Goal: Task Accomplishment & Management: Manage account settings

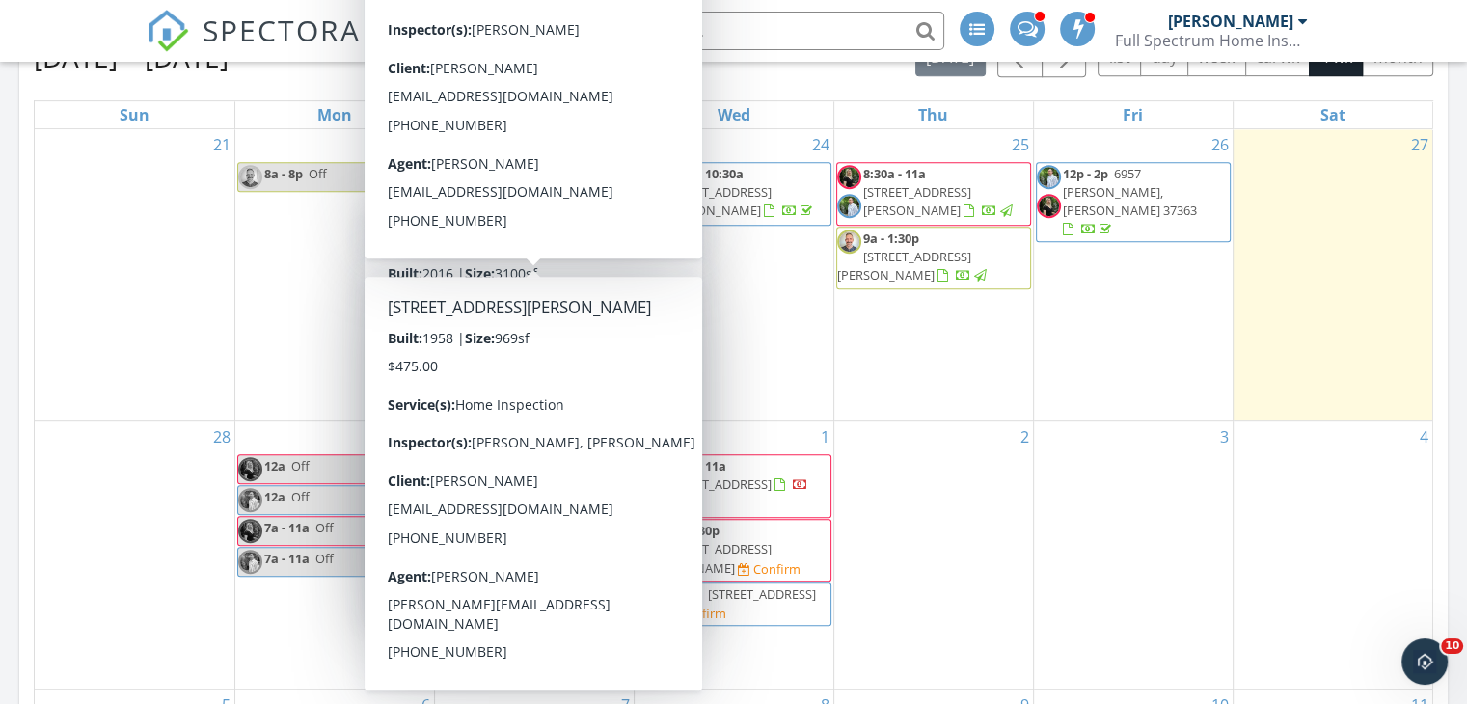
scroll to position [887, 0]
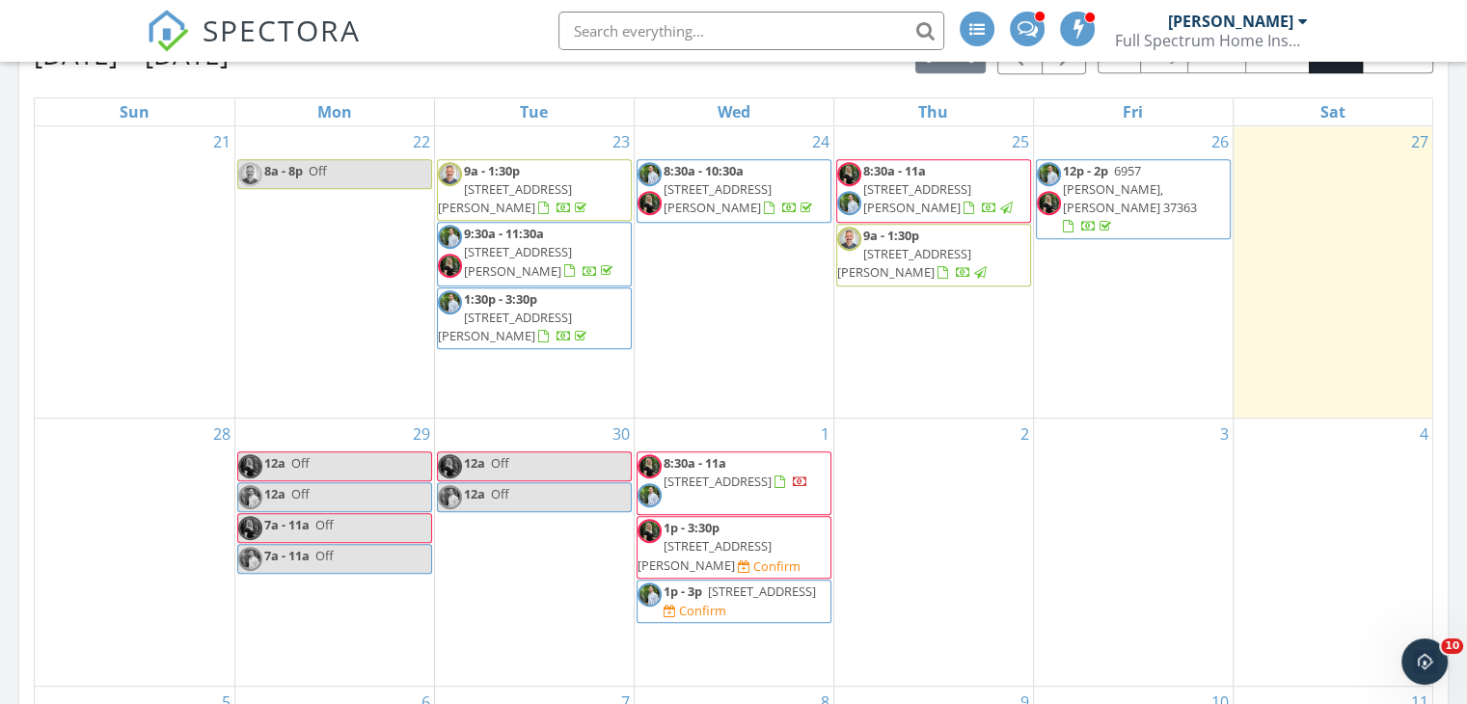
click at [568, 451] on link "12a Off" at bounding box center [534, 466] width 195 height 30
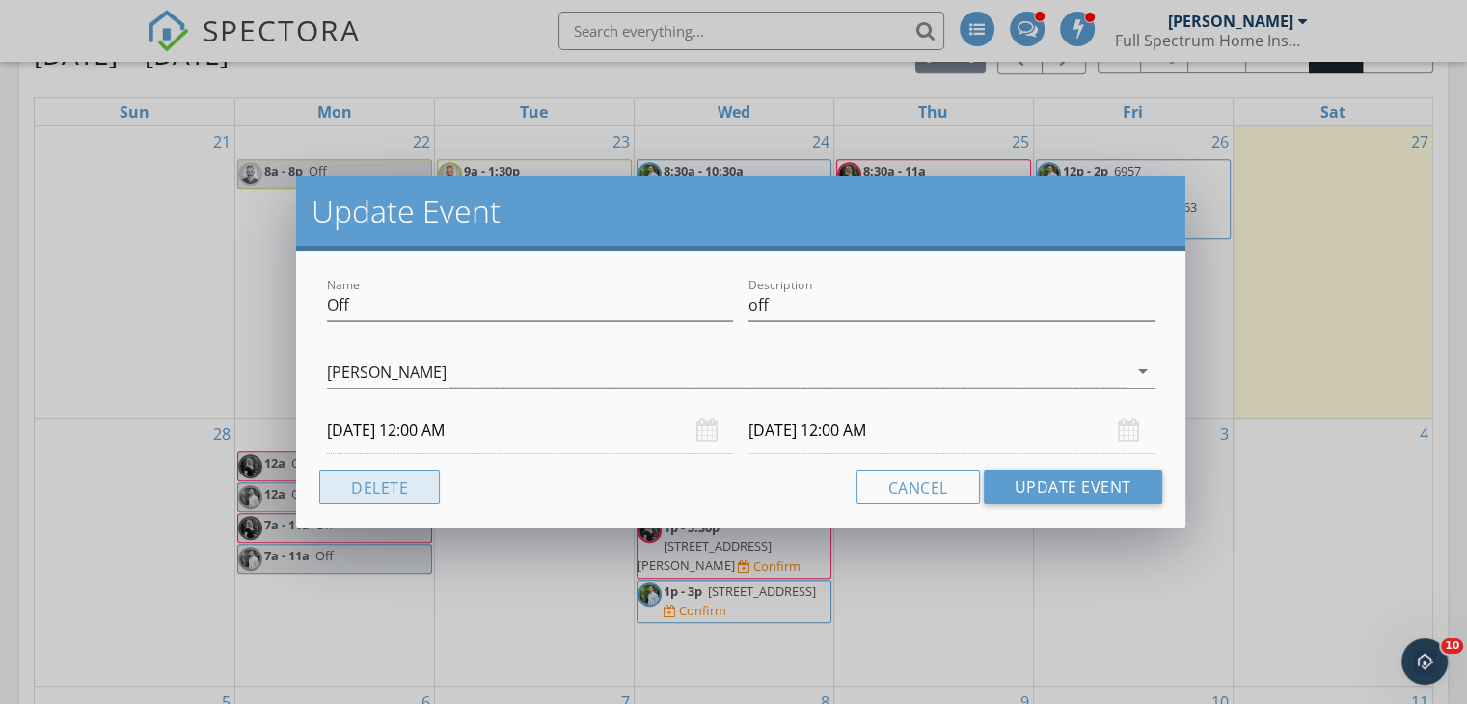
click at [389, 490] on button "Delete" at bounding box center [379, 487] width 121 height 35
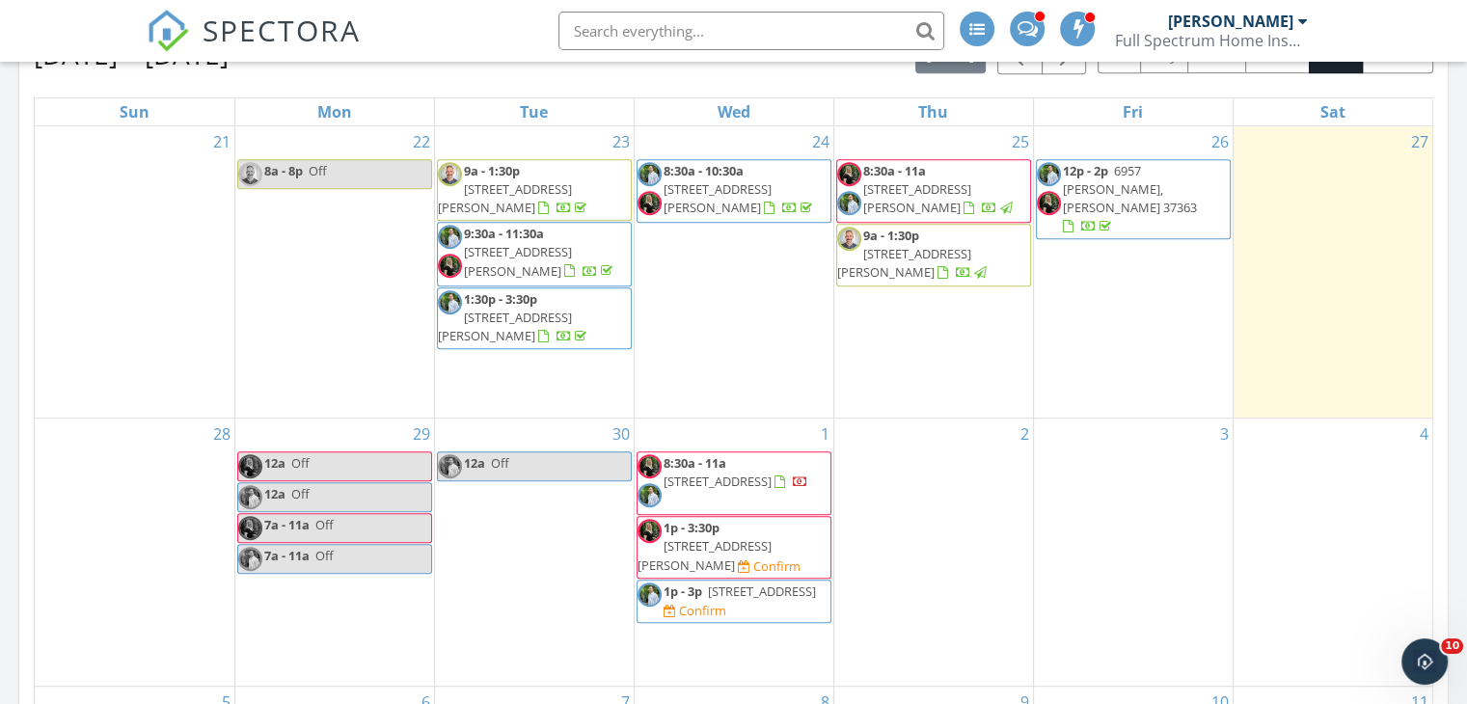
click at [508, 454] on span "12a Off" at bounding box center [473, 466] width 71 height 24
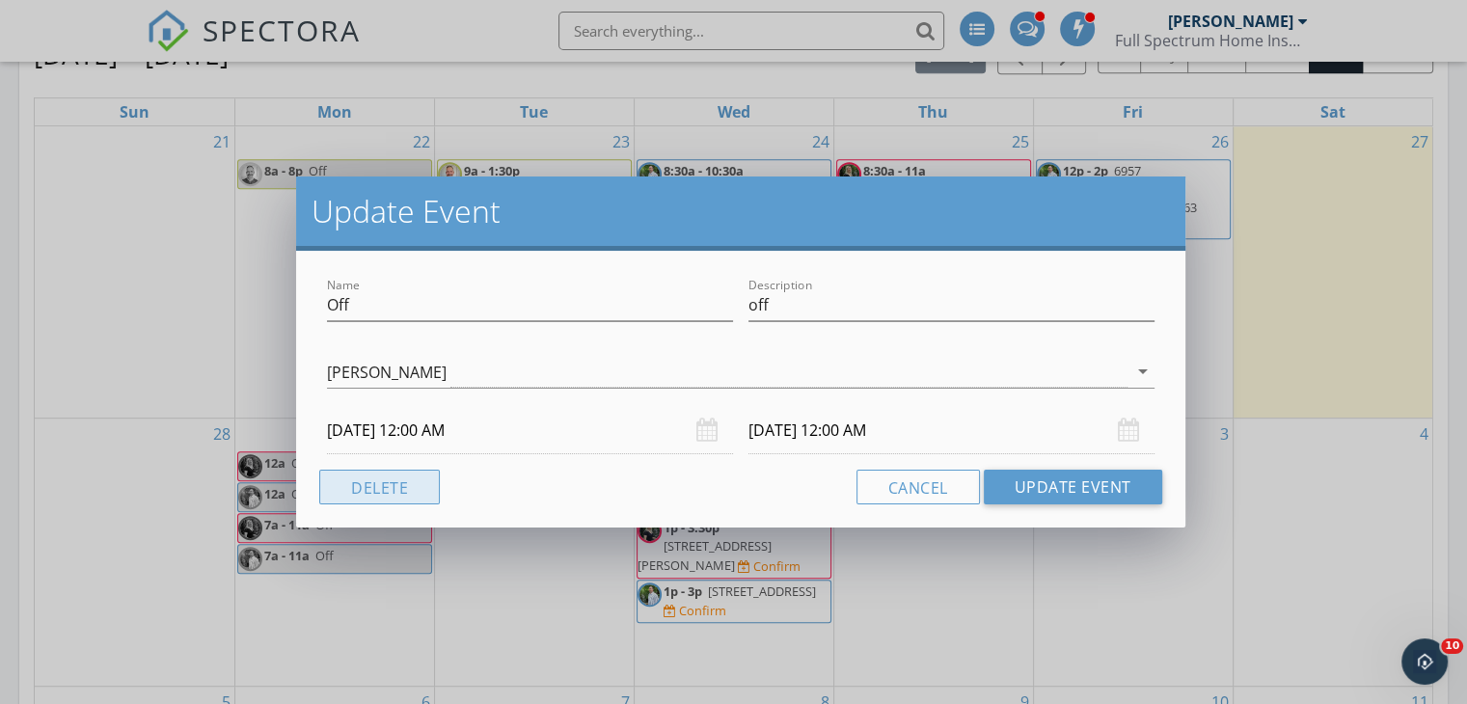
click at [409, 489] on button "Delete" at bounding box center [379, 487] width 121 height 35
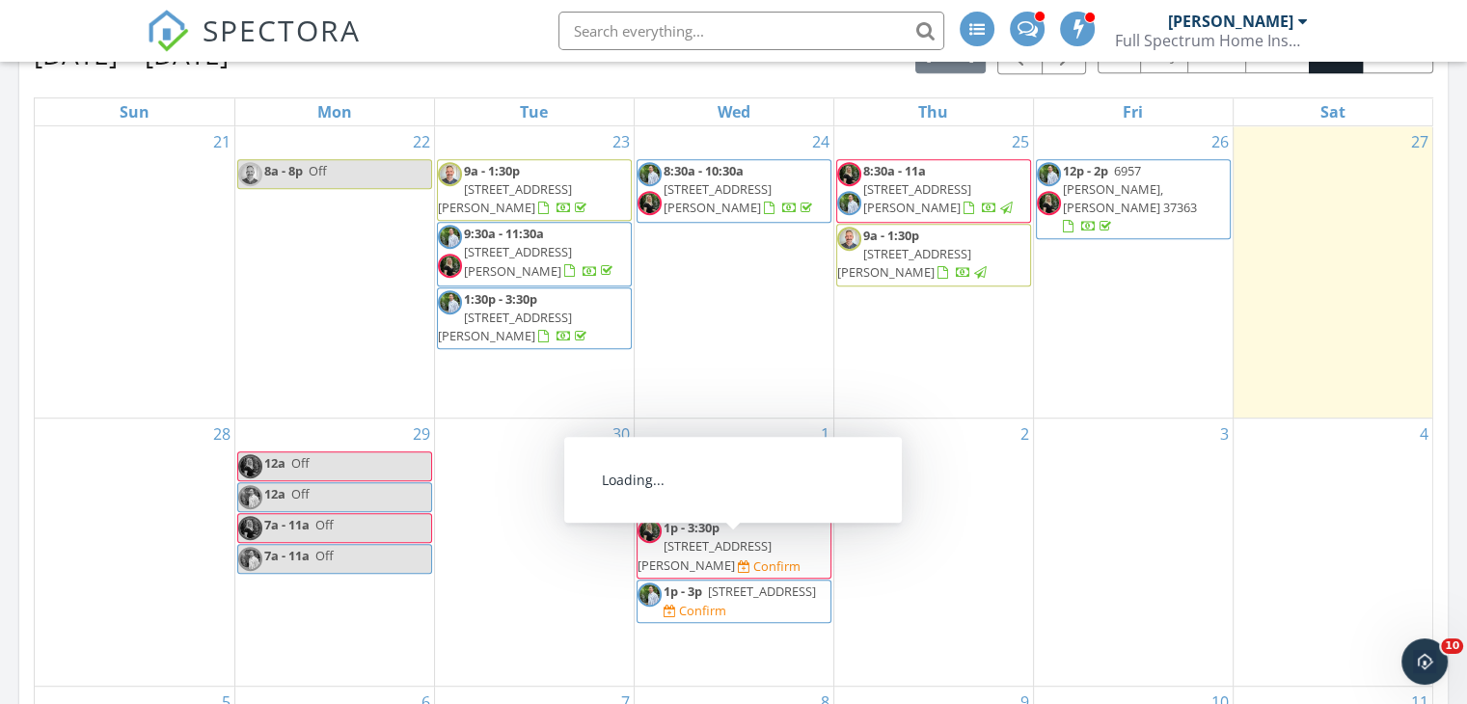
click at [710, 583] on span "2301 Officer St, Cleveland 37323" at bounding box center [762, 591] width 108 height 17
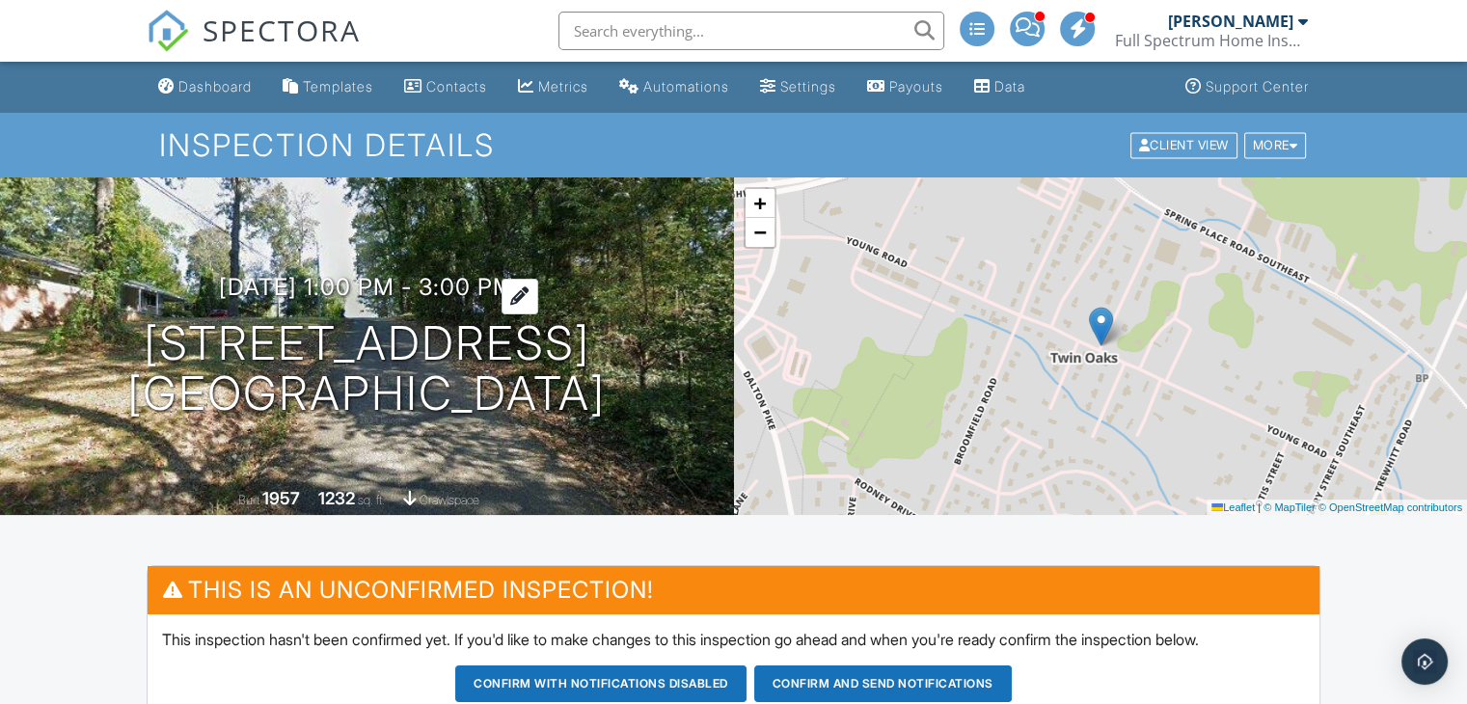
click at [530, 283] on div at bounding box center [520, 297] width 37 height 36
click at [0, 0] on h2 "Reschedule" at bounding box center [0, 0] width 0 height 0
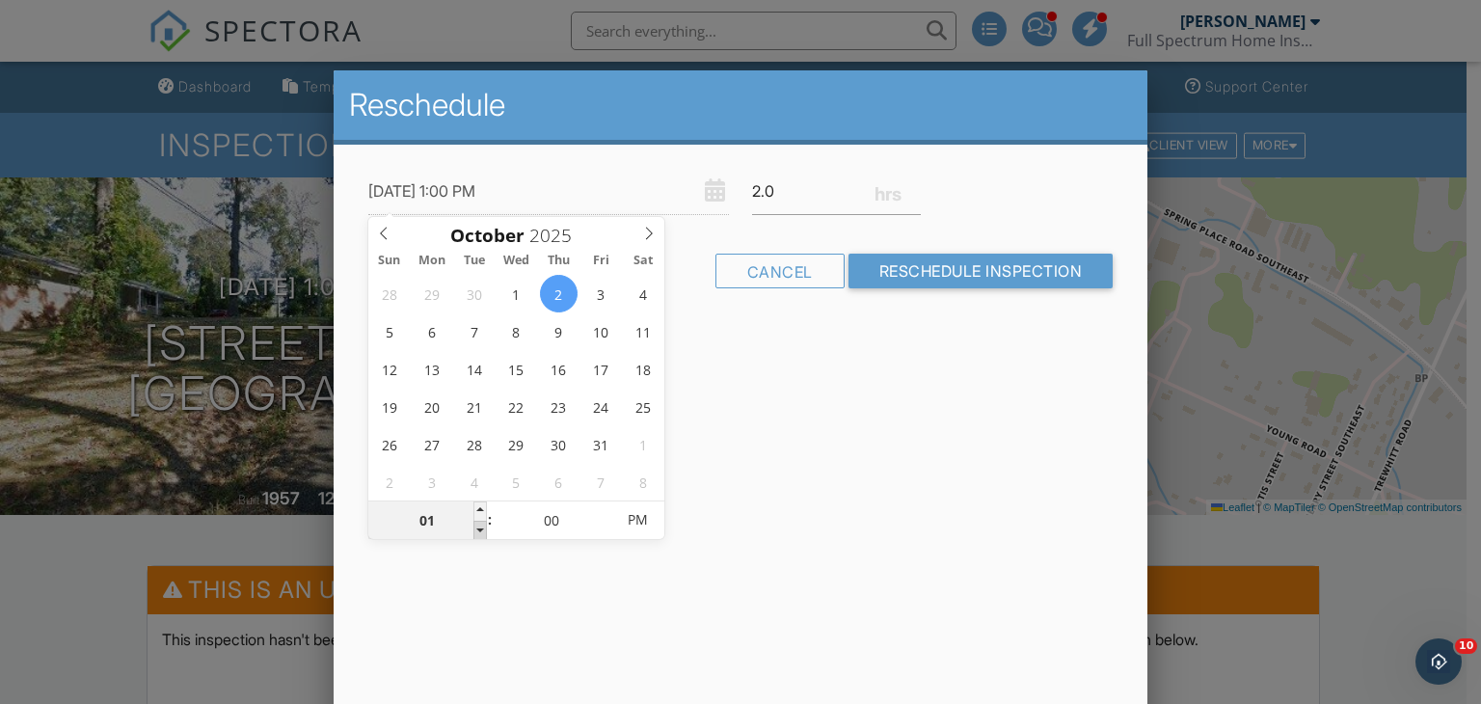
type input "[DATE] 12:00 PM"
type input "12"
click at [478, 530] on span at bounding box center [481, 530] width 14 height 19
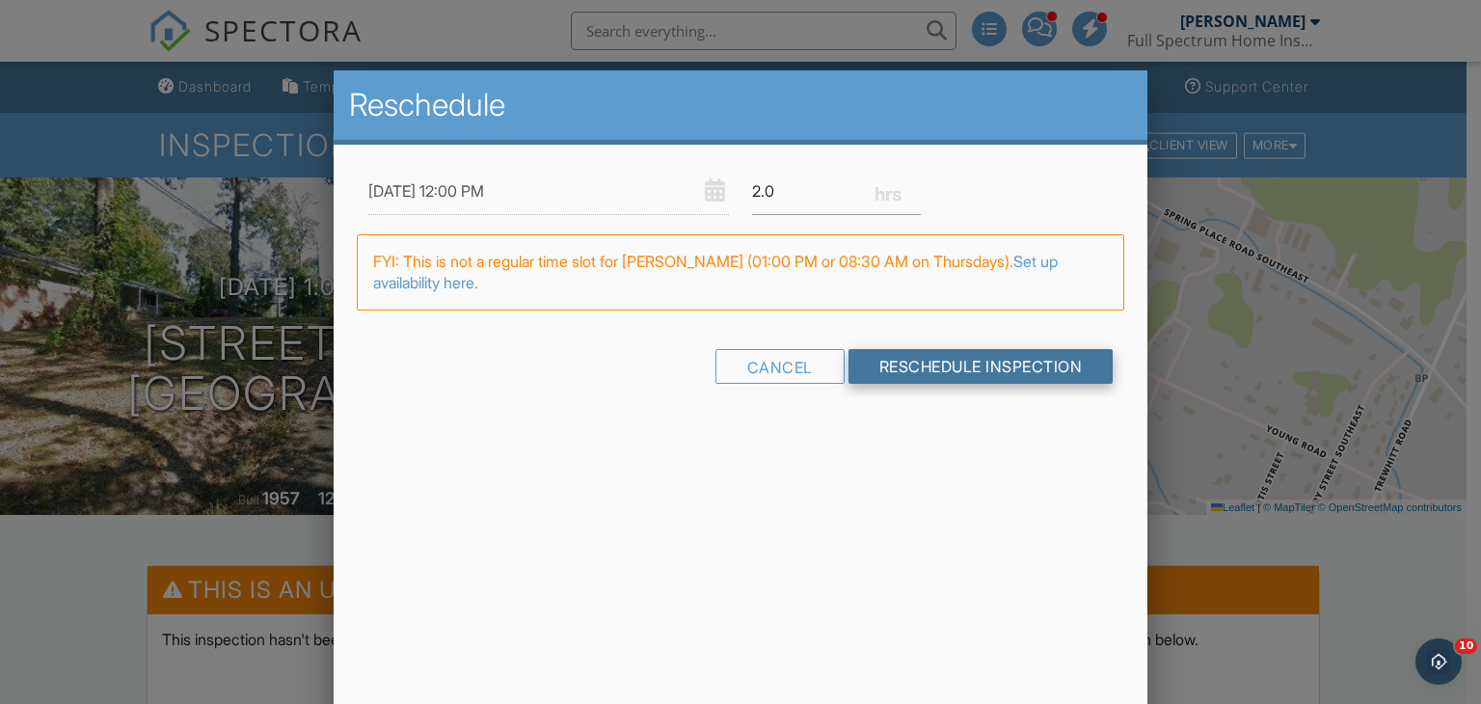
click at [894, 359] on input "Reschedule Inspection" at bounding box center [981, 366] width 265 height 35
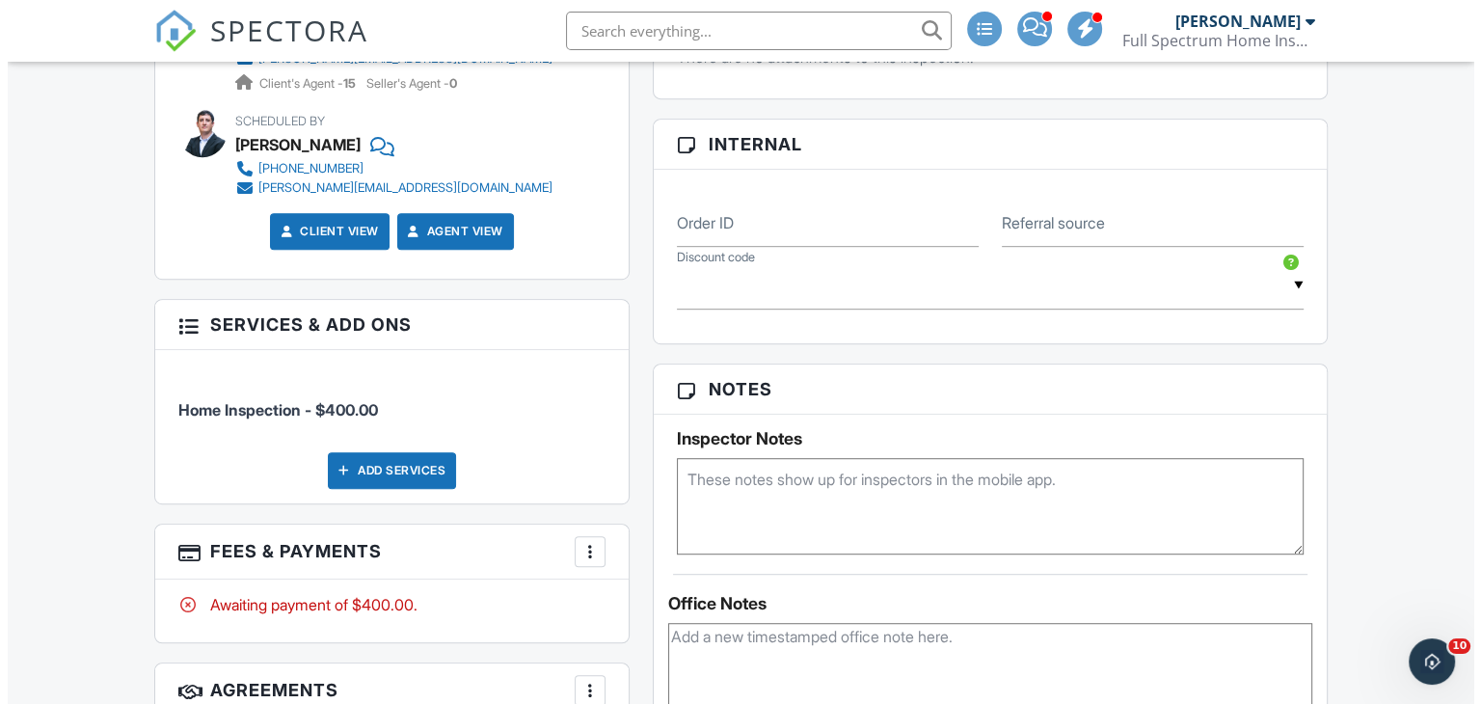
scroll to position [1113, 0]
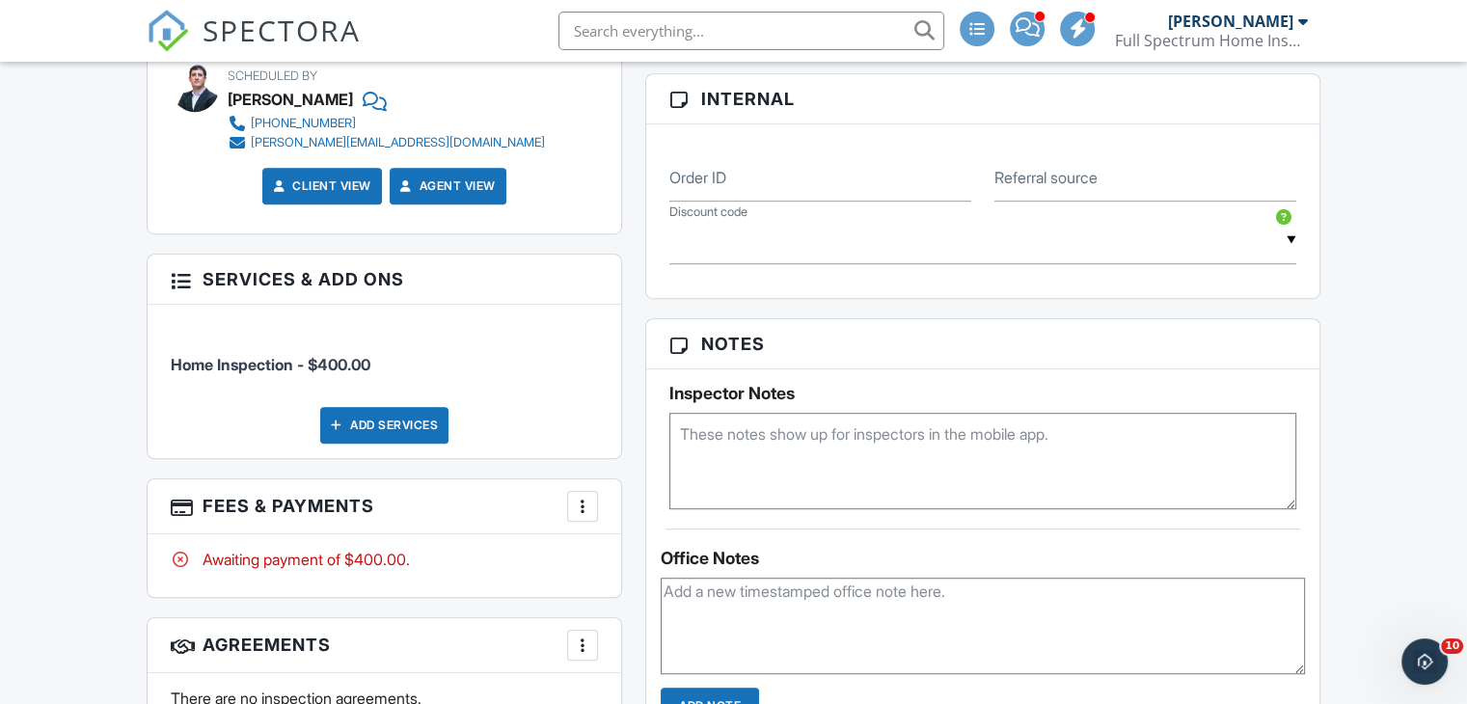
click at [586, 508] on div at bounding box center [582, 506] width 19 height 19
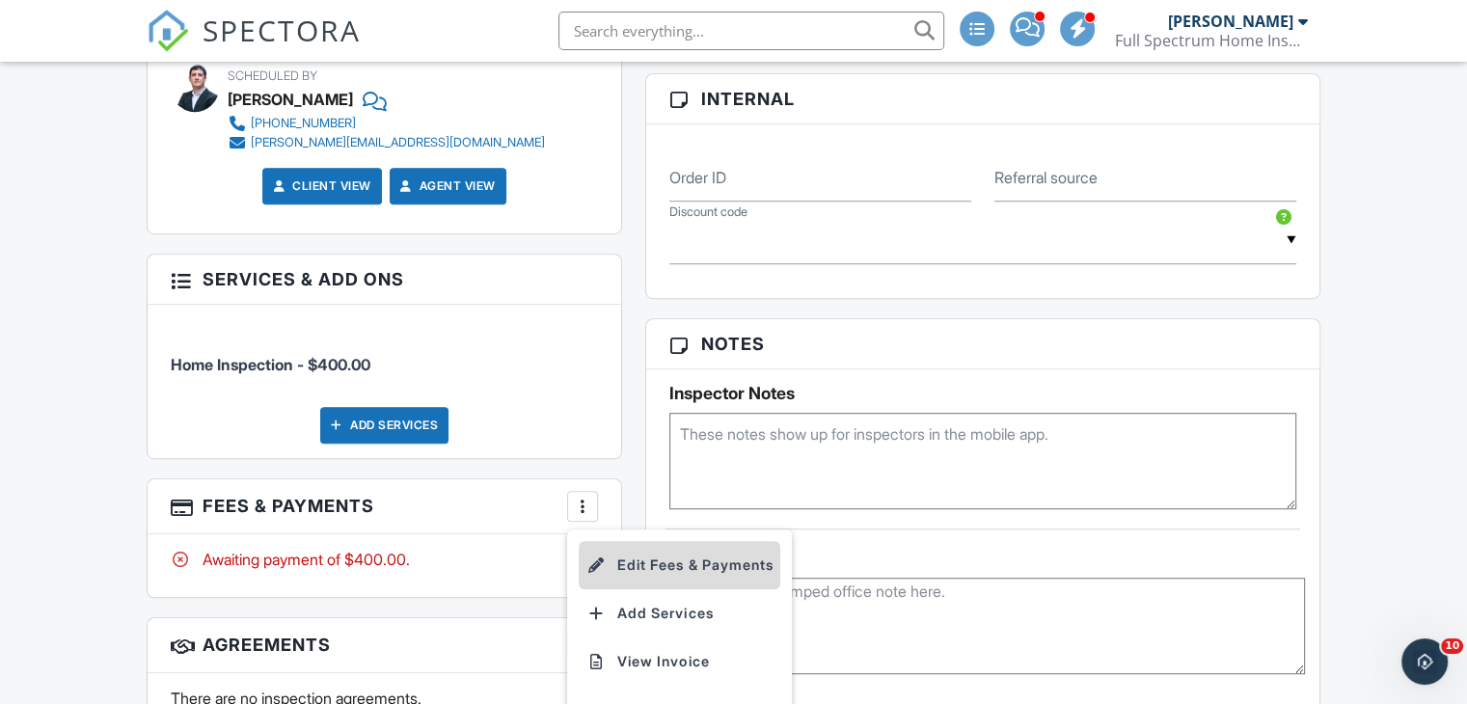
click at [644, 553] on li "Edit Fees & Payments" at bounding box center [680, 565] width 202 height 48
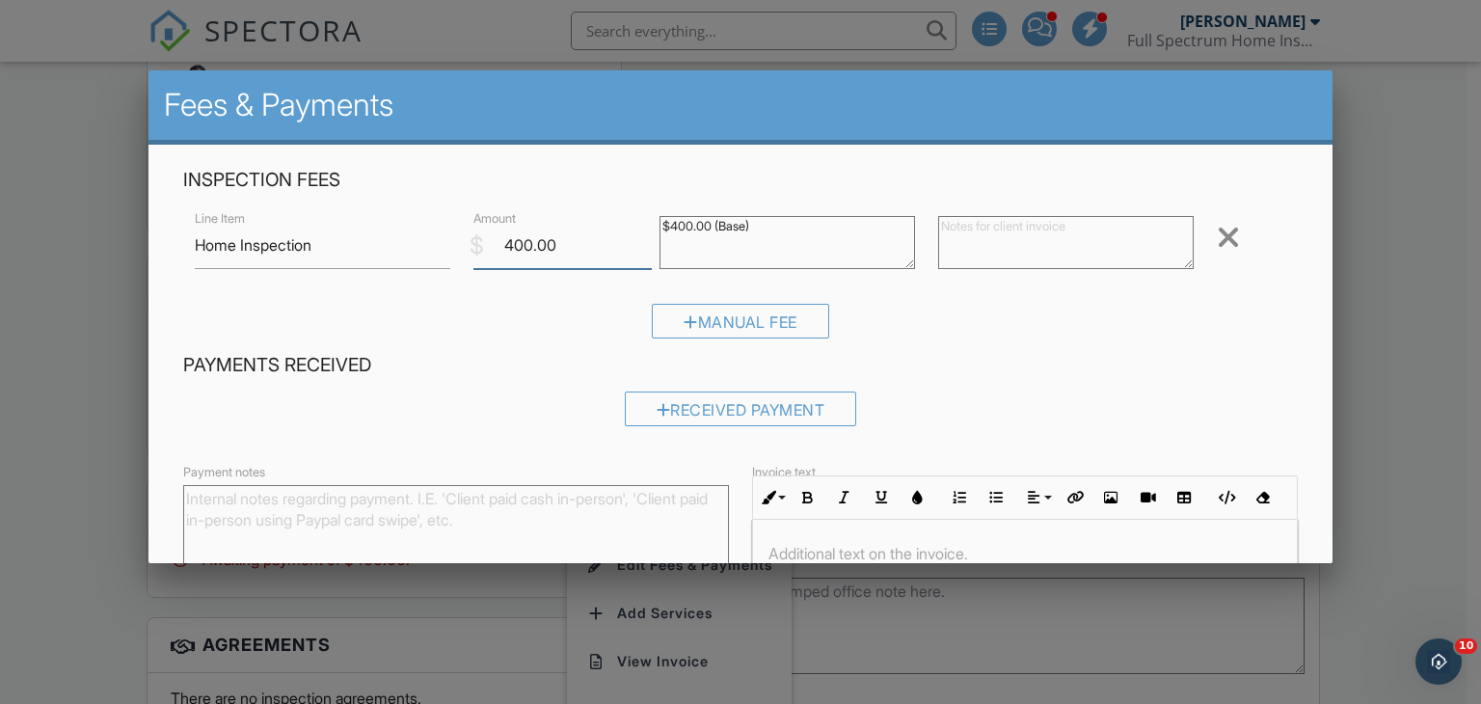
drag, startPoint x: 589, startPoint y: 252, endPoint x: 399, endPoint y: 272, distance: 191.1
click at [399, 272] on div "Line Item Home Inspection $ Amount 400.00 $400.00 (Base) Remove" at bounding box center [741, 244] width 1116 height 77
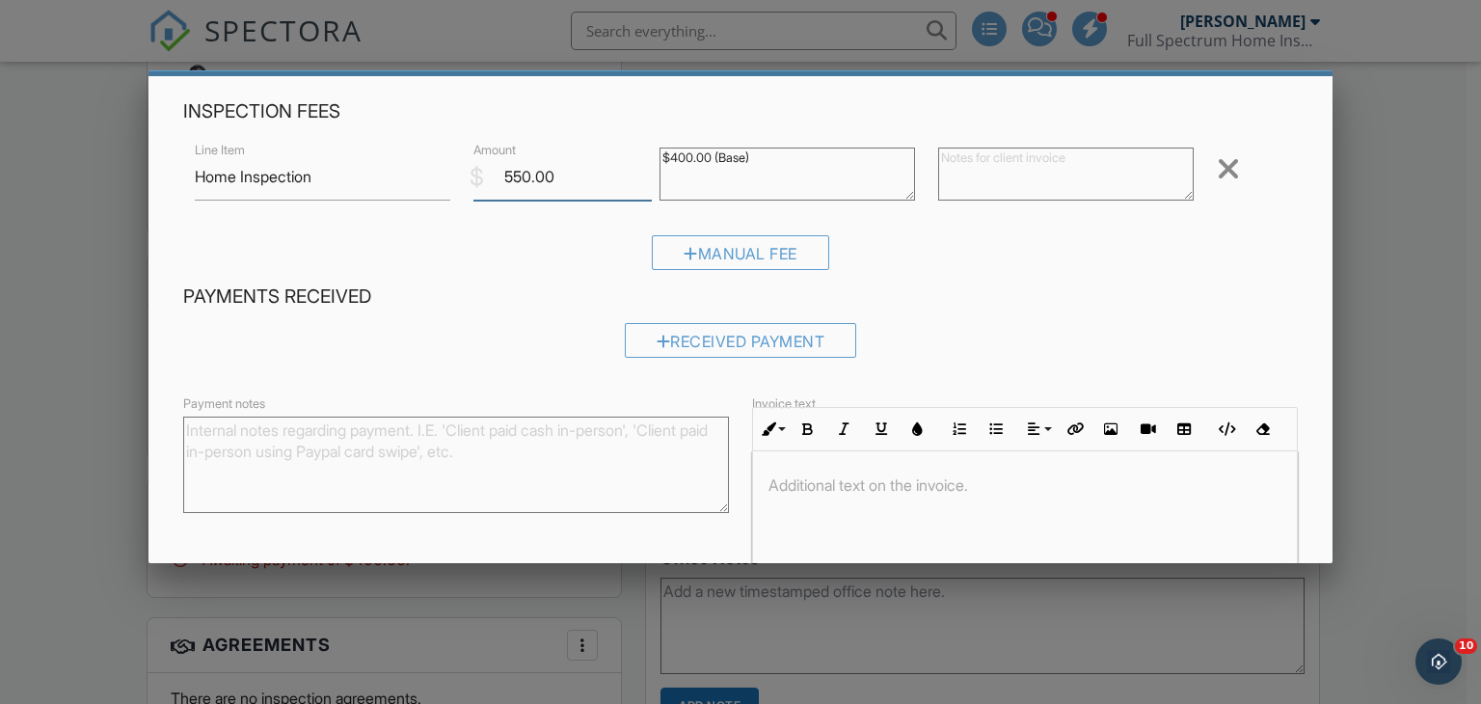
scroll to position [0, 0]
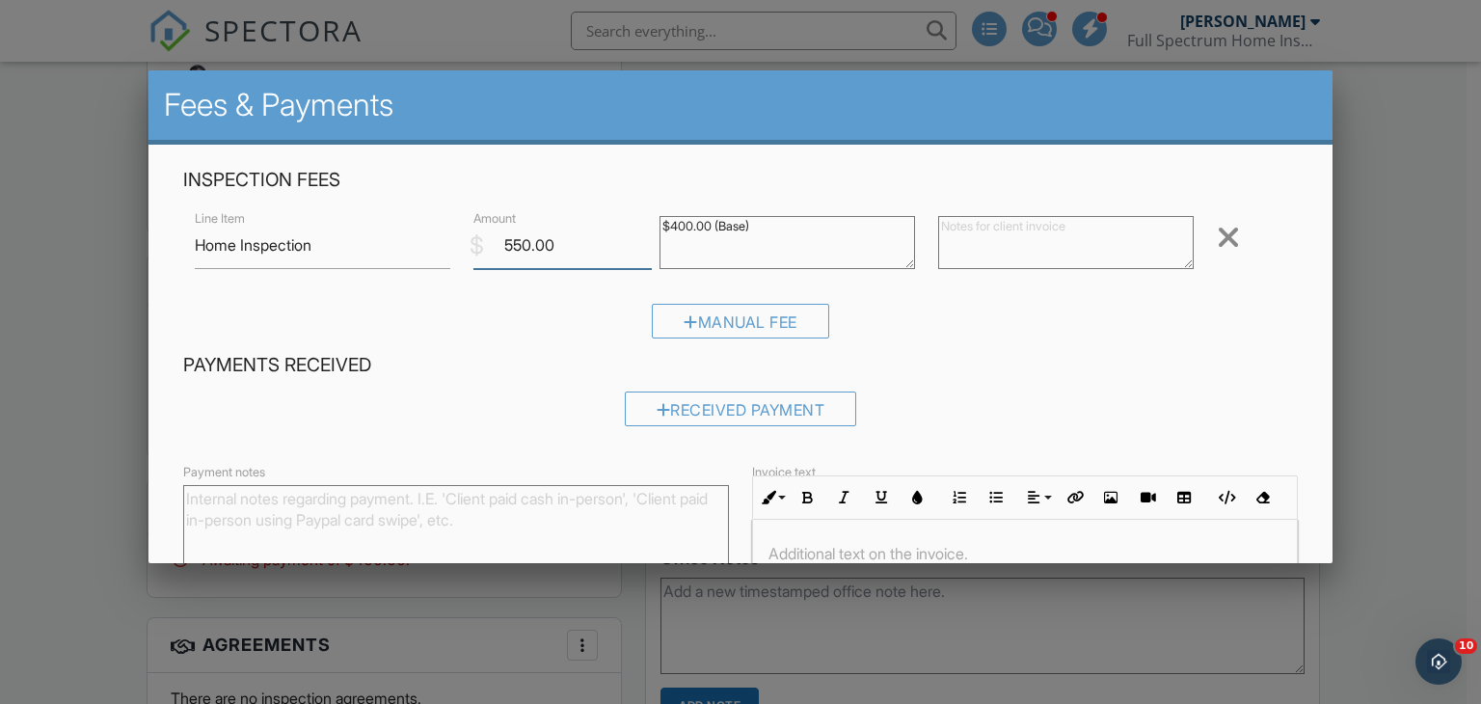
drag, startPoint x: 590, startPoint y: 248, endPoint x: 343, endPoint y: 277, distance: 248.6
click at [343, 277] on div "Line Item Home Inspection $ Amount 550.00 $400.00 (Base) Remove" at bounding box center [741, 244] width 1116 height 77
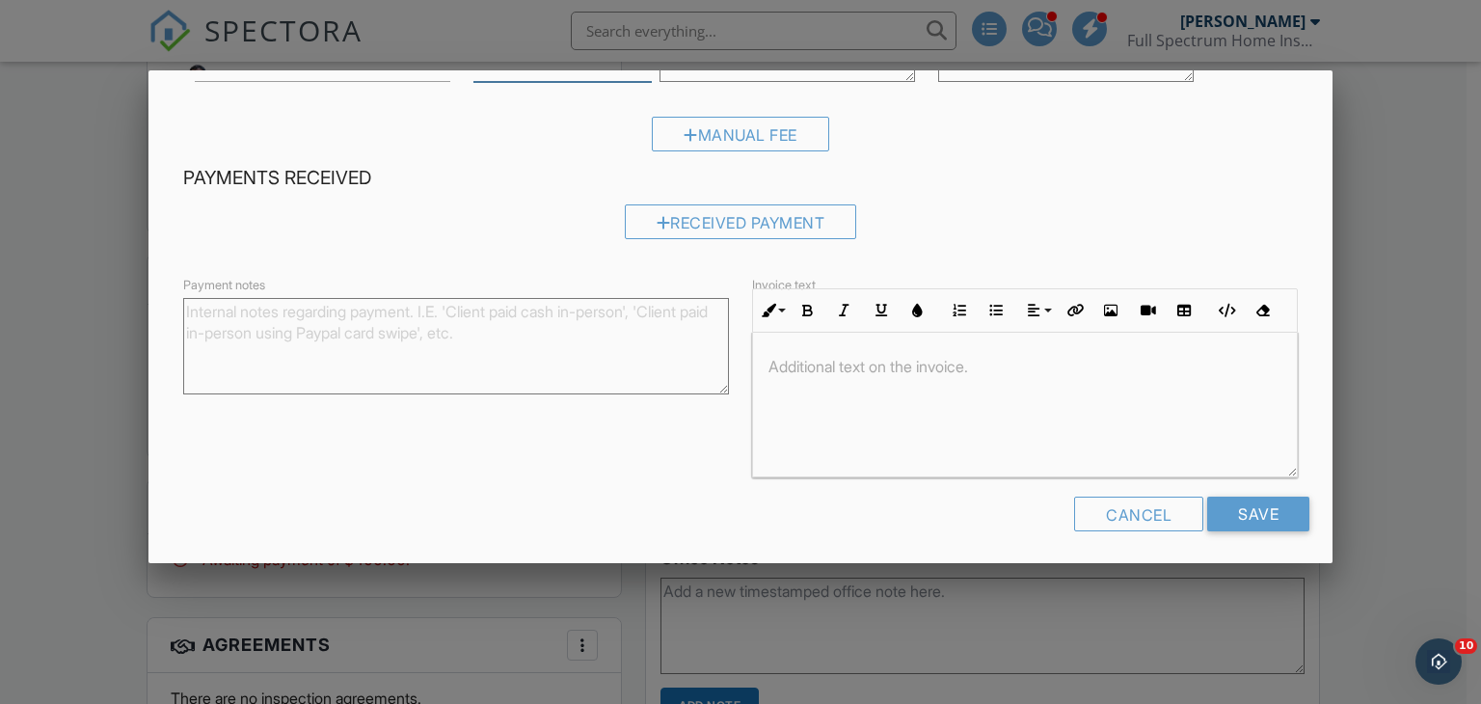
scroll to position [192, 0]
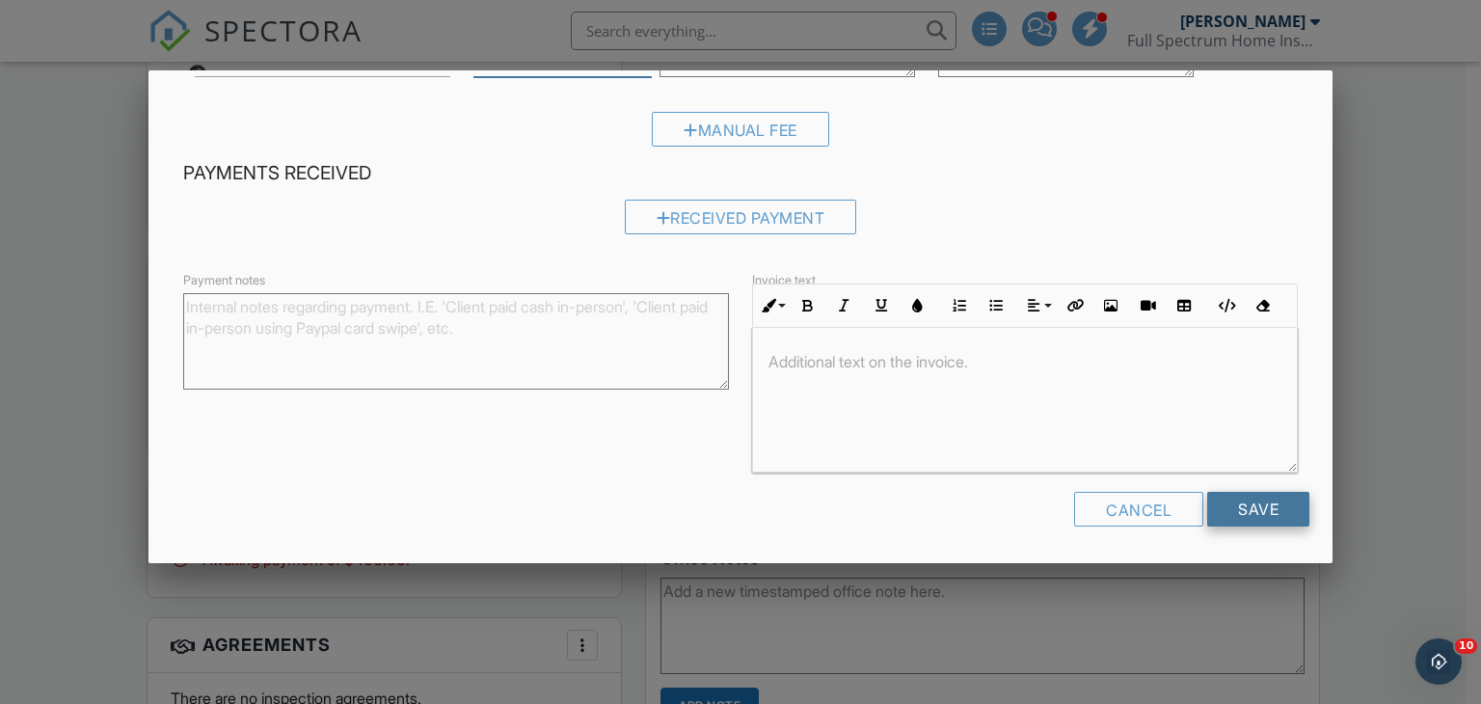
type input "540.00"
click at [1251, 510] on input "Save" at bounding box center [1259, 509] width 102 height 35
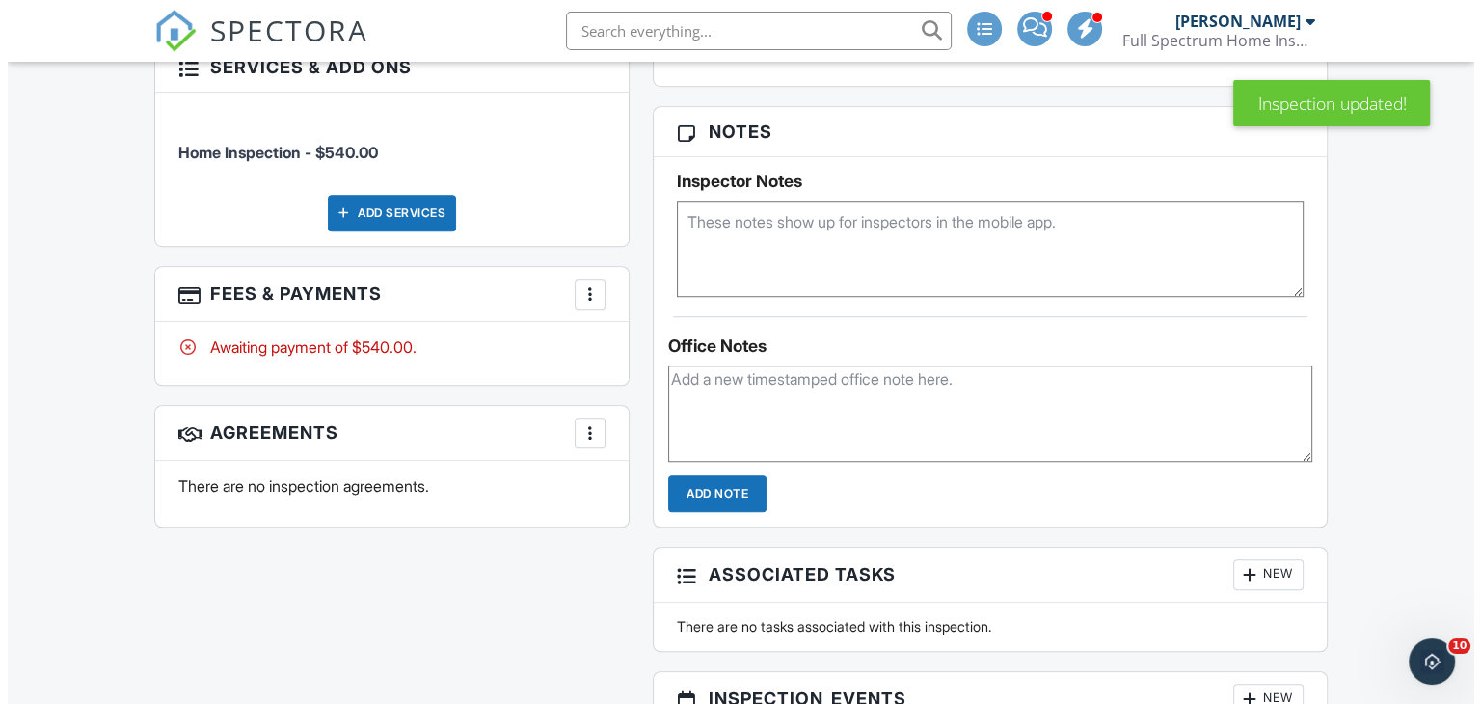
scroll to position [1339, 0]
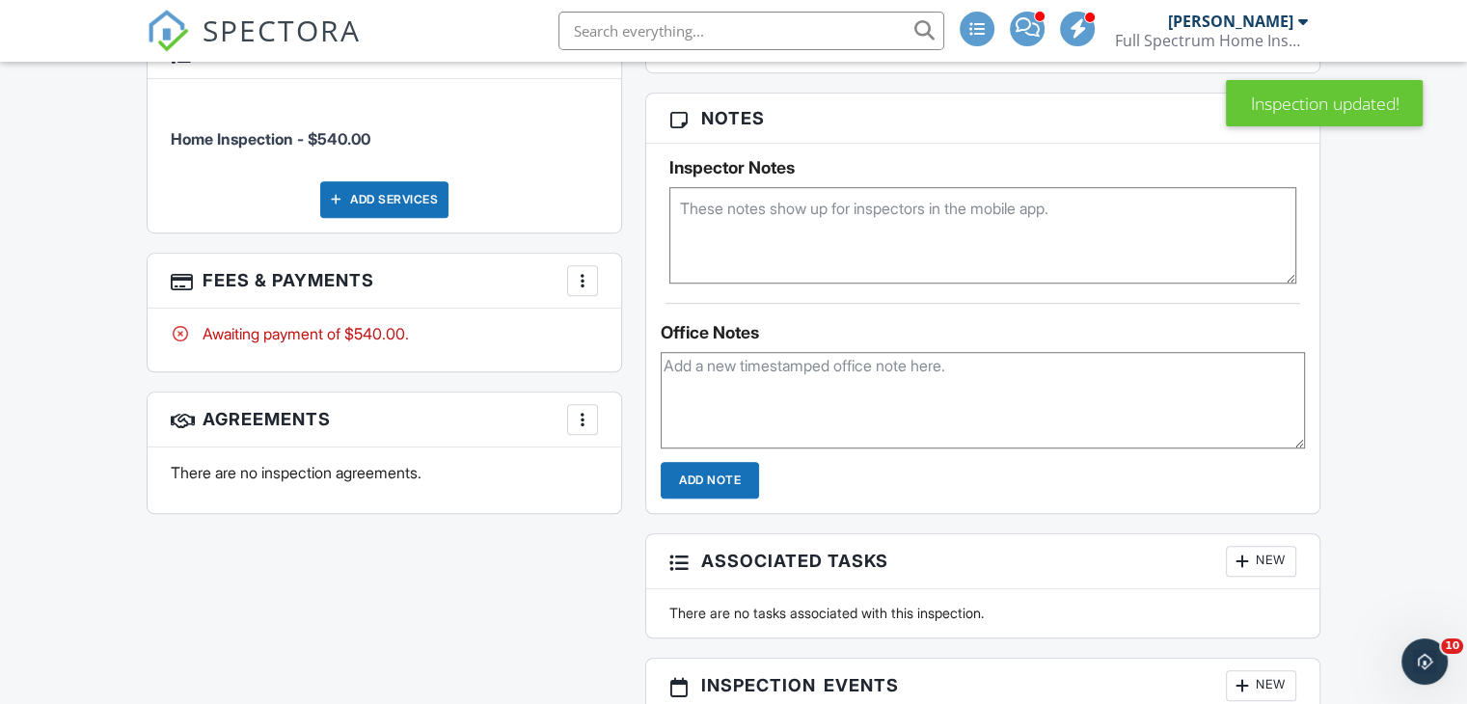
click at [574, 411] on div at bounding box center [582, 419] width 19 height 19
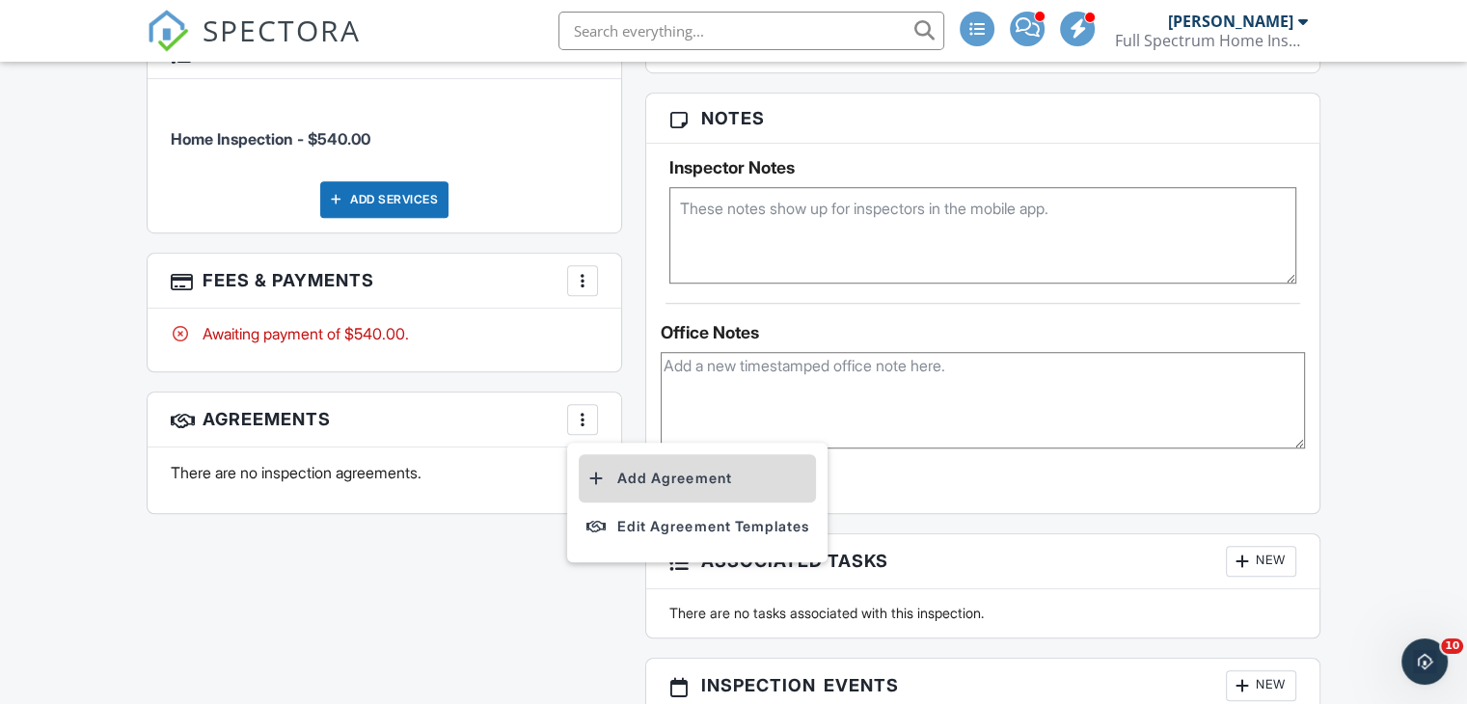
click at [646, 470] on li "Add Agreement" at bounding box center [697, 478] width 237 height 48
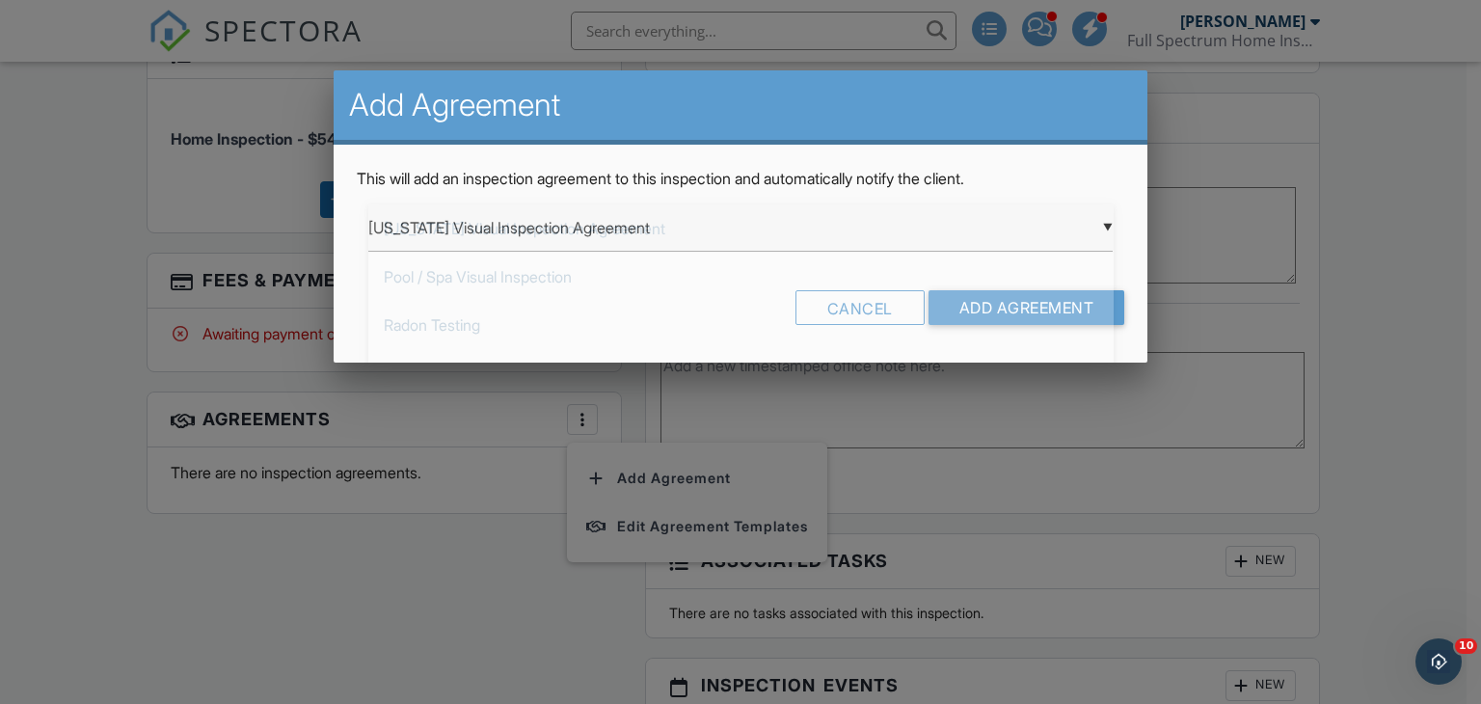
click at [722, 236] on div "▼ Georgia Visual Inspection Agreement Georgia Visual Inspection Agreement Pool …" at bounding box center [741, 227] width 746 height 47
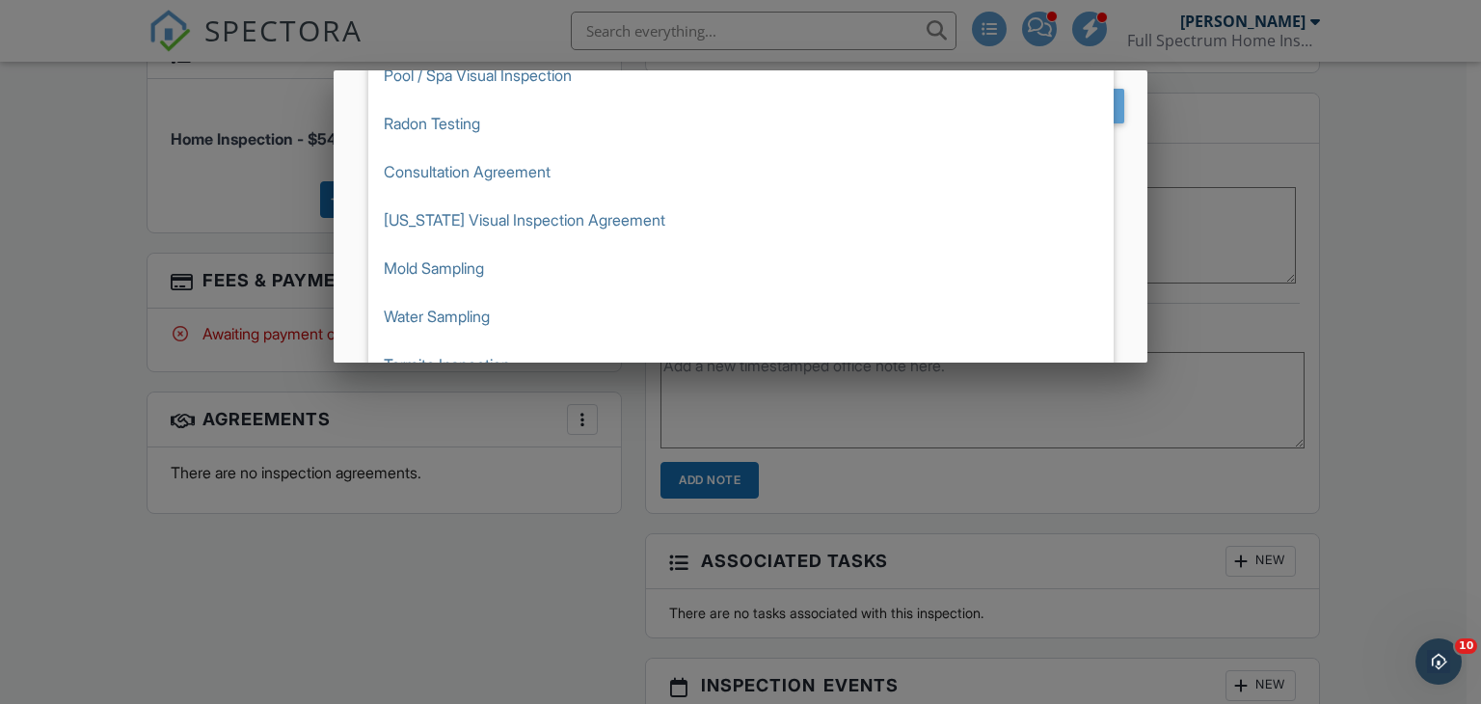
scroll to position [205, 0]
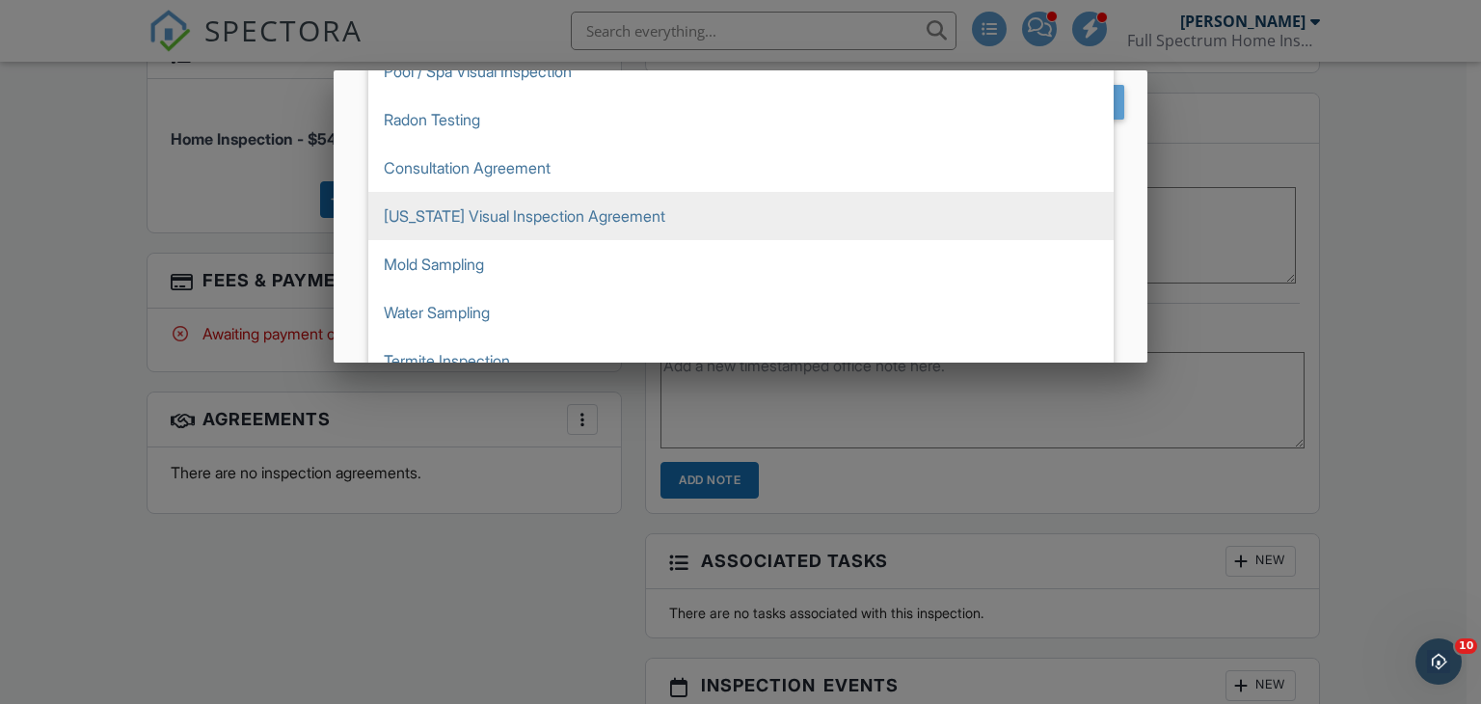
click at [826, 205] on span "[US_STATE] Visual Inspection Agreement" at bounding box center [741, 216] width 746 height 48
type input "[US_STATE] Visual Inspection Agreement"
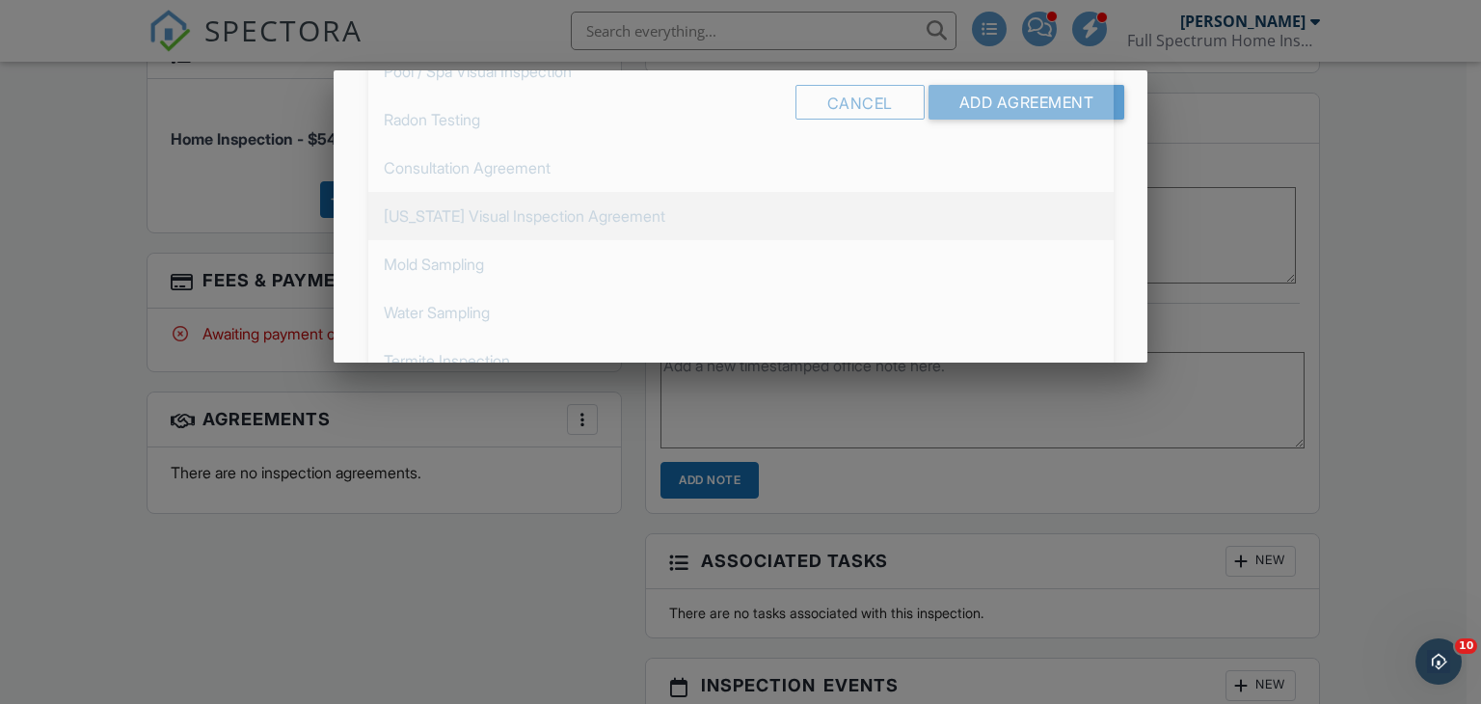
scroll to position [0, 0]
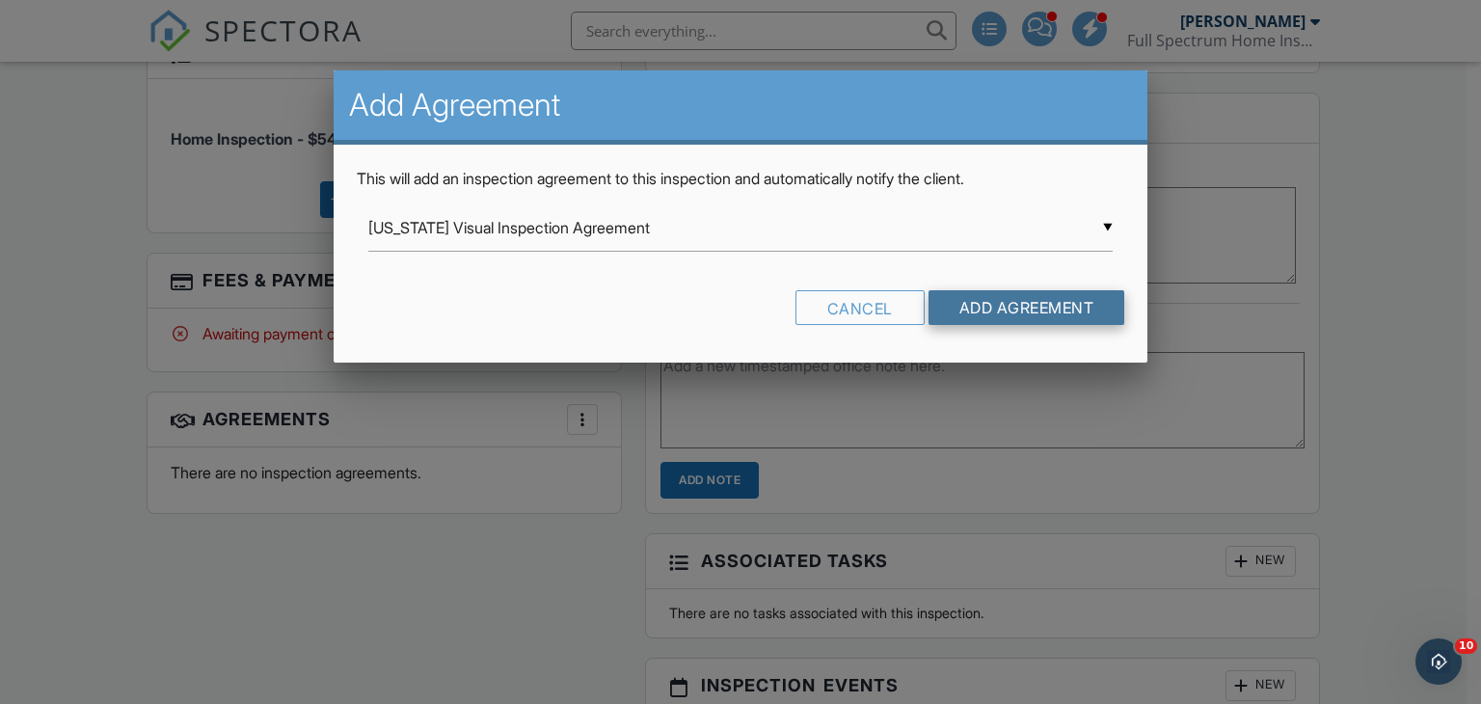
click at [1019, 321] on input "Add Agreement" at bounding box center [1027, 307] width 197 height 35
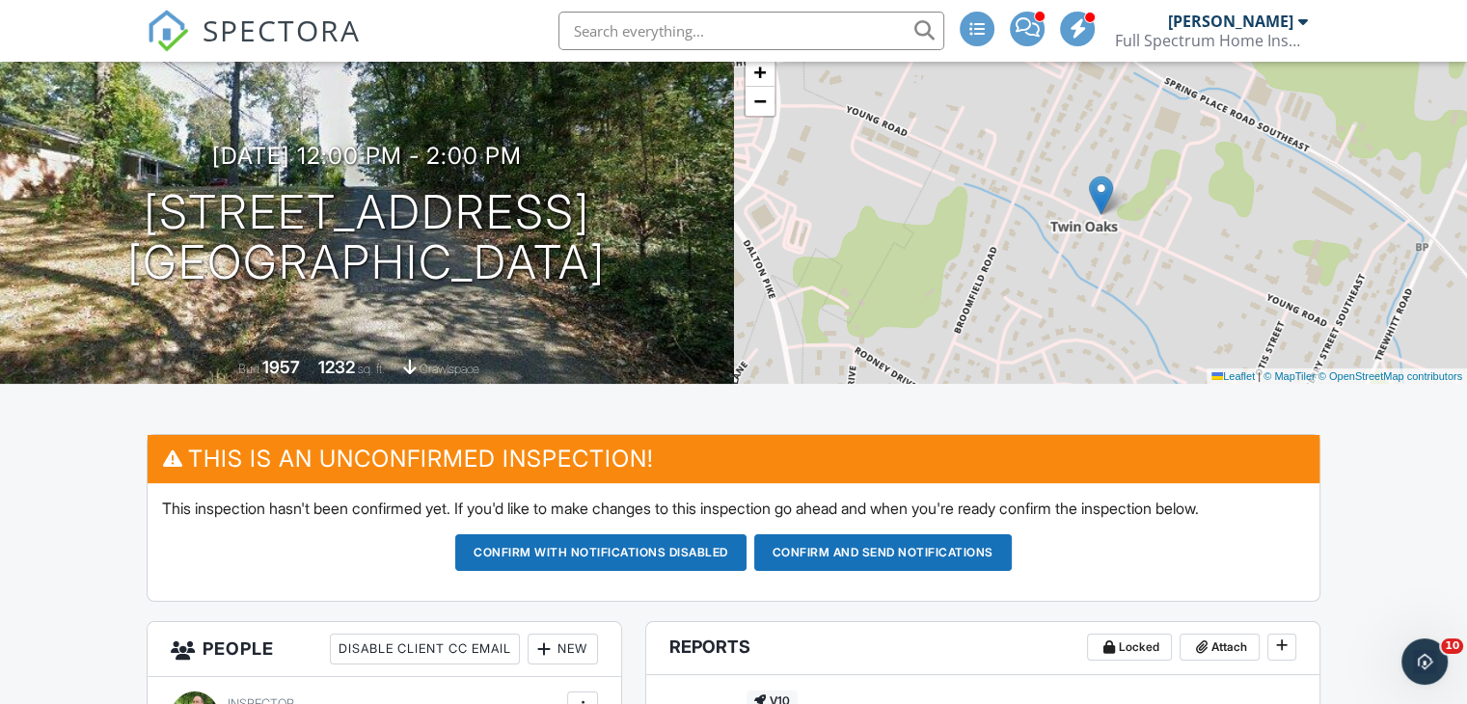
scroll to position [127, 0]
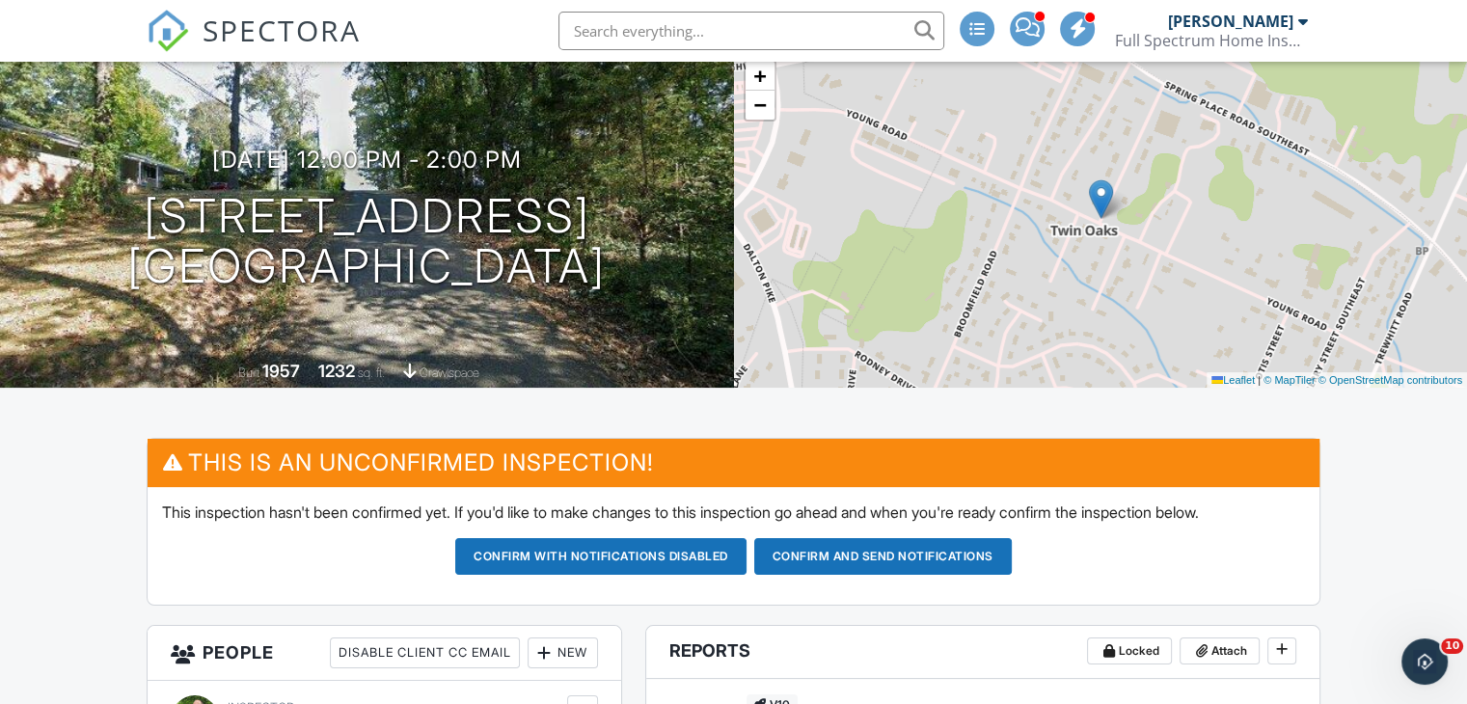
click at [988, 553] on button "Confirm and send notifications" at bounding box center [883, 556] width 258 height 37
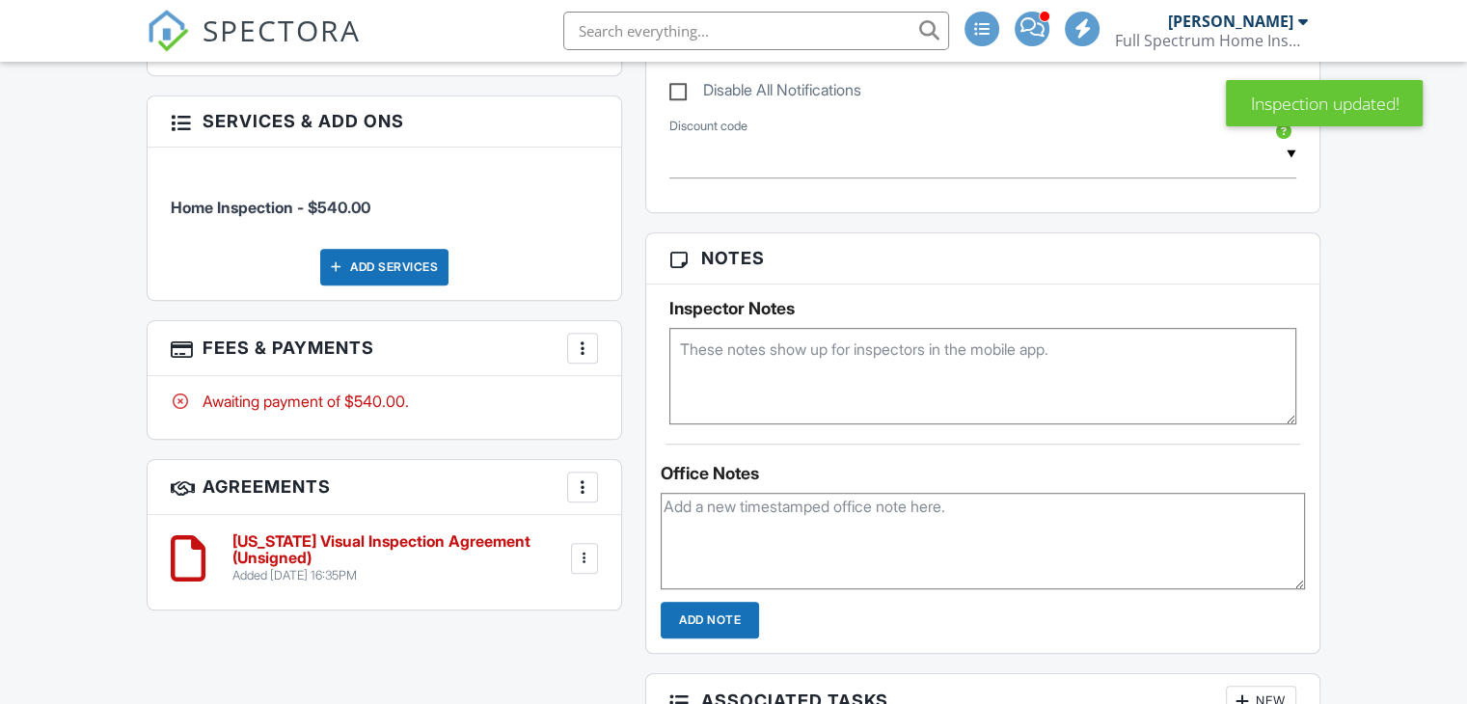
click at [914, 384] on textarea at bounding box center [982, 376] width 627 height 96
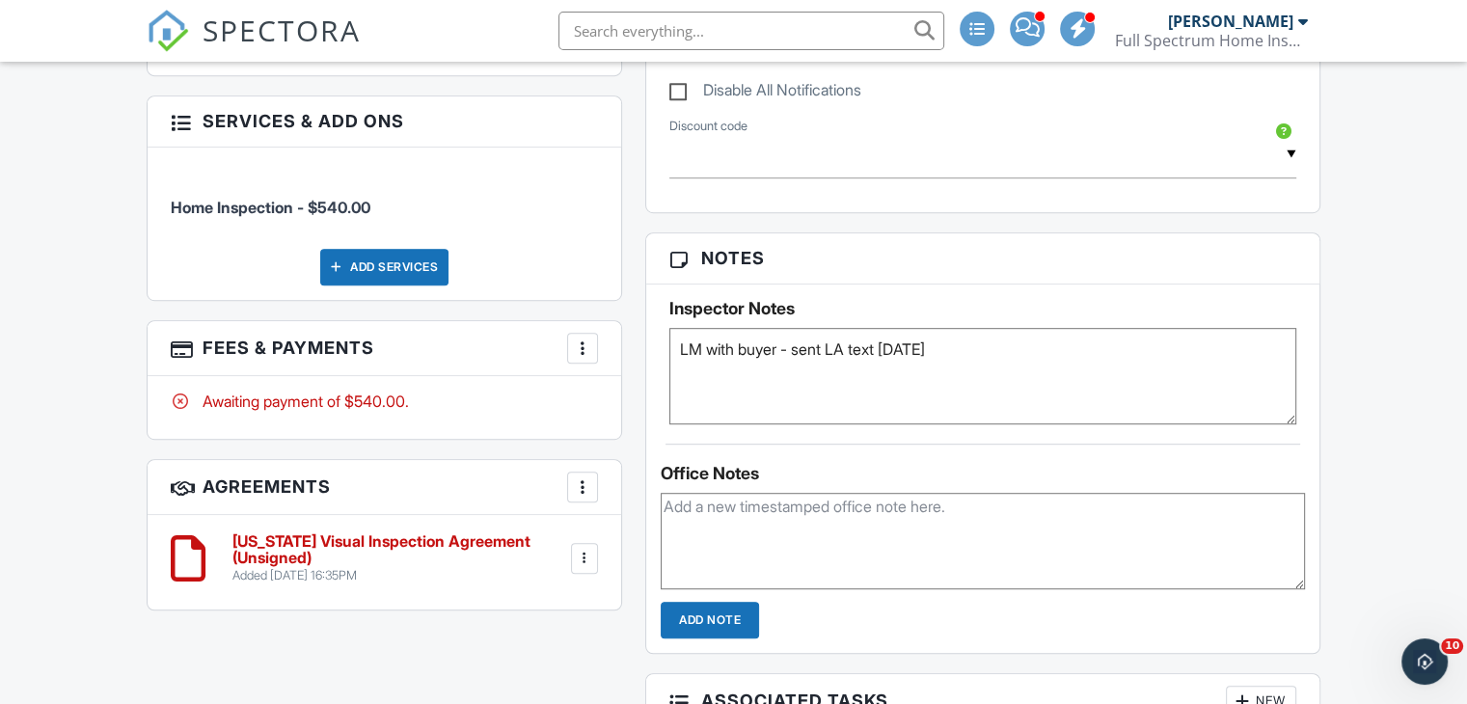
type textarea "LM with buyer - sent LA text [DATE]"
click at [689, 629] on input "Add Note" at bounding box center [710, 620] width 98 height 37
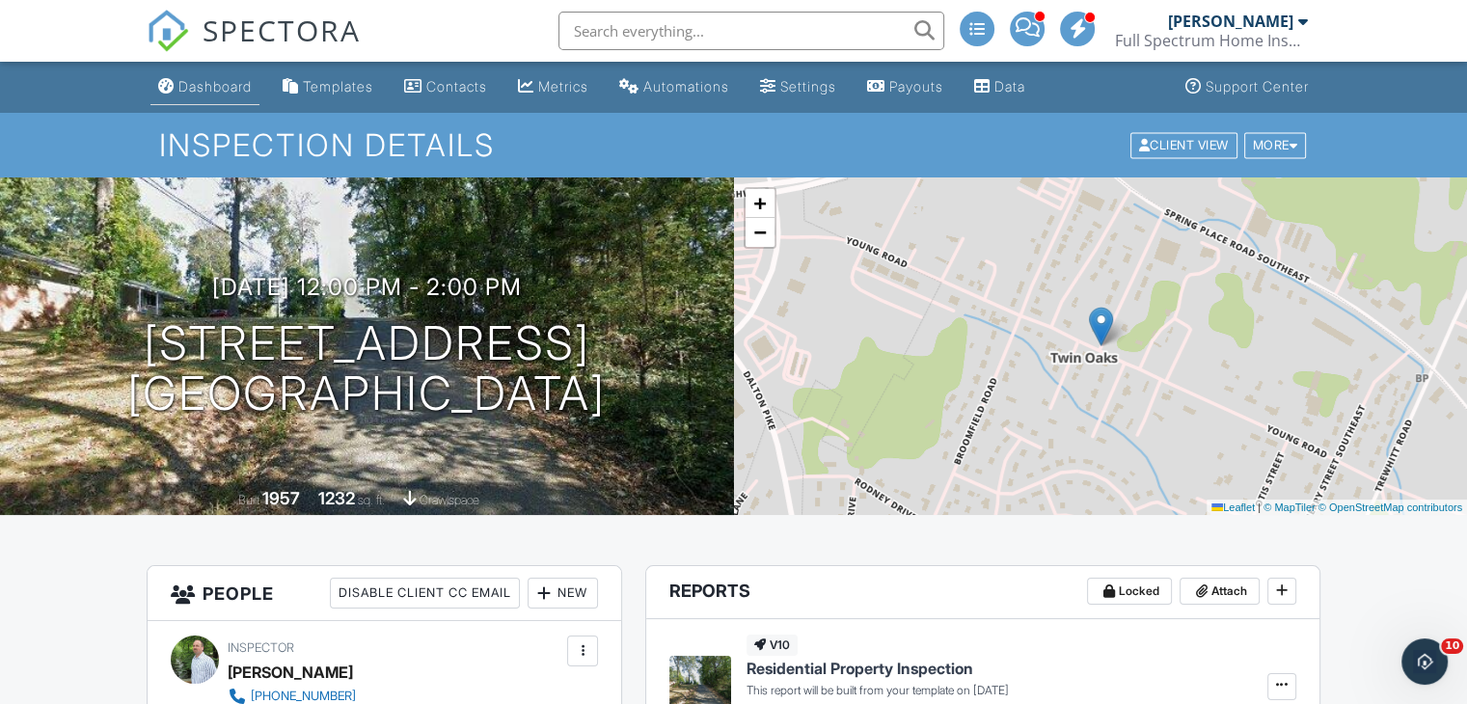
click at [216, 89] on div "Dashboard" at bounding box center [214, 86] width 73 height 16
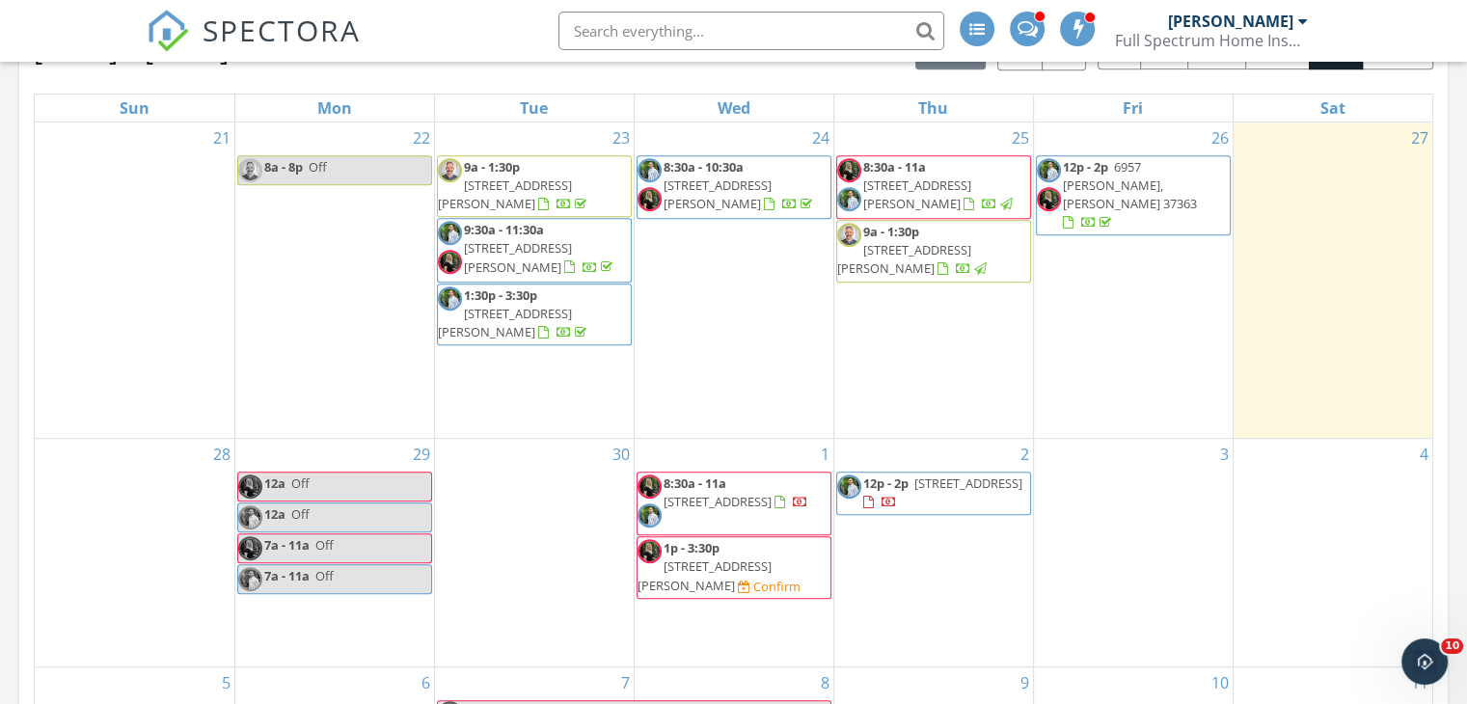
scroll to position [944, 0]
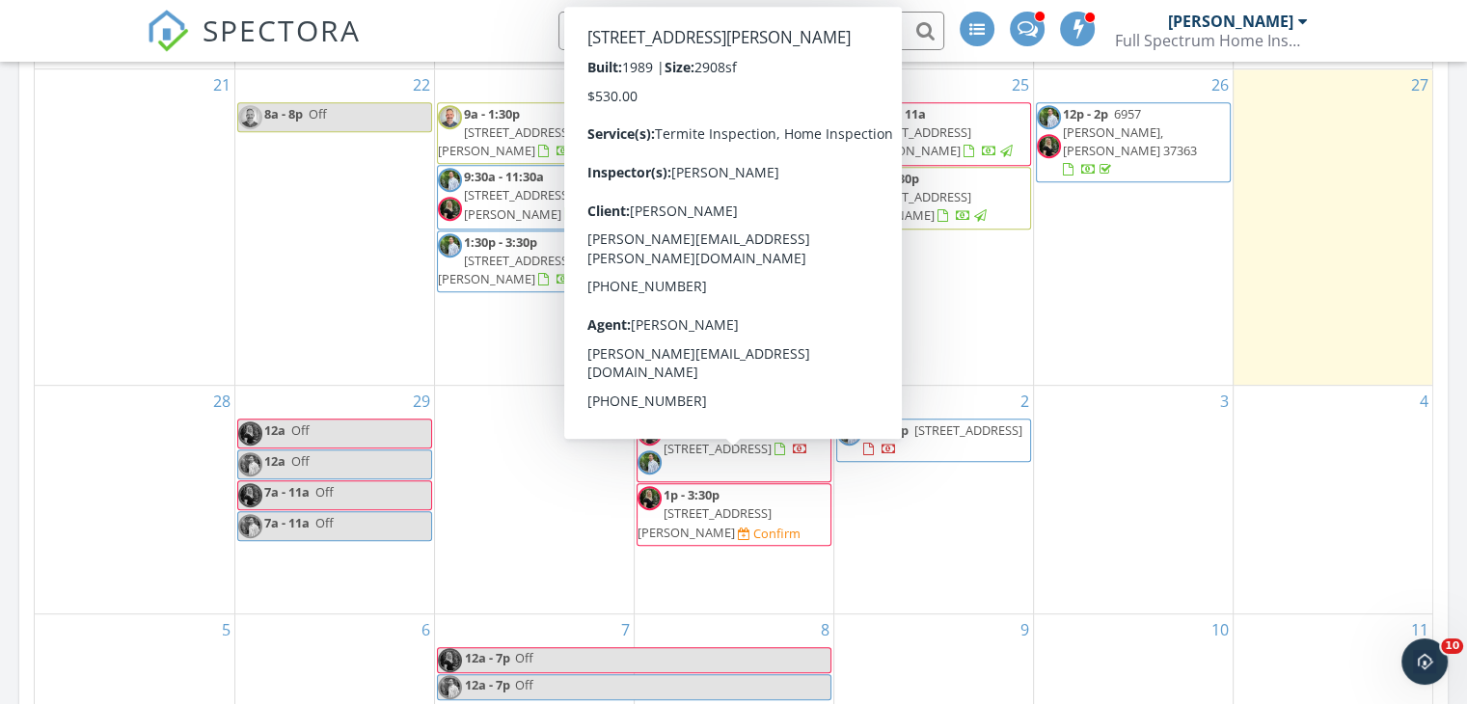
click at [723, 486] on link "1p - 3:30p 11819 Thatch Rd, Harrison 37341" at bounding box center [705, 513] width 134 height 54
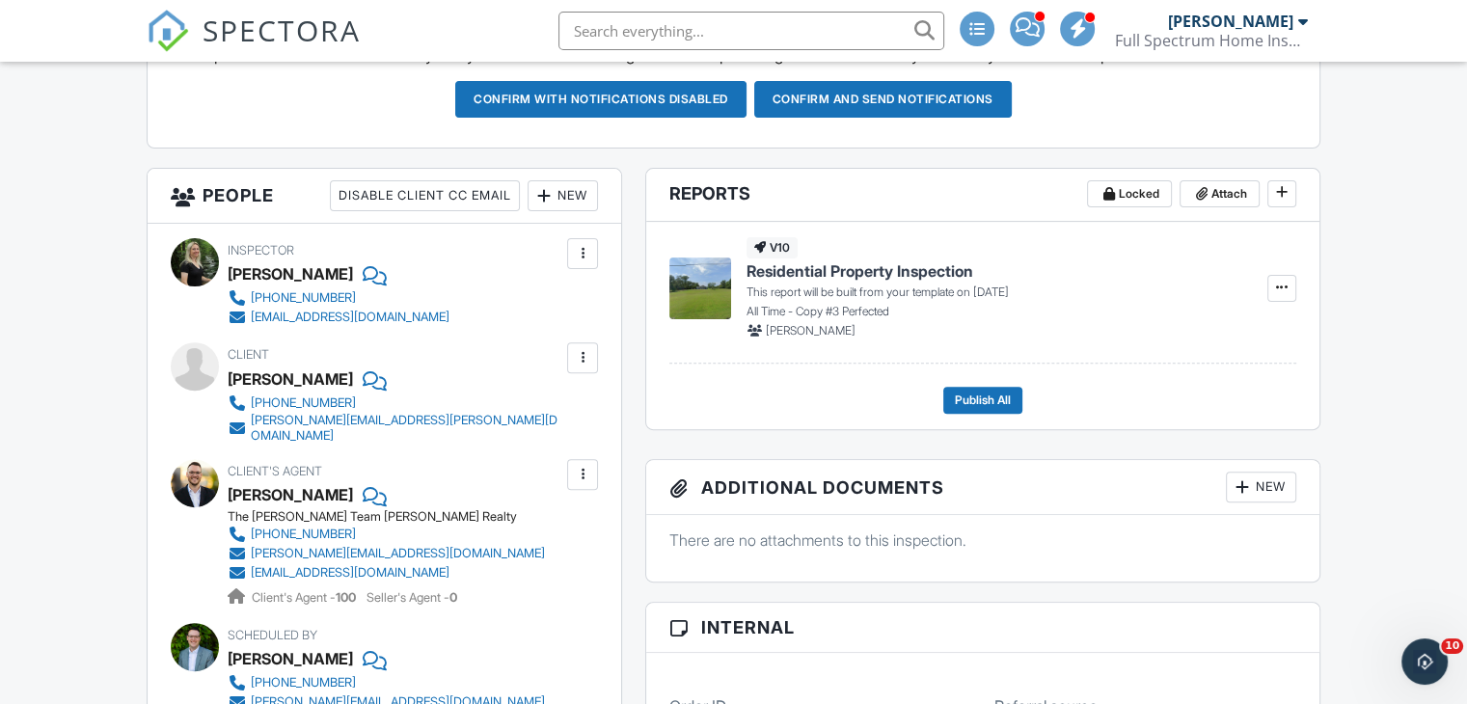
drag, startPoint x: 1472, startPoint y: 122, endPoint x: 1470, endPoint y: 256, distance: 134.1
click at [579, 193] on div "New" at bounding box center [563, 195] width 70 height 31
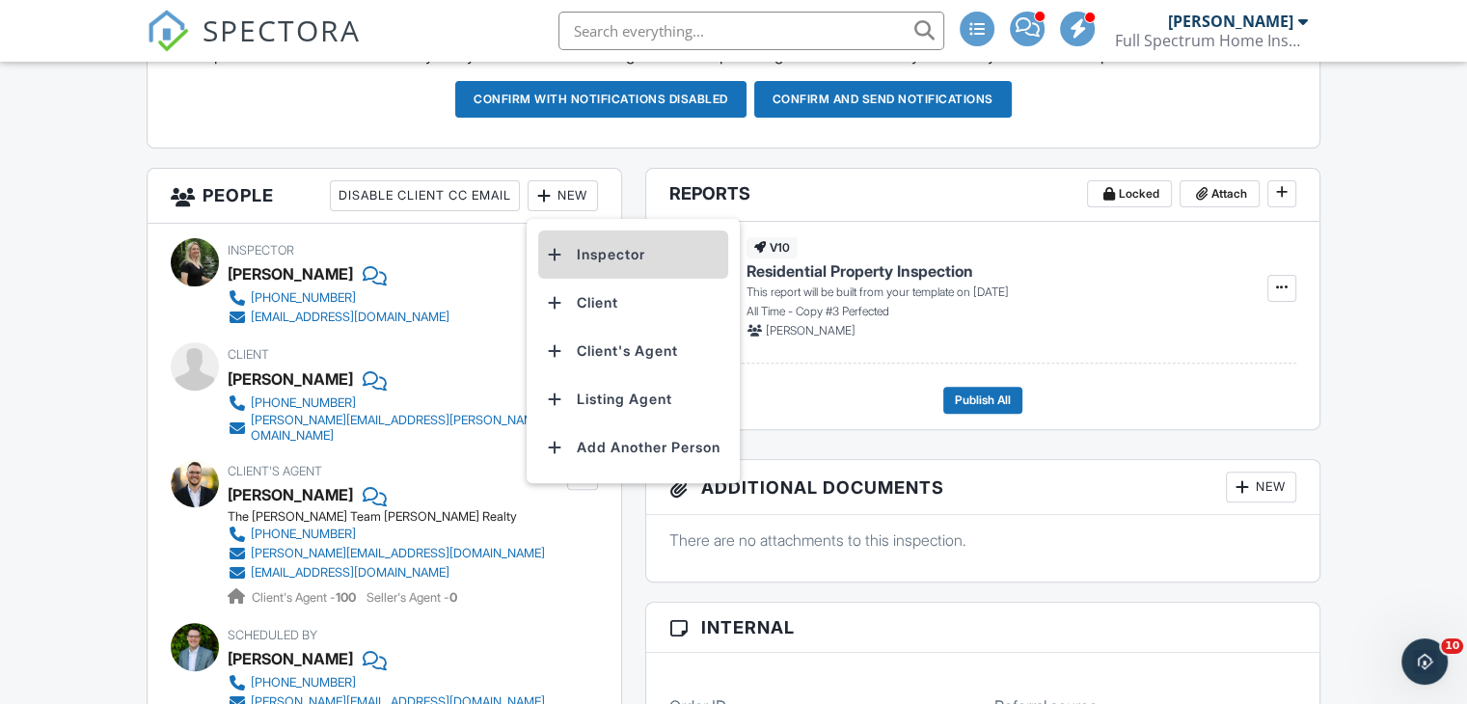
click at [586, 245] on li "Inspector" at bounding box center [633, 255] width 190 height 48
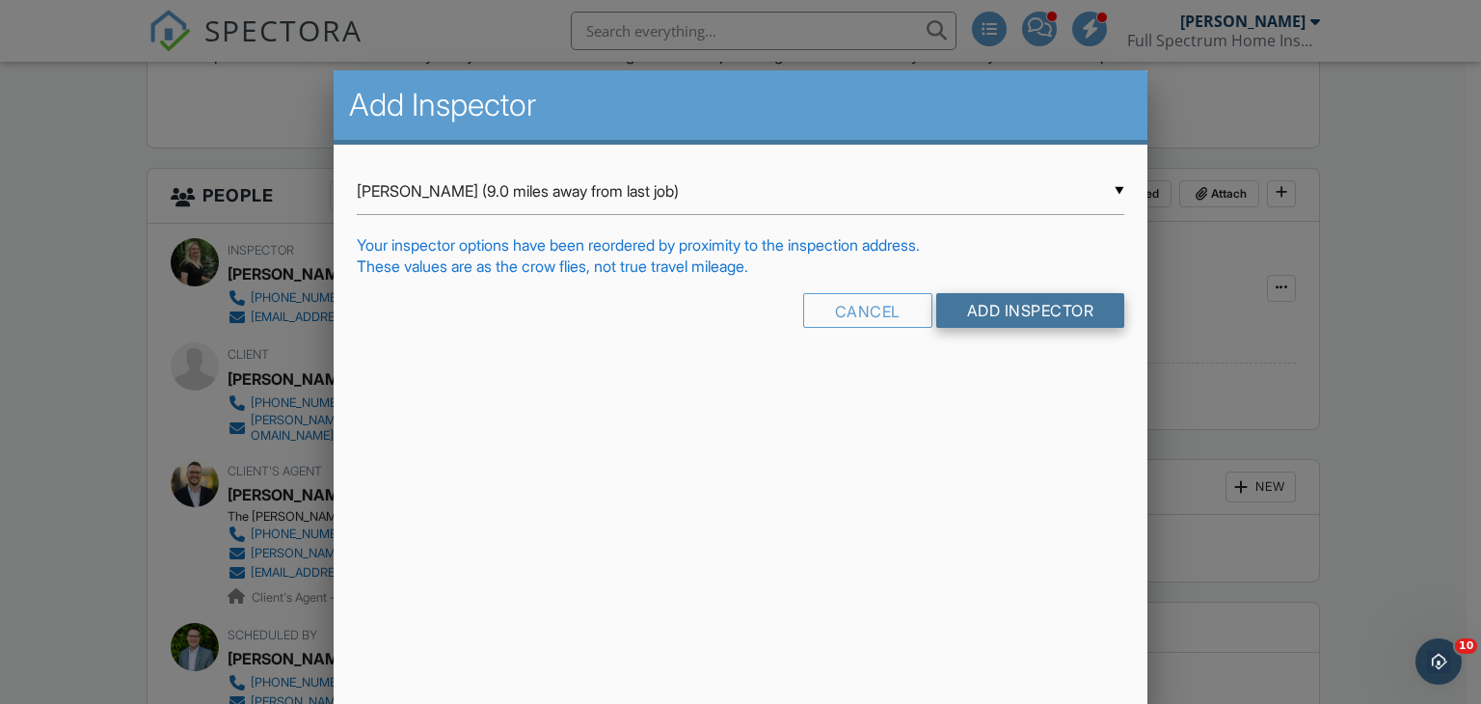
click at [1004, 312] on input "Add Inspector" at bounding box center [1031, 310] width 189 height 35
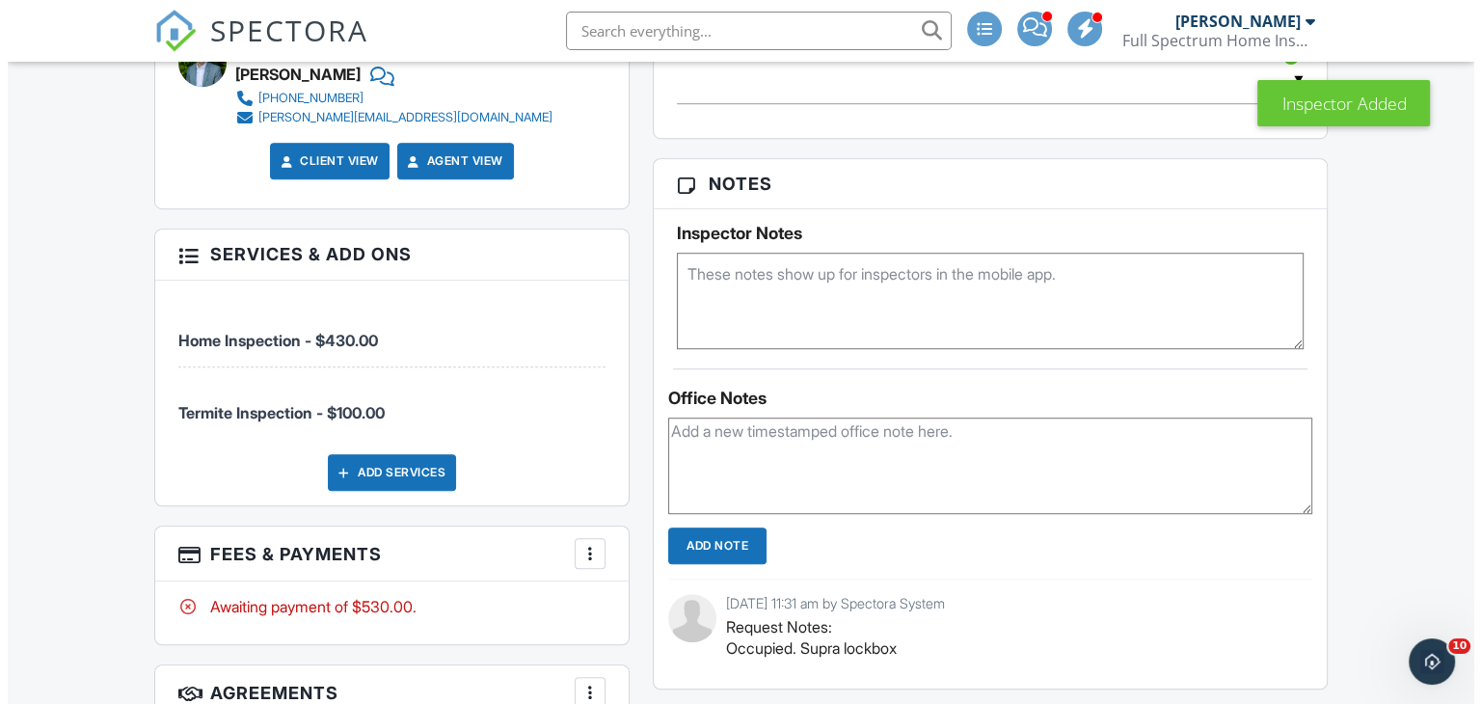
scroll to position [1341, 0]
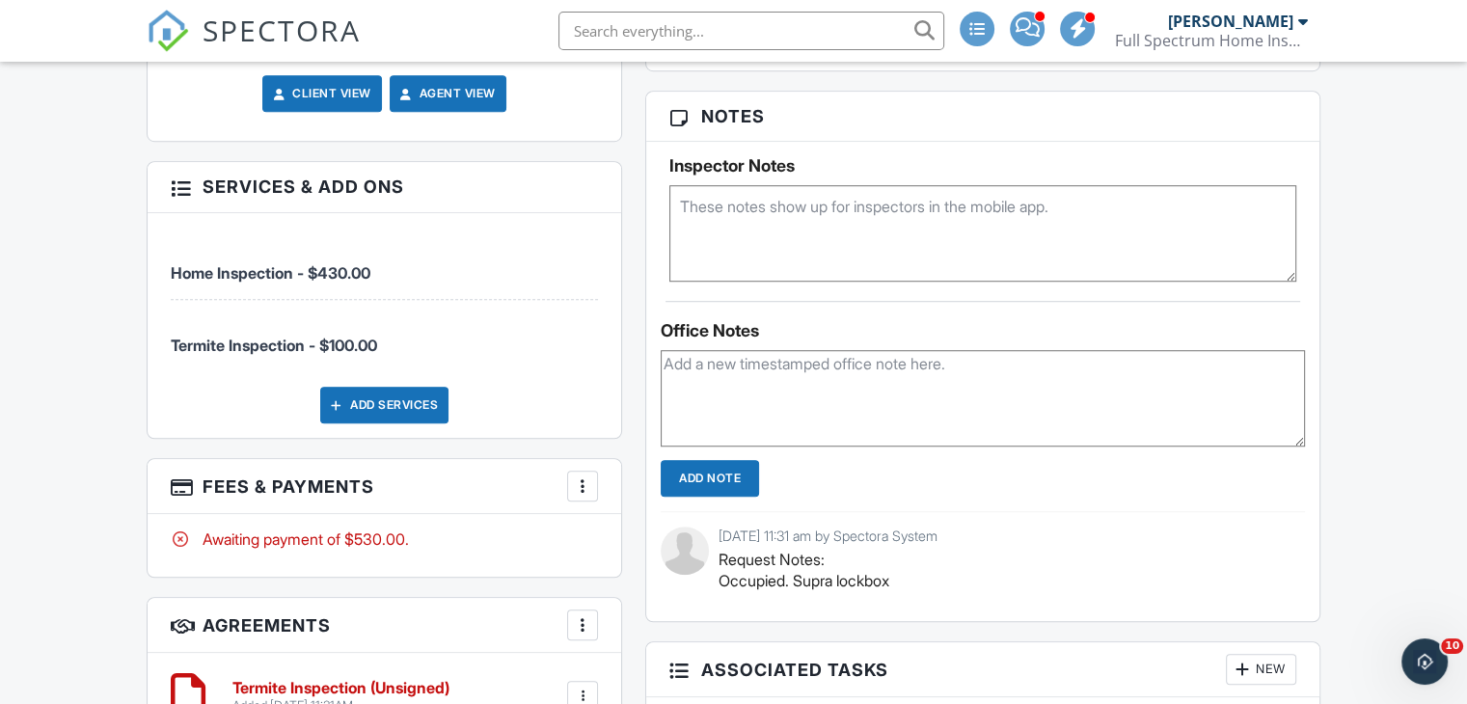
click at [414, 387] on div "Add Services" at bounding box center [384, 405] width 128 height 37
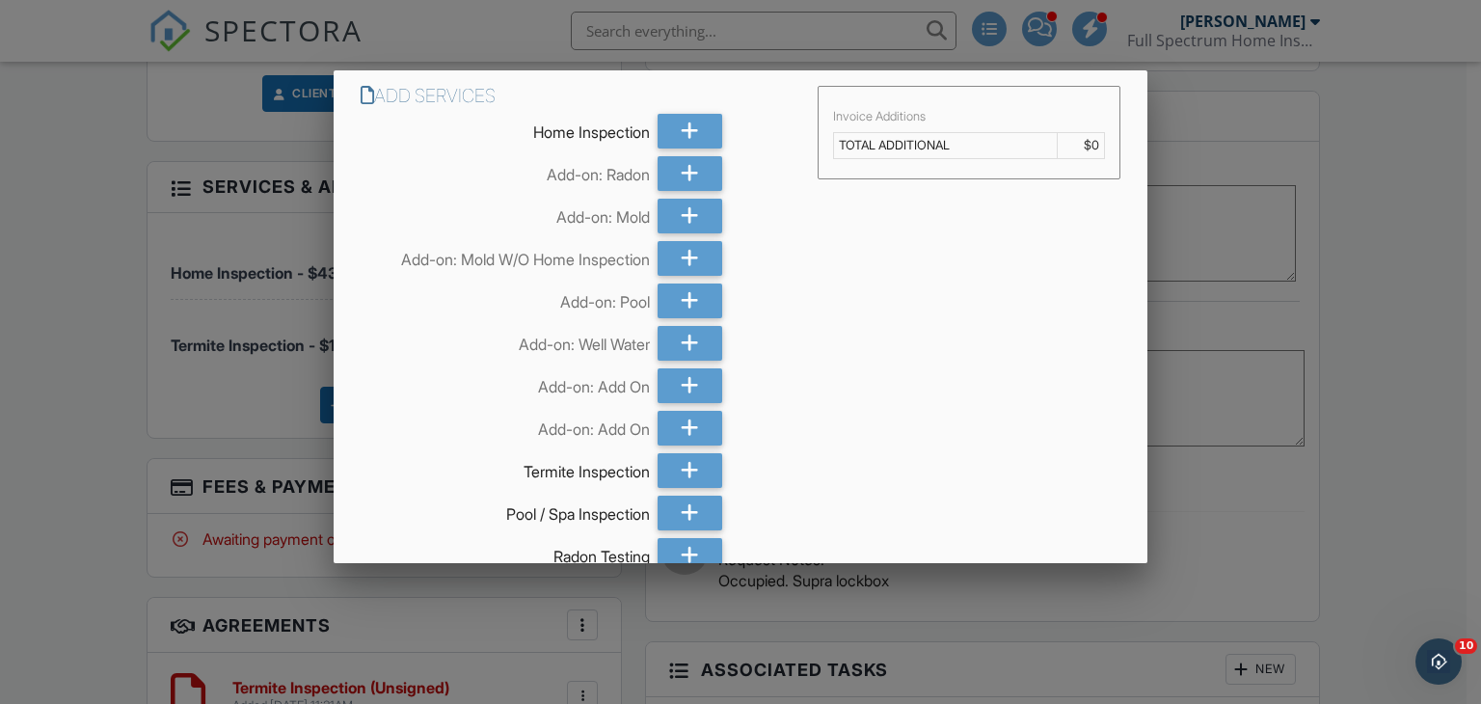
click at [269, 404] on div at bounding box center [740, 344] width 1481 height 881
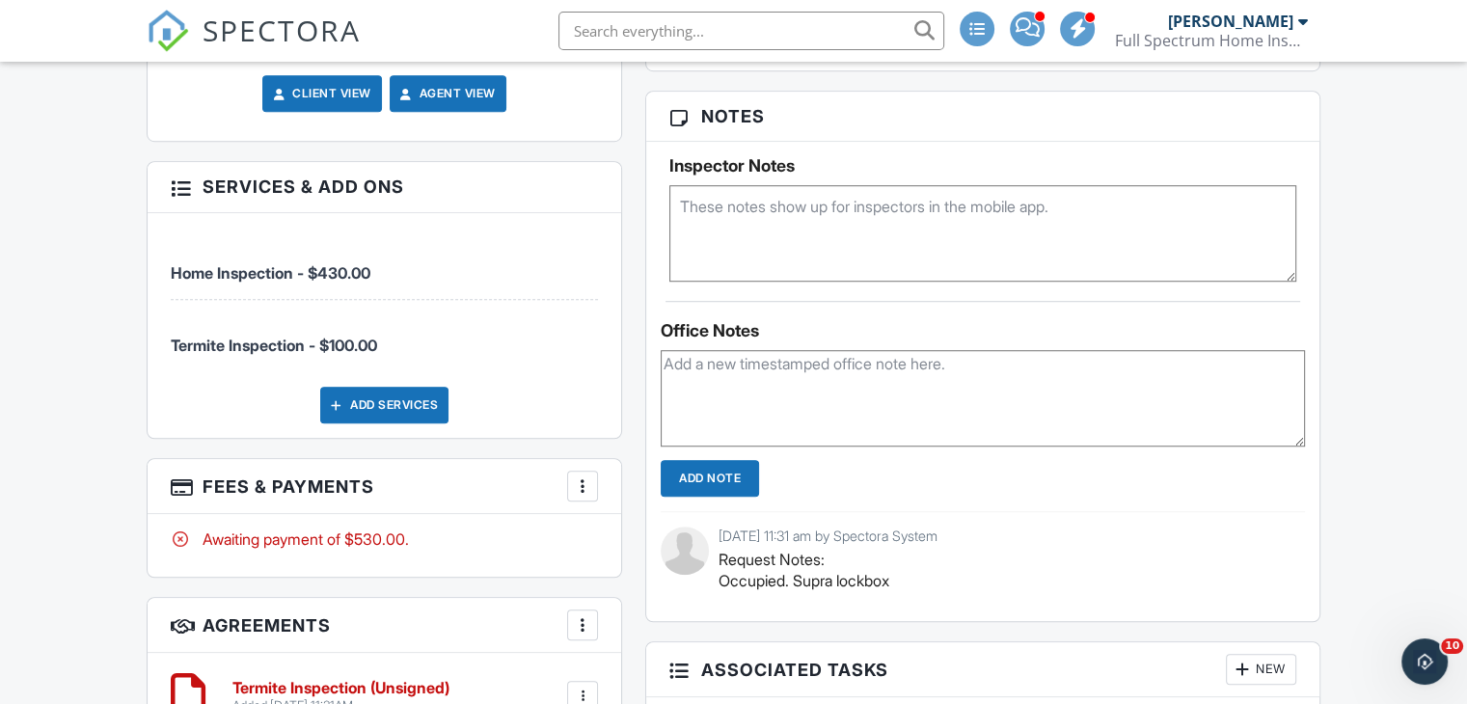
click at [590, 476] on div at bounding box center [582, 485] width 19 height 19
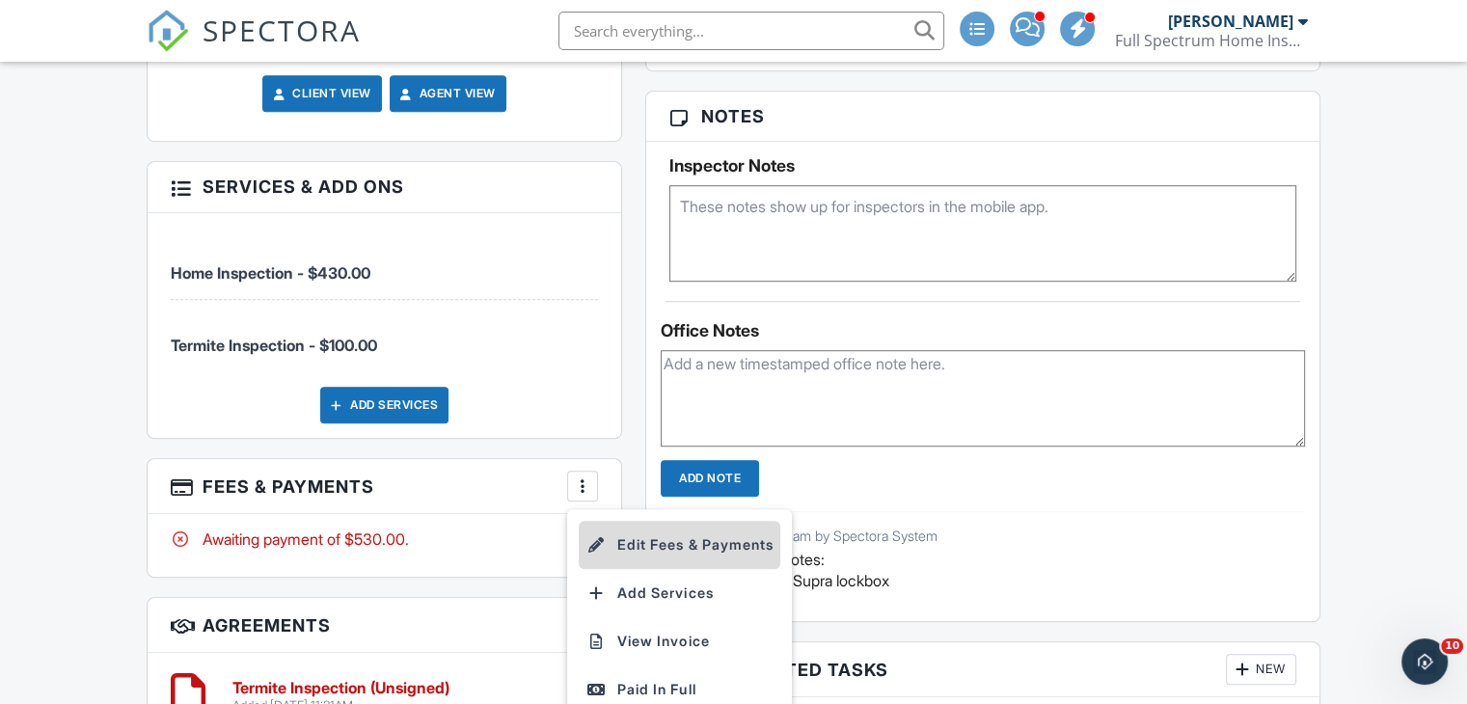
click at [637, 523] on li "Edit Fees & Payments" at bounding box center [680, 545] width 202 height 48
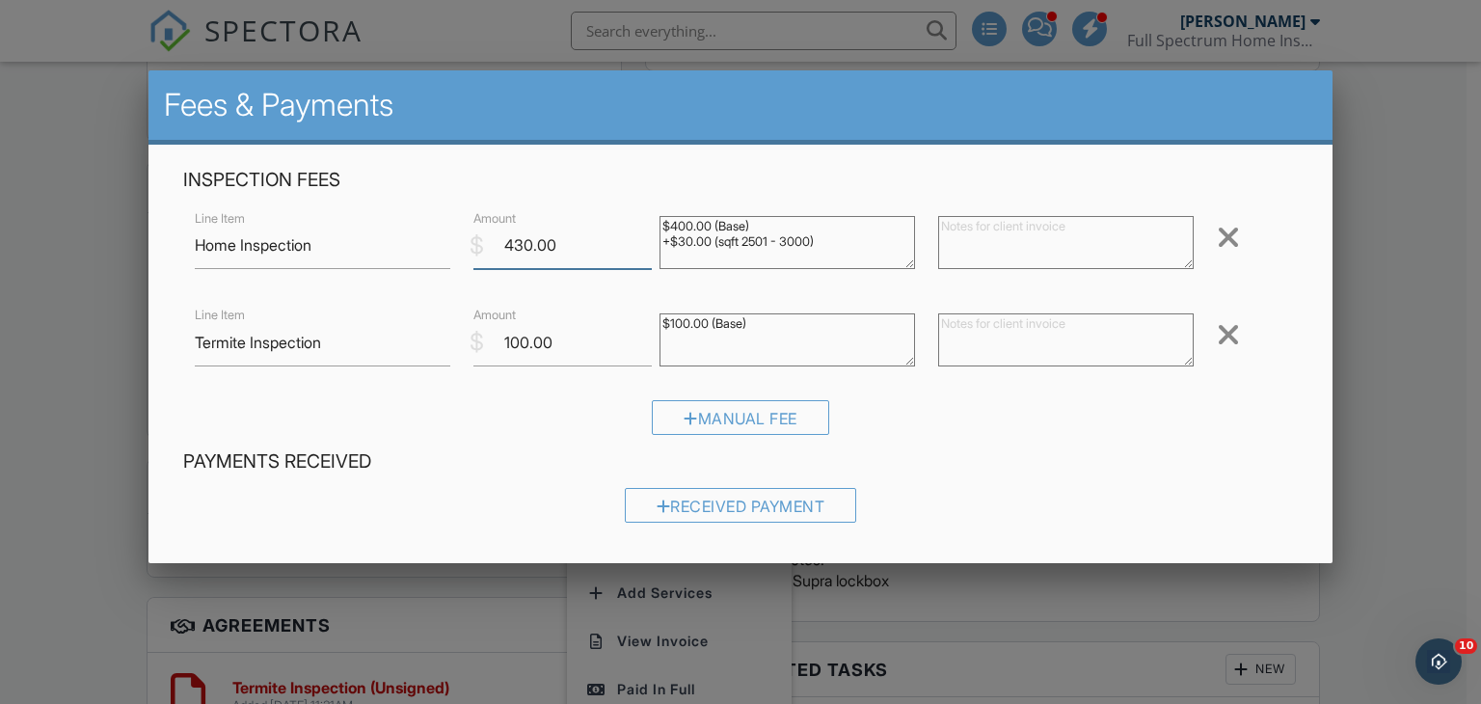
drag, startPoint x: 583, startPoint y: 252, endPoint x: 441, endPoint y: 228, distance: 143.8
click at [441, 228] on div "Line Item Home Inspection $ Amount 430.00 $400.00 (Base) +$30.00 (sqft 2501 - 3…" at bounding box center [741, 244] width 1116 height 77
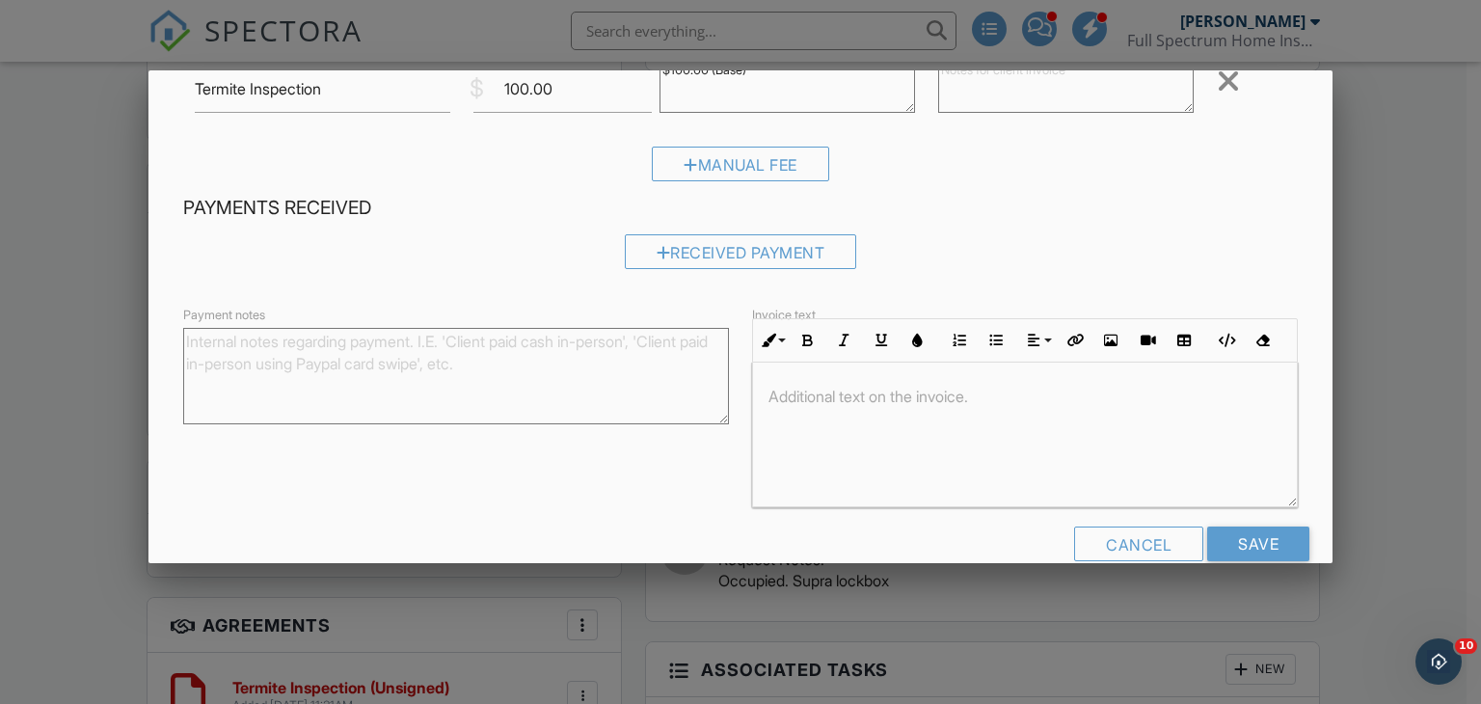
scroll to position [289, 0]
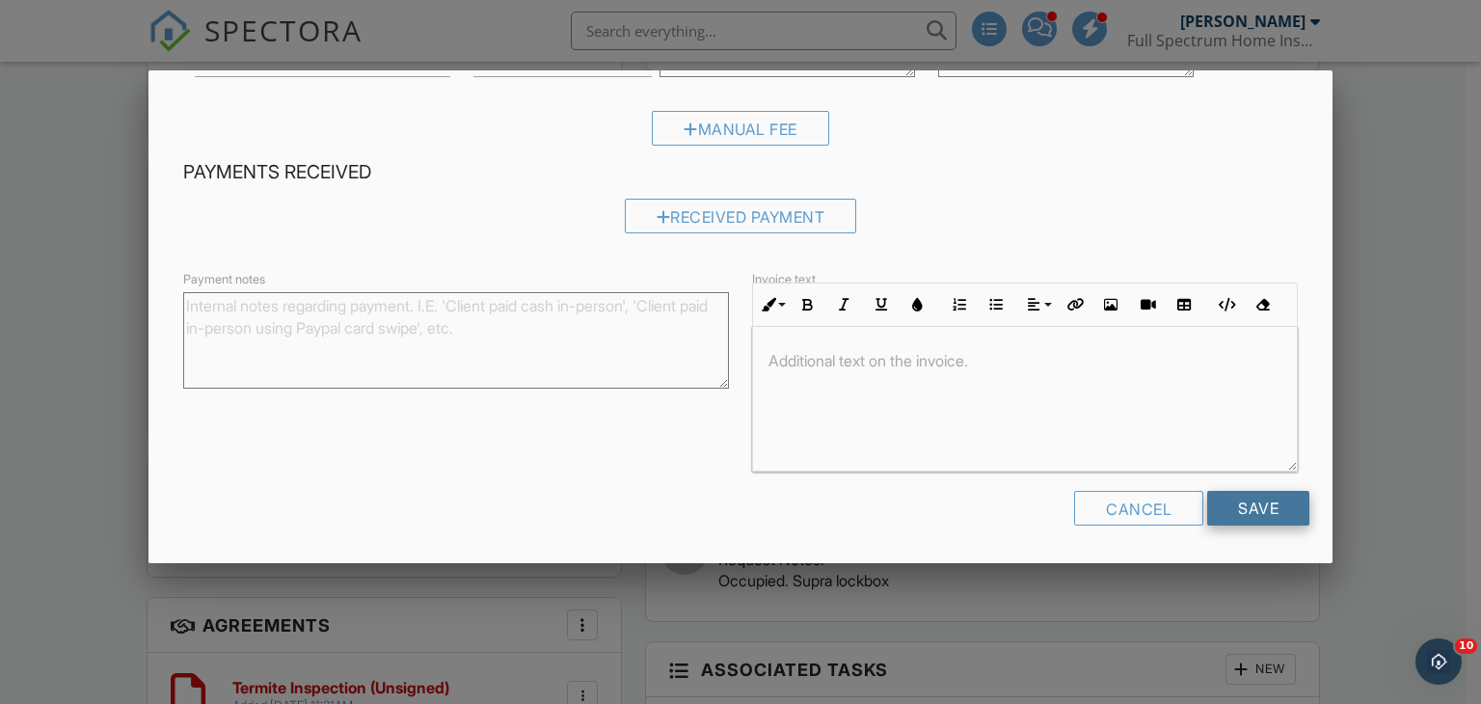
type input "540.00"
click at [1254, 502] on input "Save" at bounding box center [1259, 508] width 102 height 35
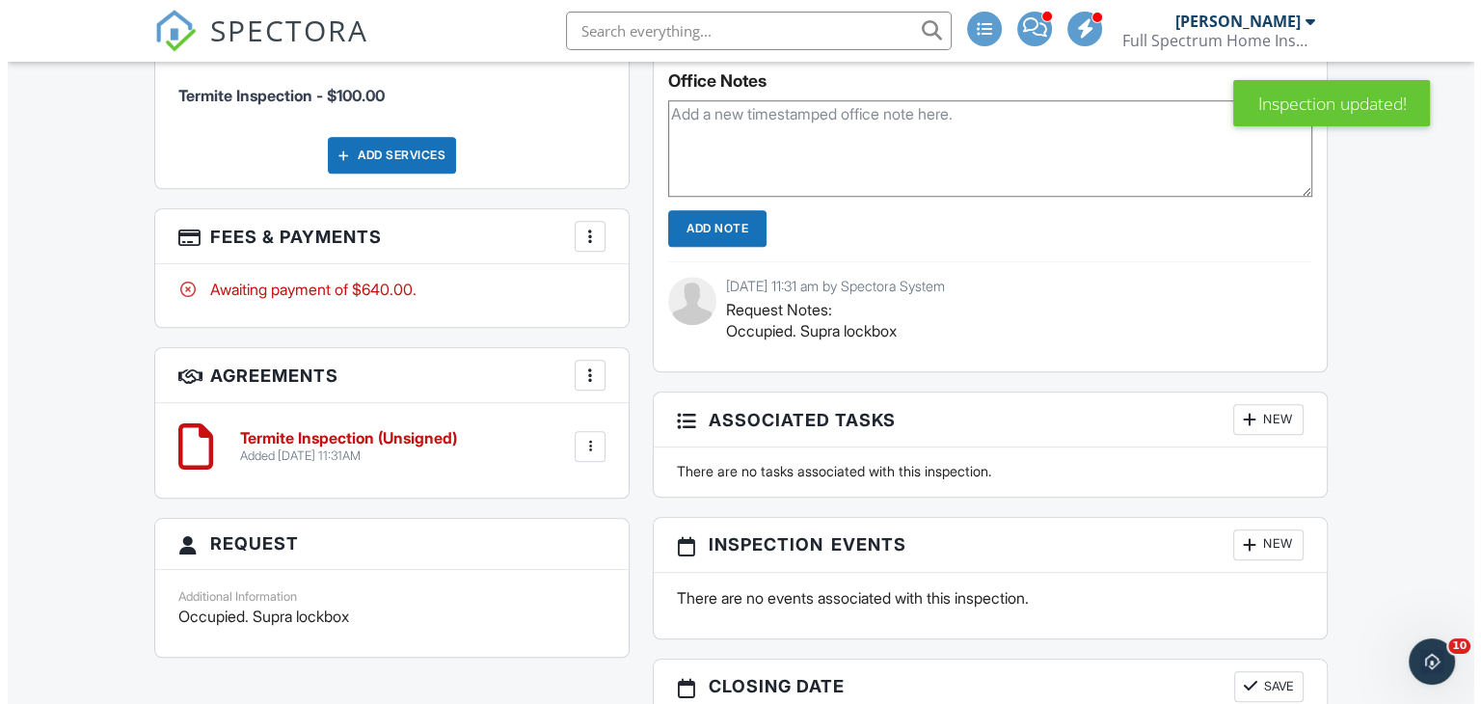
scroll to position [1594, 0]
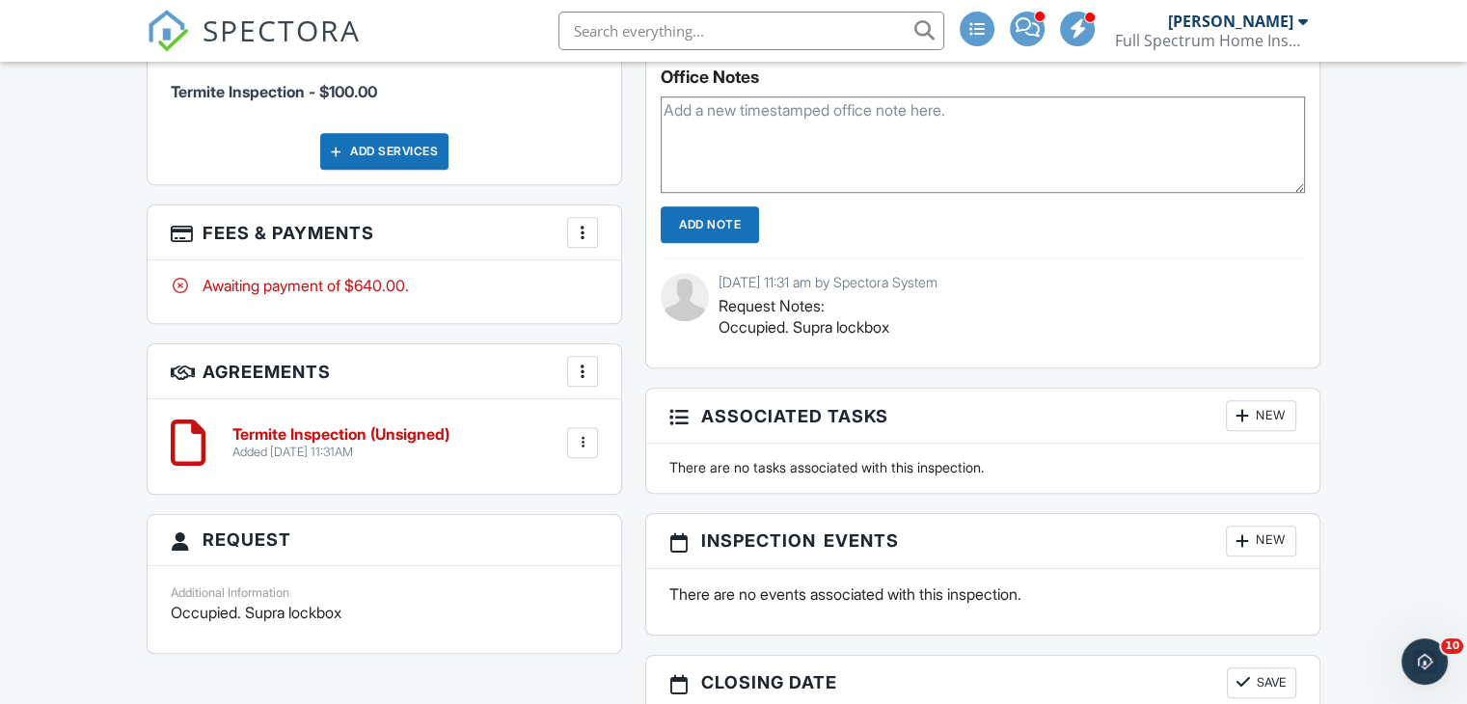
click at [581, 362] on div at bounding box center [582, 371] width 19 height 19
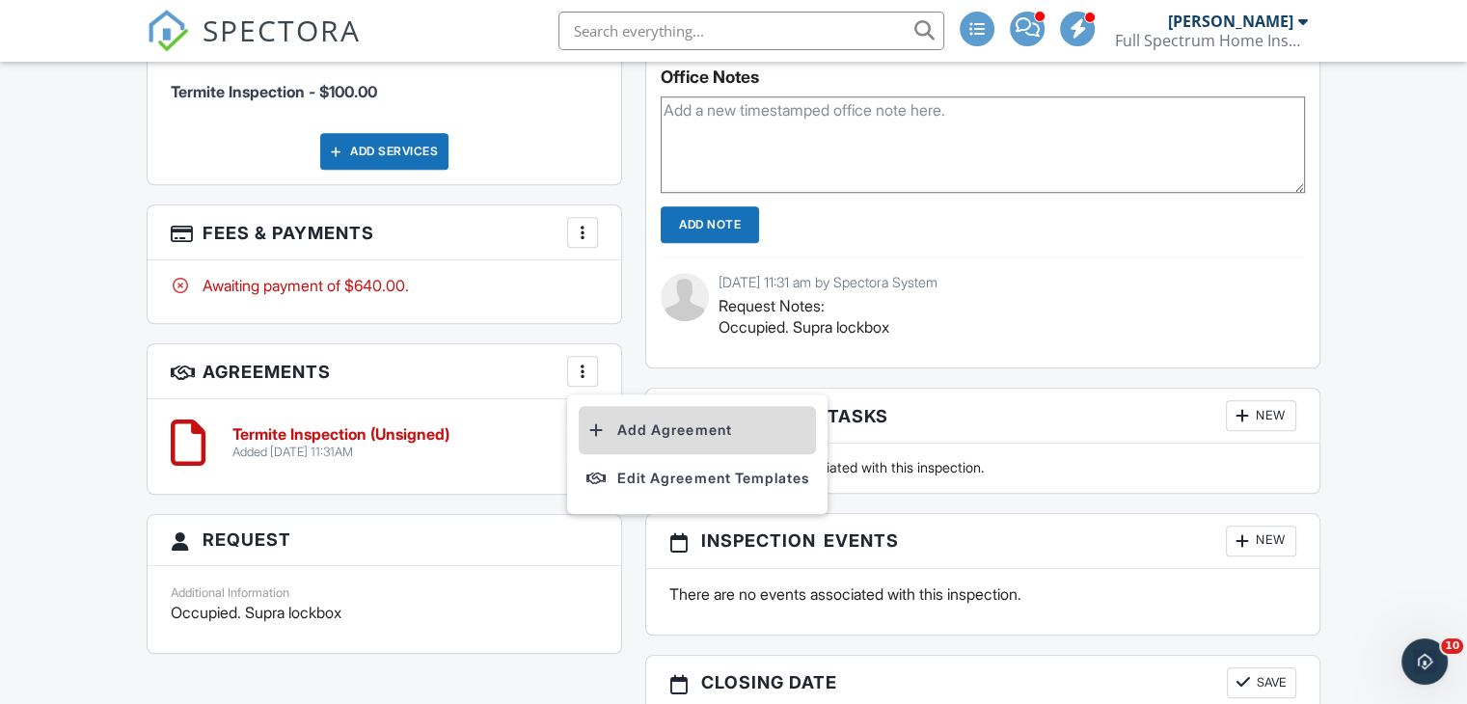
click at [628, 421] on li "Add Agreement" at bounding box center [697, 430] width 237 height 48
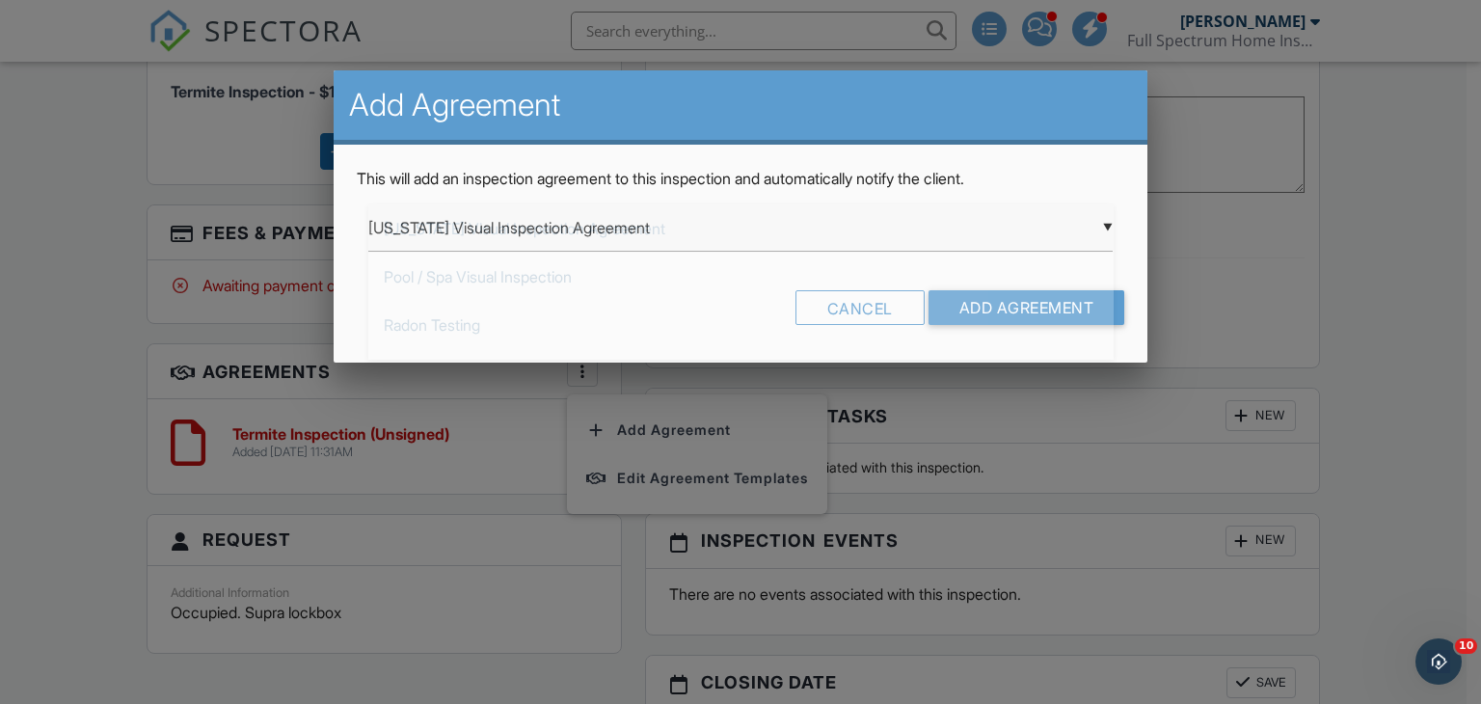
click at [731, 230] on div "▼ Georgia Visual Inspection Agreement Georgia Visual Inspection Agreement Pool …" at bounding box center [741, 227] width 746 height 47
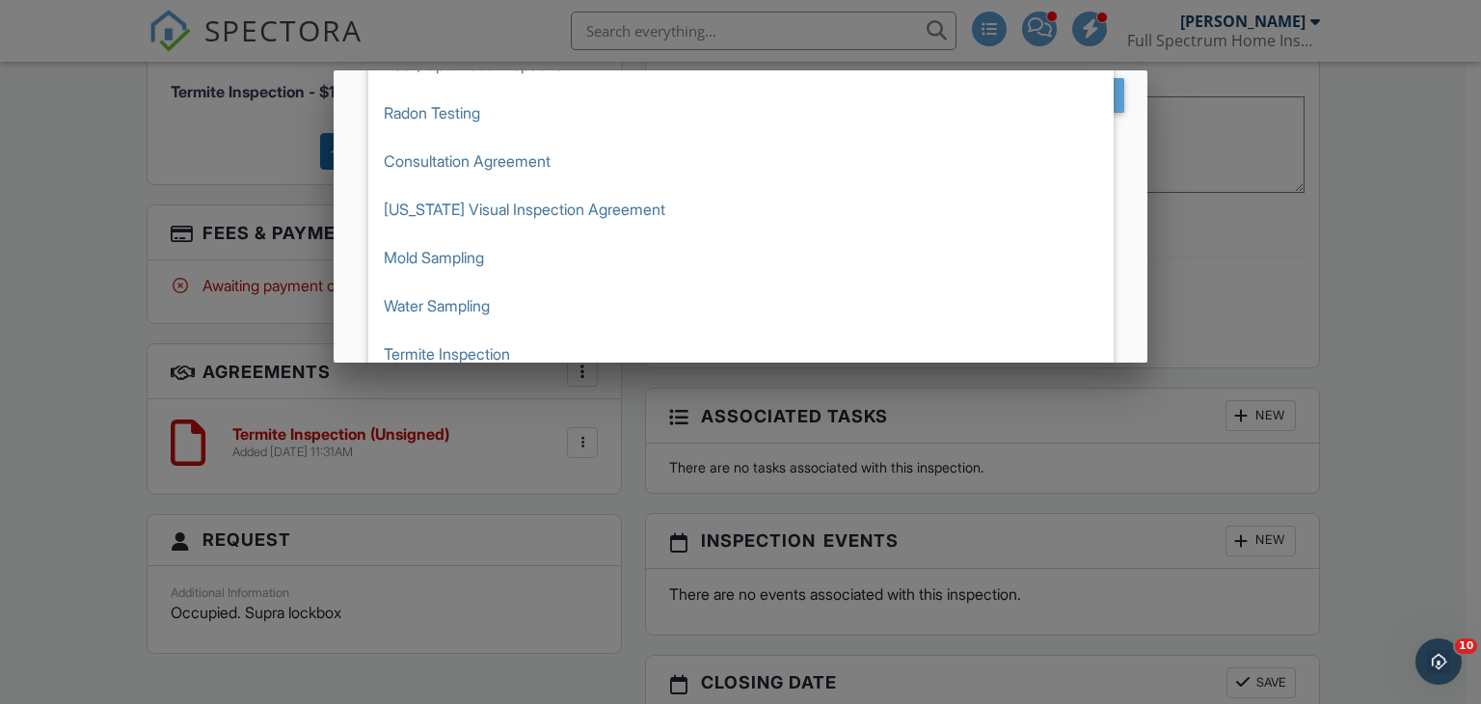
scroll to position [226, 0]
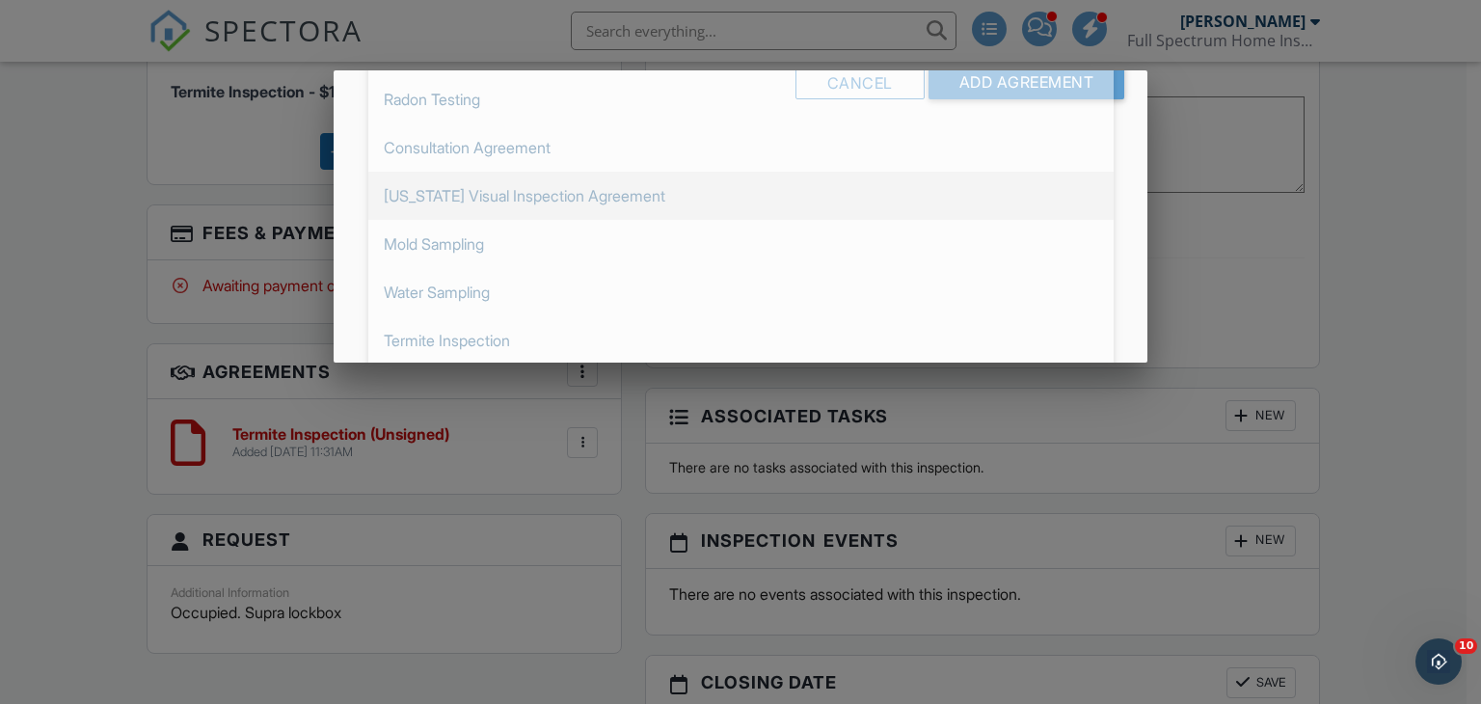
click at [864, 201] on span "[US_STATE] Visual Inspection Agreement" at bounding box center [741, 196] width 746 height 48
type input "[US_STATE] Visual Inspection Agreement"
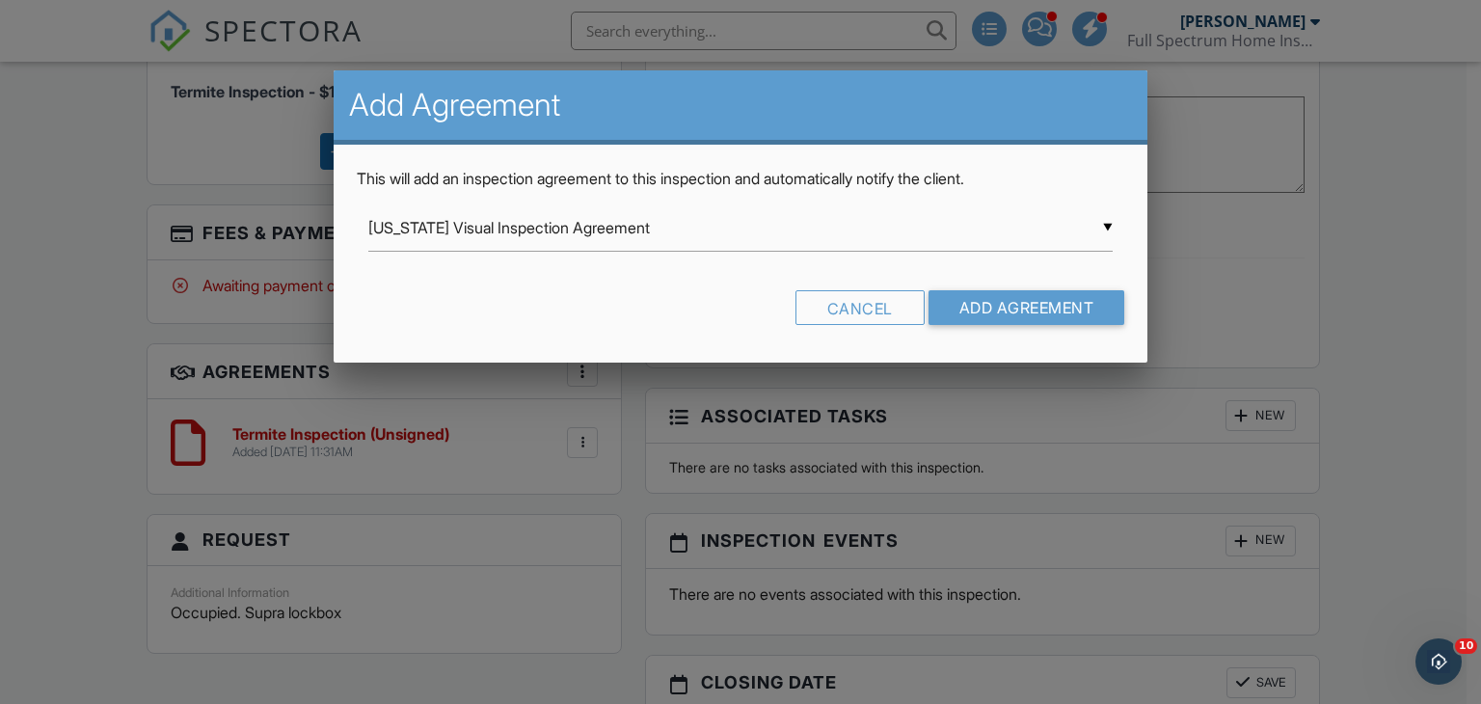
scroll to position [0, 0]
click at [1021, 302] on input "Add Agreement" at bounding box center [1027, 307] width 197 height 35
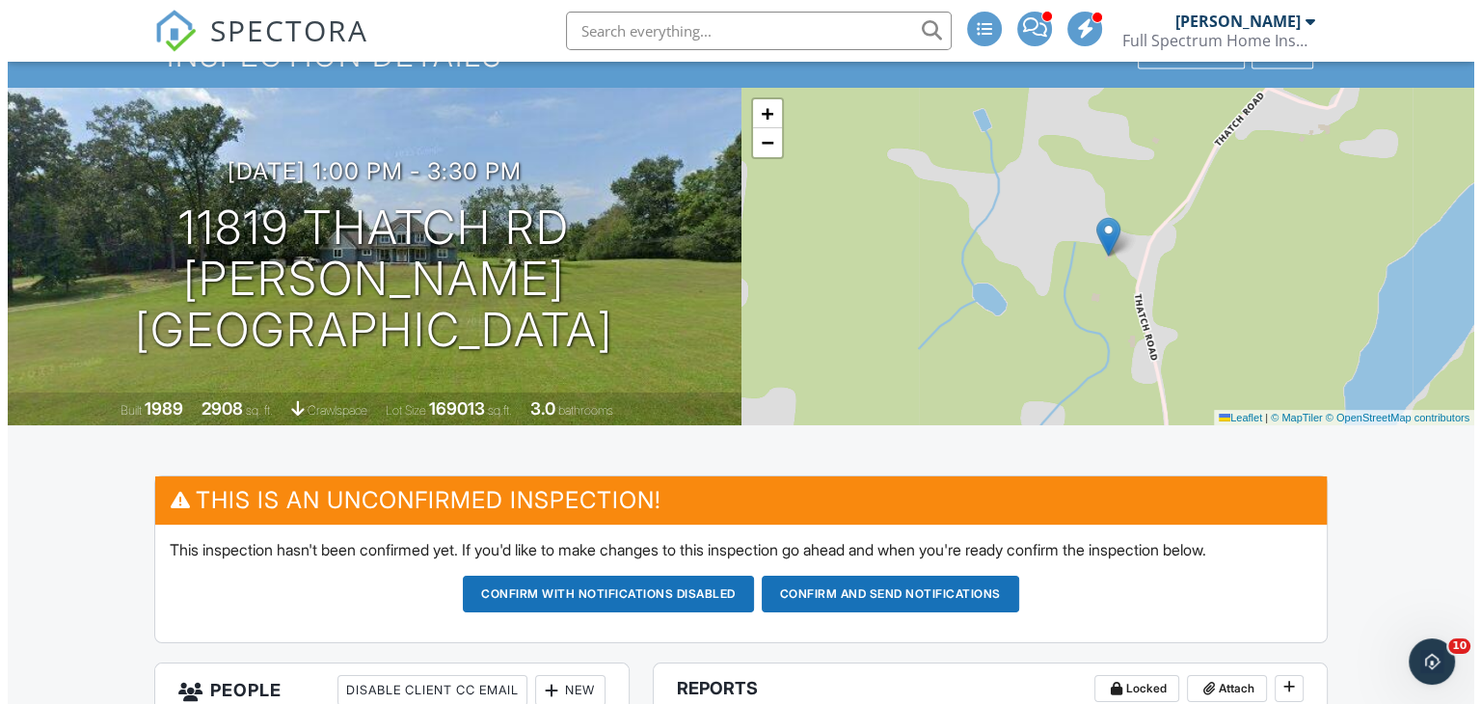
scroll to position [84, 0]
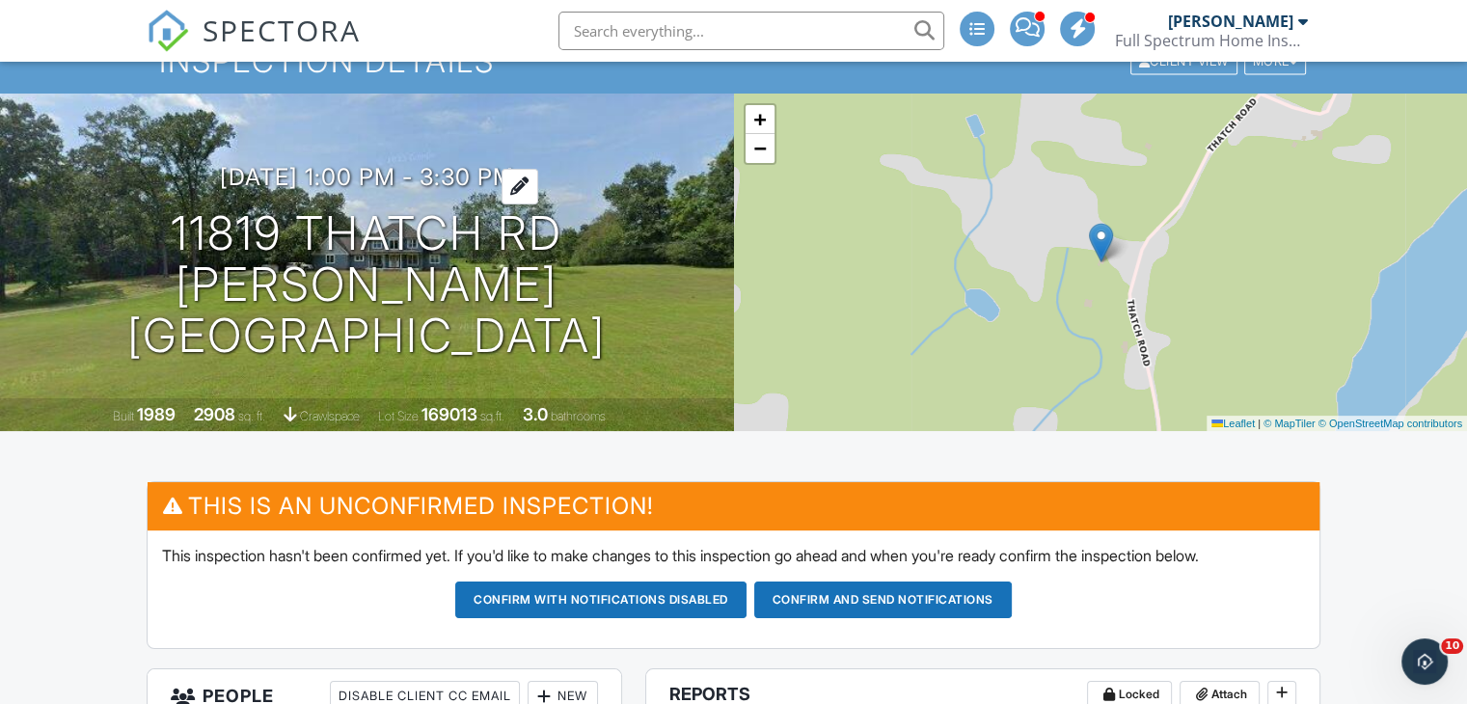
click at [533, 204] on div at bounding box center [520, 187] width 37 height 36
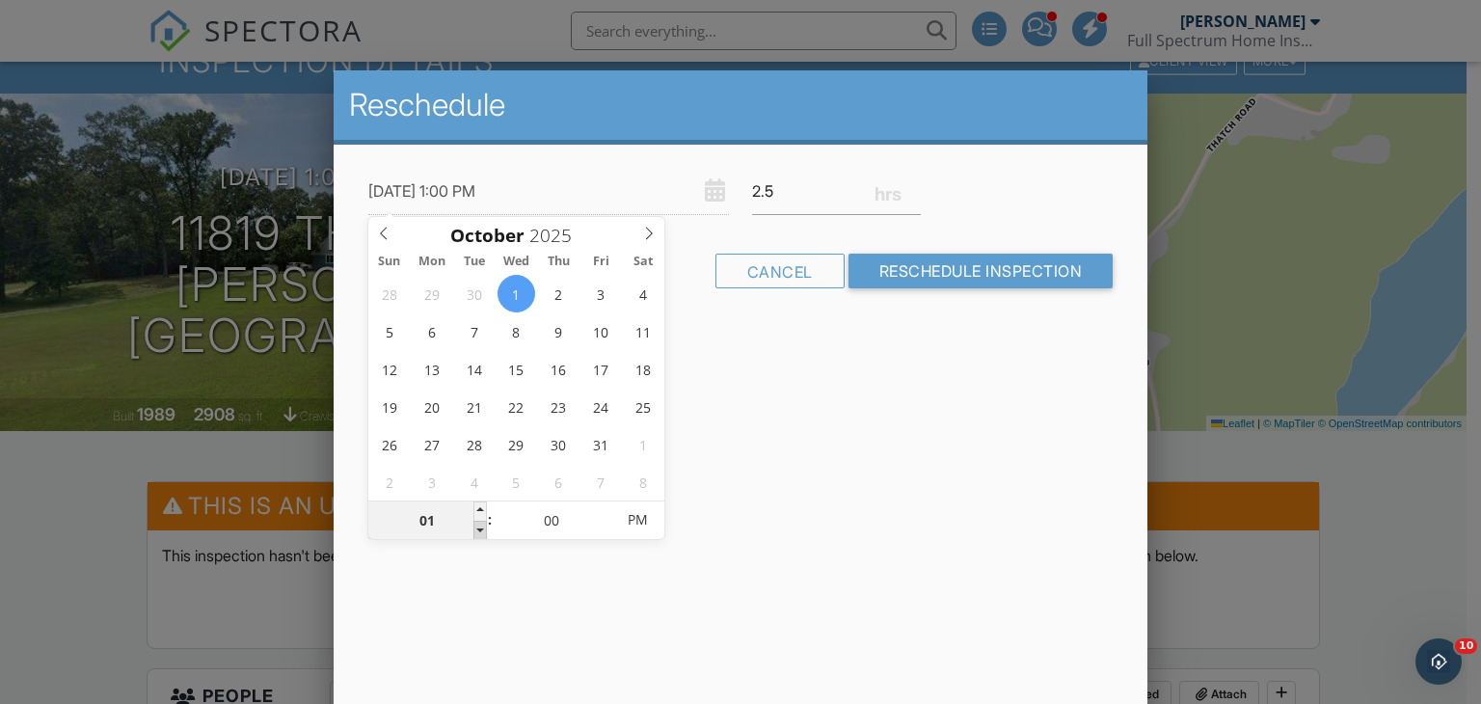
type input "10/01/2025 12:00 PM"
type input "12"
click at [483, 530] on span at bounding box center [481, 530] width 14 height 19
click at [834, 431] on div "Reschedule 10/01/2025 12:00 PM 2.5 Warning: this date/time is in the past. Canc…" at bounding box center [741, 407] width 815 height 675
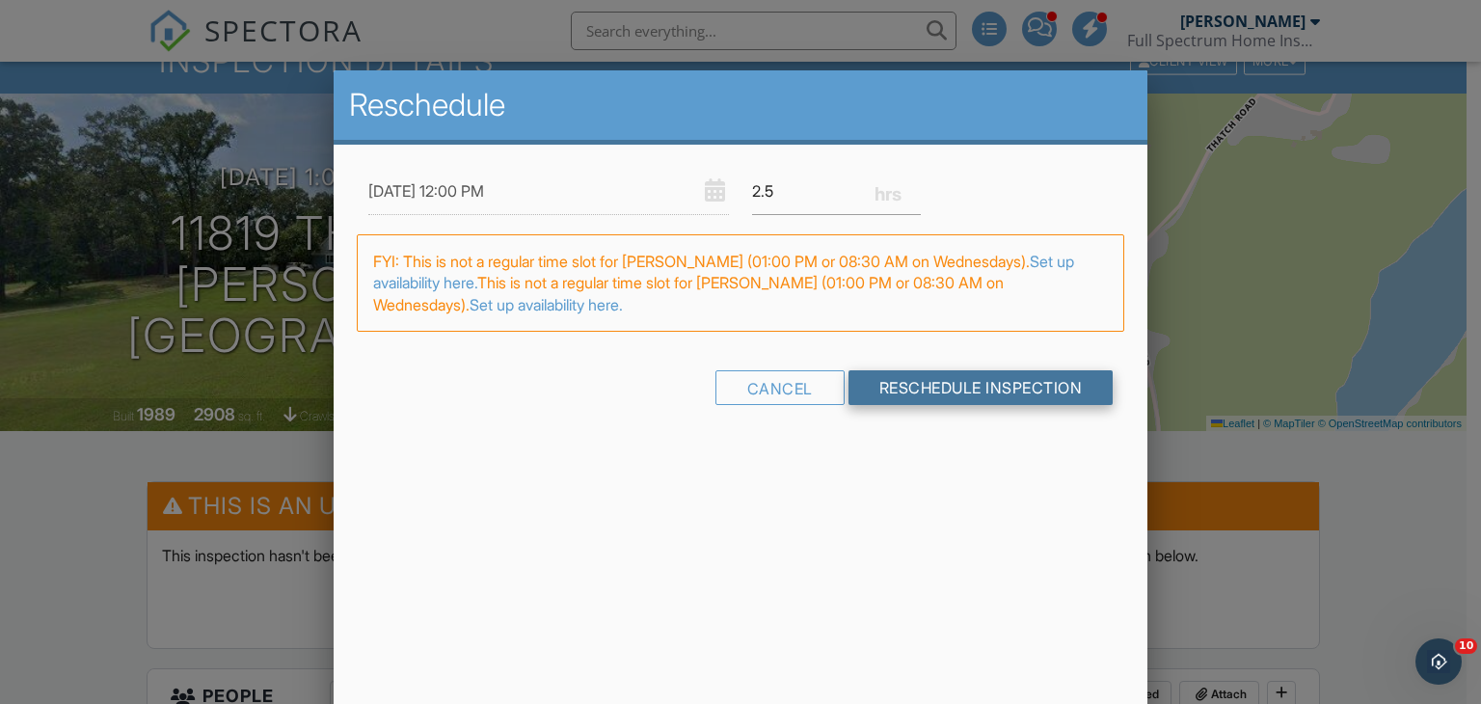
click at [901, 383] on input "Reschedule Inspection" at bounding box center [981, 387] width 265 height 35
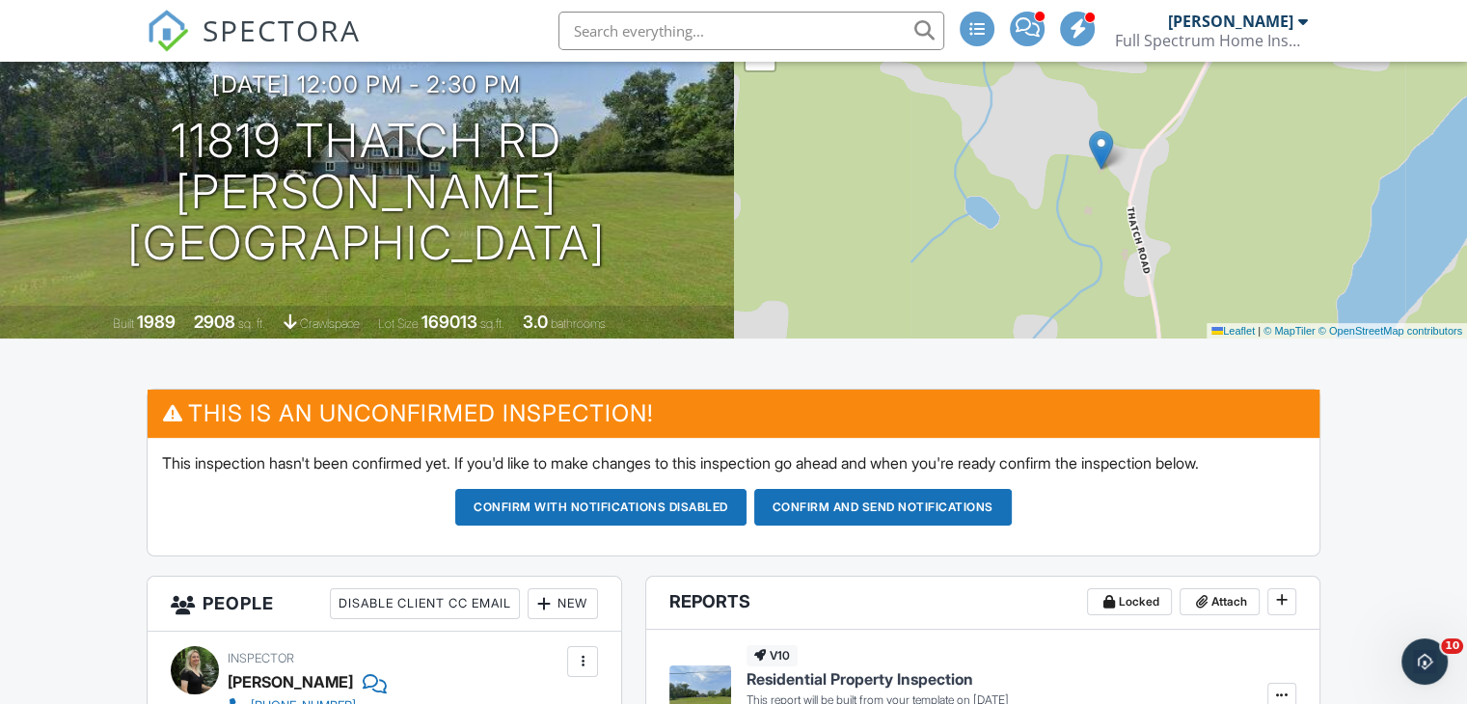
scroll to position [210, 0]
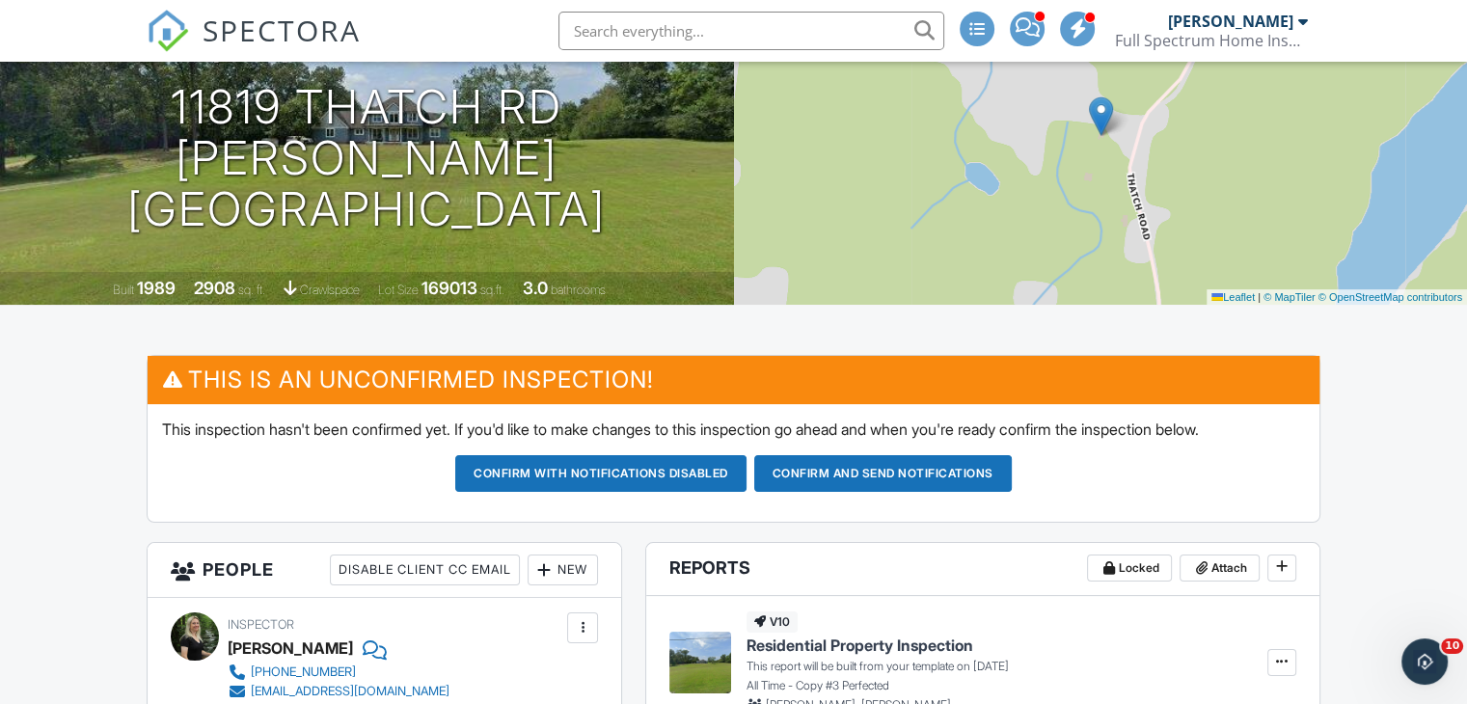
click at [946, 483] on button "Confirm and send notifications" at bounding box center [883, 473] width 258 height 37
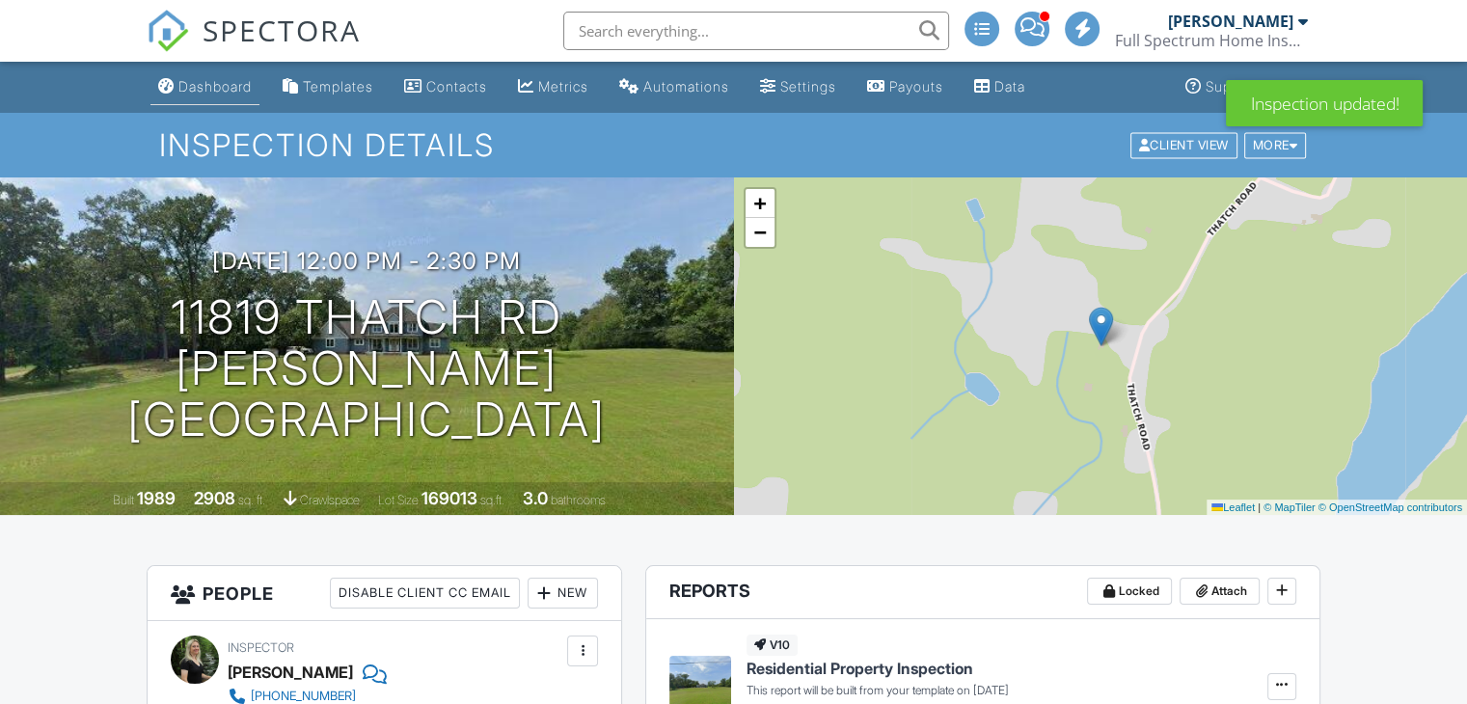
click at [224, 81] on div "Dashboard" at bounding box center [214, 86] width 73 height 16
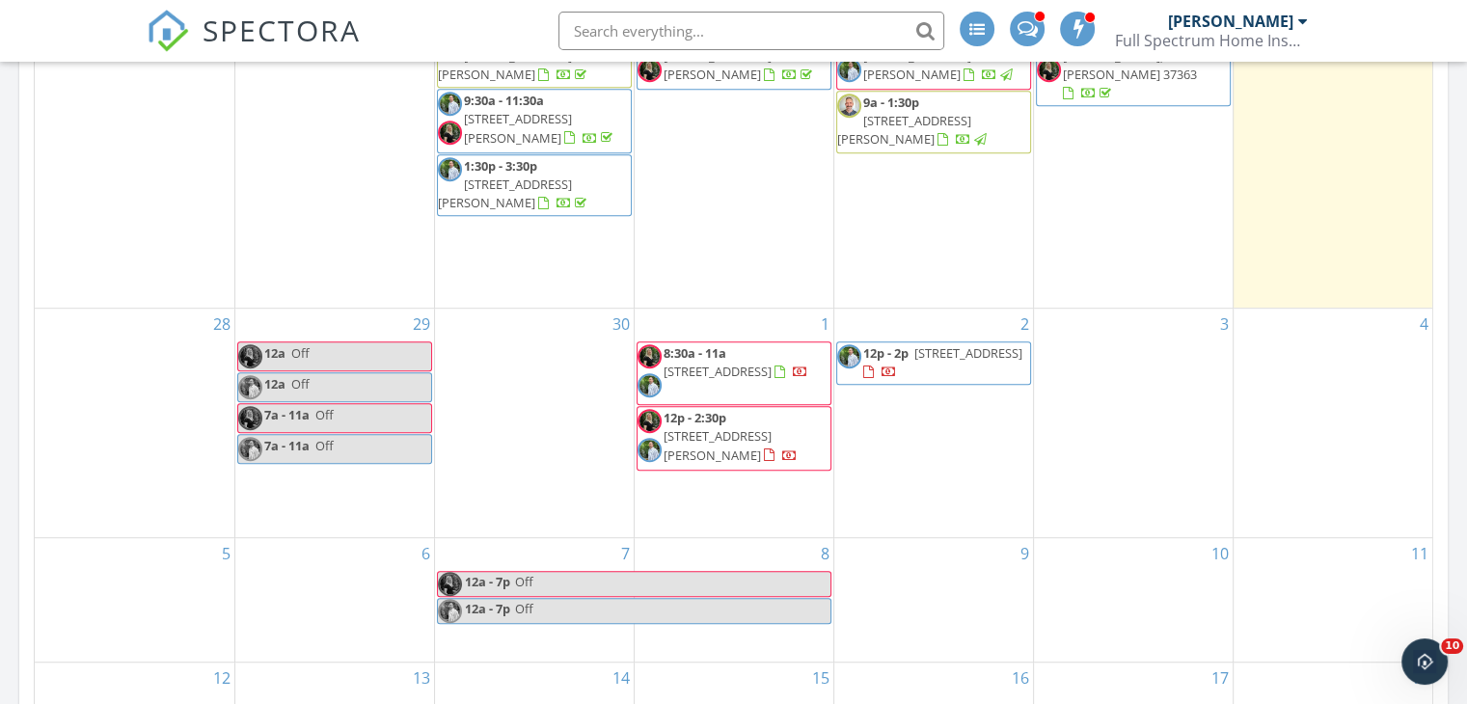
scroll to position [1080, 0]
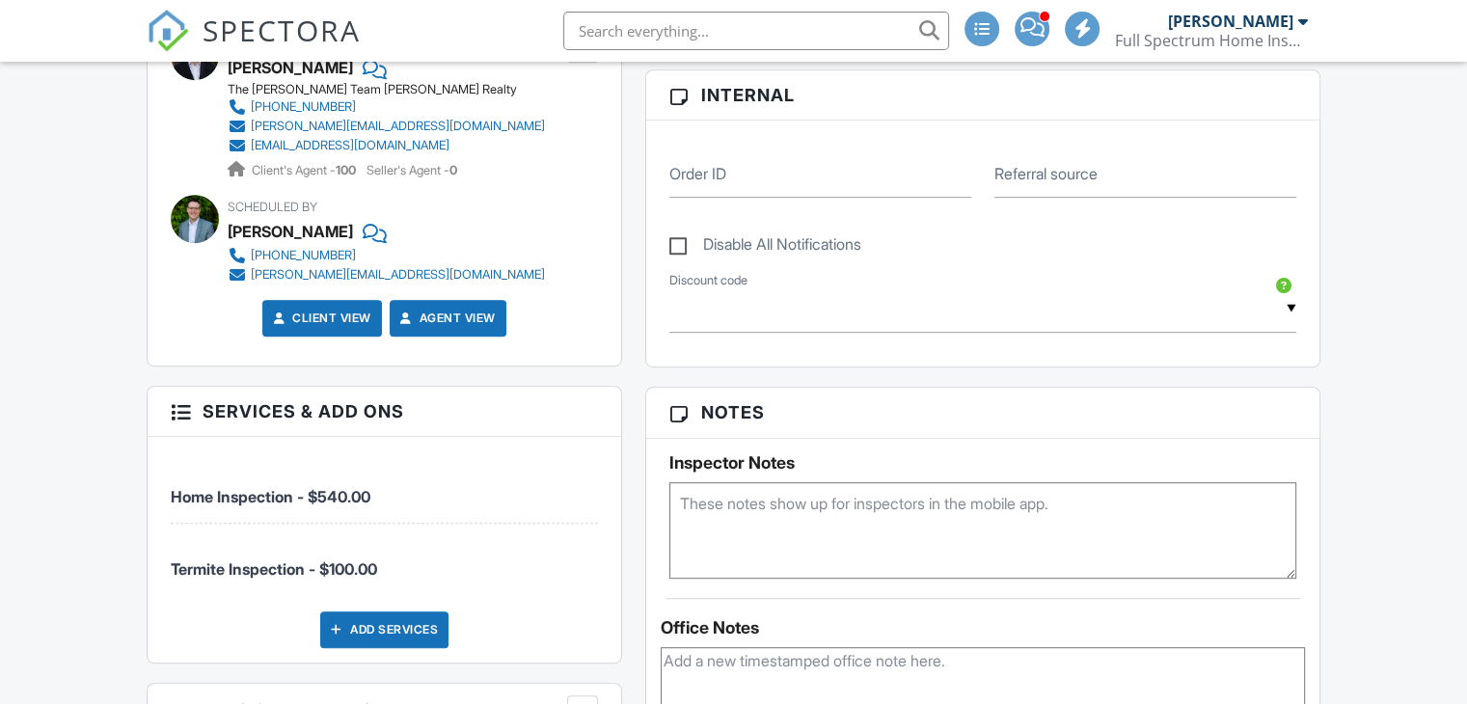
scroll to position [949, 0]
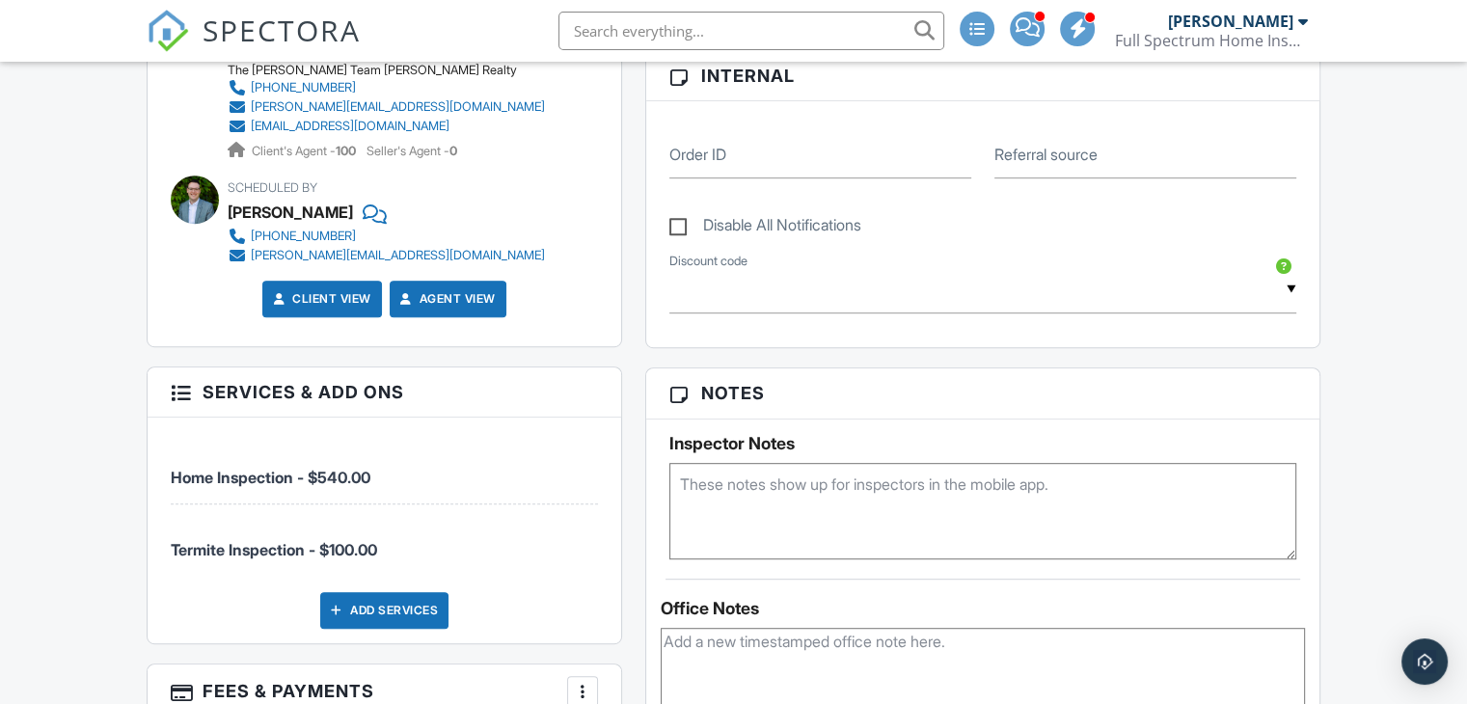
click at [999, 514] on textarea at bounding box center [982, 511] width 627 height 96
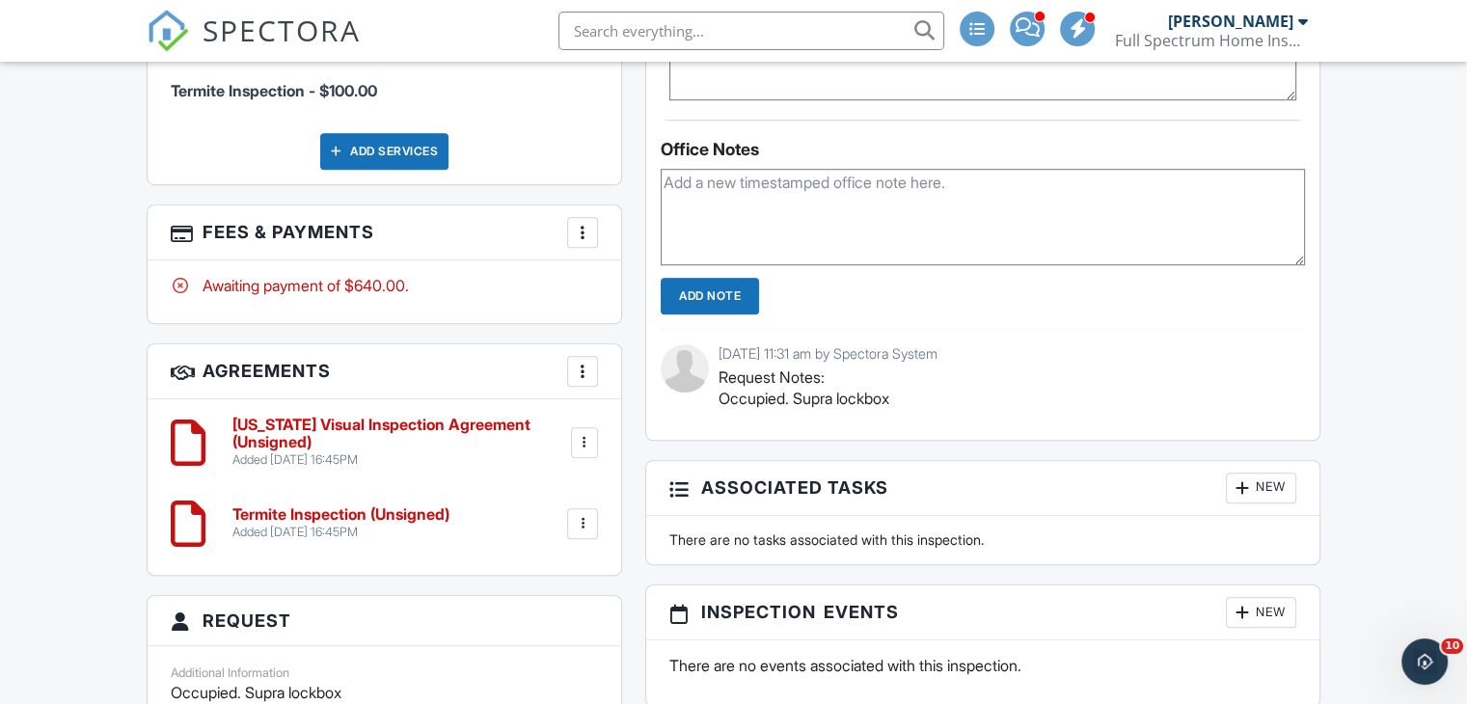
scroll to position [1427, 0]
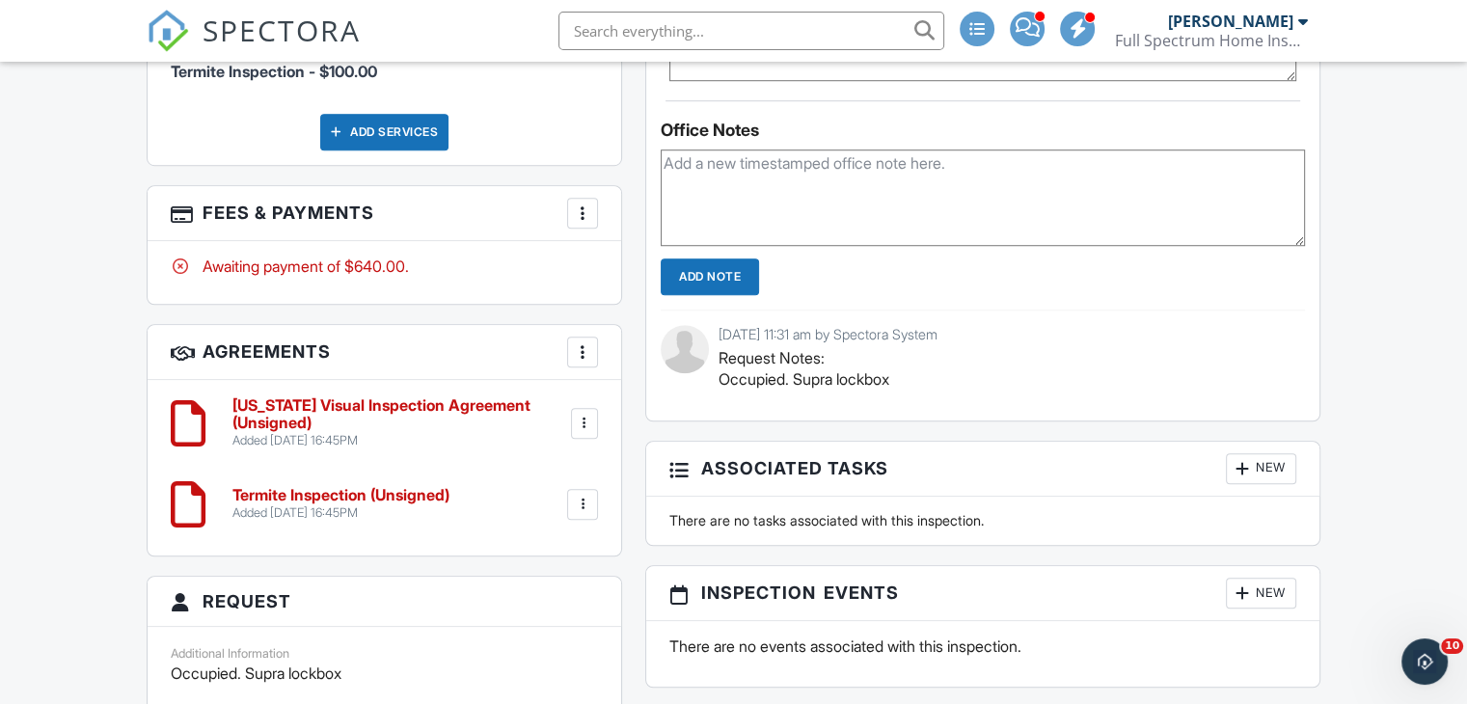
type textarea "LM with byer - sent LA text on saturday"
click at [747, 268] on input "Add Note" at bounding box center [710, 276] width 98 height 37
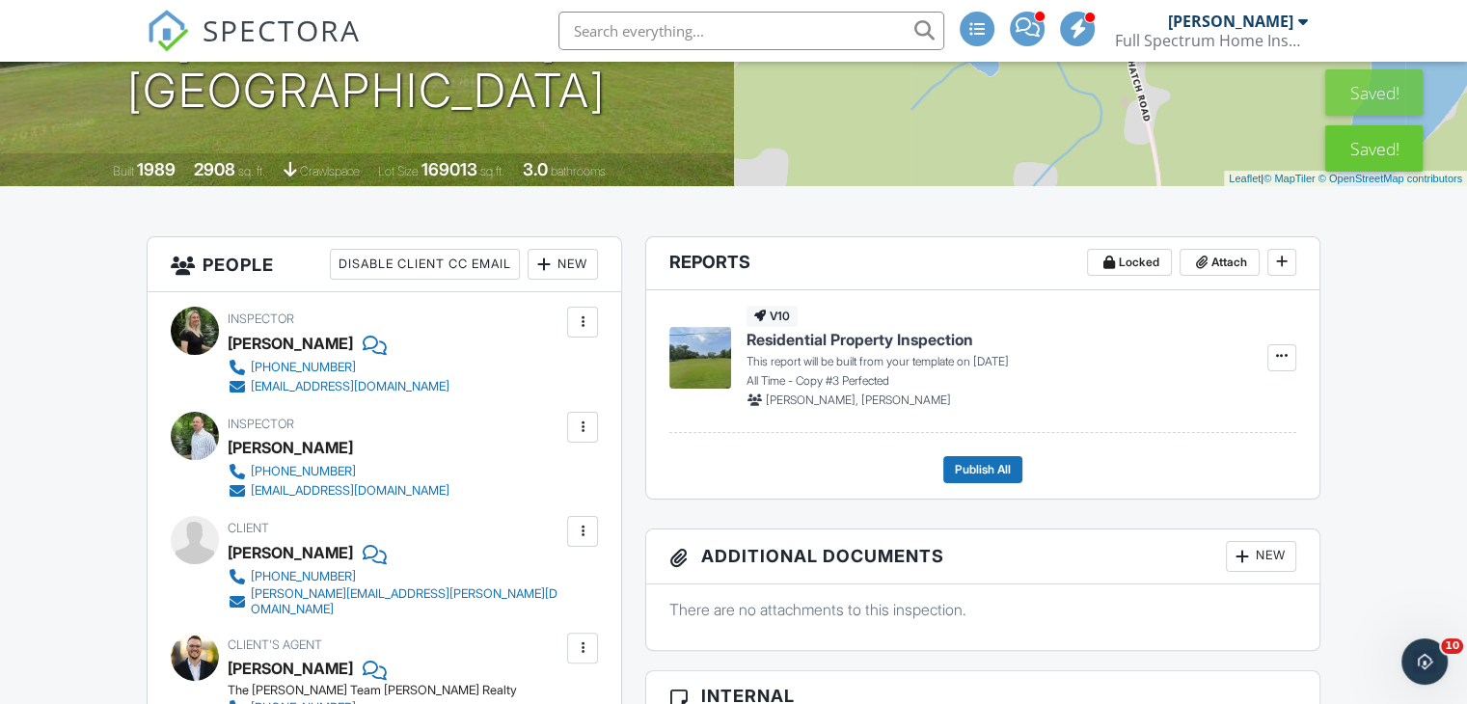
scroll to position [0, 0]
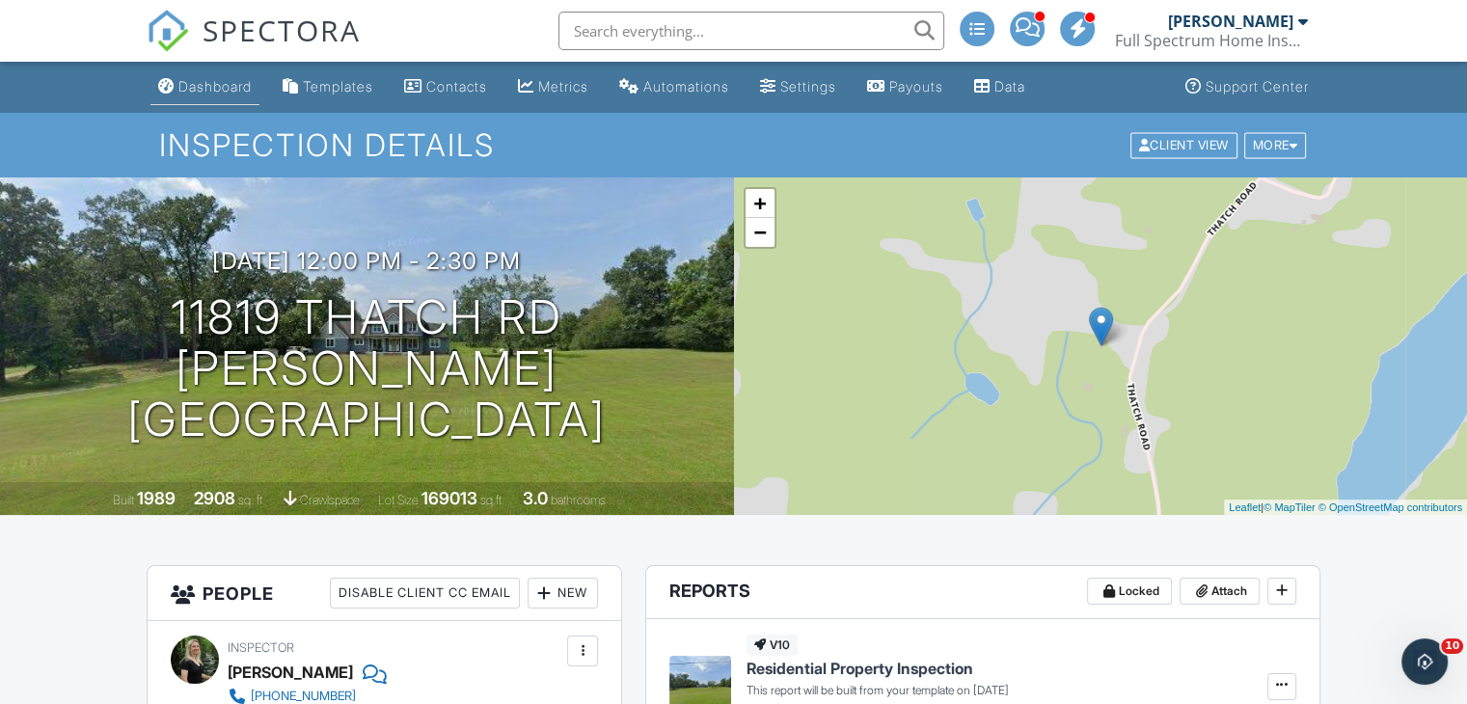
click at [235, 87] on div "Dashboard" at bounding box center [214, 86] width 73 height 16
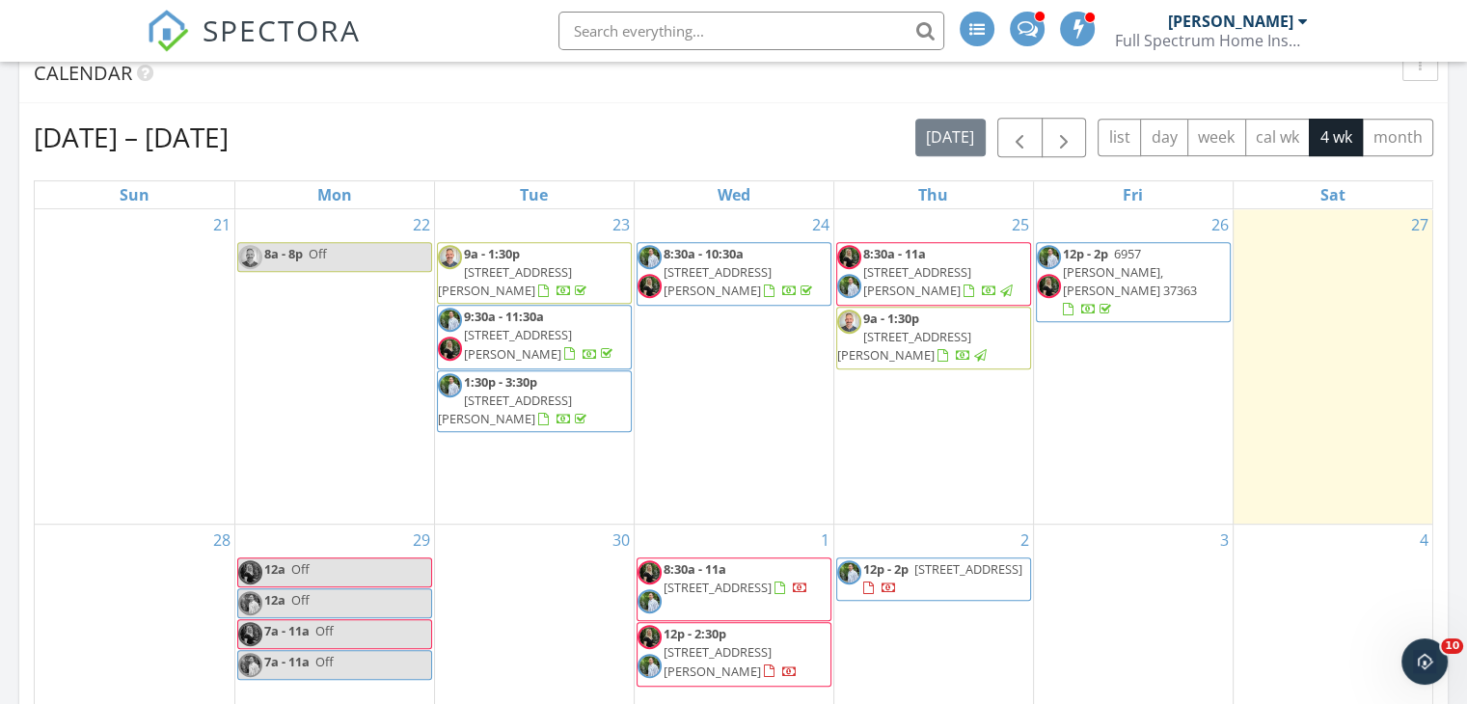
scroll to position [838, 0]
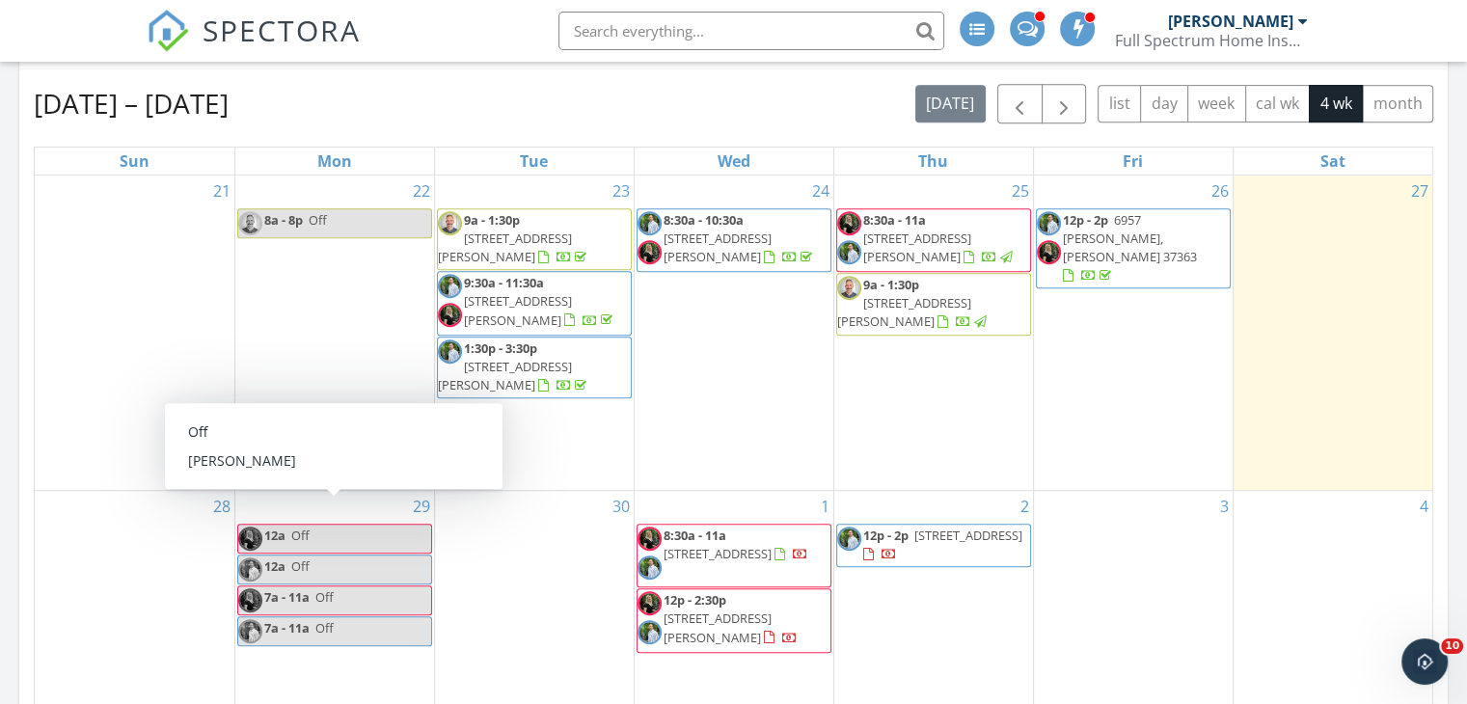
click at [391, 524] on link "12a Off" at bounding box center [334, 539] width 195 height 30
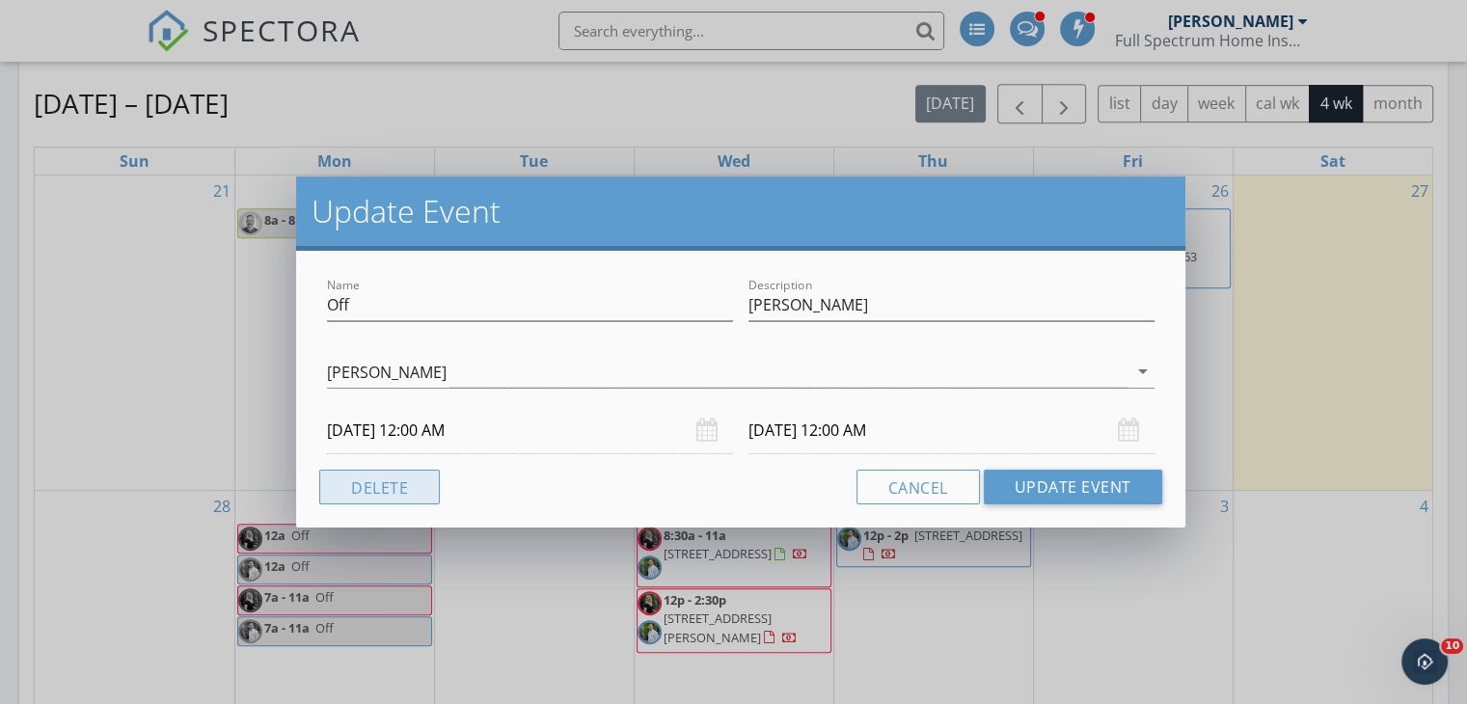
click at [378, 492] on button "Delete" at bounding box center [379, 487] width 121 height 35
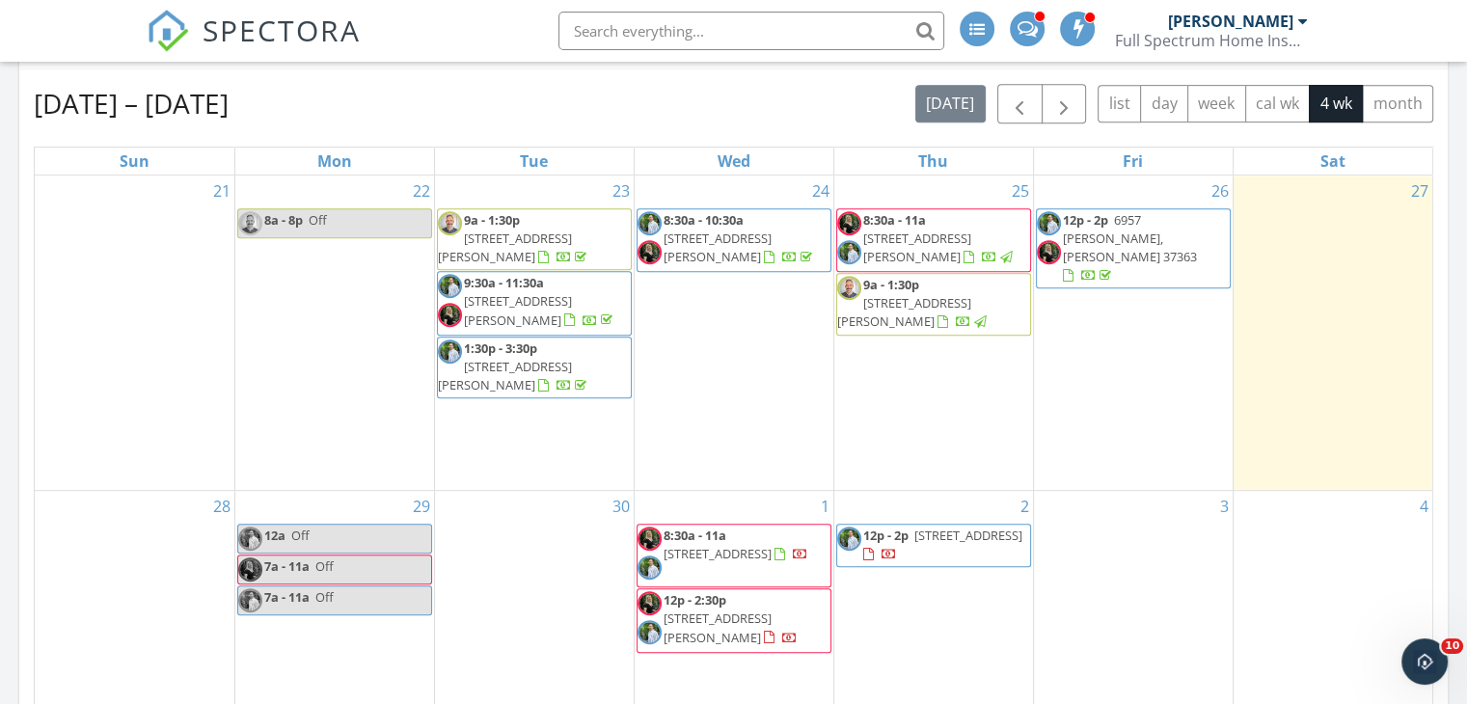
click at [340, 524] on link "12a Off" at bounding box center [334, 539] width 195 height 30
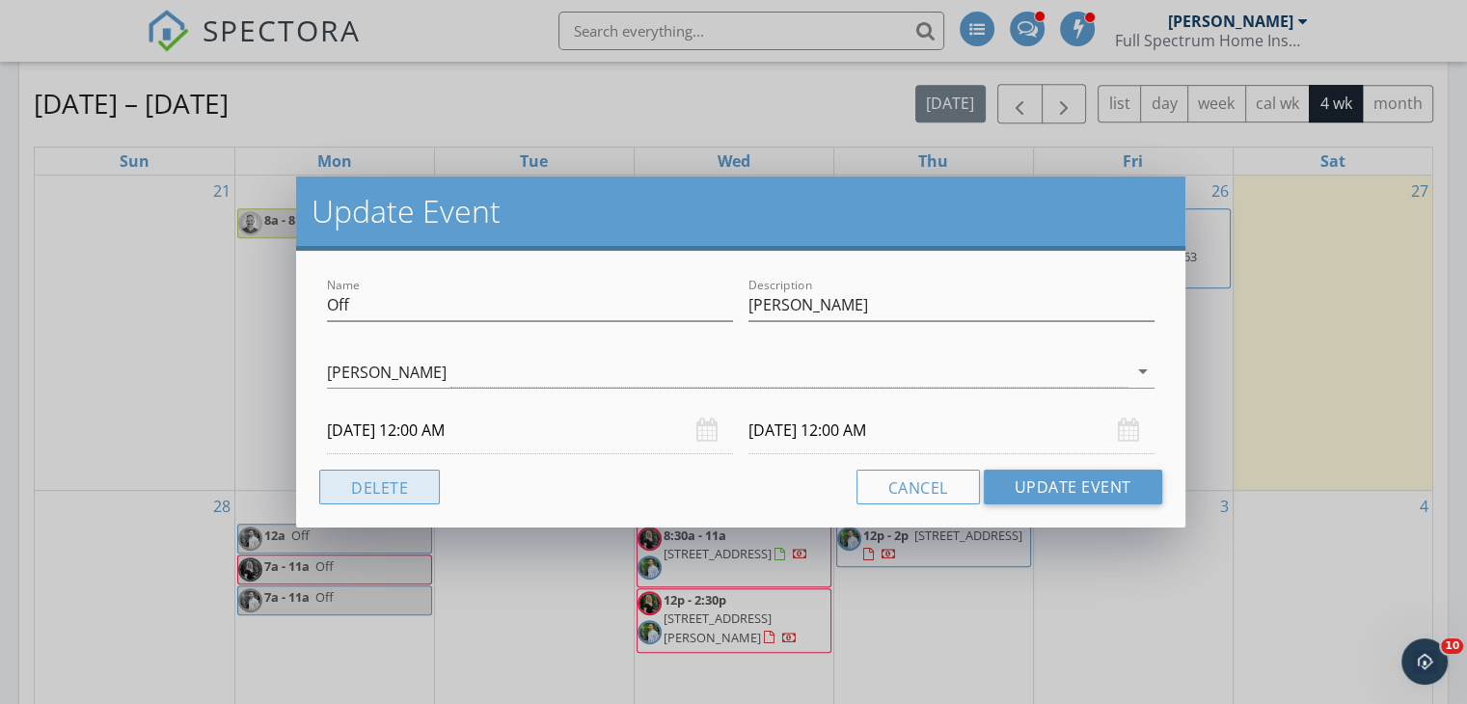
click at [405, 492] on button "Delete" at bounding box center [379, 487] width 121 height 35
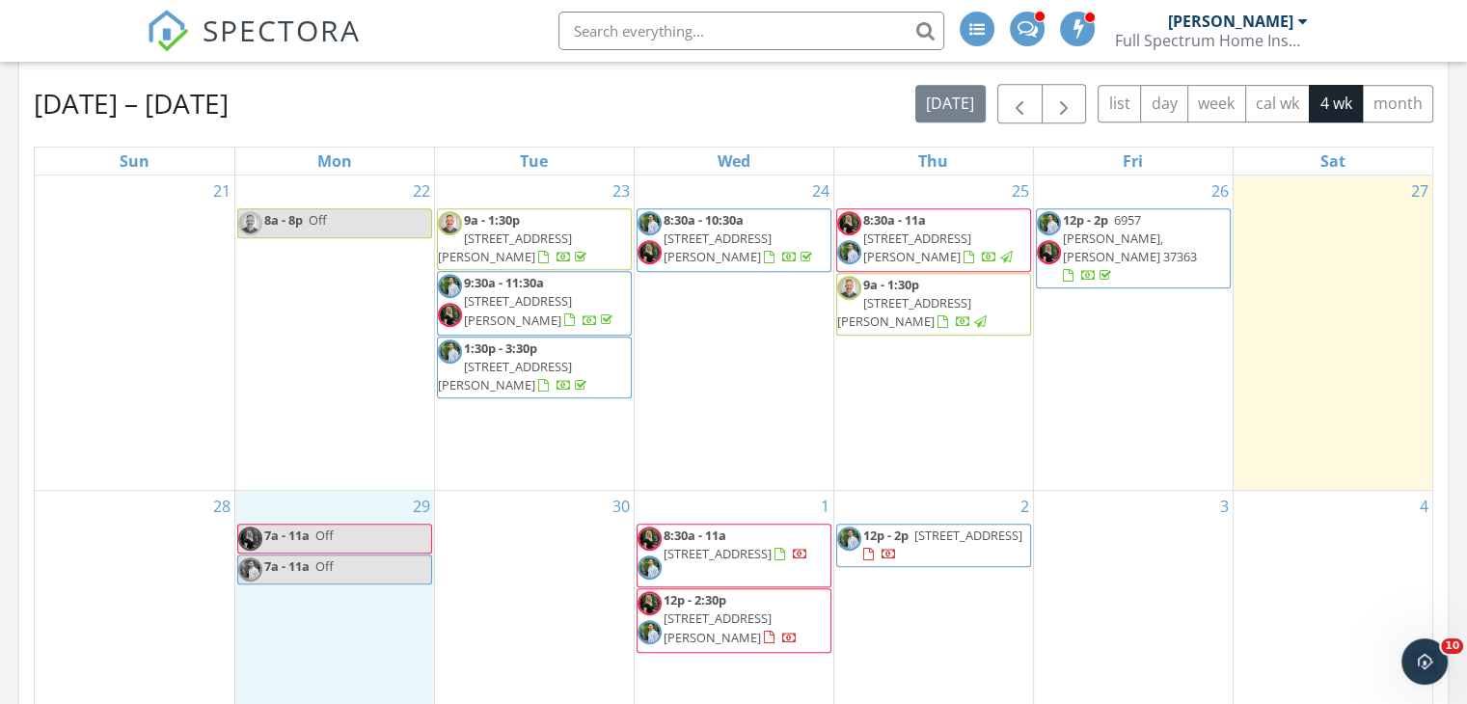
click at [336, 621] on div "29 7a - 11a Off 7a - 11a Off" at bounding box center [334, 605] width 199 height 229
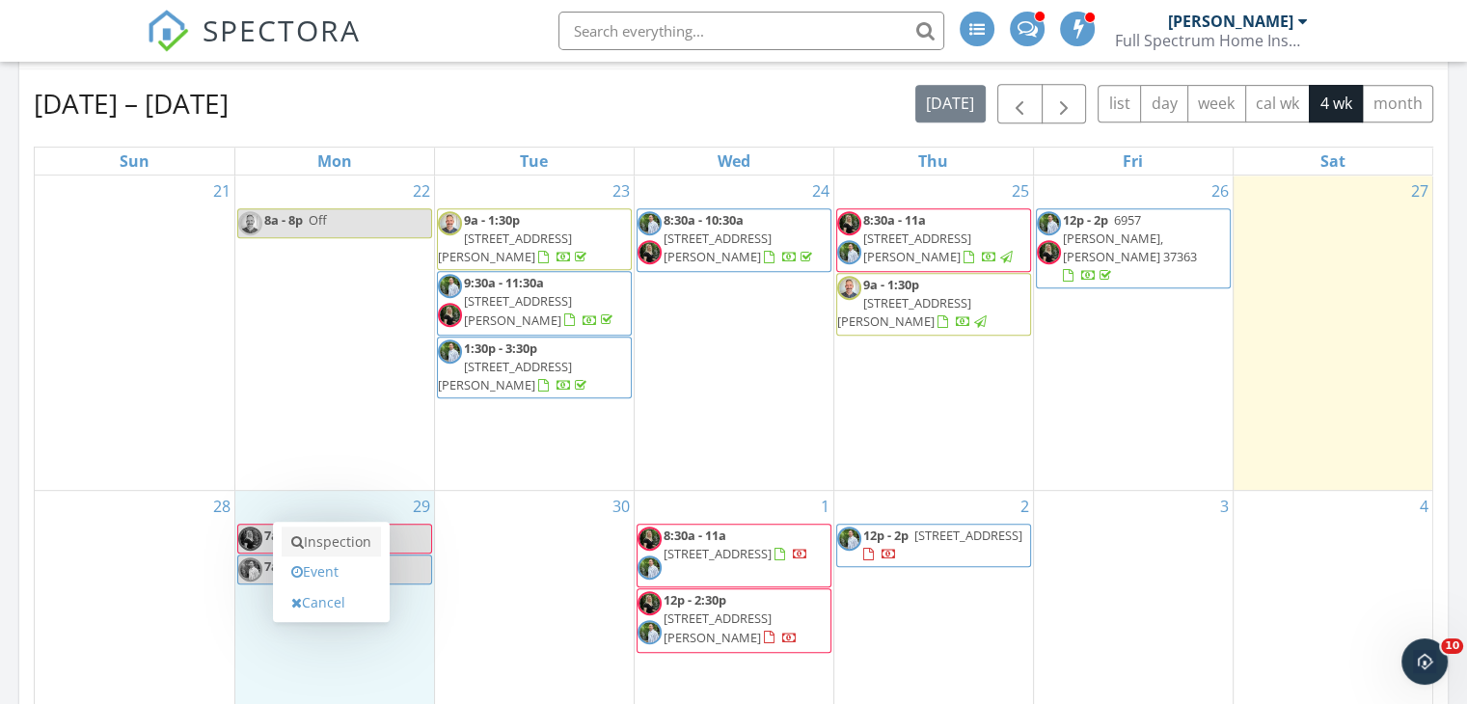
click at [347, 541] on link "Inspection" at bounding box center [331, 542] width 99 height 31
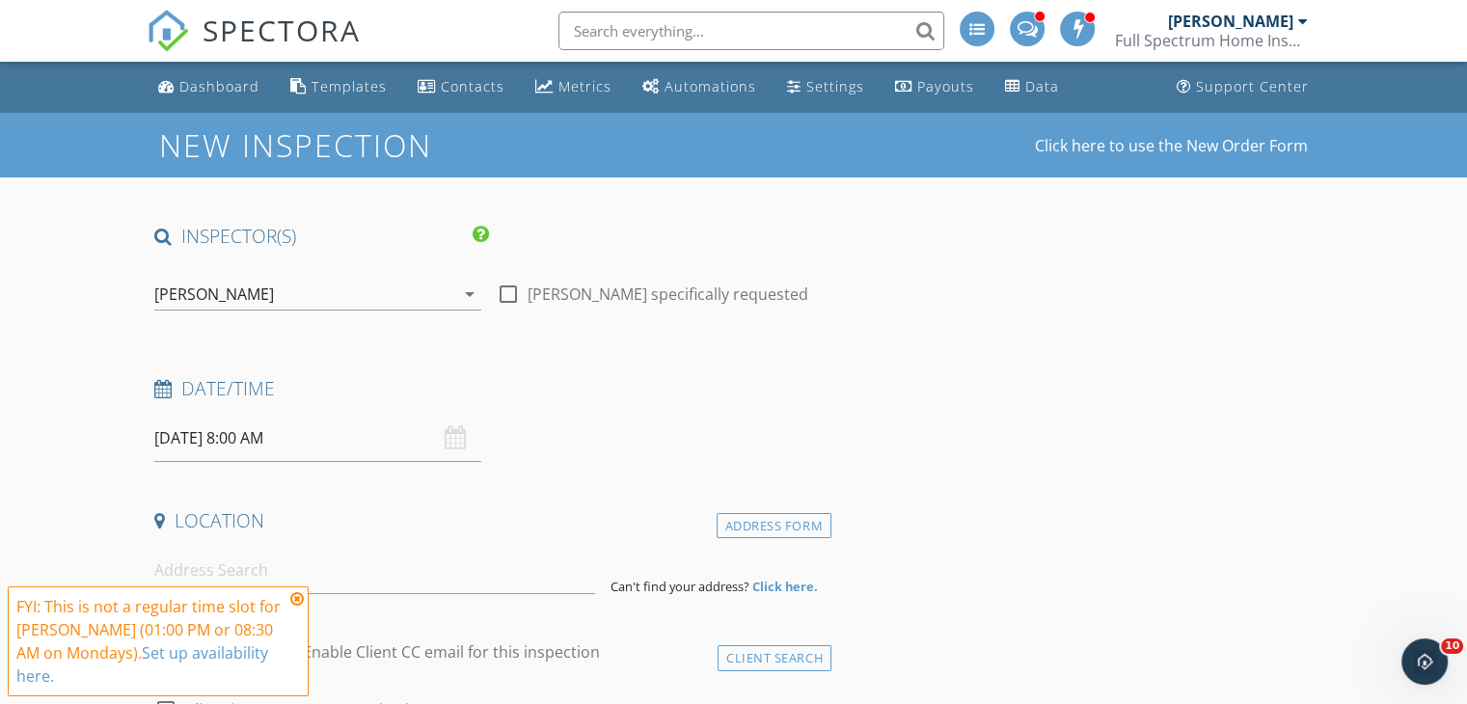
click at [299, 302] on div "[PERSON_NAME]" at bounding box center [304, 294] width 300 height 31
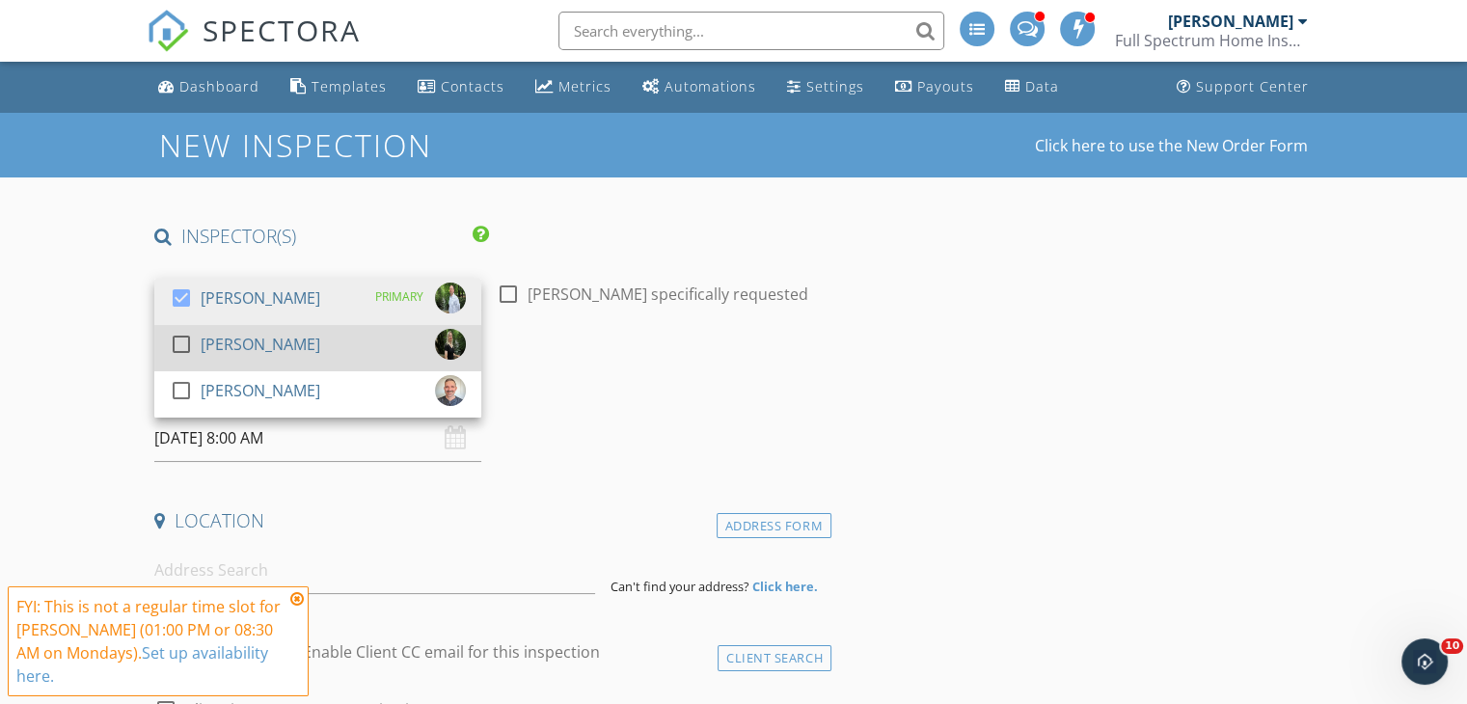
click at [269, 346] on div "[PERSON_NAME]" at bounding box center [261, 344] width 120 height 31
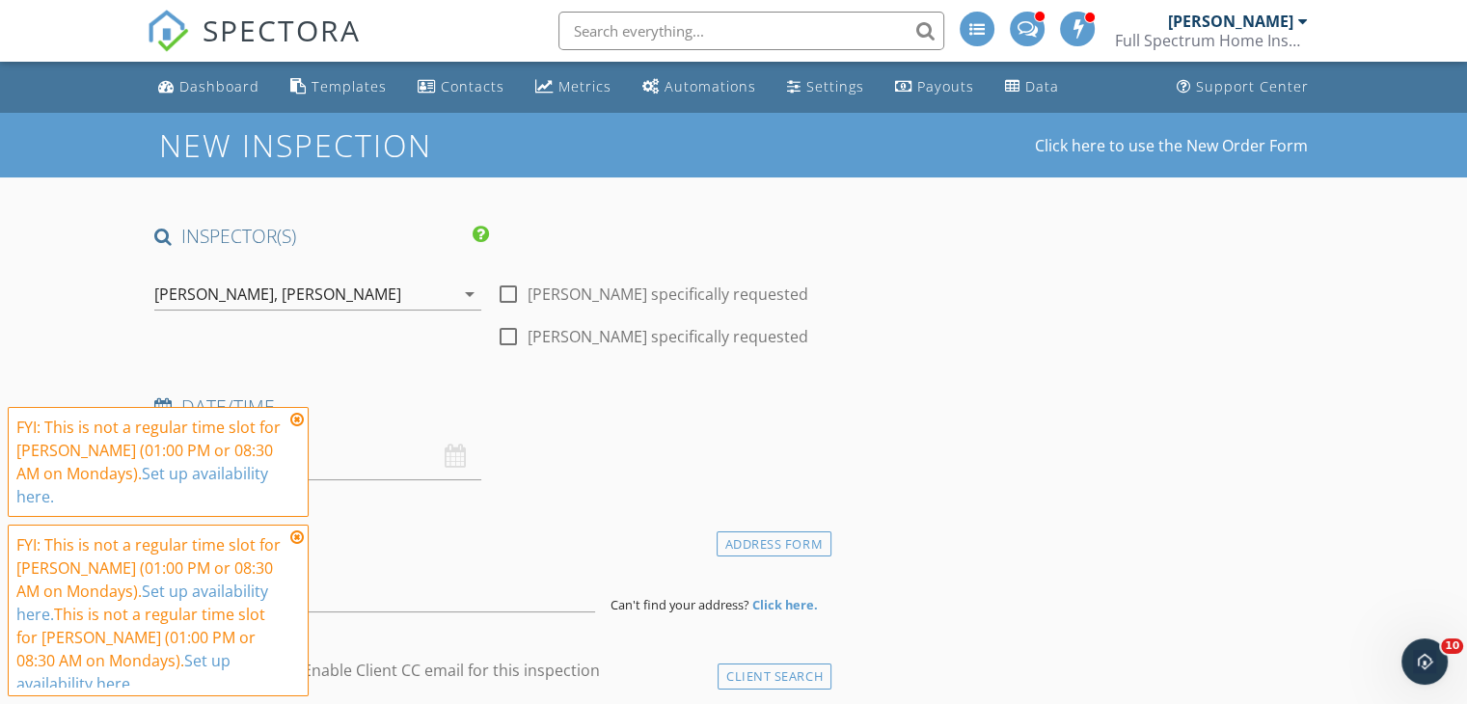
click at [296, 427] on icon at bounding box center [297, 419] width 14 height 15
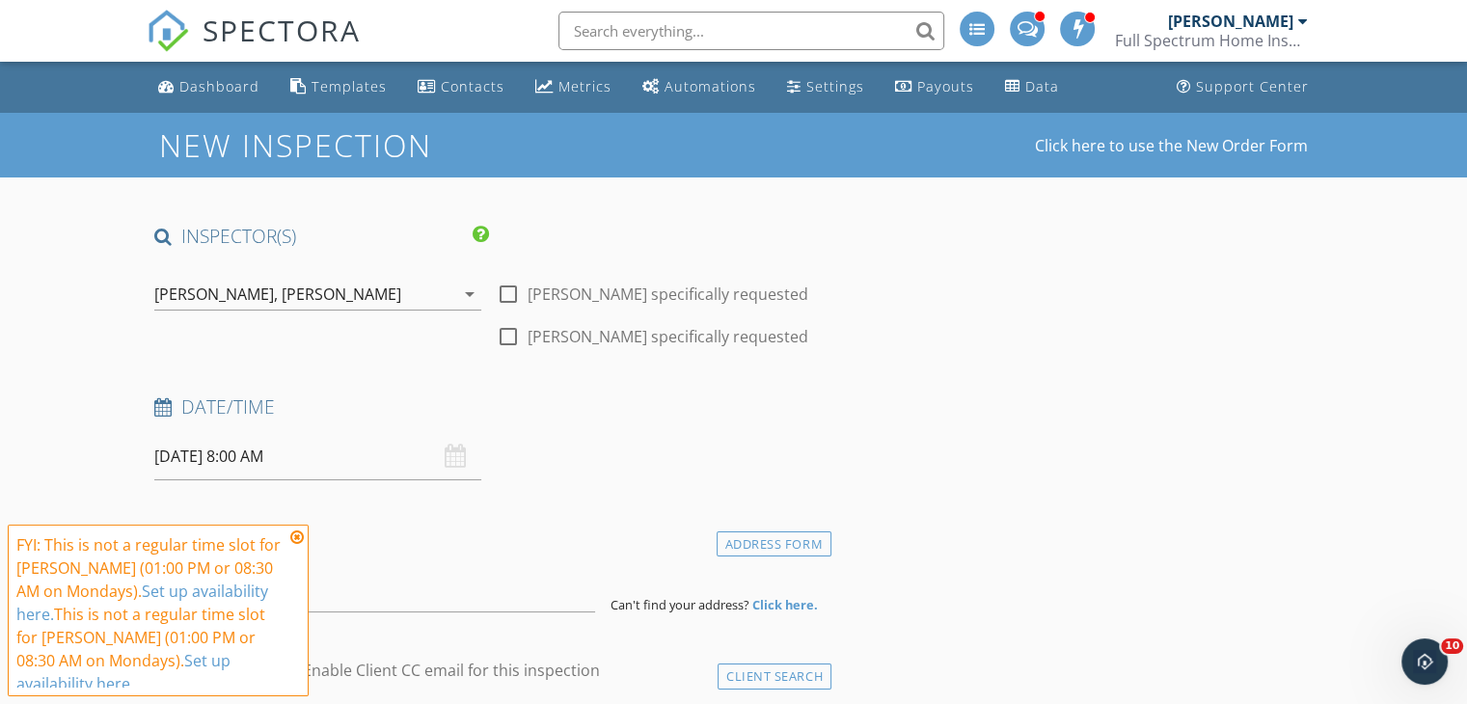
click at [298, 538] on icon at bounding box center [297, 537] width 14 height 15
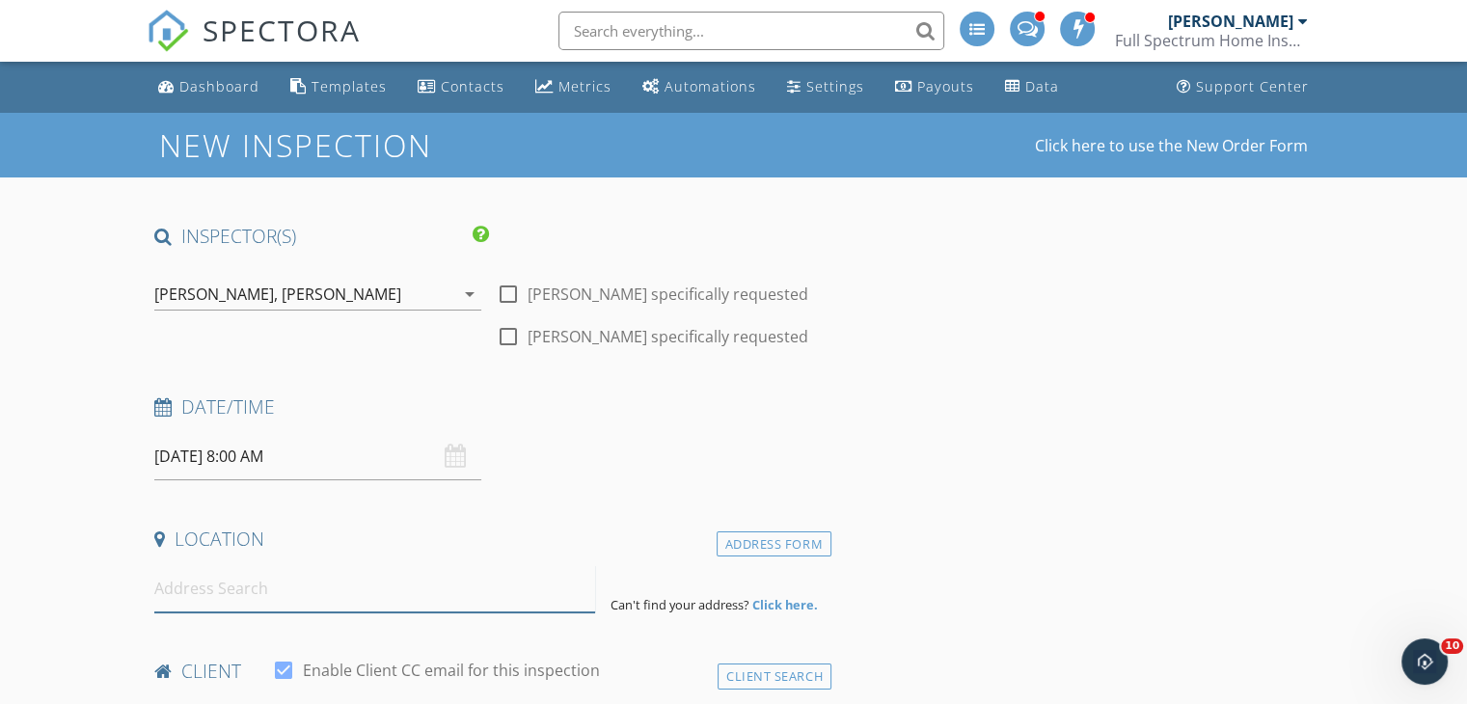
click at [275, 595] on input at bounding box center [374, 588] width 441 height 47
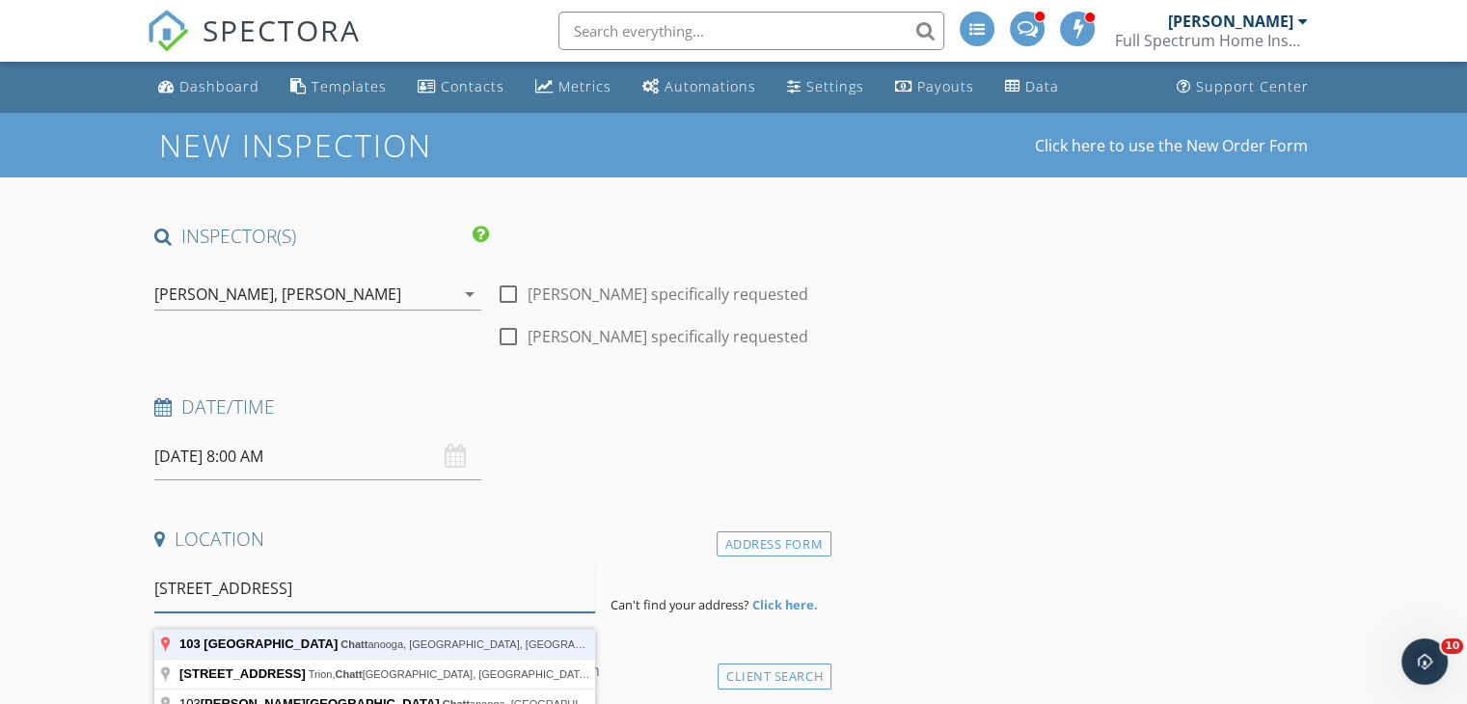
type input "103 Laurel Drive, Chattanooga, TN, USA"
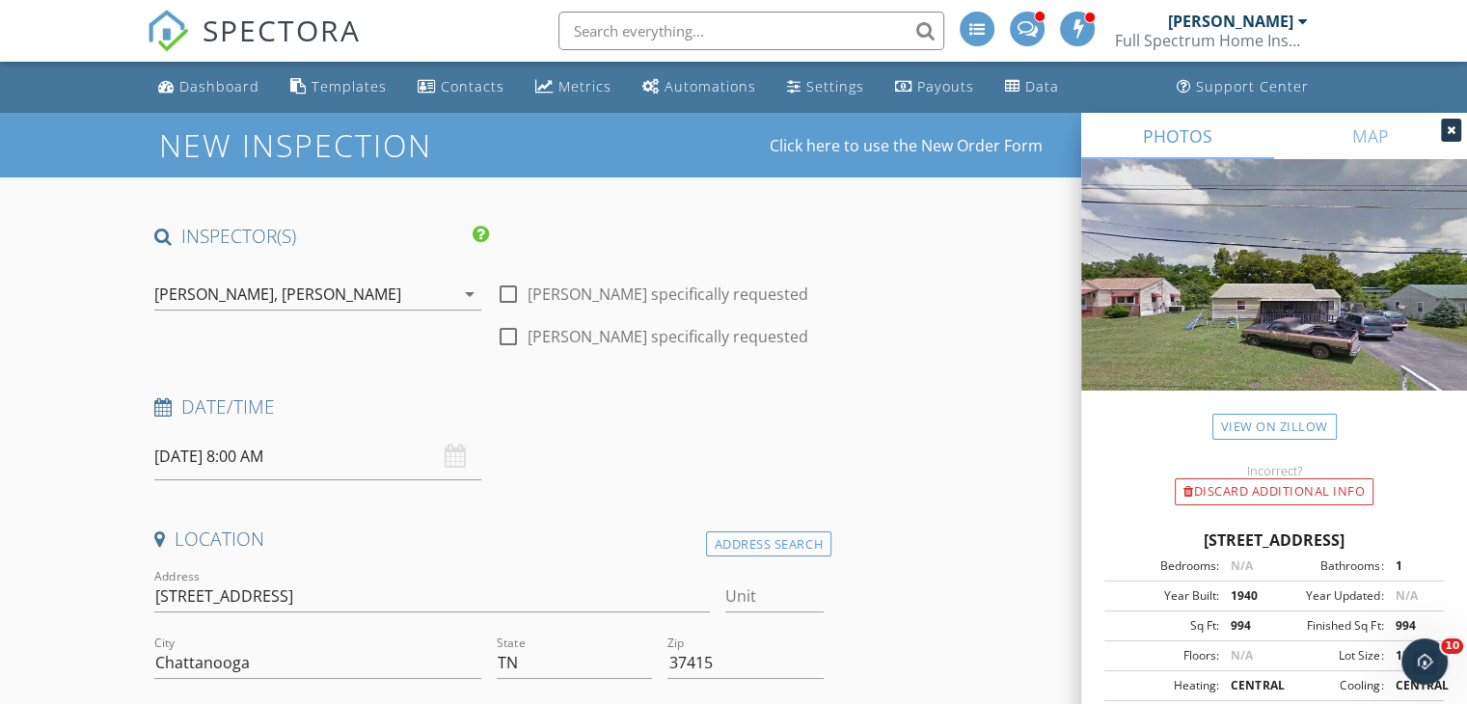
click at [349, 473] on input "09/29/2025 8:00 AM" at bounding box center [317, 456] width 327 height 47
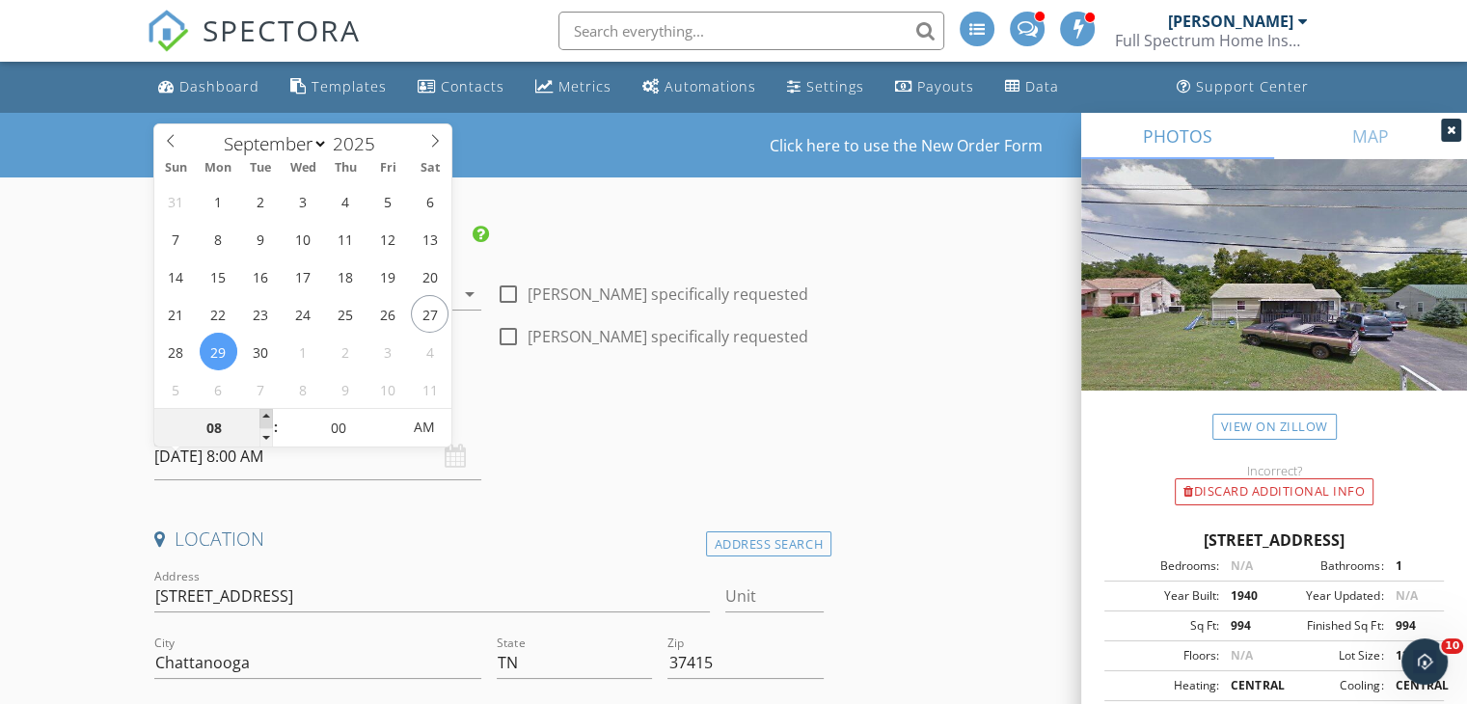
type input "09"
type input "09/29/2025 9:00 AM"
click at [263, 410] on span at bounding box center [266, 418] width 14 height 19
type input "10"
type input "09/29/2025 10:00 AM"
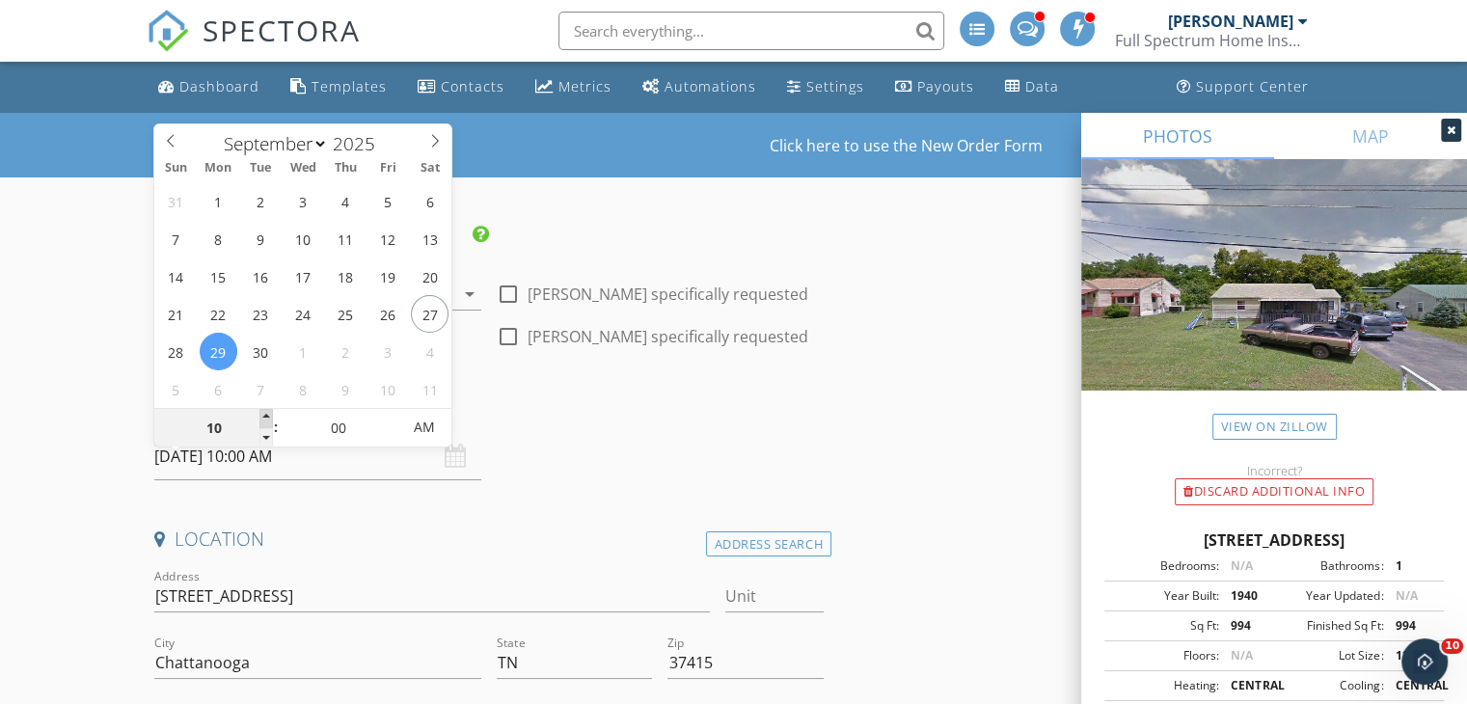
click at [263, 410] on span at bounding box center [266, 418] width 14 height 19
type input "11"
type input "09/29/2025 11:00 AM"
click at [263, 410] on span at bounding box center [266, 418] width 14 height 19
type input "05"
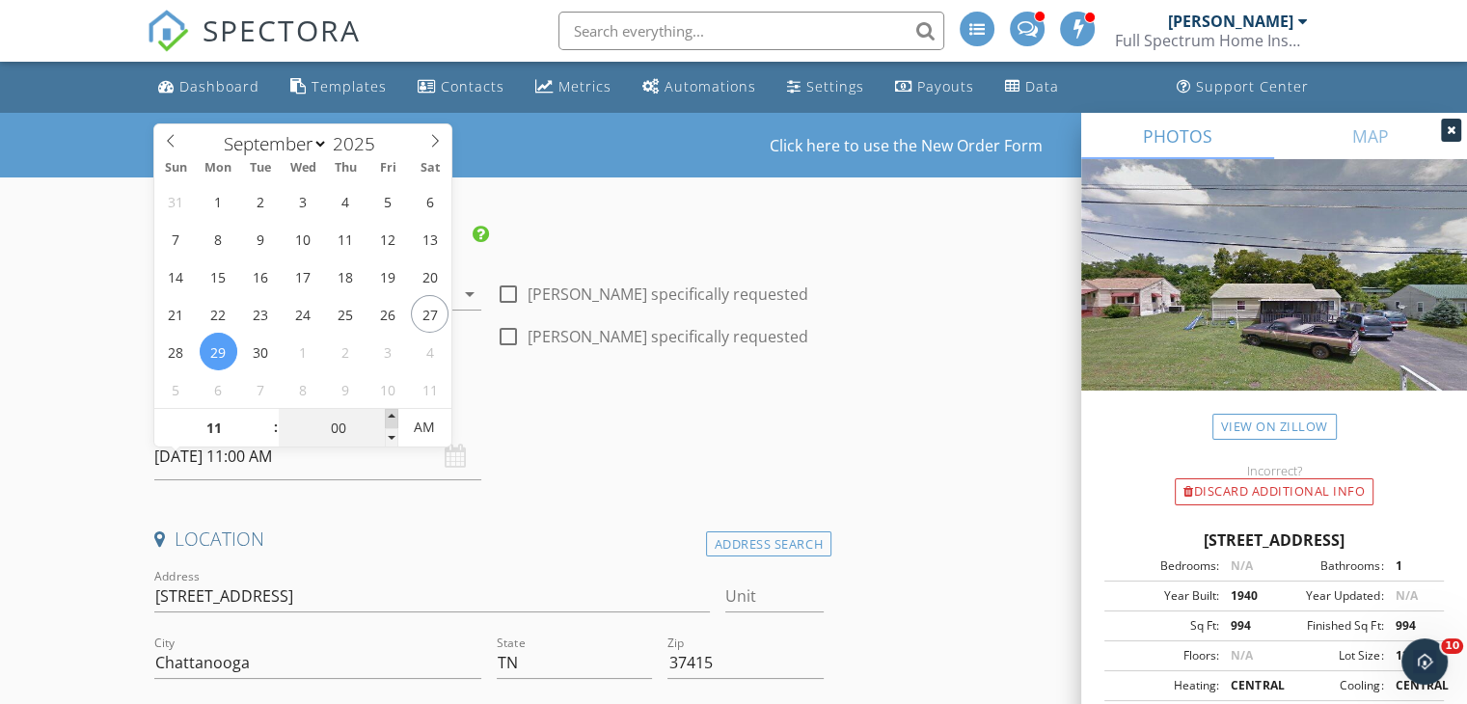
type input "09/29/2025 11:05 AM"
click at [394, 421] on span at bounding box center [392, 418] width 14 height 19
type input "10"
type input "09/29/2025 11:10 AM"
click at [394, 421] on span at bounding box center [392, 418] width 14 height 19
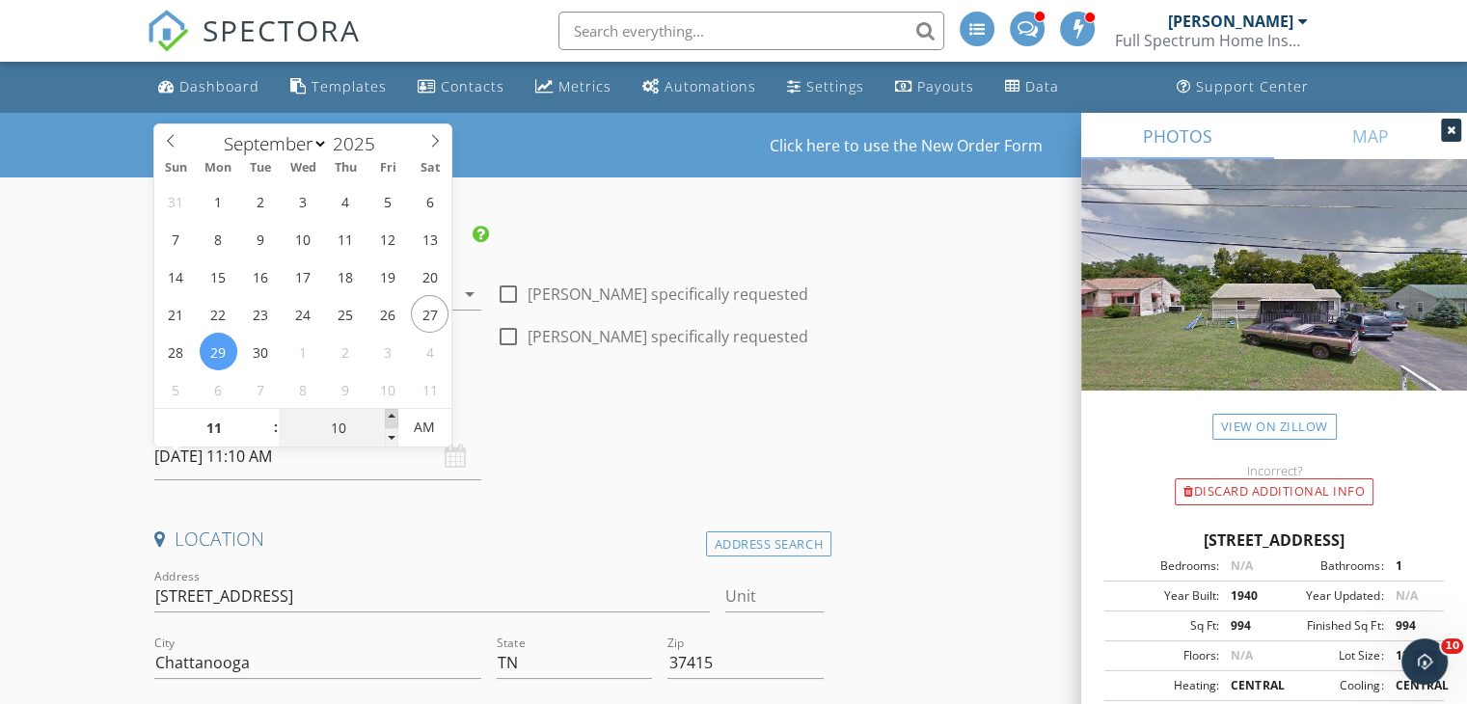
type input "15"
type input "09/29/2025 11:15 AM"
click at [394, 421] on span at bounding box center [392, 418] width 14 height 19
type input "20"
type input "09/29/2025 11:20 AM"
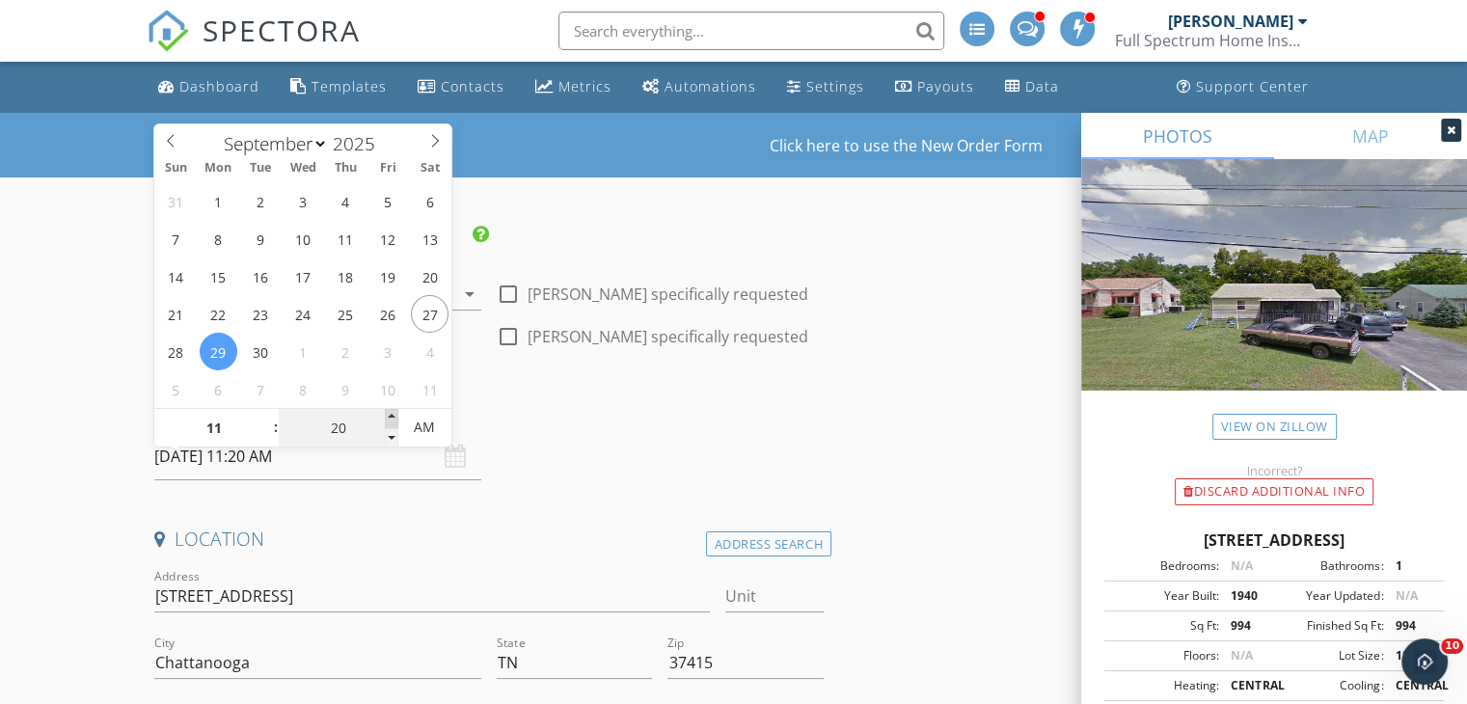
click at [394, 421] on span at bounding box center [392, 418] width 14 height 19
type input "25"
type input "09/29/2025 11:25 AM"
click at [394, 421] on span at bounding box center [392, 418] width 14 height 19
type input "30"
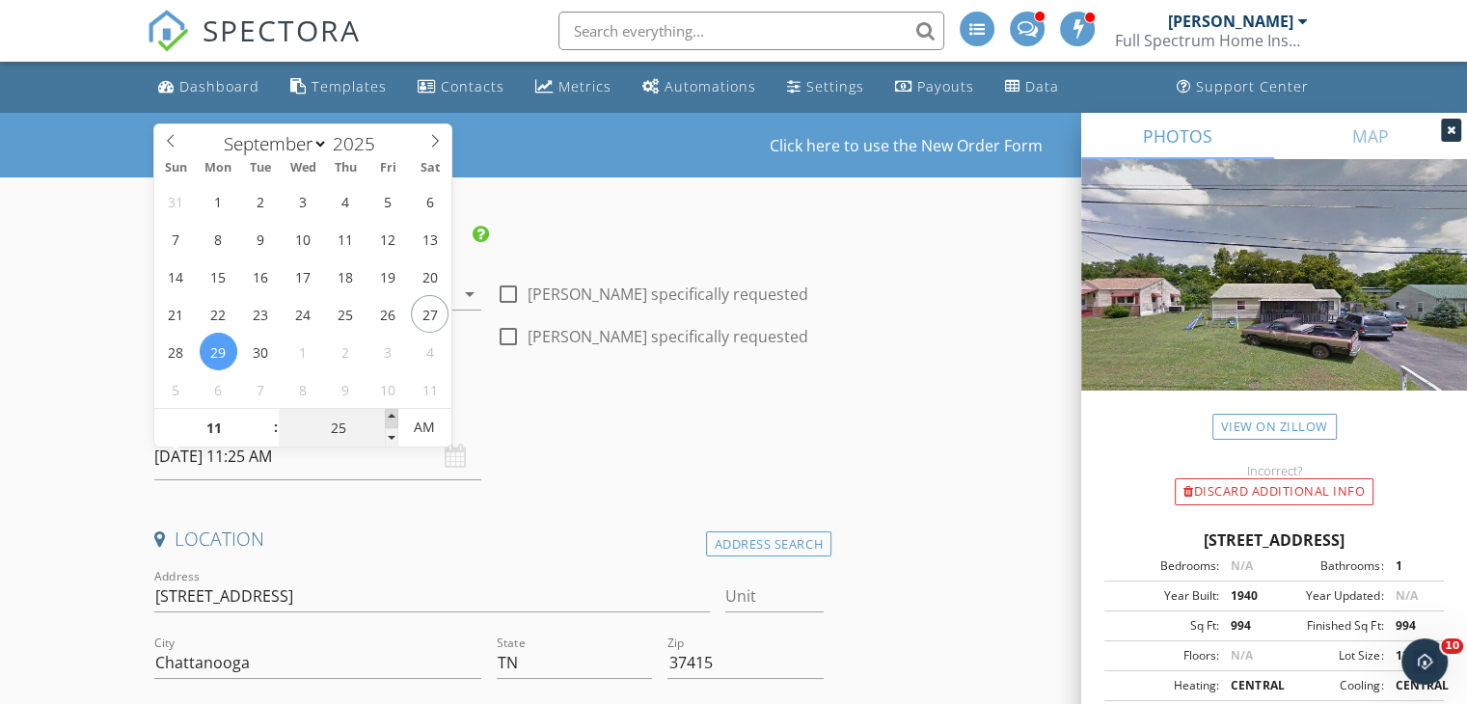
type input "09/29/2025 11:30 AM"
click at [394, 421] on span at bounding box center [392, 418] width 14 height 19
click at [558, 420] on h4 "Date/Time" at bounding box center [488, 406] width 669 height 25
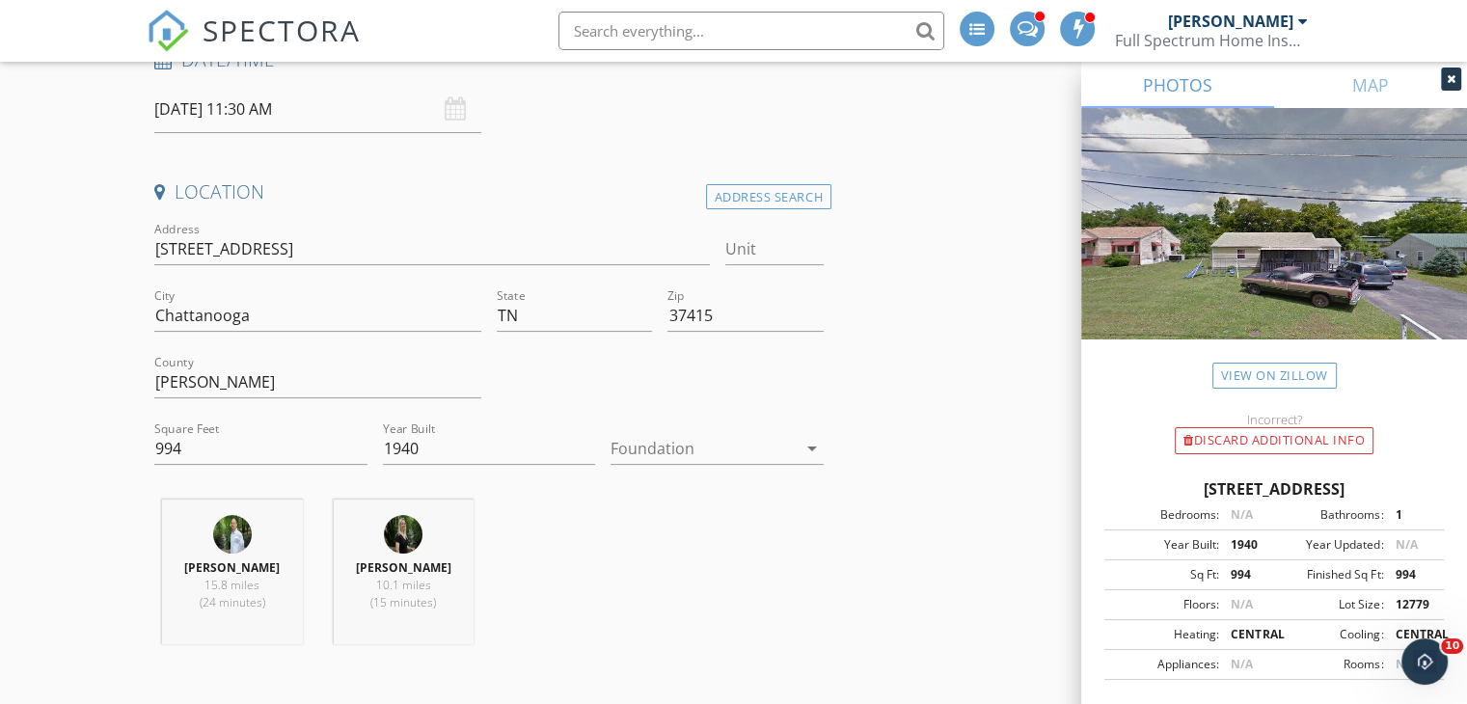
scroll to position [367, 0]
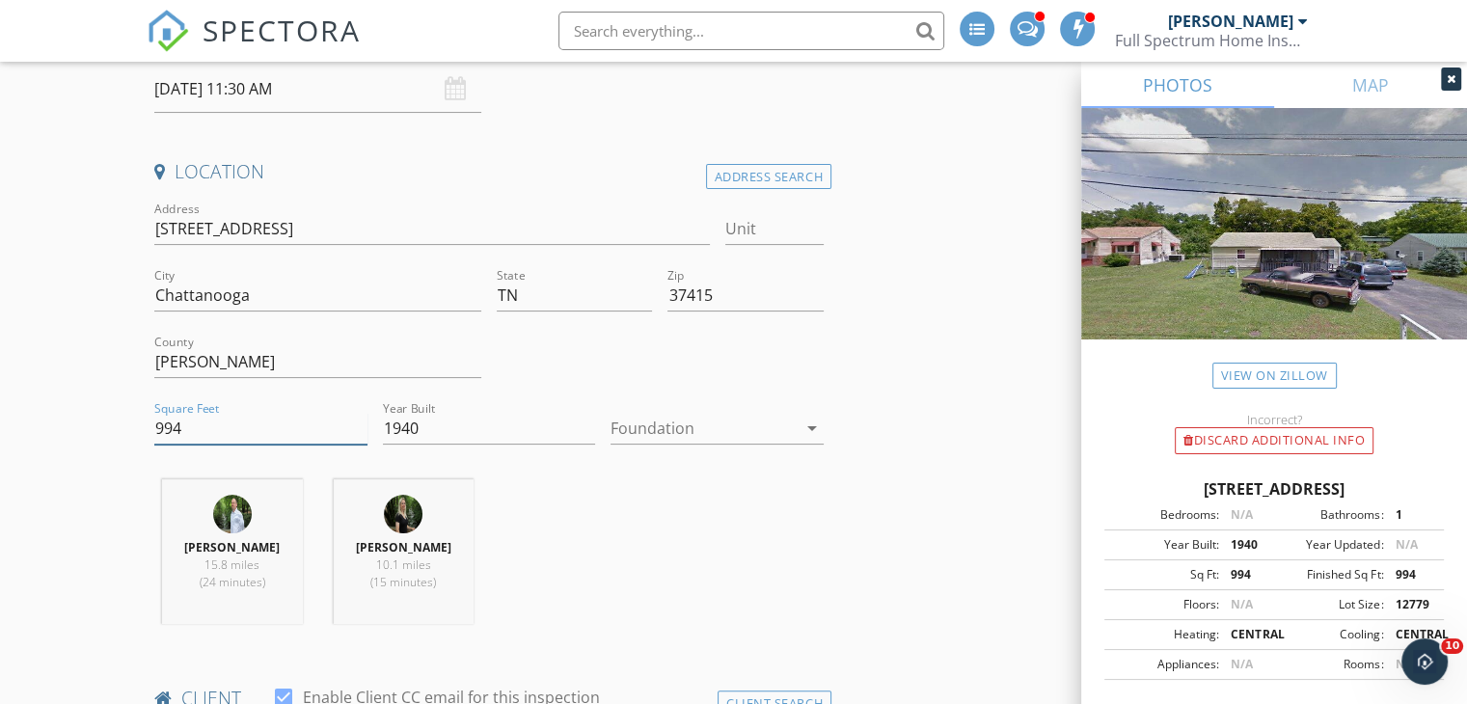
drag, startPoint x: 189, startPoint y: 437, endPoint x: 0, endPoint y: 440, distance: 189.1
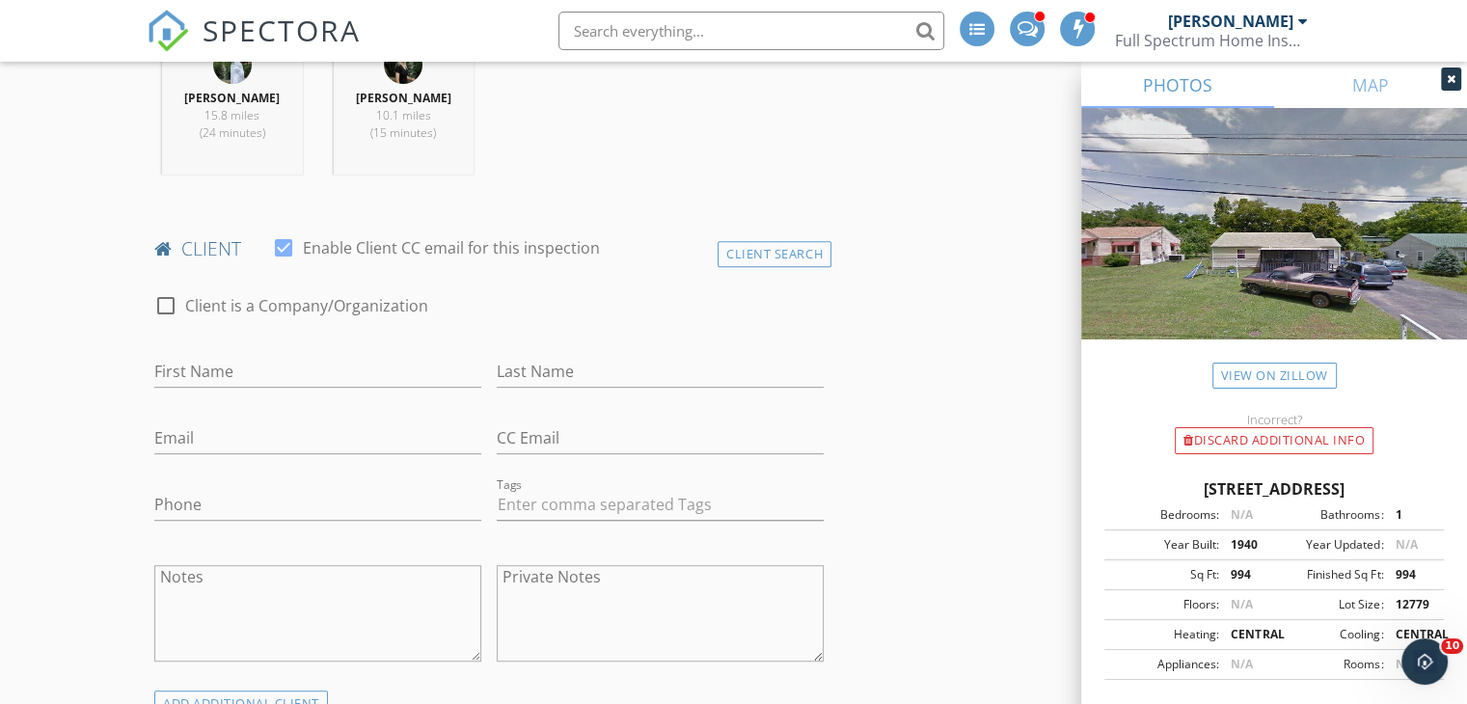
scroll to position [876, 0]
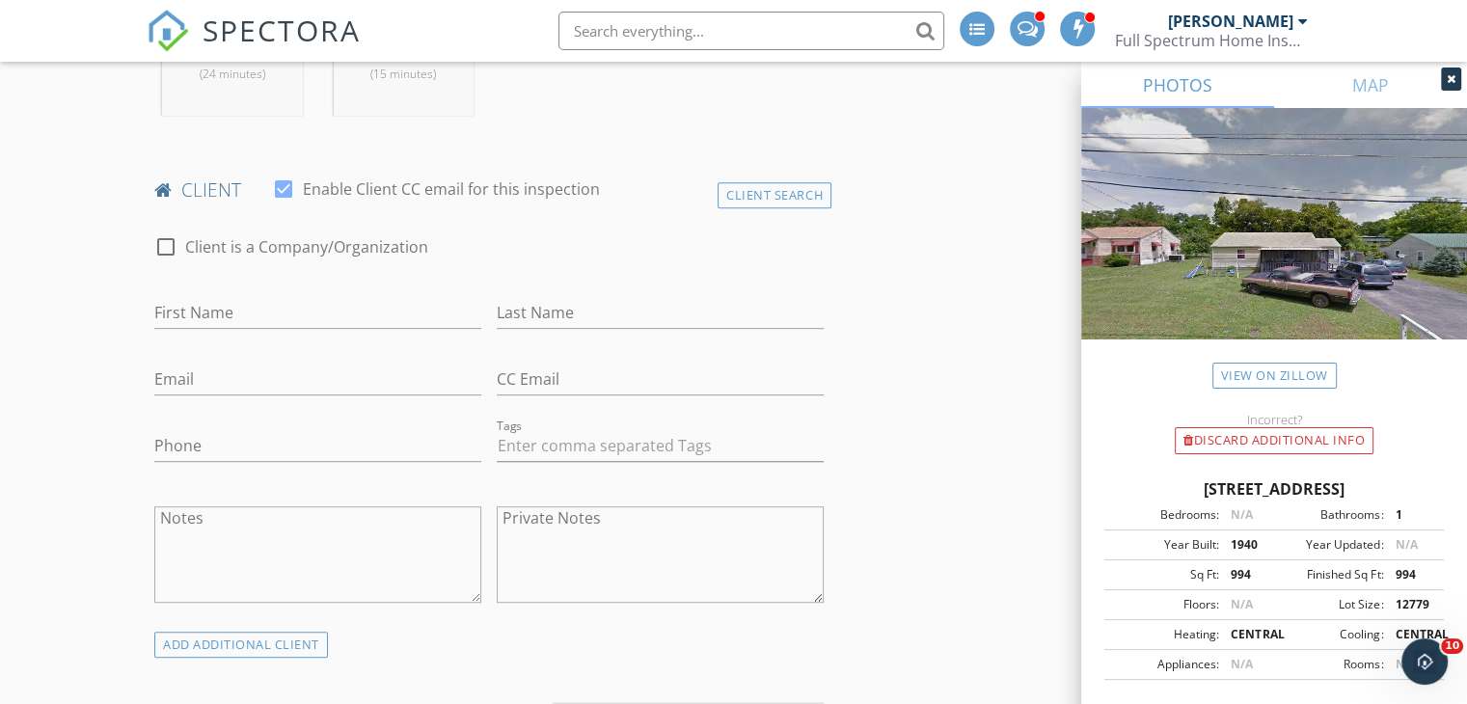
type input "1500"
click at [298, 395] on input "Email" at bounding box center [317, 380] width 327 height 32
paste input "Jeffsv21@gmail.com"
type input "Jeffsv21@gmail.com"
click at [256, 329] on input "First Name" at bounding box center [317, 313] width 327 height 32
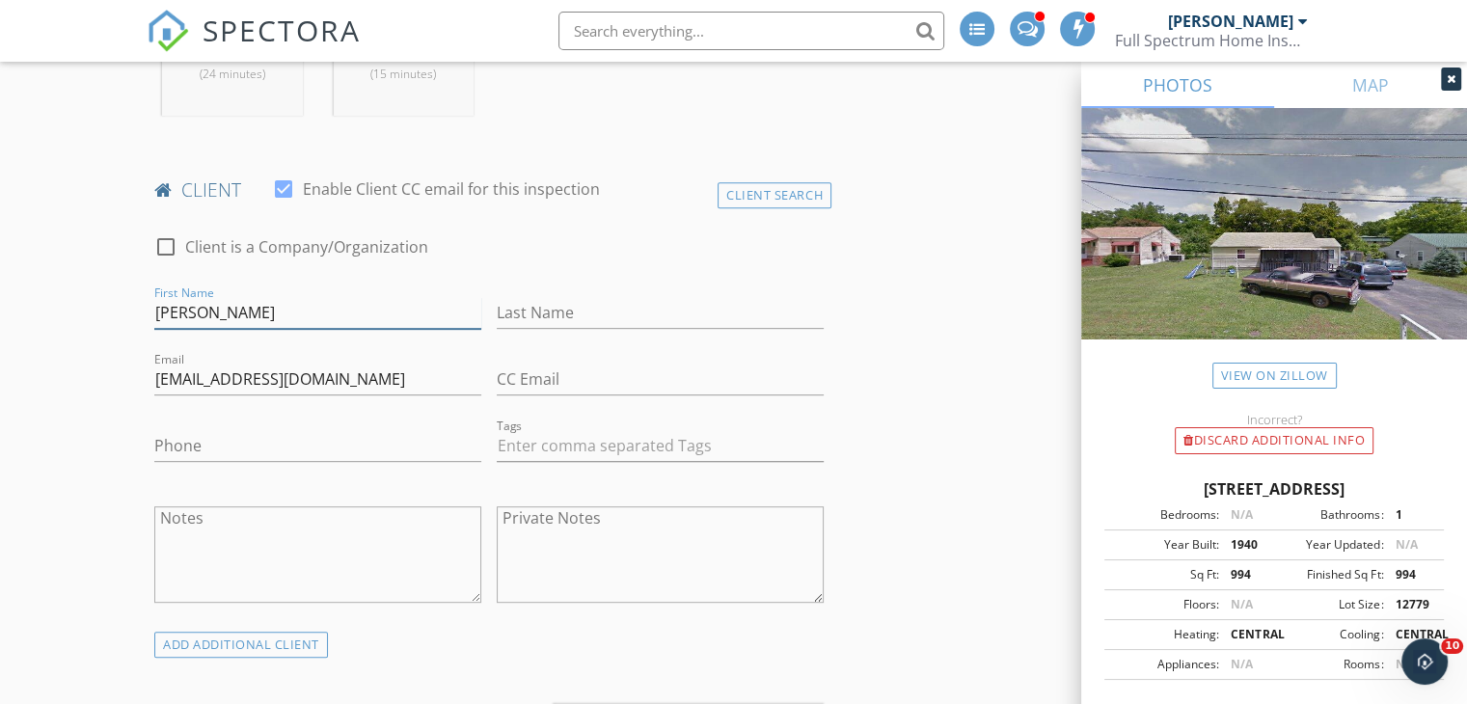
type input "Joe"
type input "Perry"
click at [245, 462] on input "Phone" at bounding box center [317, 446] width 327 height 32
paste input "601-212-7048"
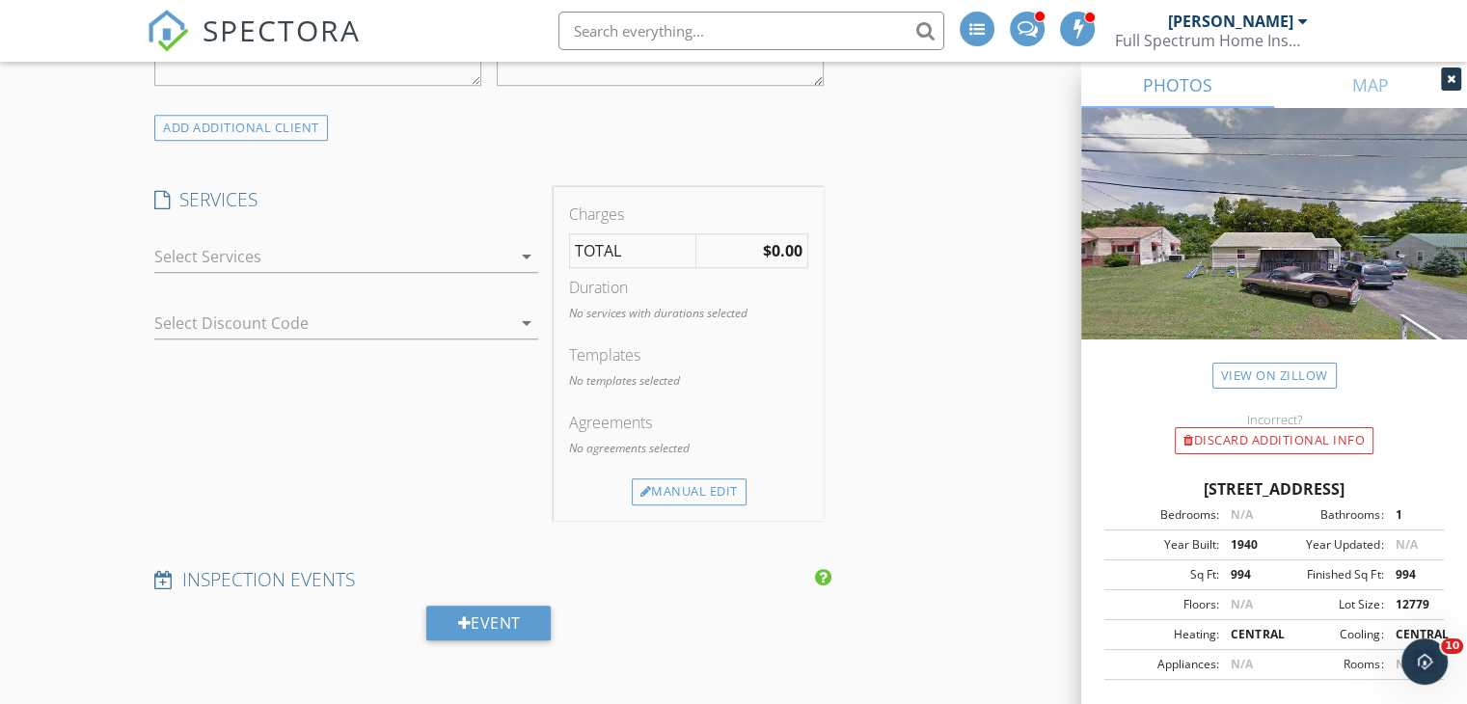
scroll to position [1453, 0]
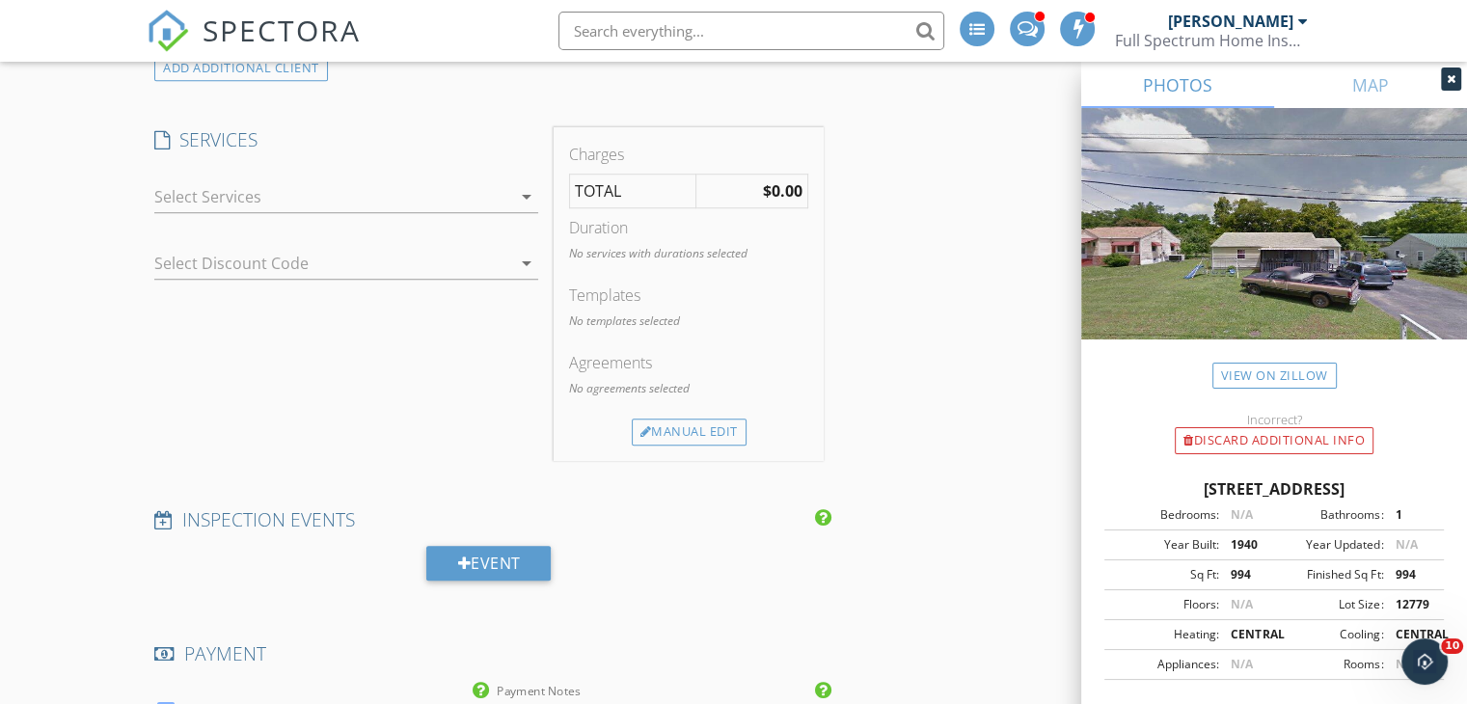
type input "601-212-7048"
click at [344, 212] on div at bounding box center [332, 196] width 357 height 31
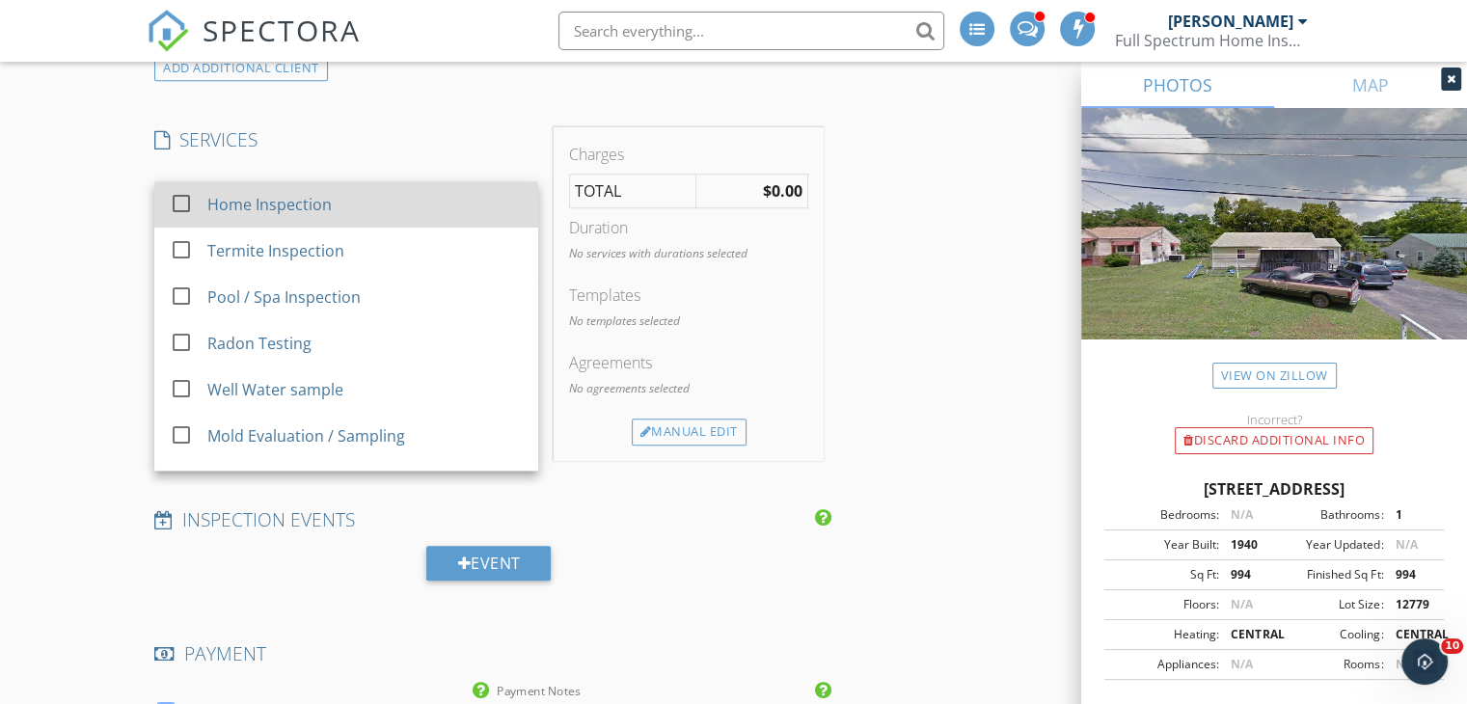
click at [321, 216] on div "Home Inspection" at bounding box center [269, 204] width 124 height 23
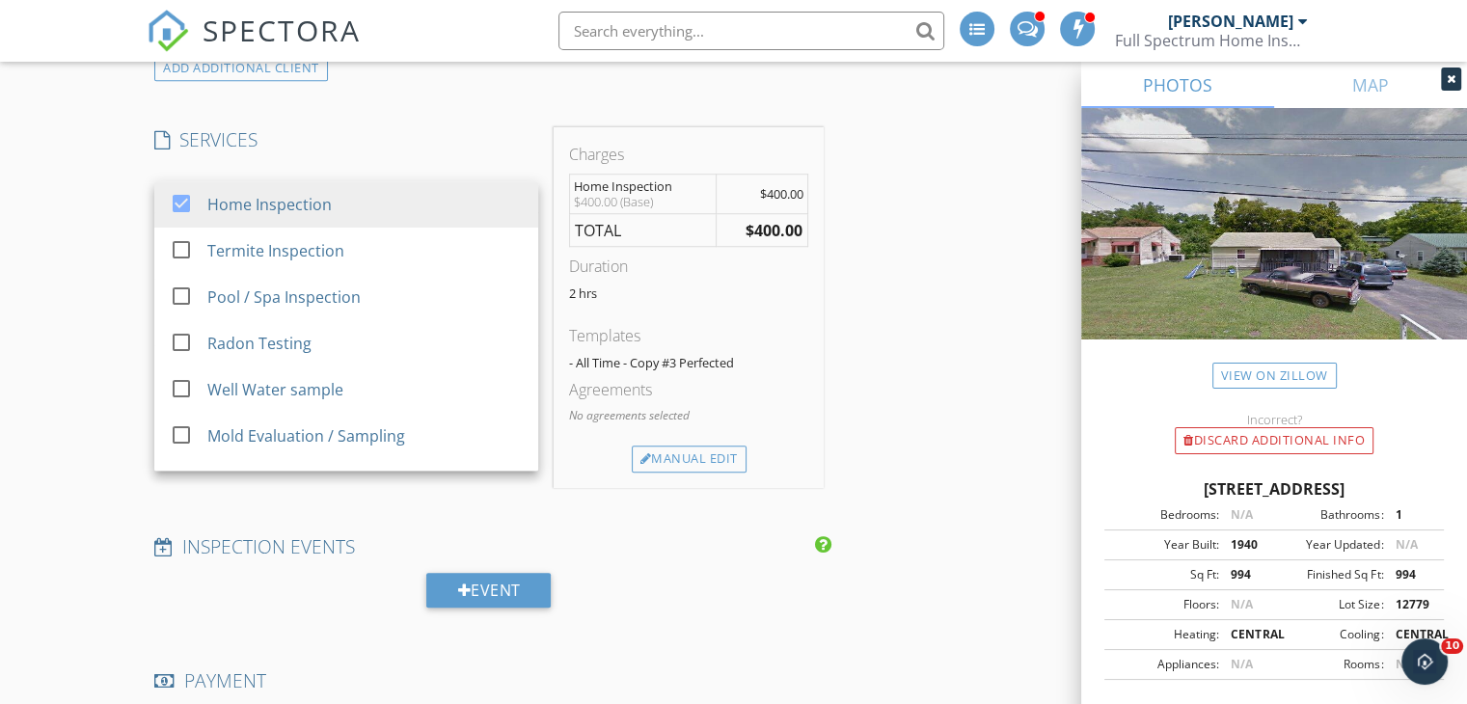
click at [920, 243] on div "INSPECTOR(S) check_box Ed Hopkins PRIMARY check_box Marcy Carlson- Hopkins chec…" at bounding box center [734, 474] width 1174 height 3407
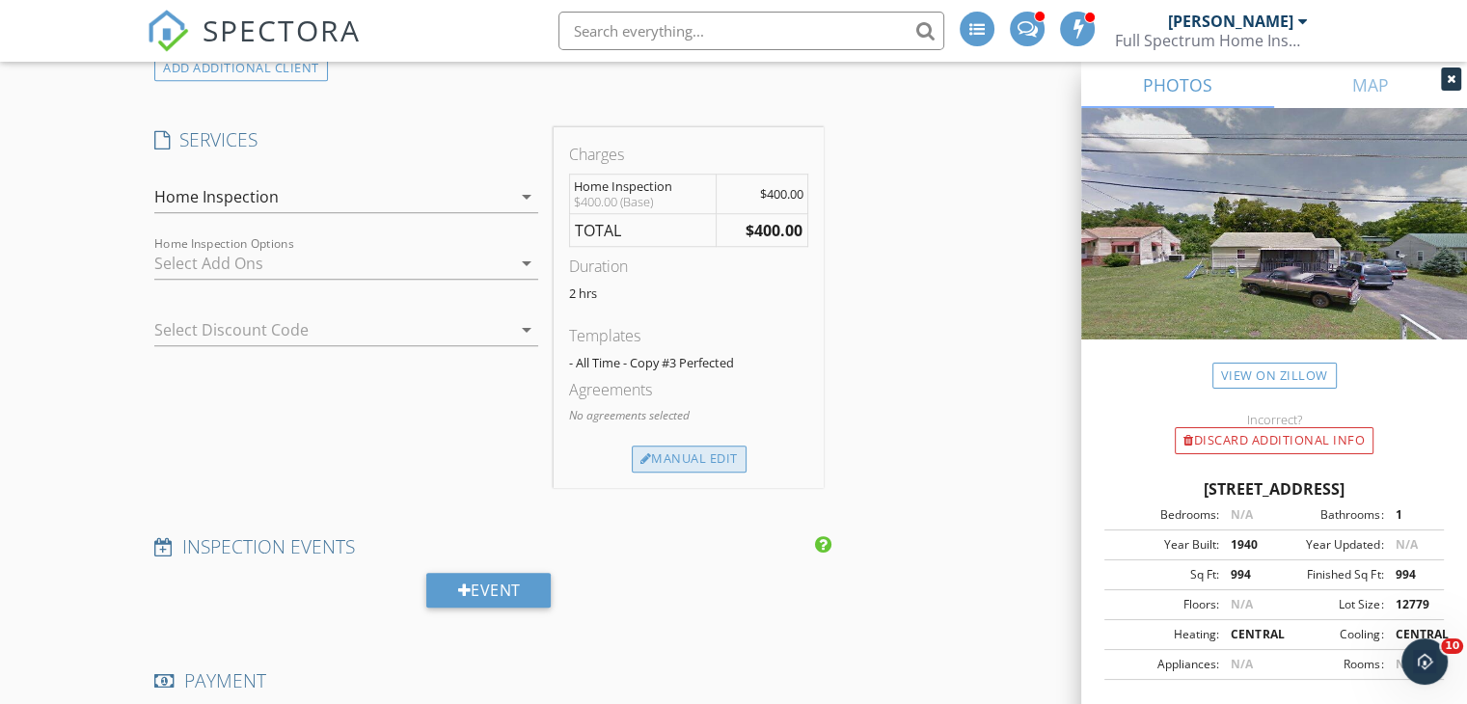
click at [706, 473] on div "Manual Edit" at bounding box center [689, 459] width 115 height 27
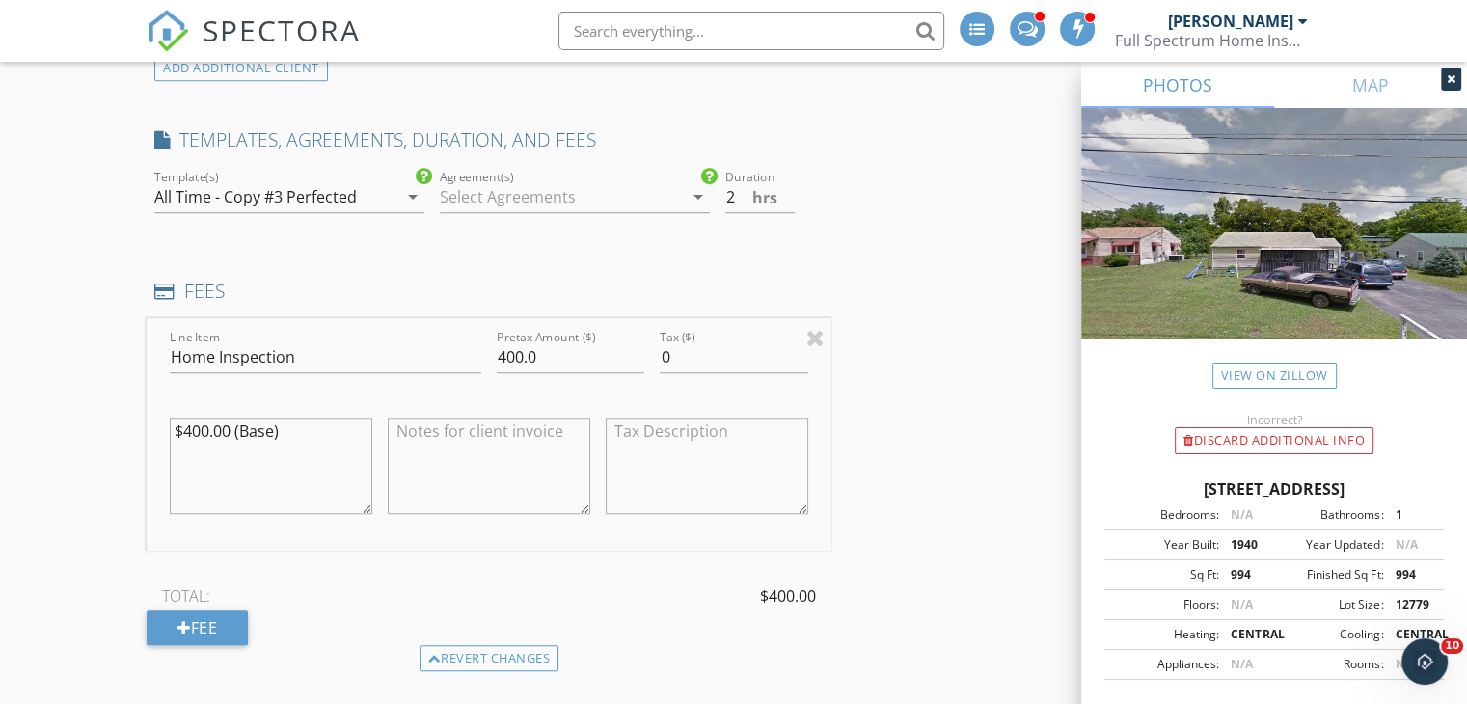
click at [540, 212] on div at bounding box center [561, 196] width 243 height 31
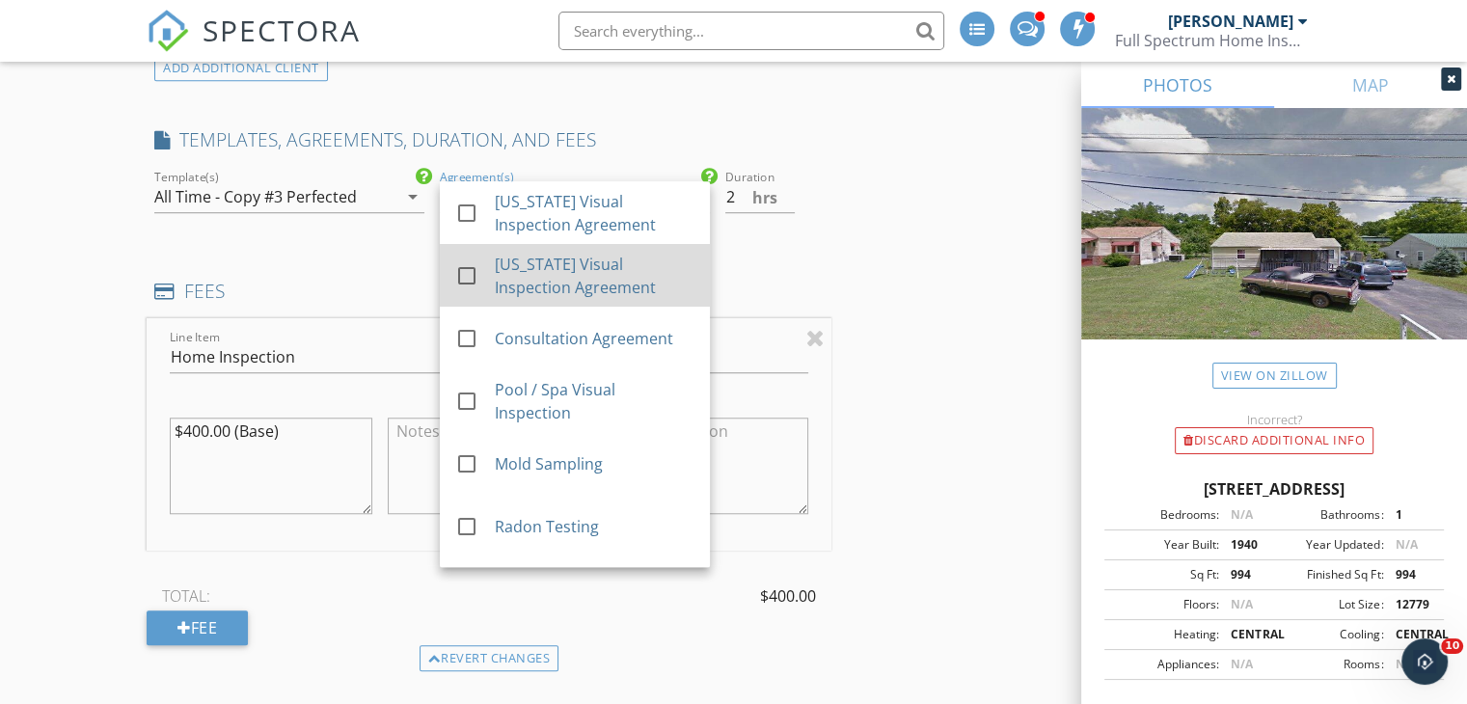
click at [502, 297] on div "[US_STATE] Visual Inspection Agreement" at bounding box center [595, 276] width 200 height 46
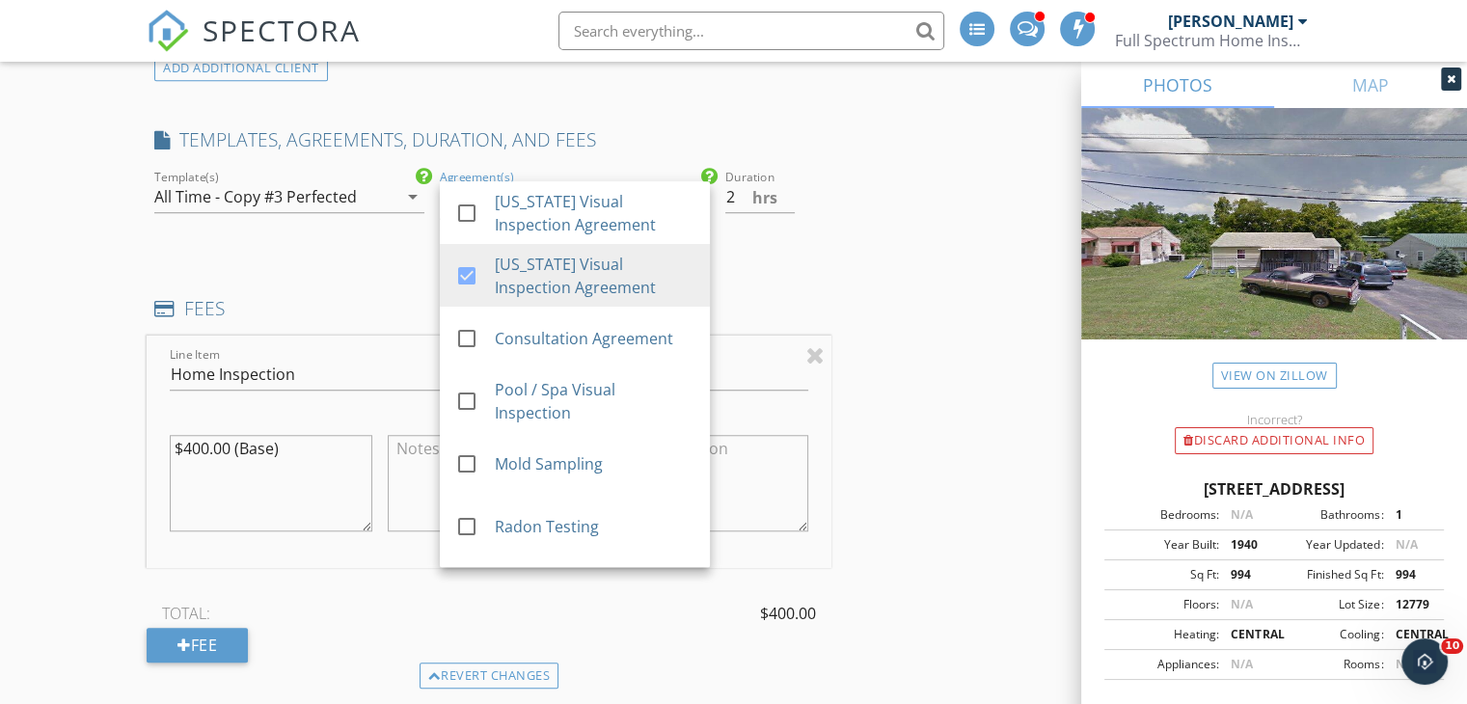
click at [845, 310] on div "INSPECTOR(S) check_box Ed Hopkins PRIMARY check_box Marcy Carlson- Hopkins chec…" at bounding box center [734, 575] width 1174 height 3608
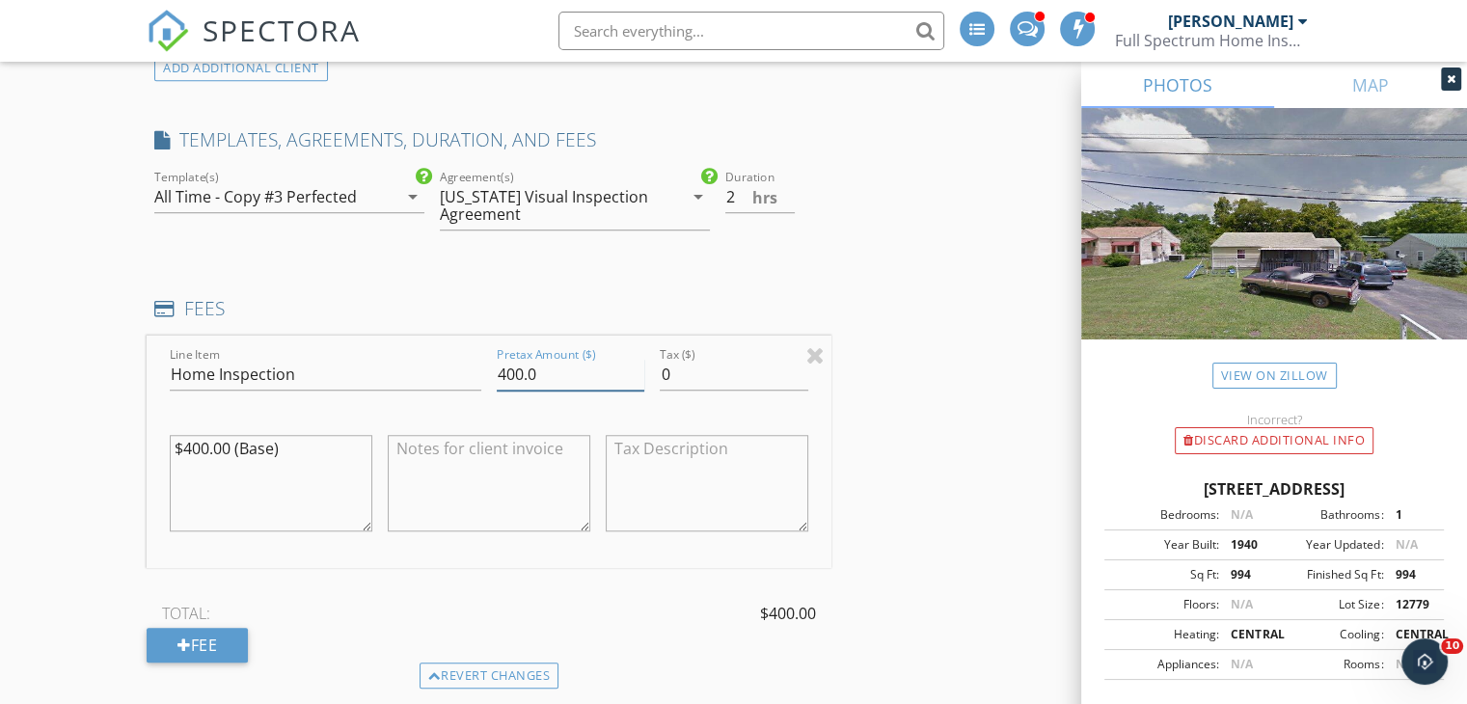
drag, startPoint x: 509, startPoint y: 404, endPoint x: 441, endPoint y: 421, distance: 70.6
click at [441, 421] on div "Line Item Home Inspection Pretax Amount ($) 400.0 Tax ($) 0 $400.00 (Base)" at bounding box center [489, 452] width 685 height 232
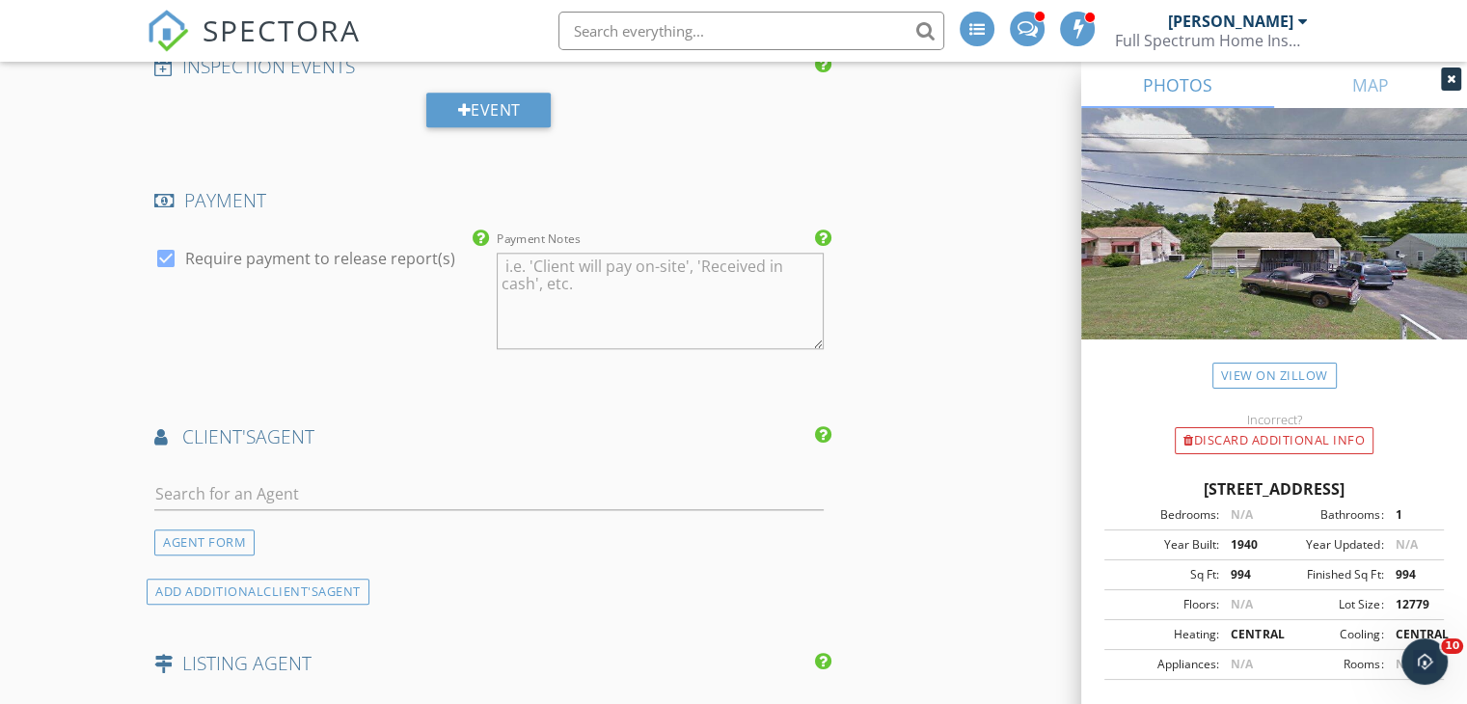
scroll to position [2175, 0]
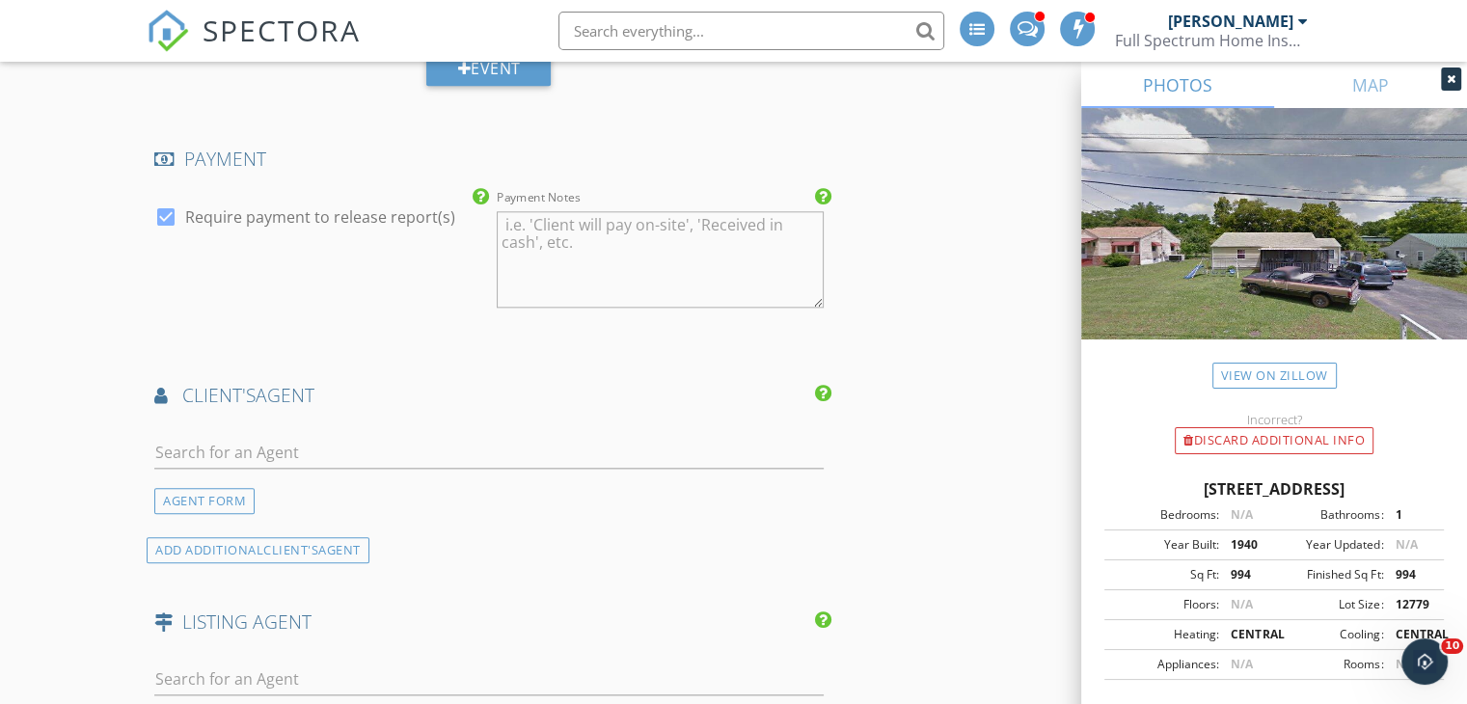
type input "500.0"
click at [375, 469] on input "text" at bounding box center [488, 453] width 669 height 32
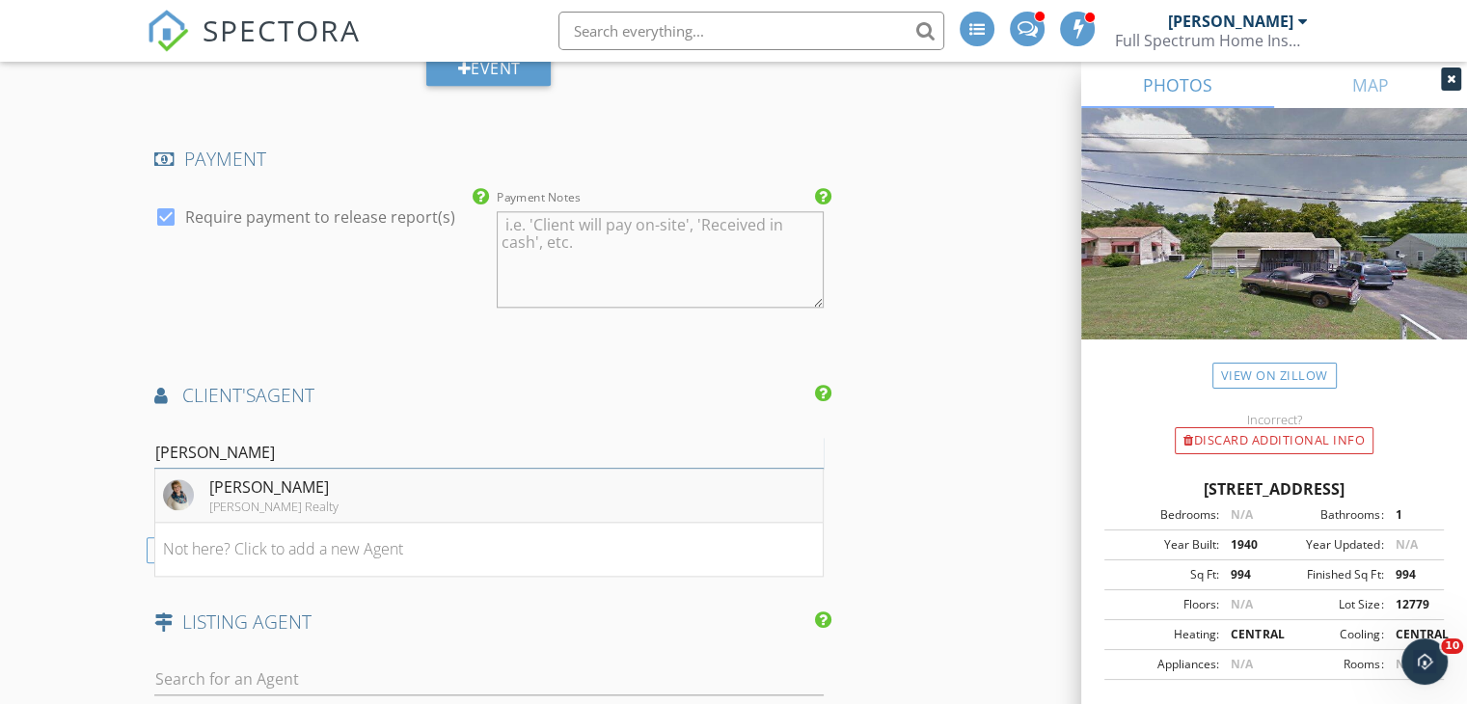
type input "elizabeth"
click at [195, 514] on div "Elizabeth Moyer Keller Williams Realty" at bounding box center [251, 495] width 176 height 39
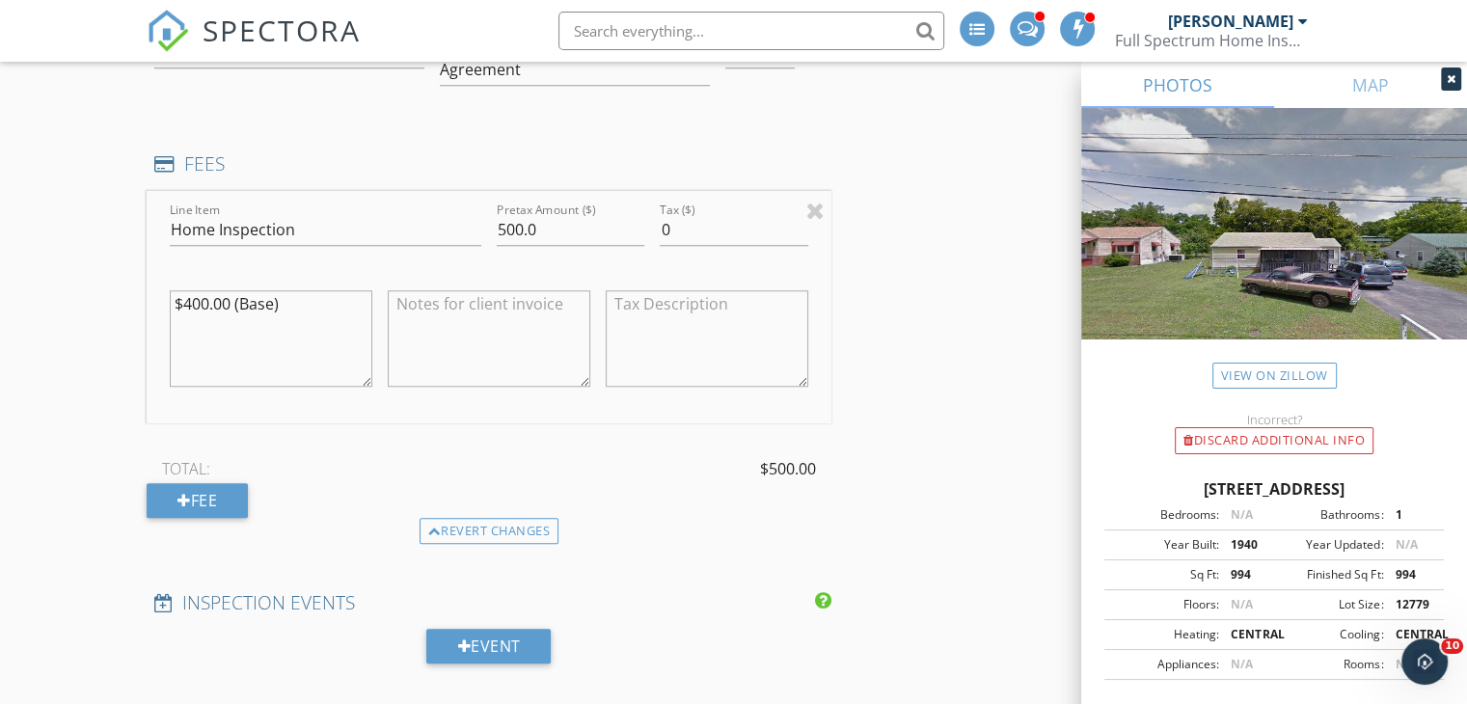
scroll to position [1385, 0]
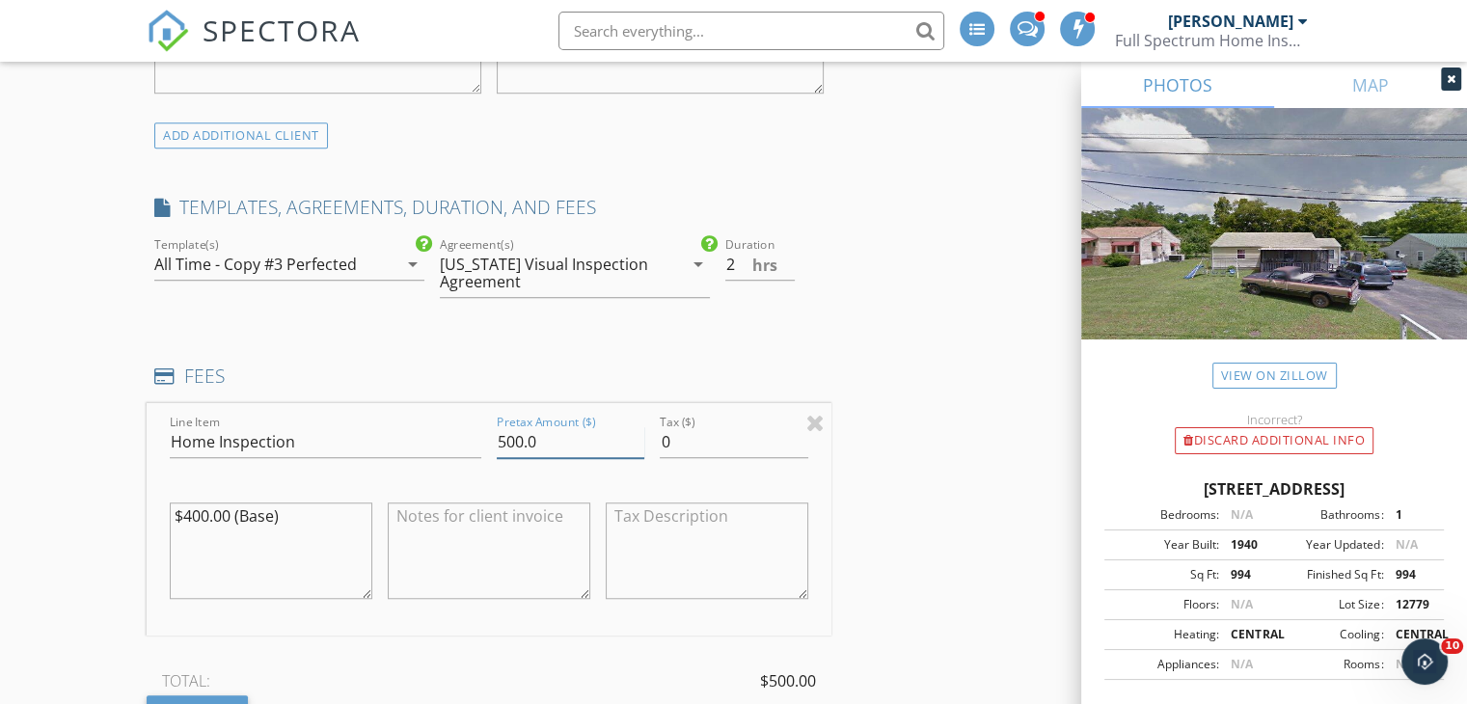
drag, startPoint x: 564, startPoint y: 476, endPoint x: 358, endPoint y: 446, distance: 208.6
click at [358, 446] on div "Line Item Home Inspection Pretax Amount ($) 500.0 Tax ($) 0 $400.00 (Base)" at bounding box center [489, 519] width 685 height 232
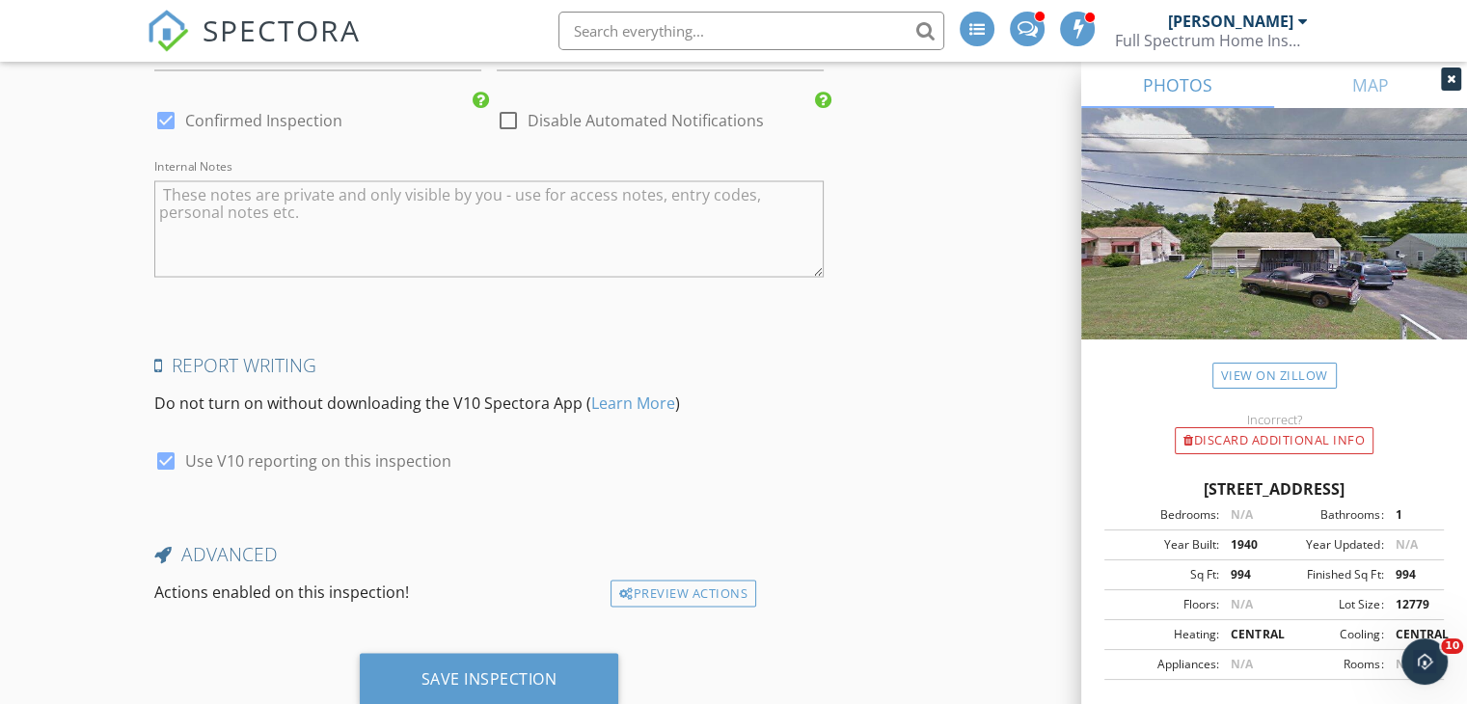
scroll to position [3565, 0]
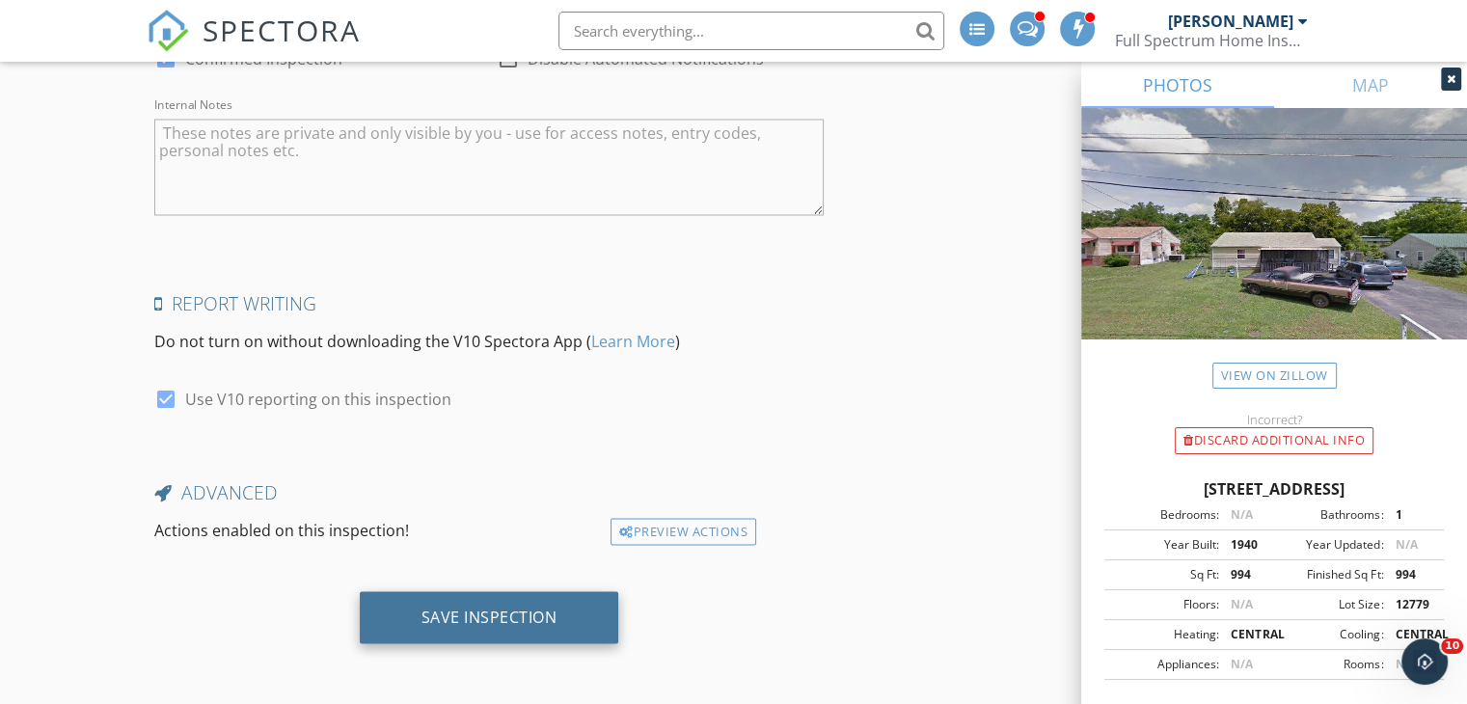
type input "485.00"
click at [516, 610] on div "Save Inspection" at bounding box center [489, 616] width 136 height 19
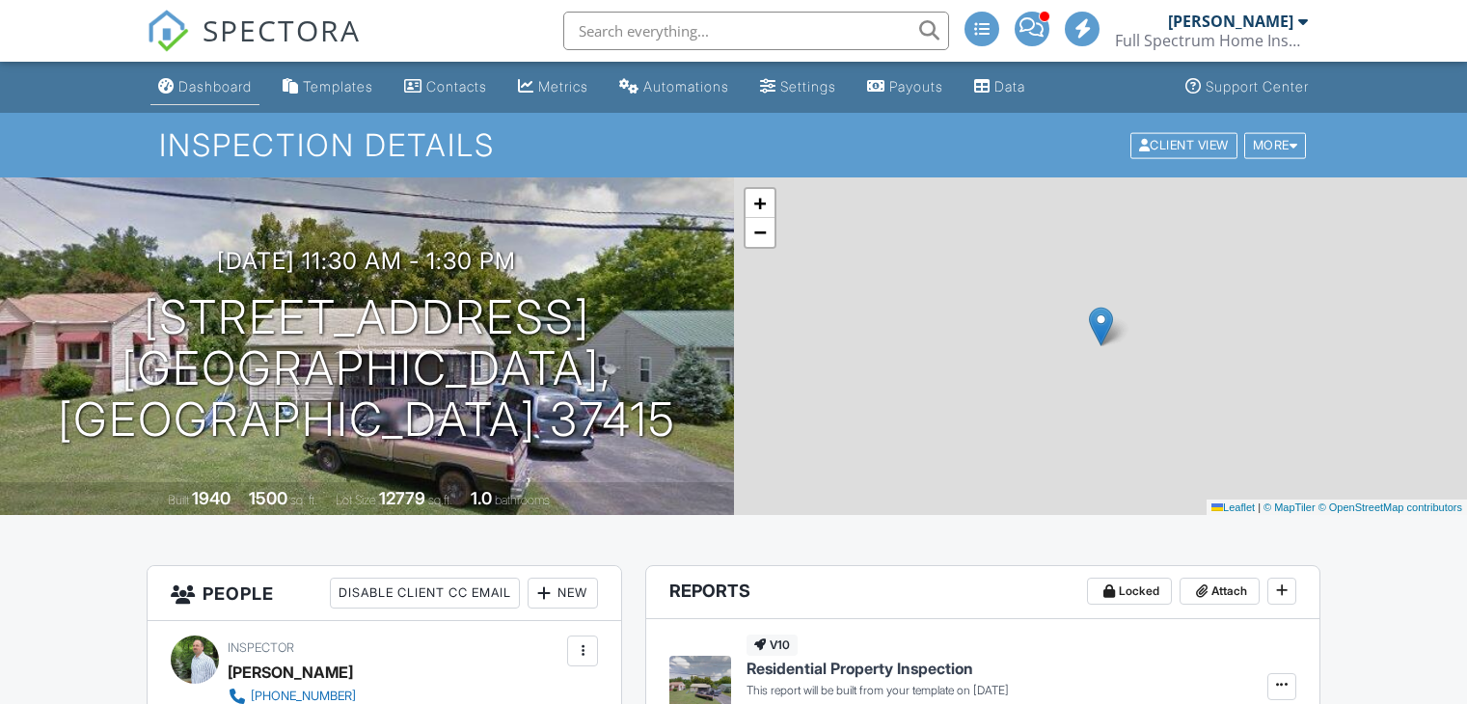
click at [239, 97] on link "Dashboard" at bounding box center [204, 87] width 109 height 36
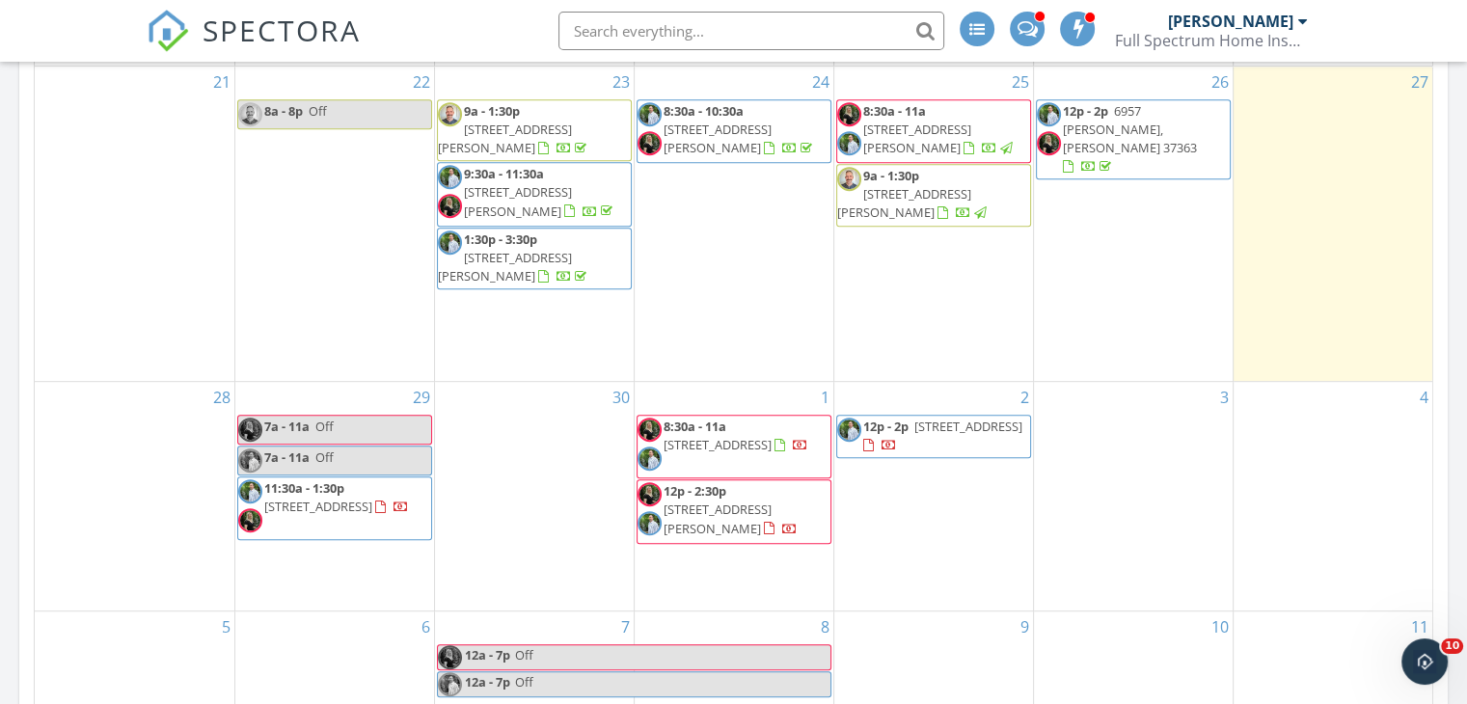
scroll to position [957, 0]
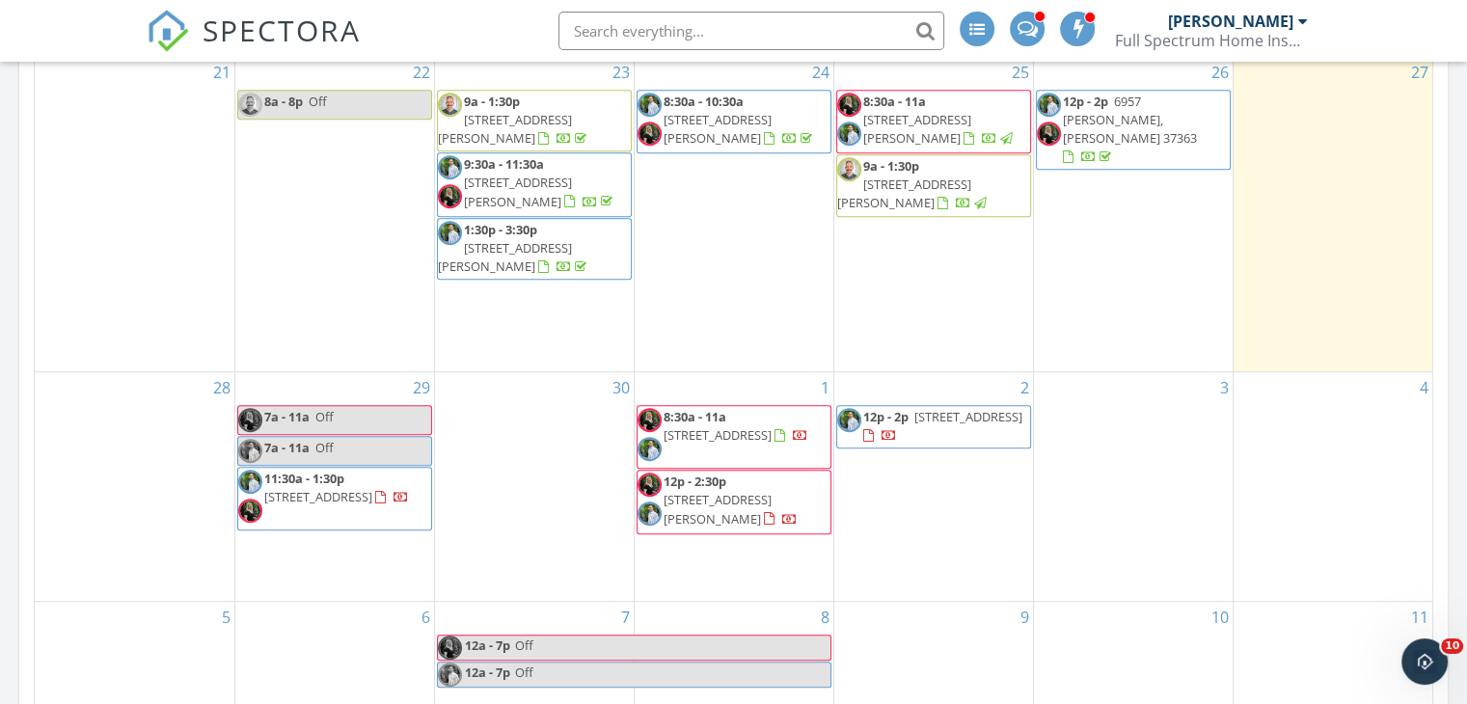
click at [909, 496] on div "2 12p - 2p [STREET_ADDRESS]" at bounding box center [933, 486] width 199 height 229
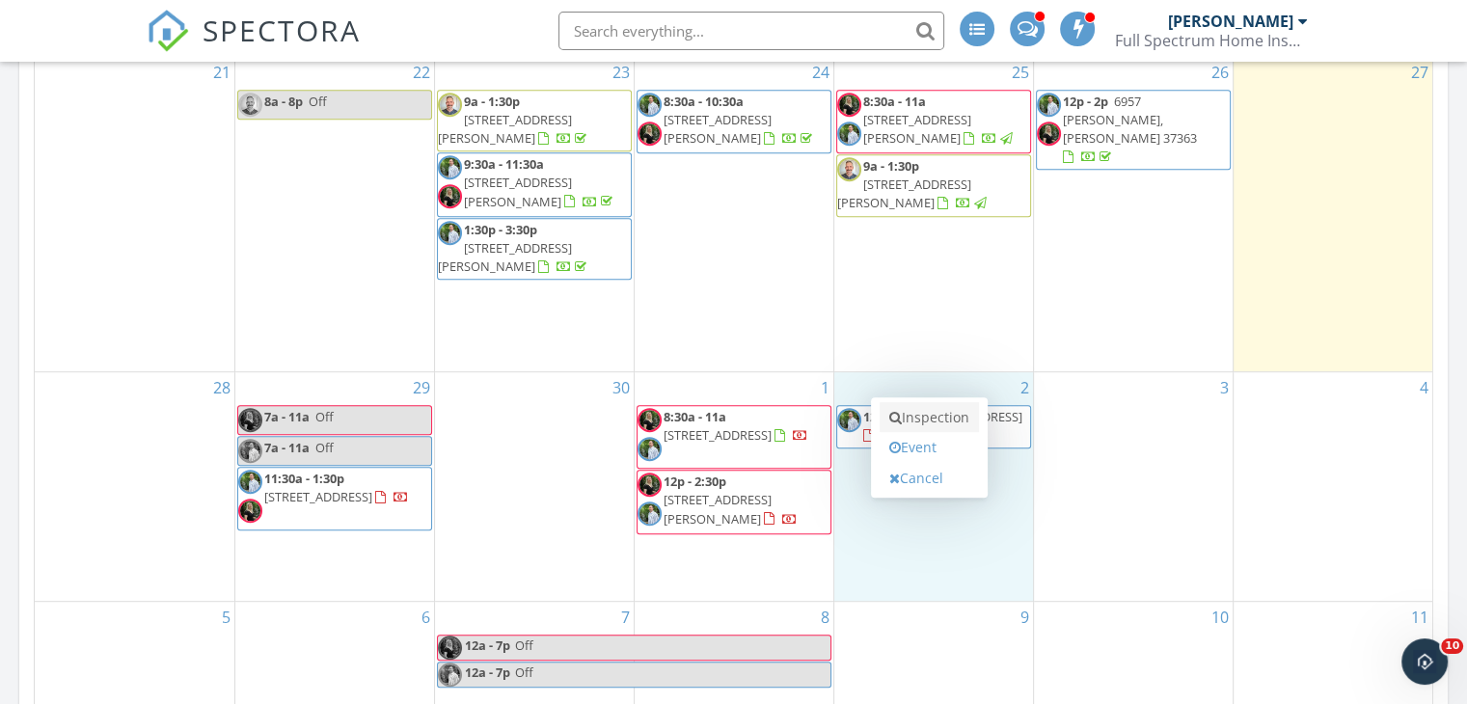
click at [927, 410] on link "Inspection" at bounding box center [929, 417] width 99 height 31
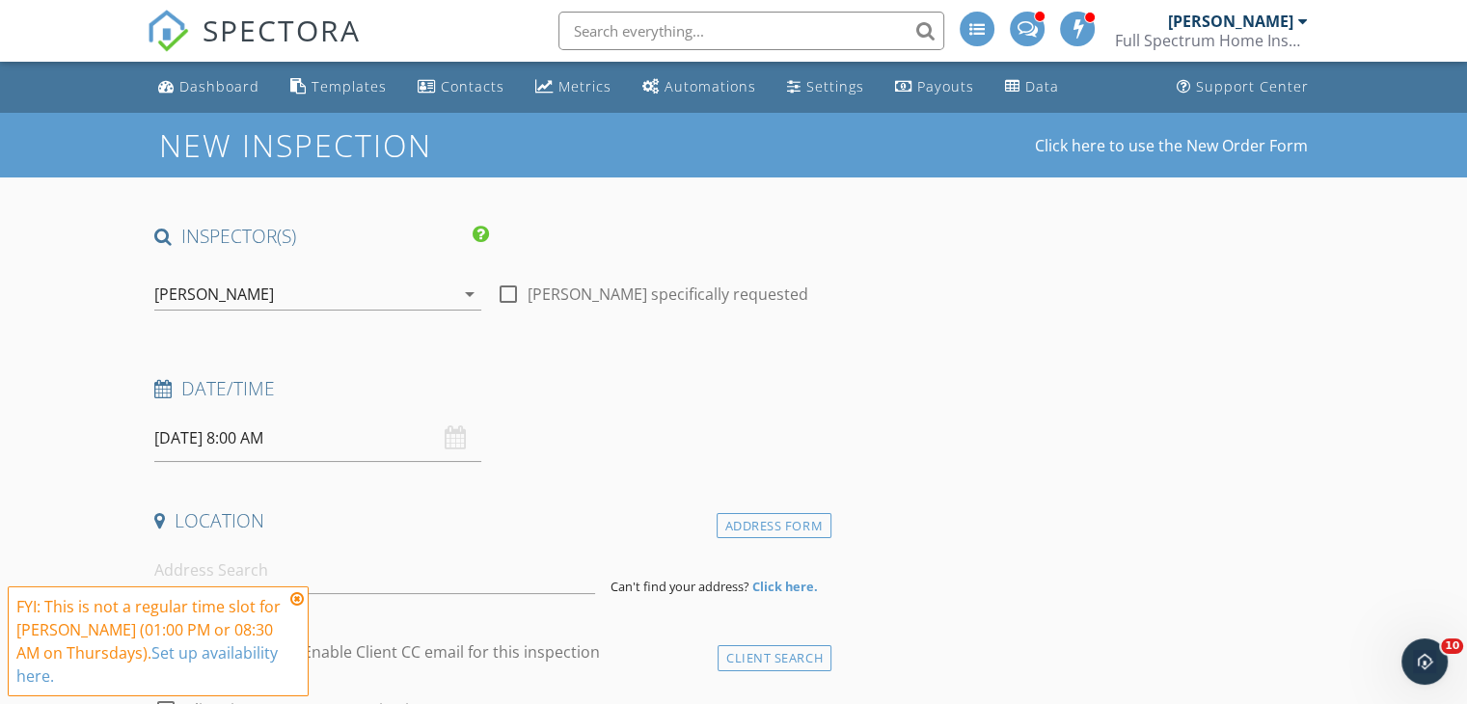
click at [300, 595] on icon at bounding box center [297, 598] width 14 height 15
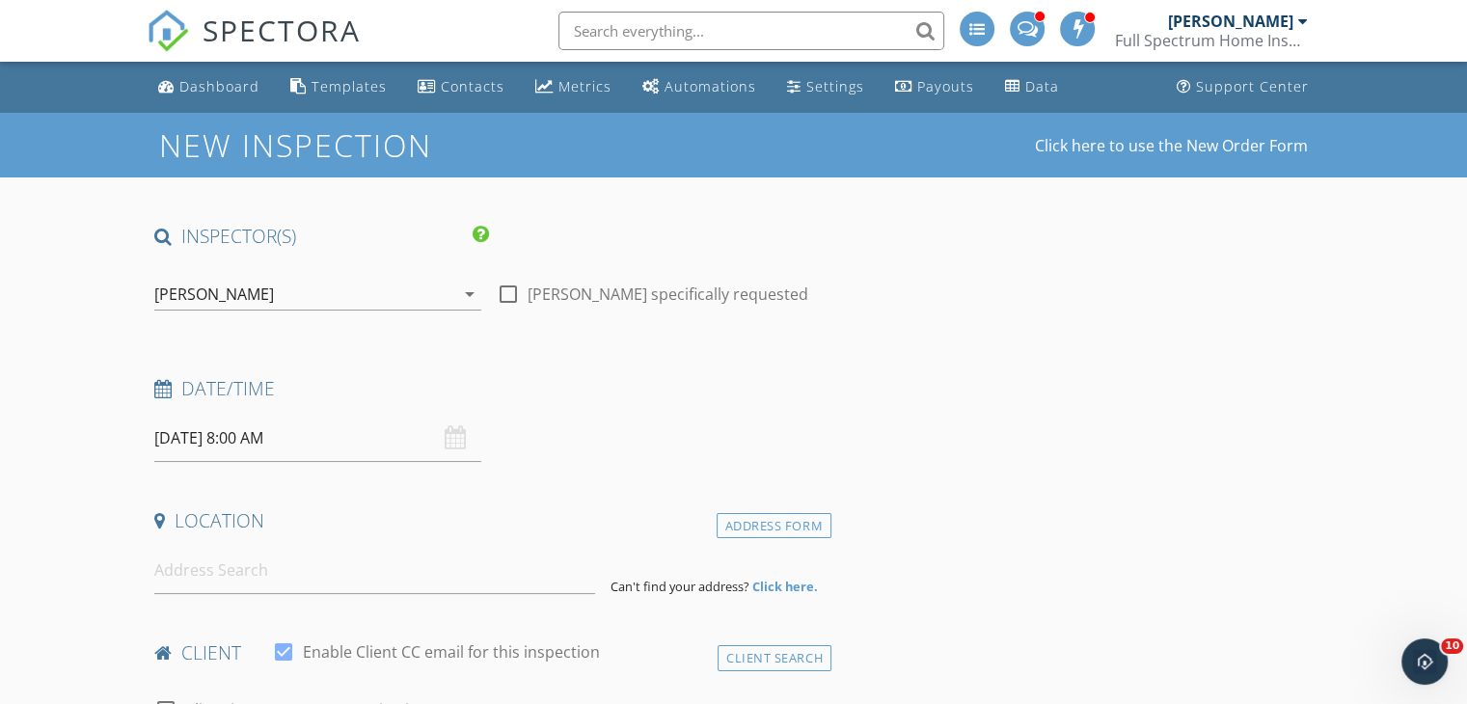
click at [292, 294] on div "[PERSON_NAME]" at bounding box center [304, 294] width 300 height 31
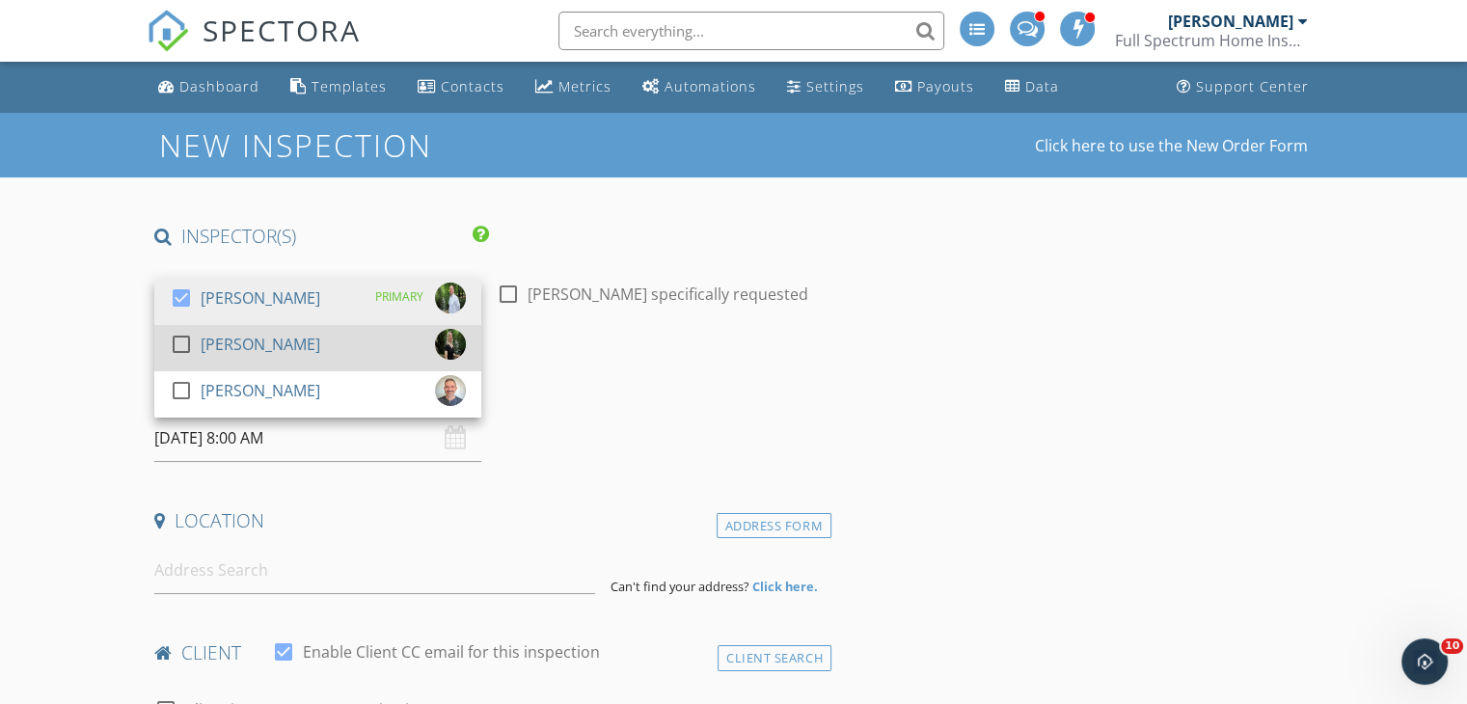
click at [247, 337] on div "[PERSON_NAME]" at bounding box center [261, 344] width 120 height 31
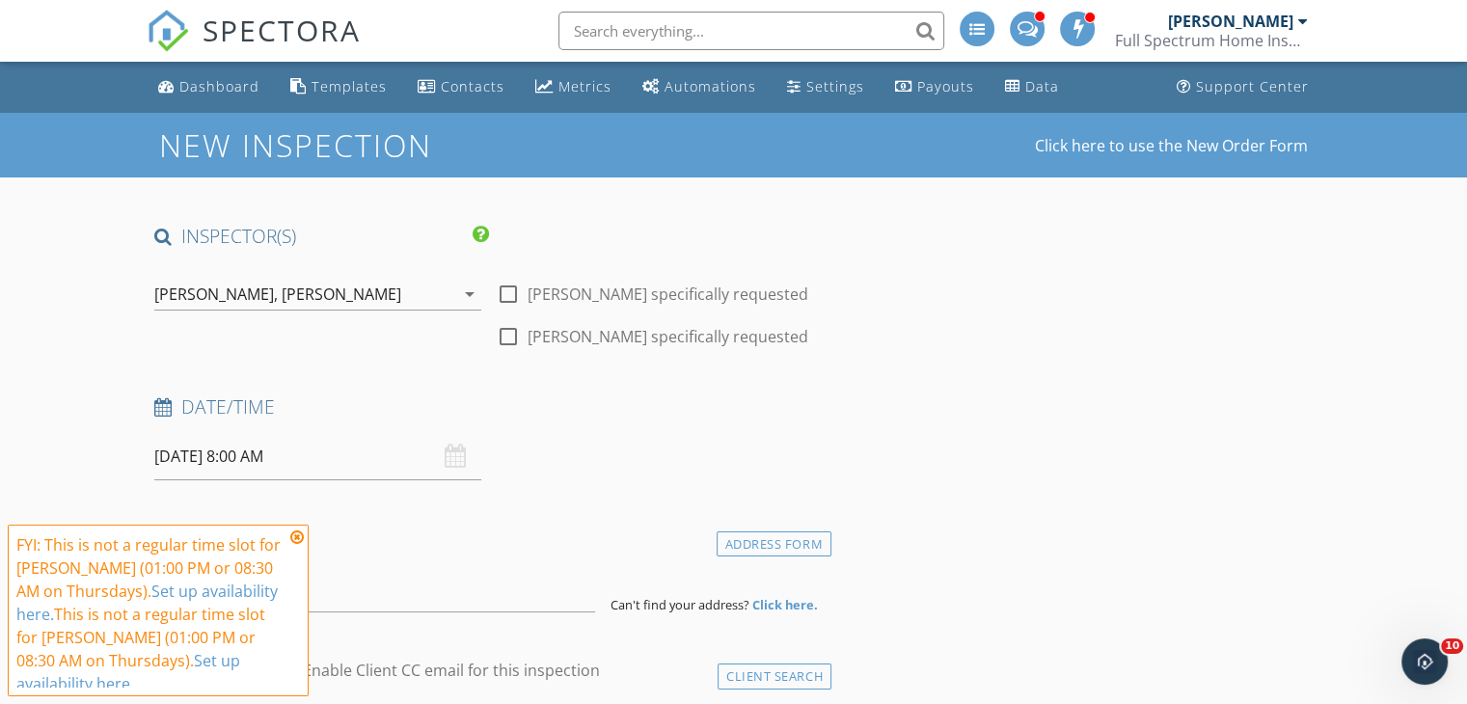
click at [297, 534] on icon at bounding box center [297, 537] width 14 height 15
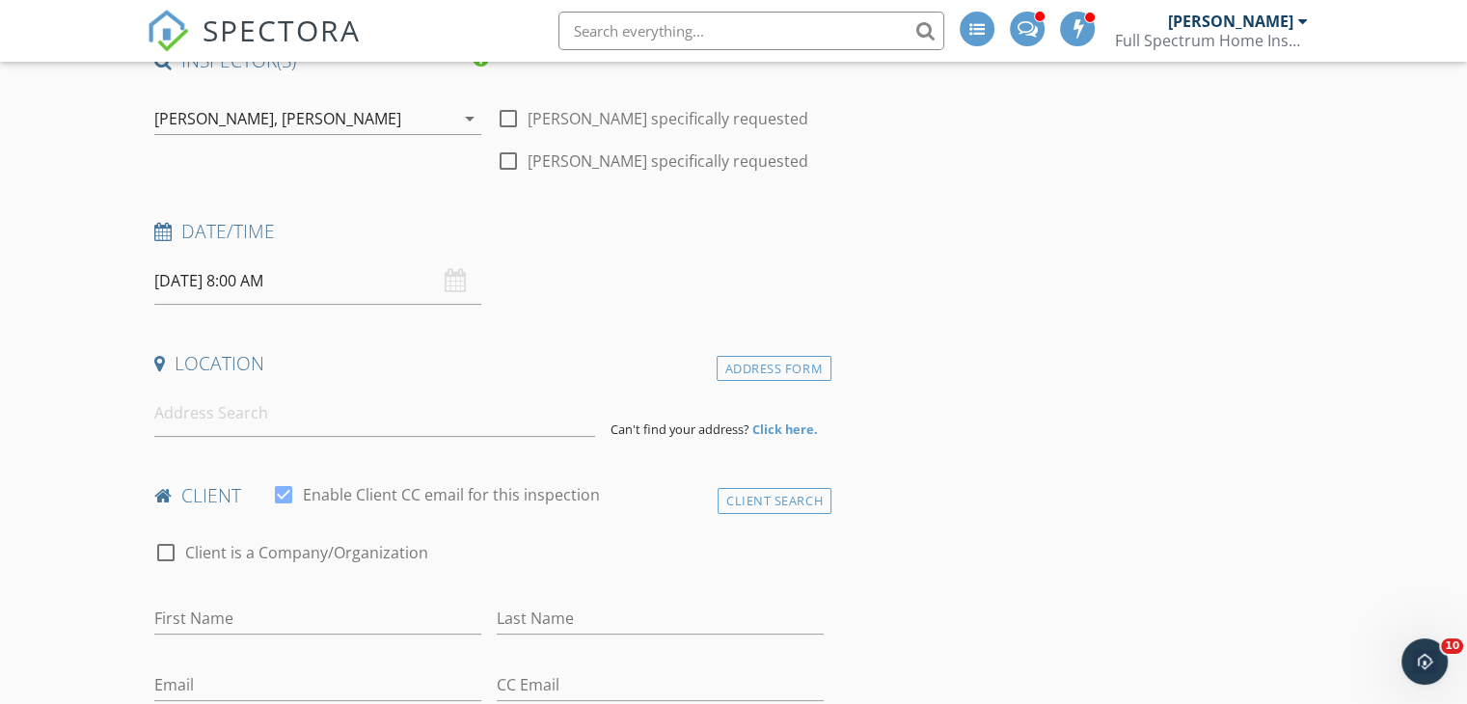
scroll to position [304, 0]
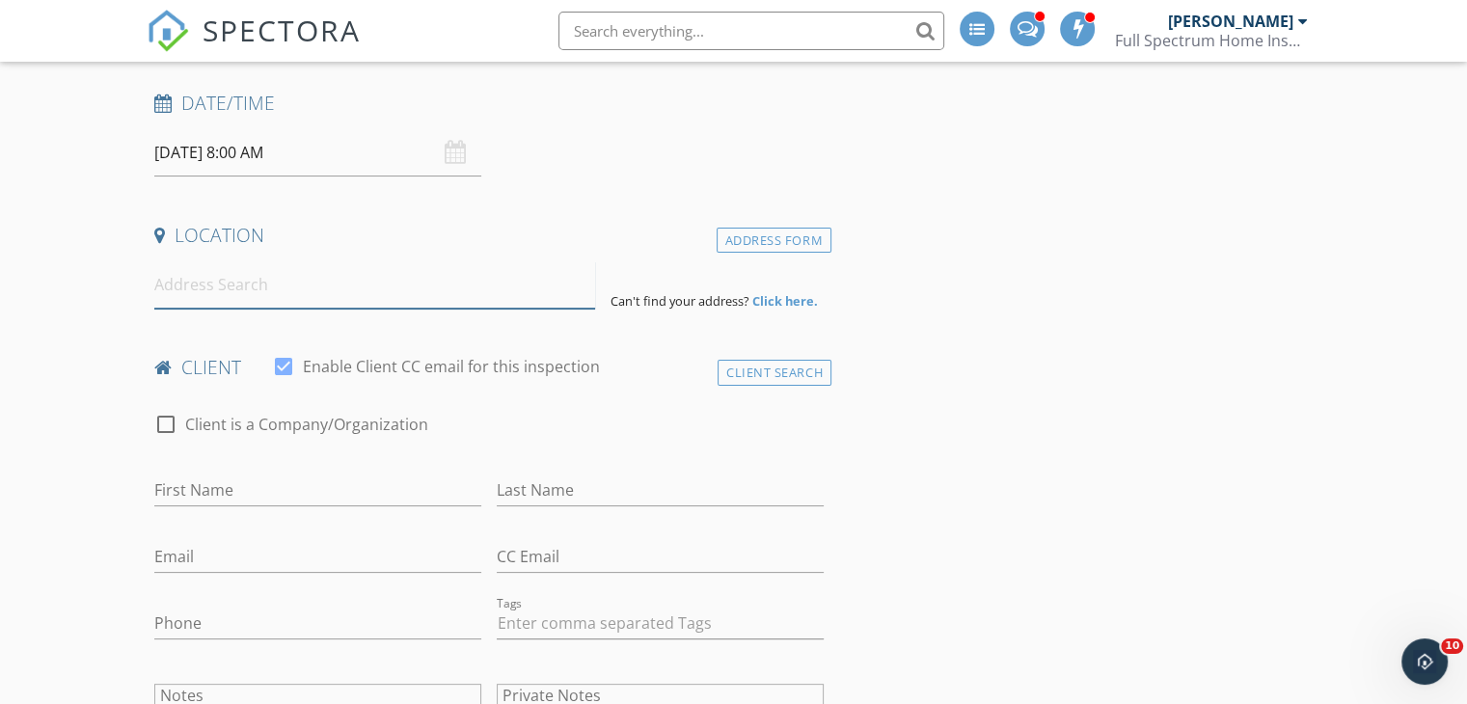
click at [424, 304] on input at bounding box center [374, 284] width 441 height 47
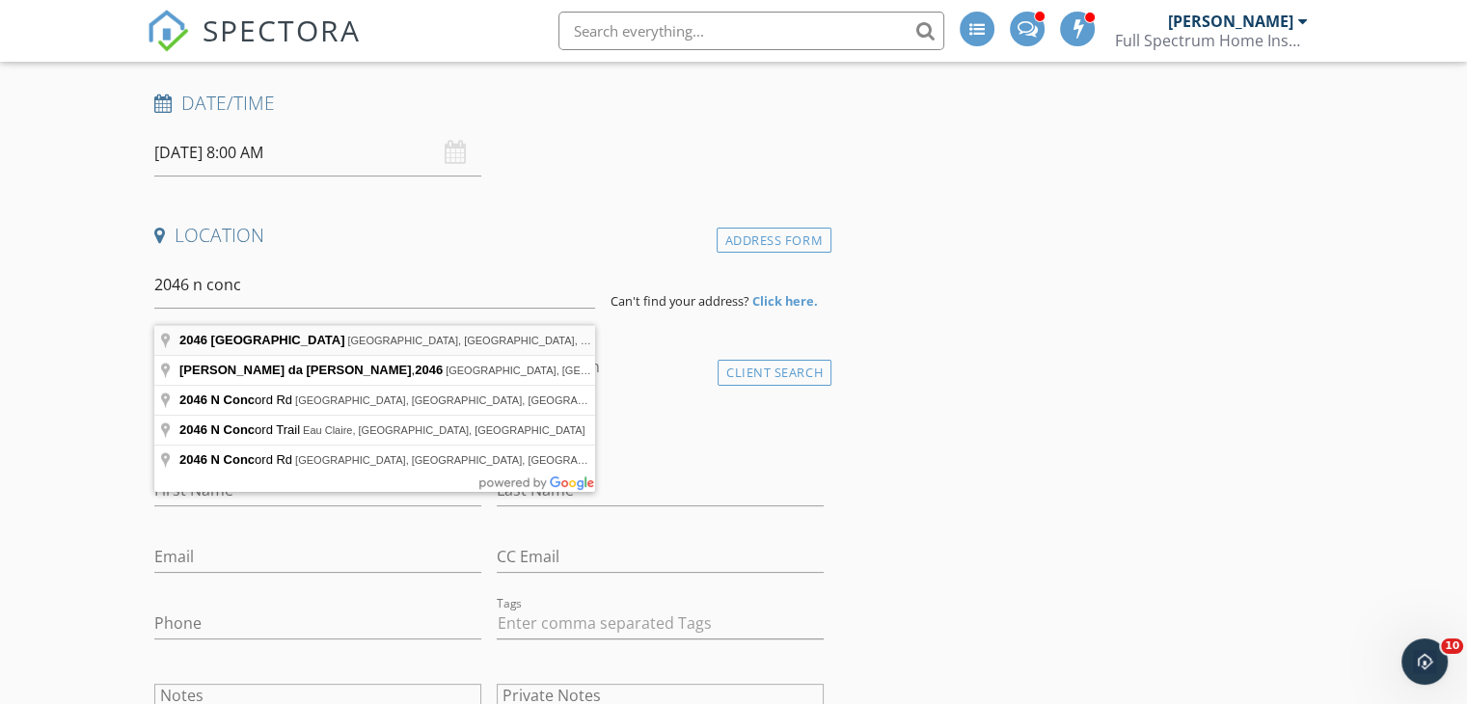
type input "2046 North Concord Road, Chattanooga, TN, USA"
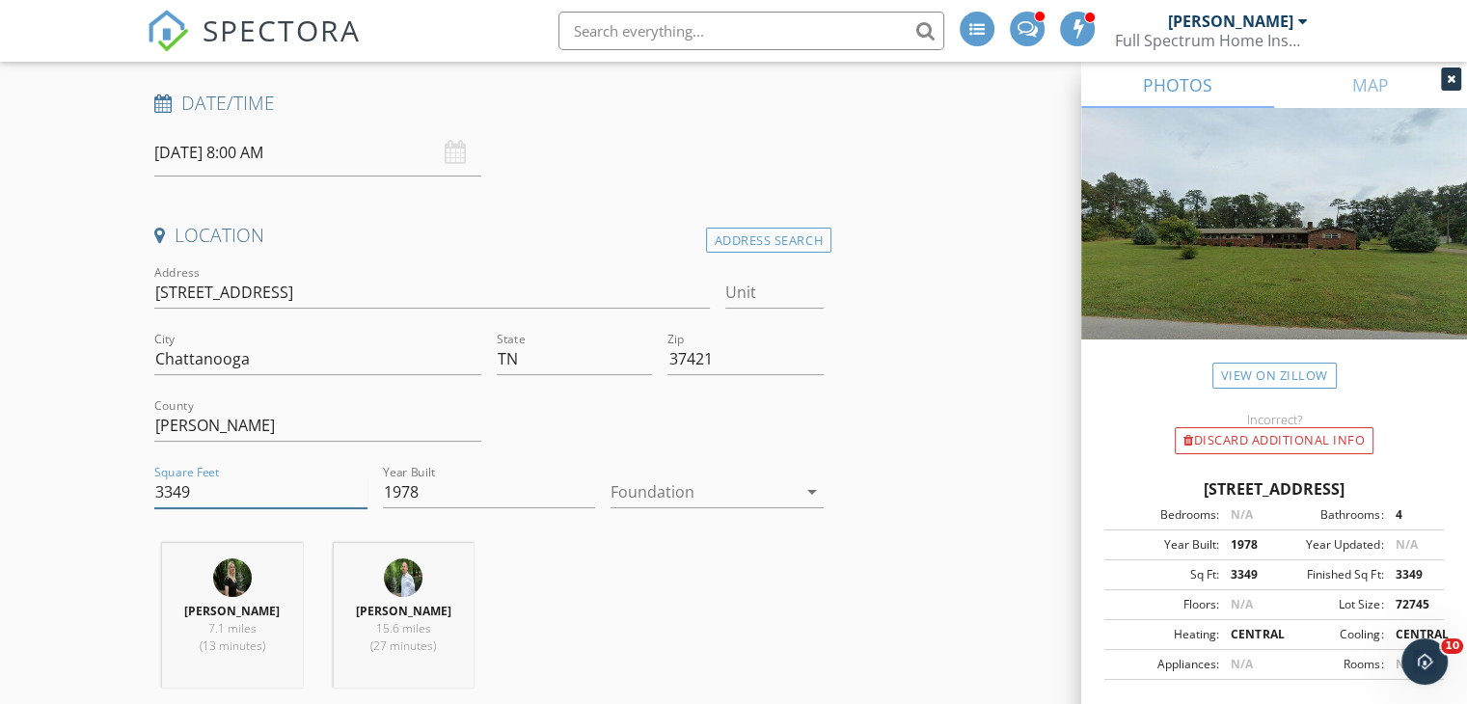
drag, startPoint x: 199, startPoint y: 512, endPoint x: 46, endPoint y: 492, distance: 153.7
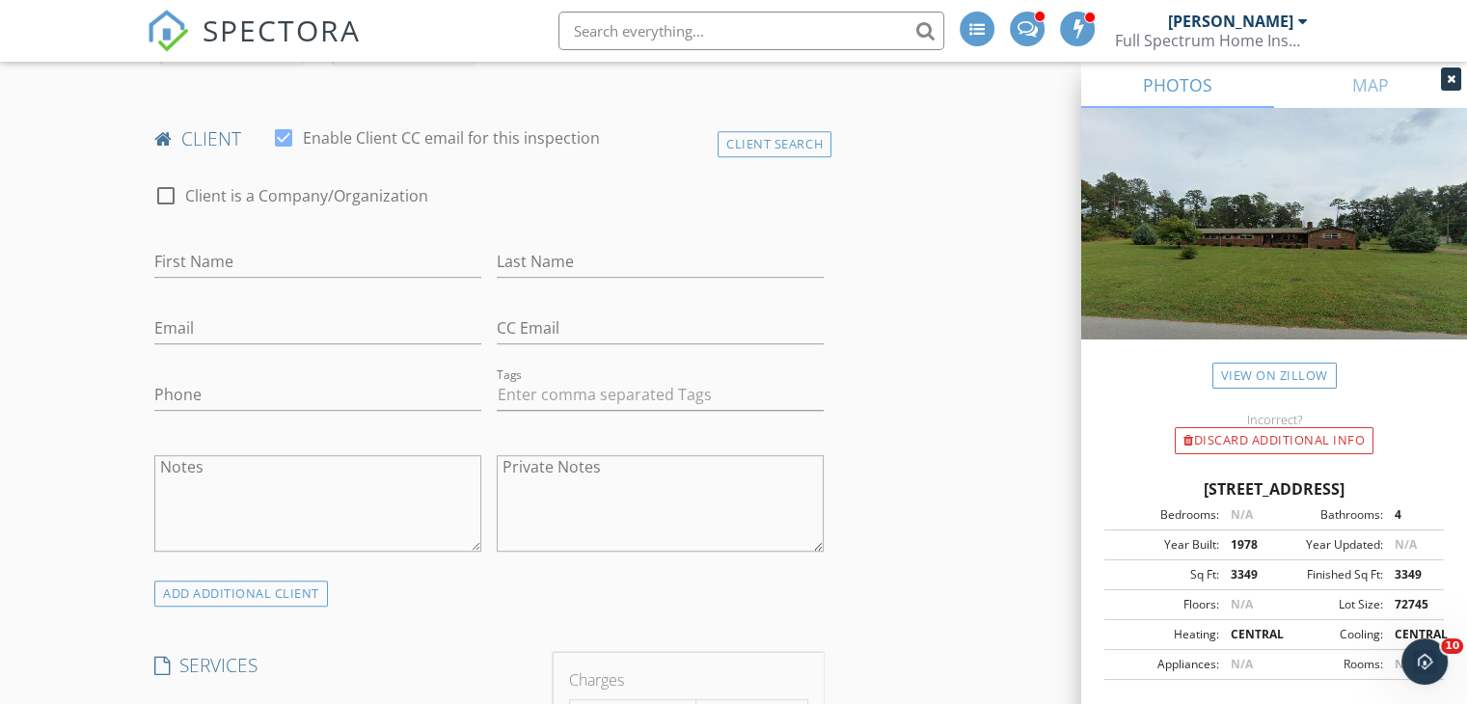
scroll to position [982, 0]
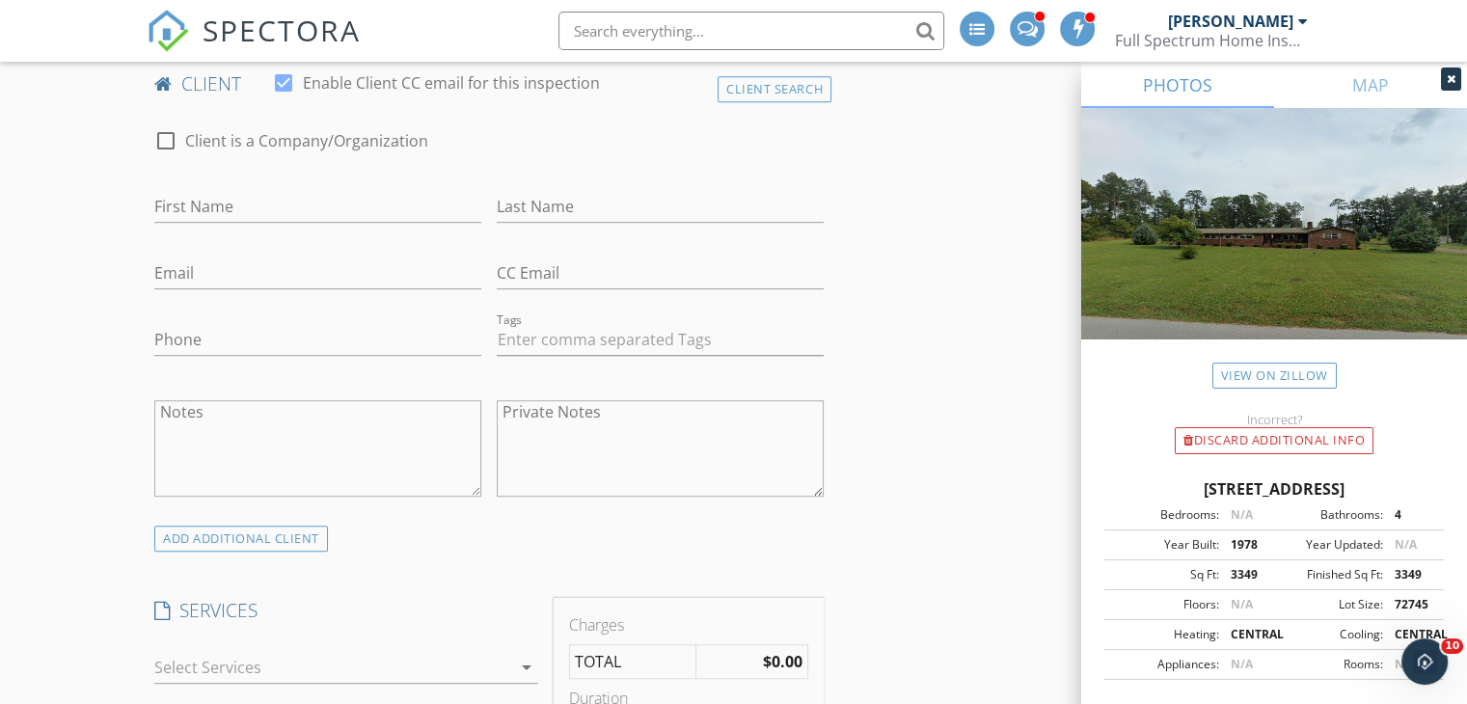
type input "3643"
click at [367, 223] on input "First Name" at bounding box center [317, 207] width 327 height 32
type input "[PERSON_NAME]"
type input "[EMAIL_ADDRESS][DOMAIN_NAME]"
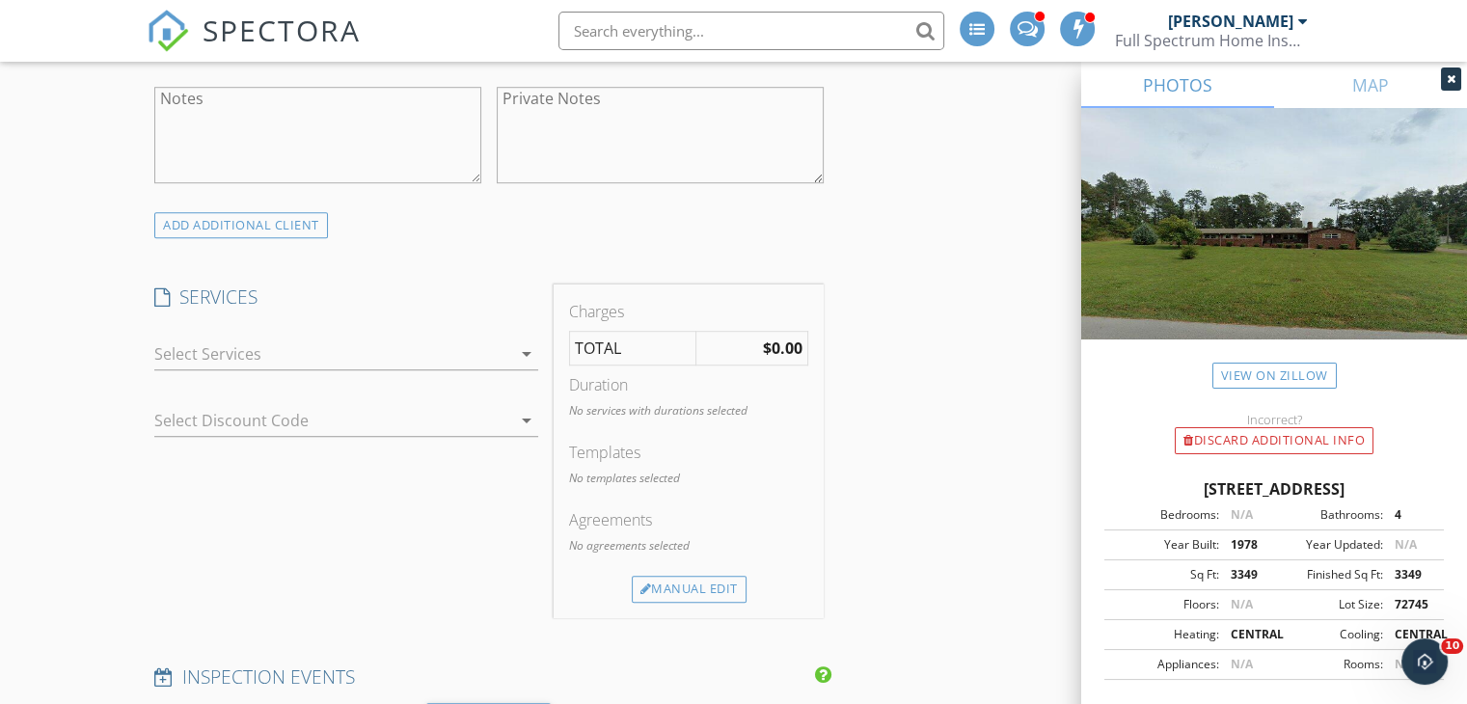
scroll to position [1312, 0]
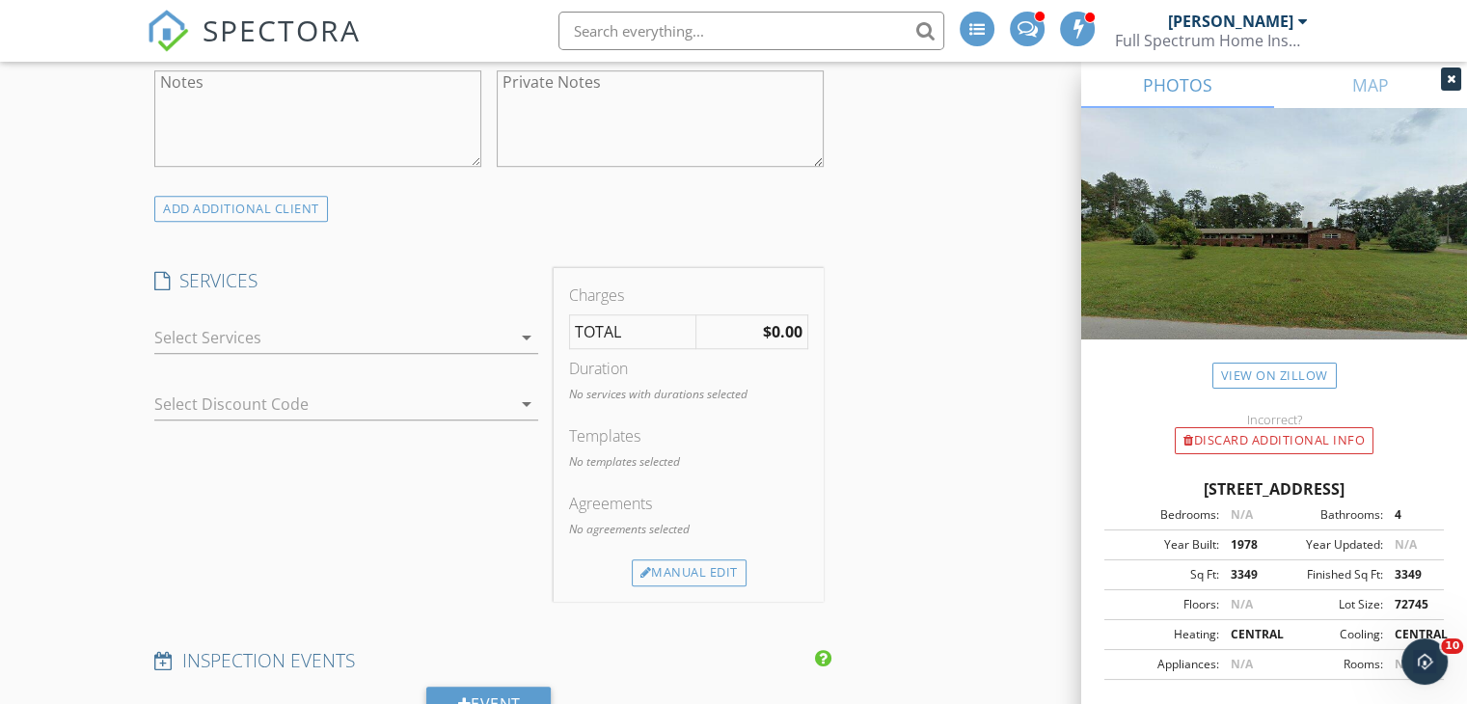
type input "[PHONE_NUMBER]"
click at [332, 353] on div at bounding box center [332, 337] width 357 height 31
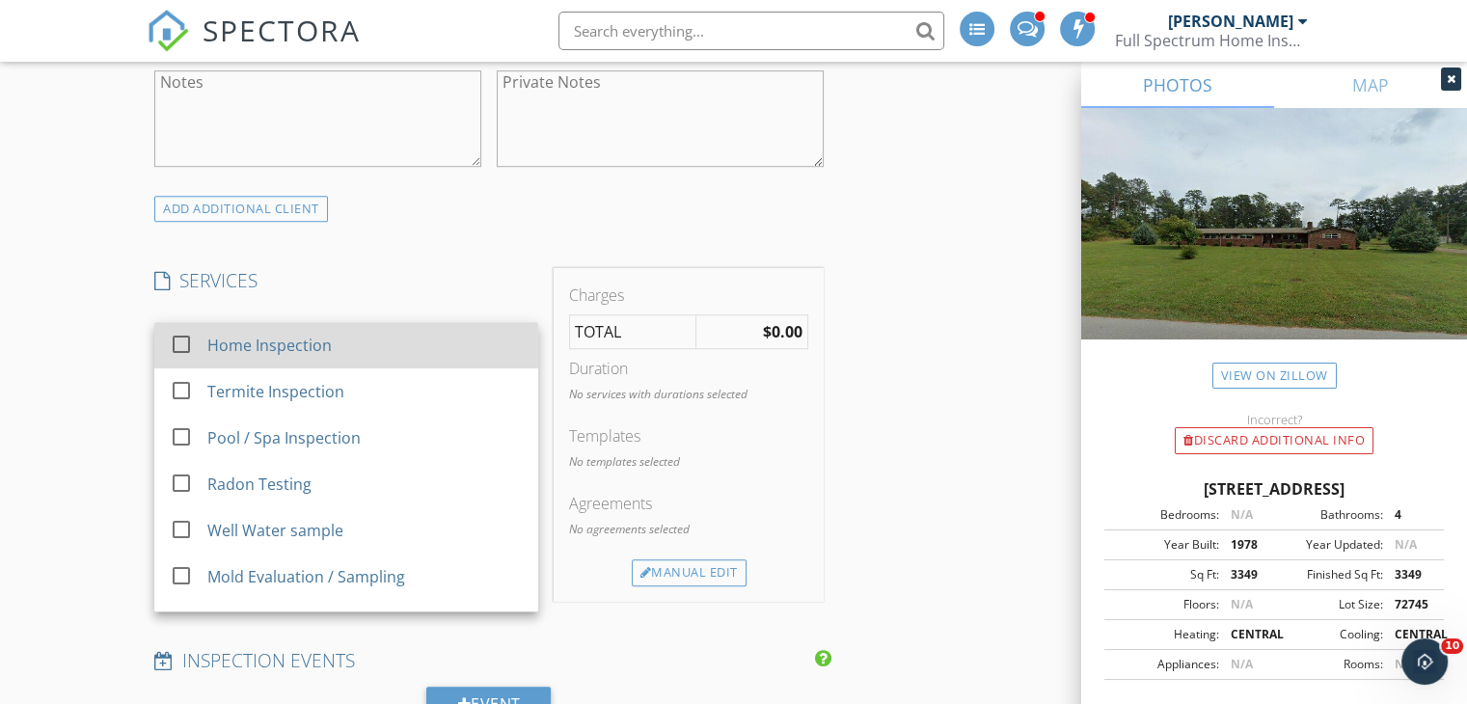
click at [289, 357] on div "Home Inspection" at bounding box center [269, 345] width 124 height 23
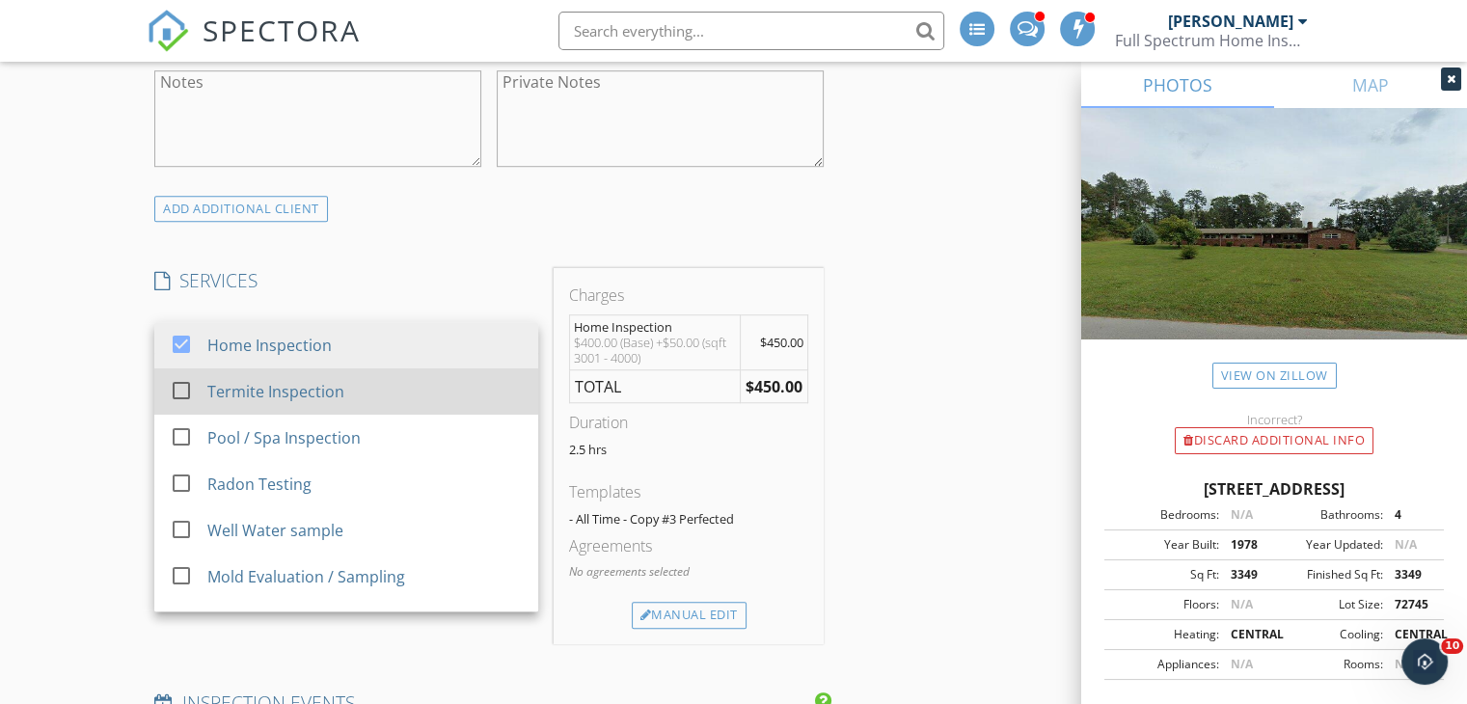
click at [270, 403] on div "Termite Inspection" at bounding box center [275, 391] width 137 height 23
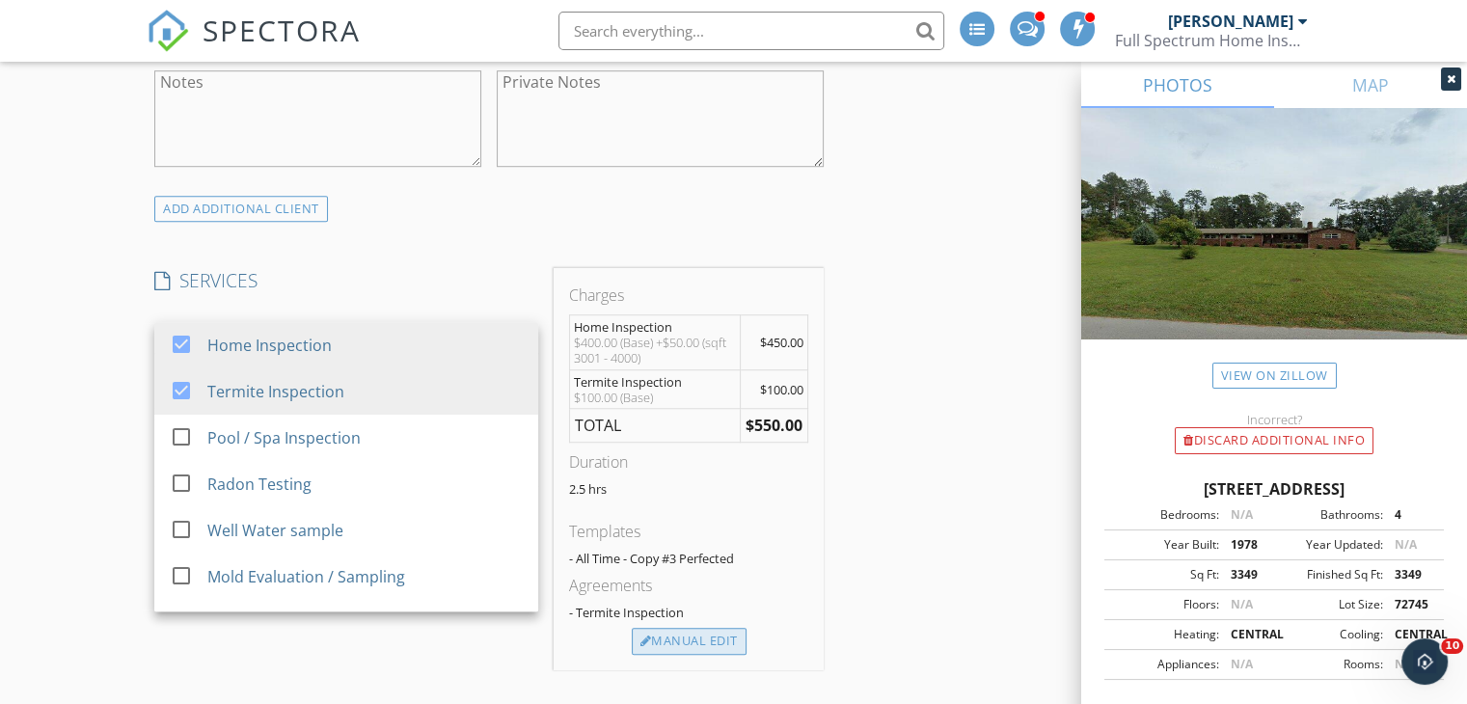
click at [709, 655] on div "Manual Edit" at bounding box center [689, 641] width 115 height 27
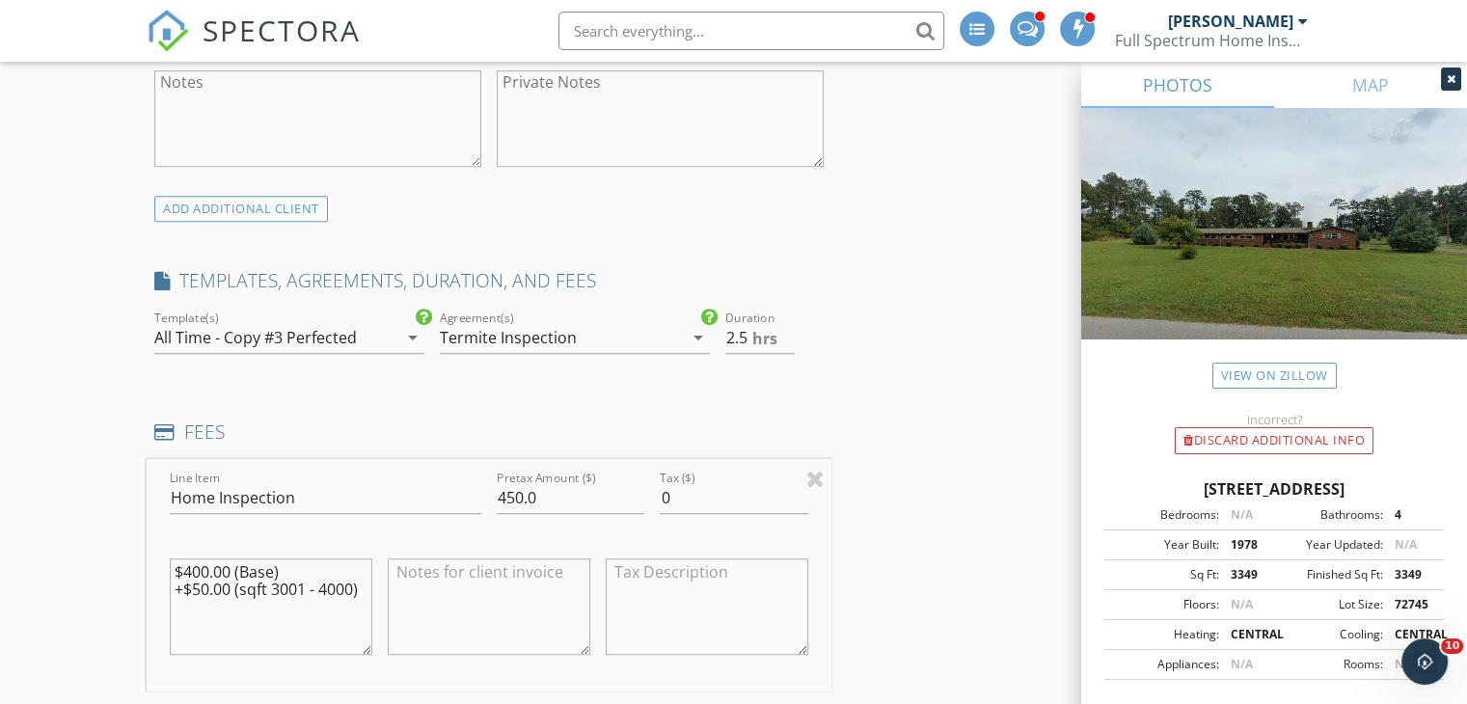
click at [614, 353] on div "Termite Inspection" at bounding box center [561, 337] width 243 height 31
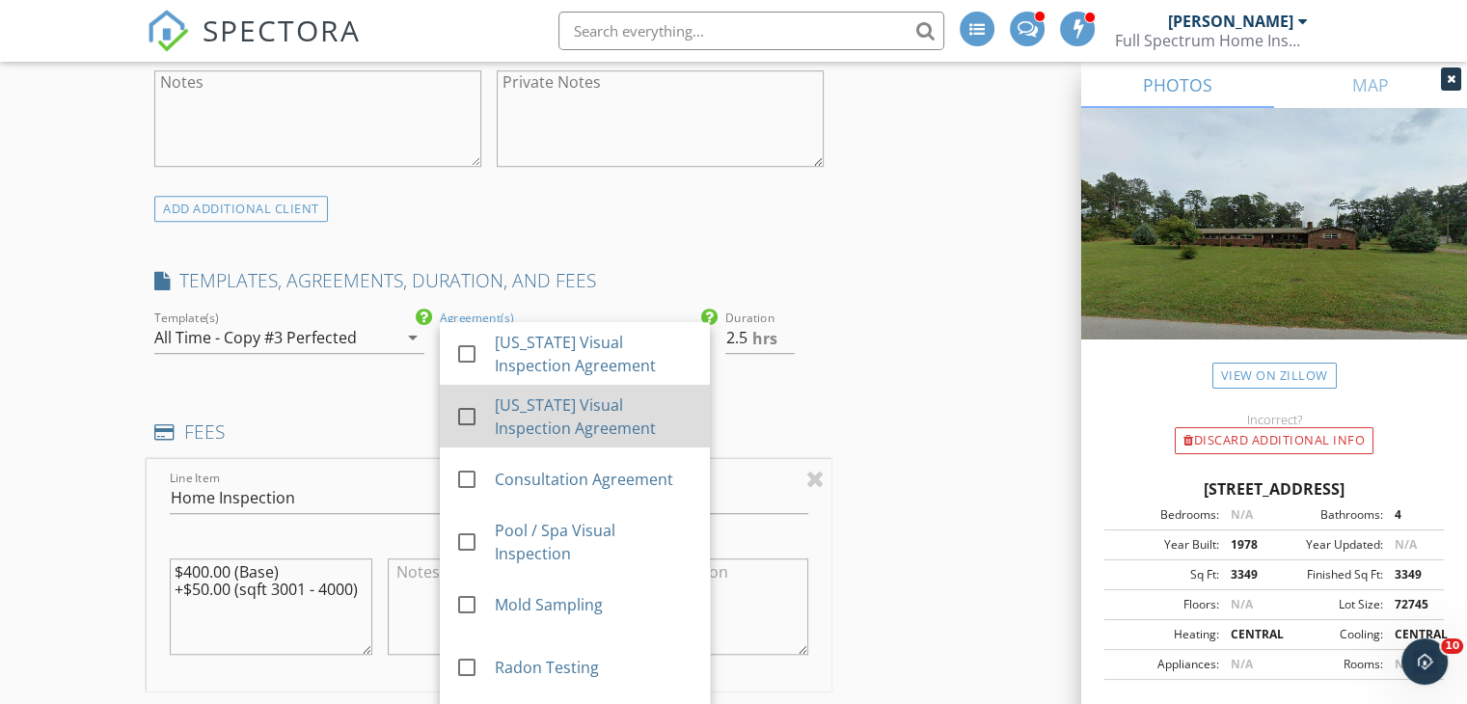
click at [591, 438] on div "[US_STATE] Visual Inspection Agreement" at bounding box center [595, 417] width 200 height 46
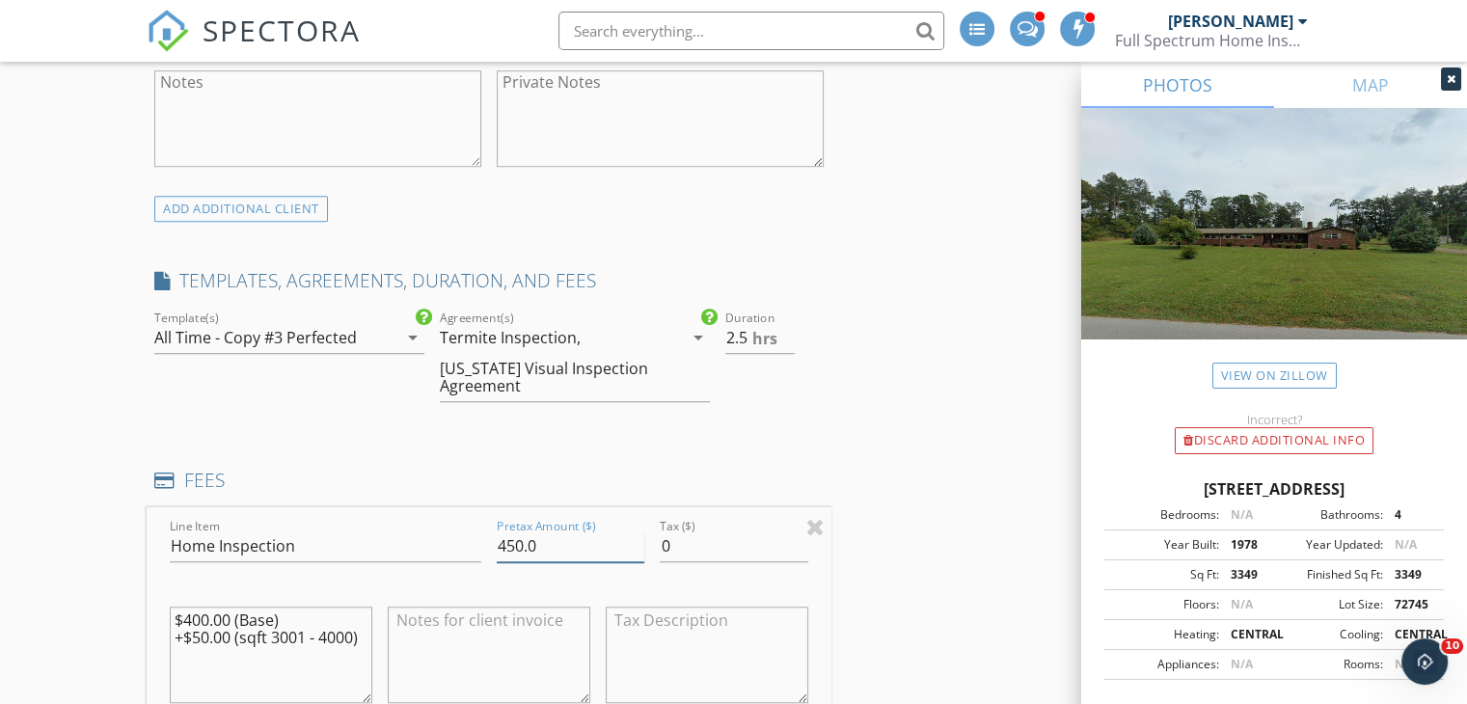
drag, startPoint x: 548, startPoint y: 579, endPoint x: 300, endPoint y: 568, distance: 248.1
click at [300, 568] on div "Line Item Home Inspection Pretax Amount ($) 450.0 Tax ($) 0 $400.00 (Base) +$50…" at bounding box center [489, 623] width 685 height 232
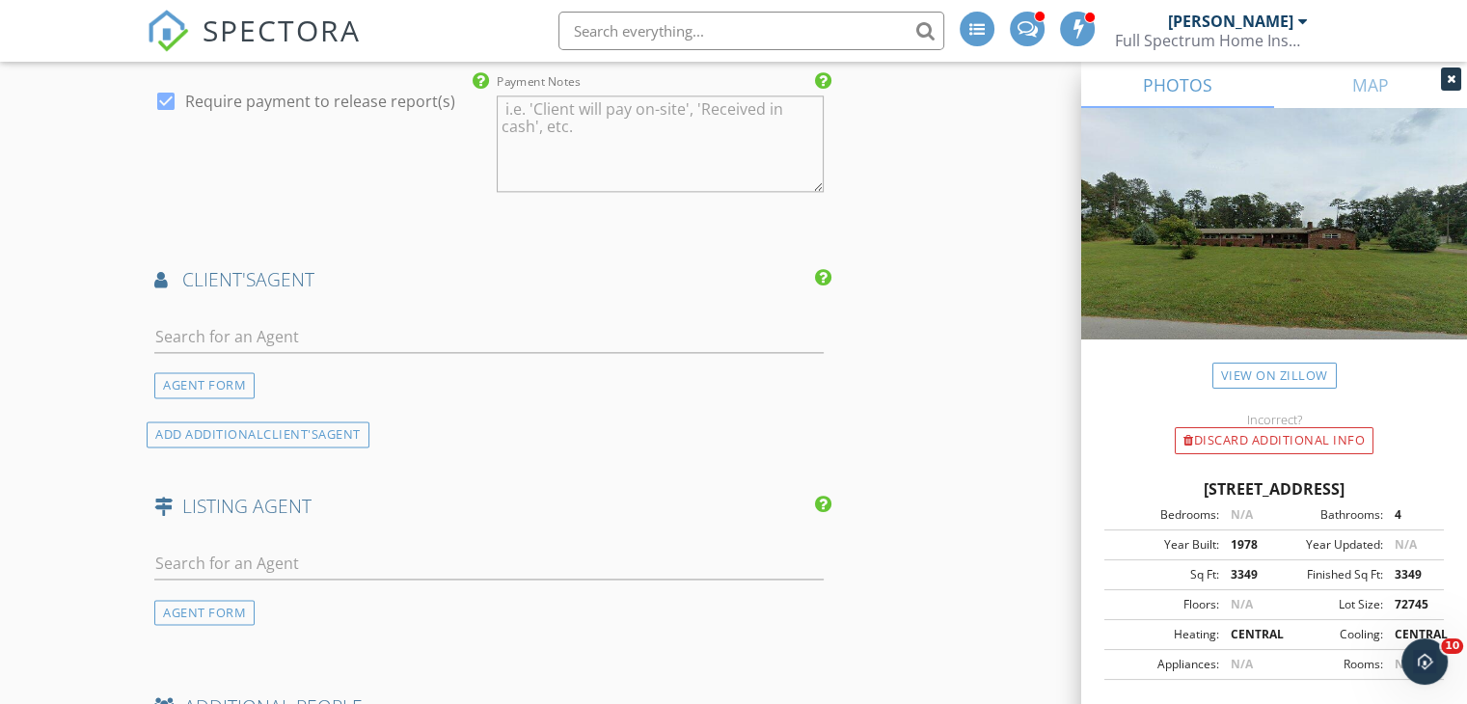
scroll to position [2604, 0]
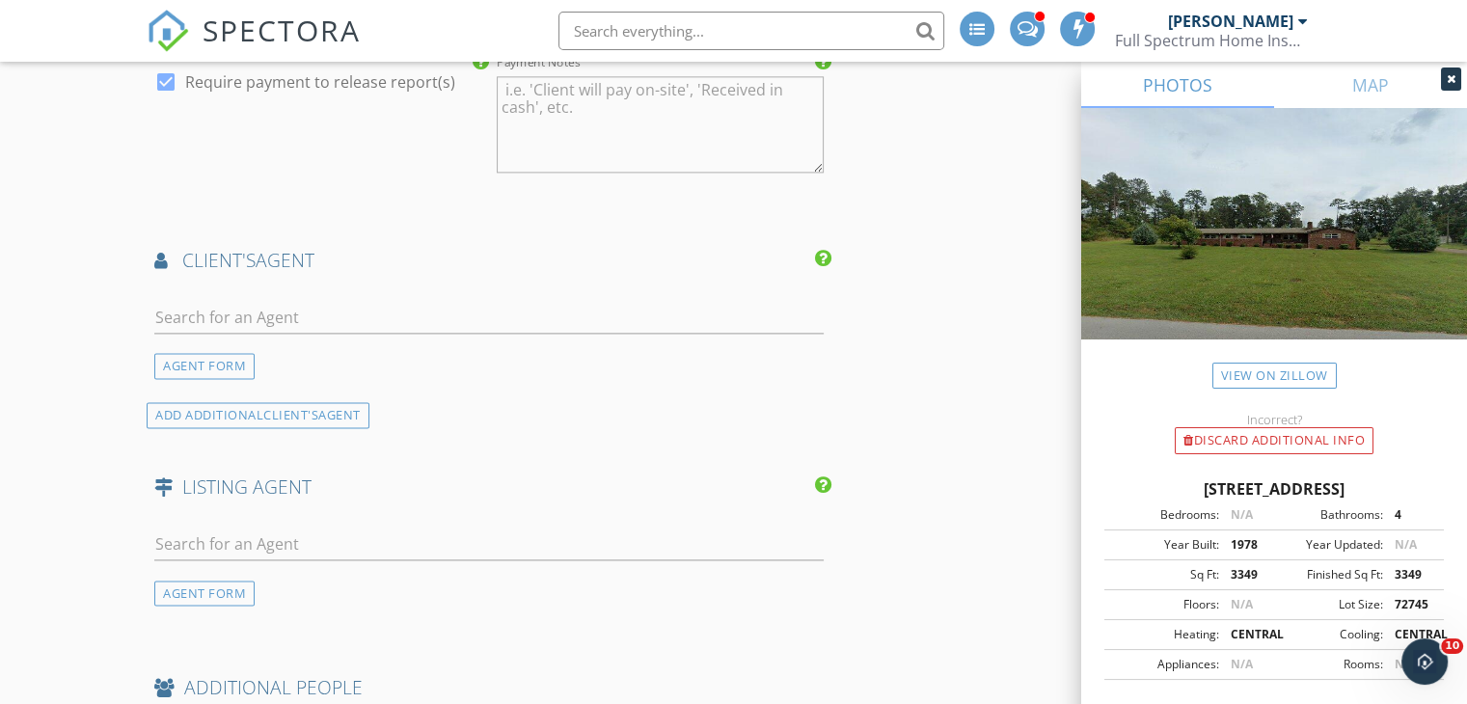
type input "565.00"
click at [512, 334] on input "text" at bounding box center [488, 318] width 669 height 32
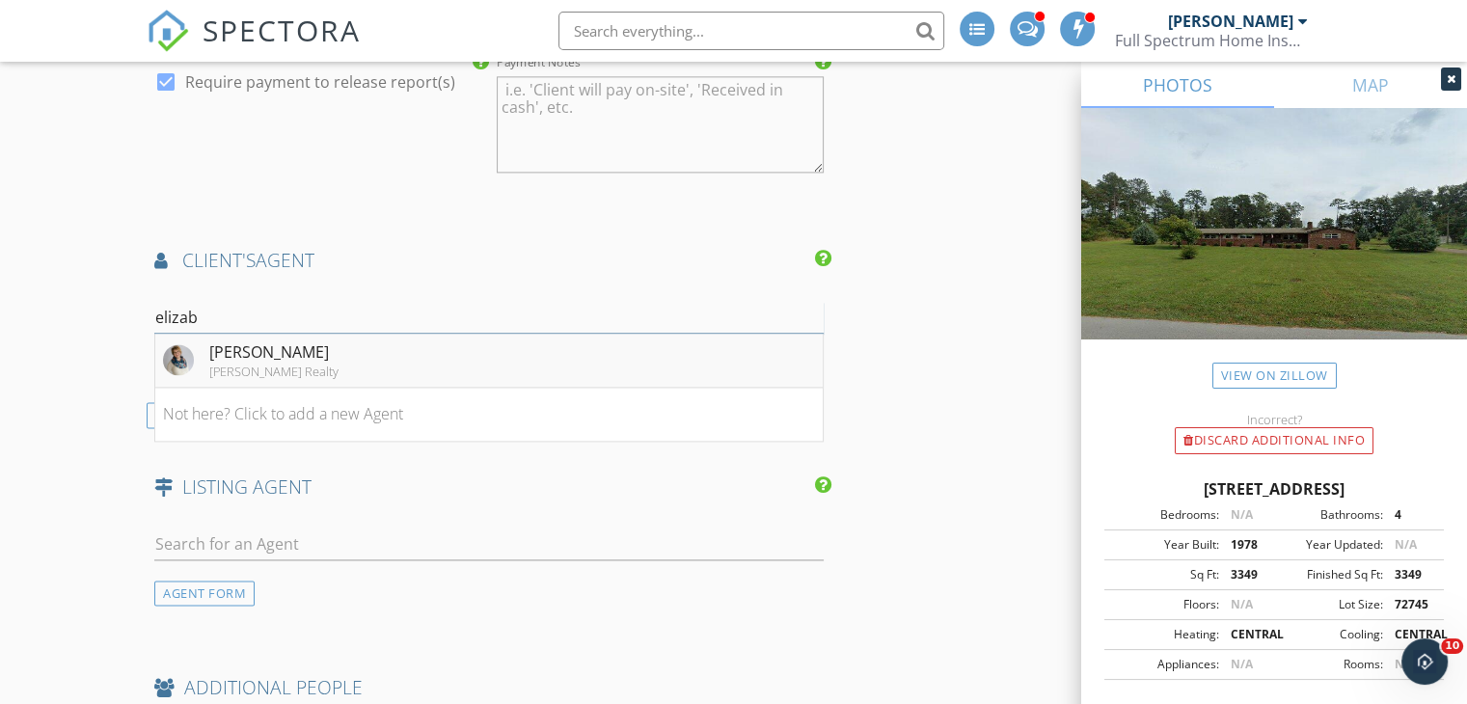
type input "elizab"
click at [216, 364] on div "[PERSON_NAME]" at bounding box center [273, 351] width 129 height 23
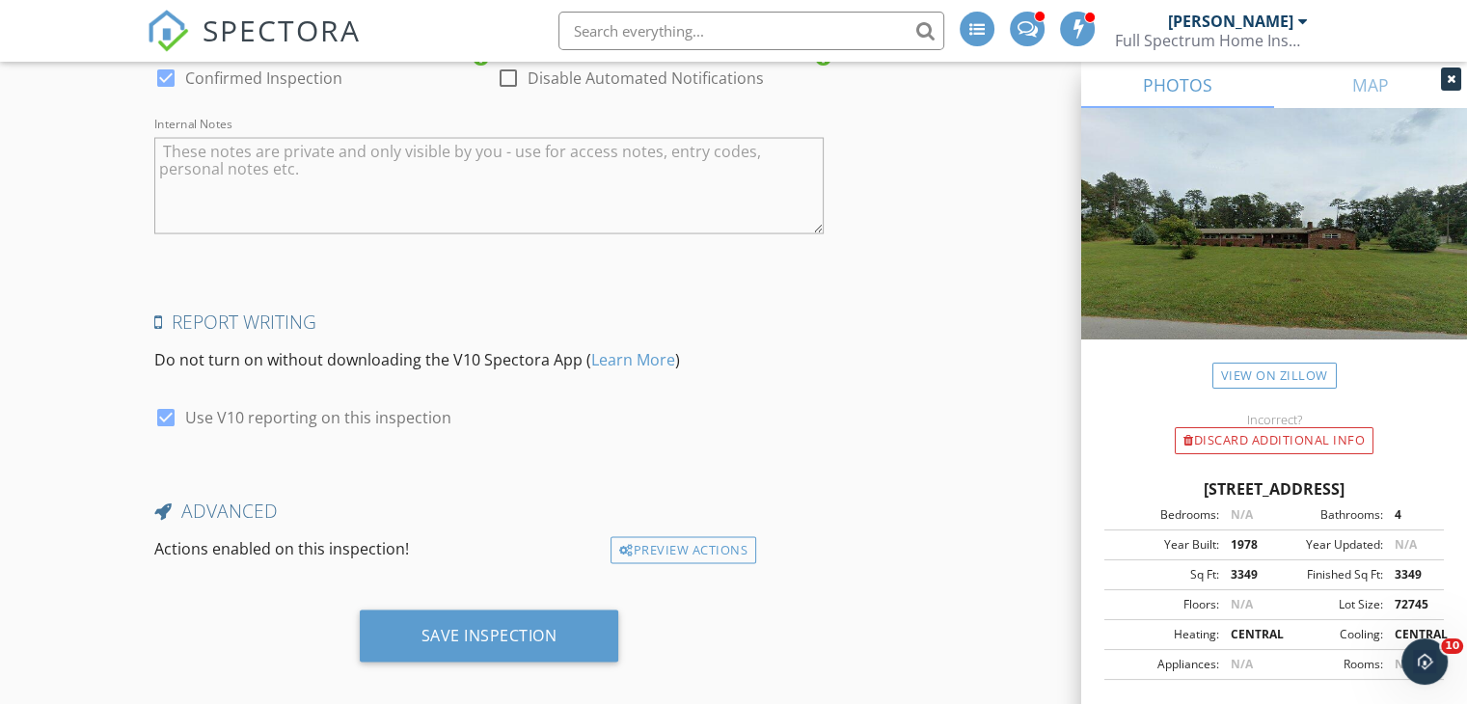
scroll to position [3858, 0]
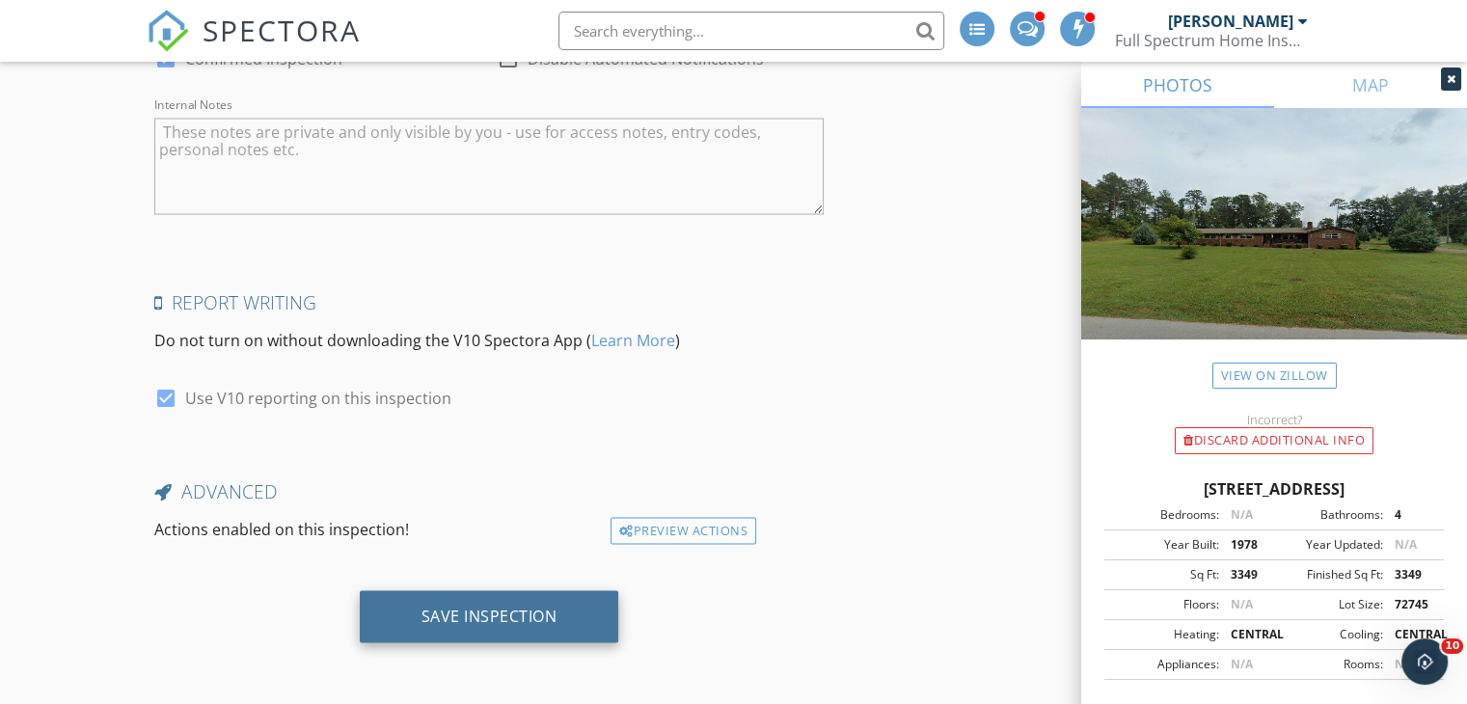
click at [547, 601] on div "Save Inspection" at bounding box center [489, 617] width 259 height 52
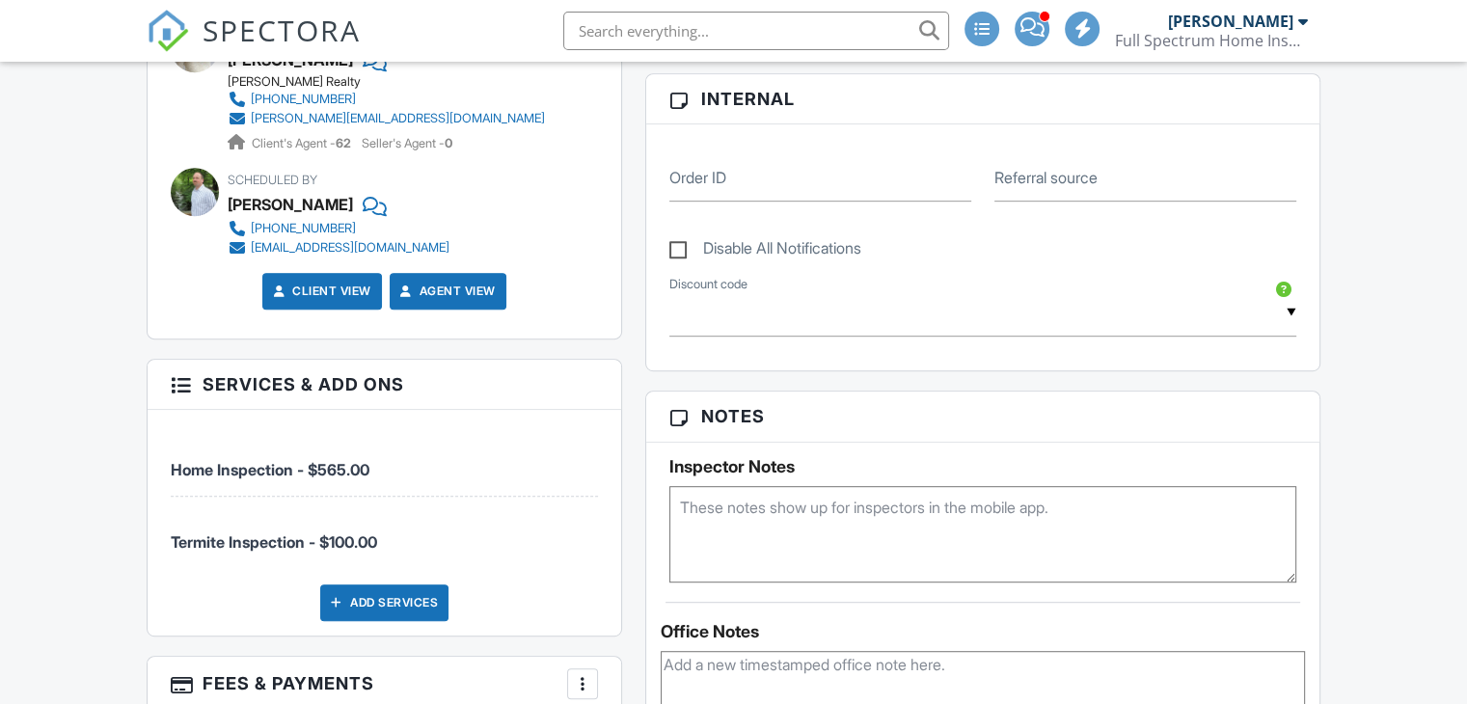
scroll to position [1010, 0]
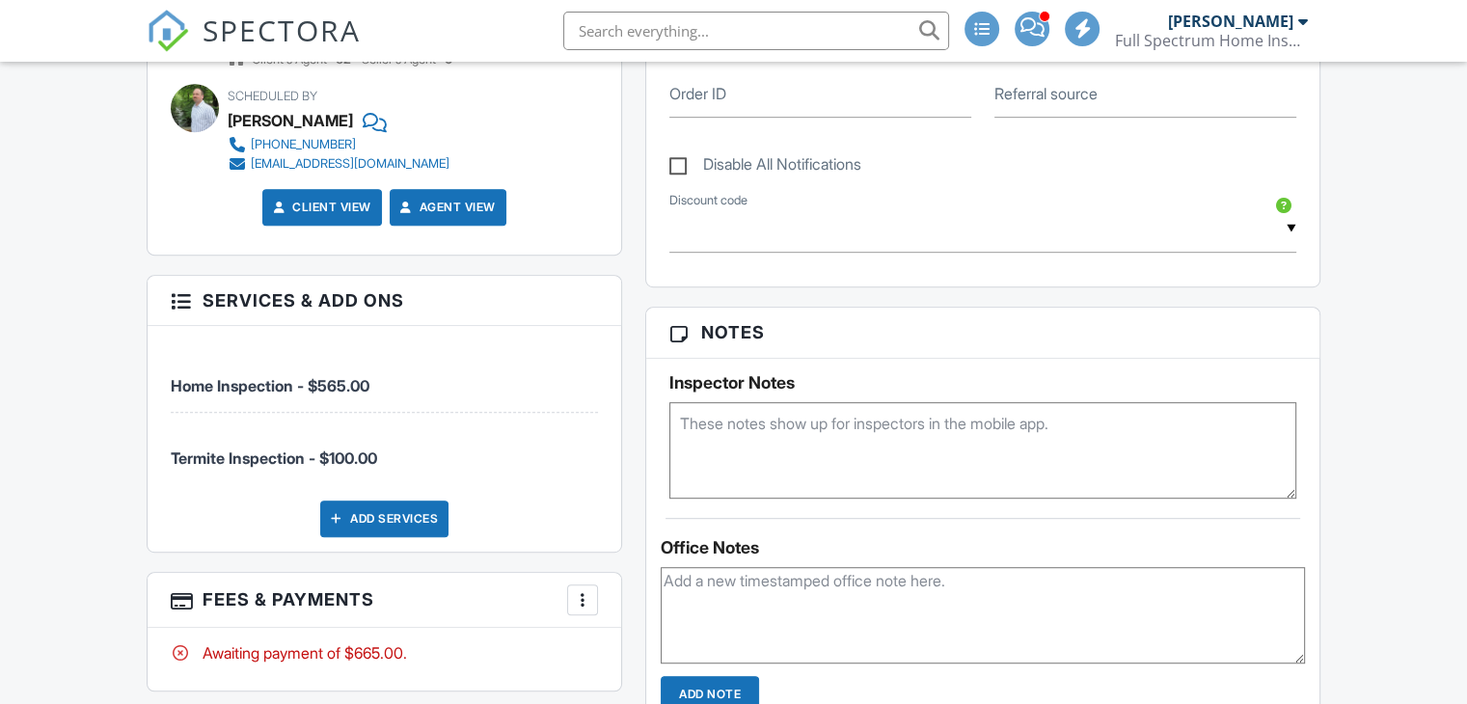
click at [725, 452] on textarea at bounding box center [982, 450] width 627 height 96
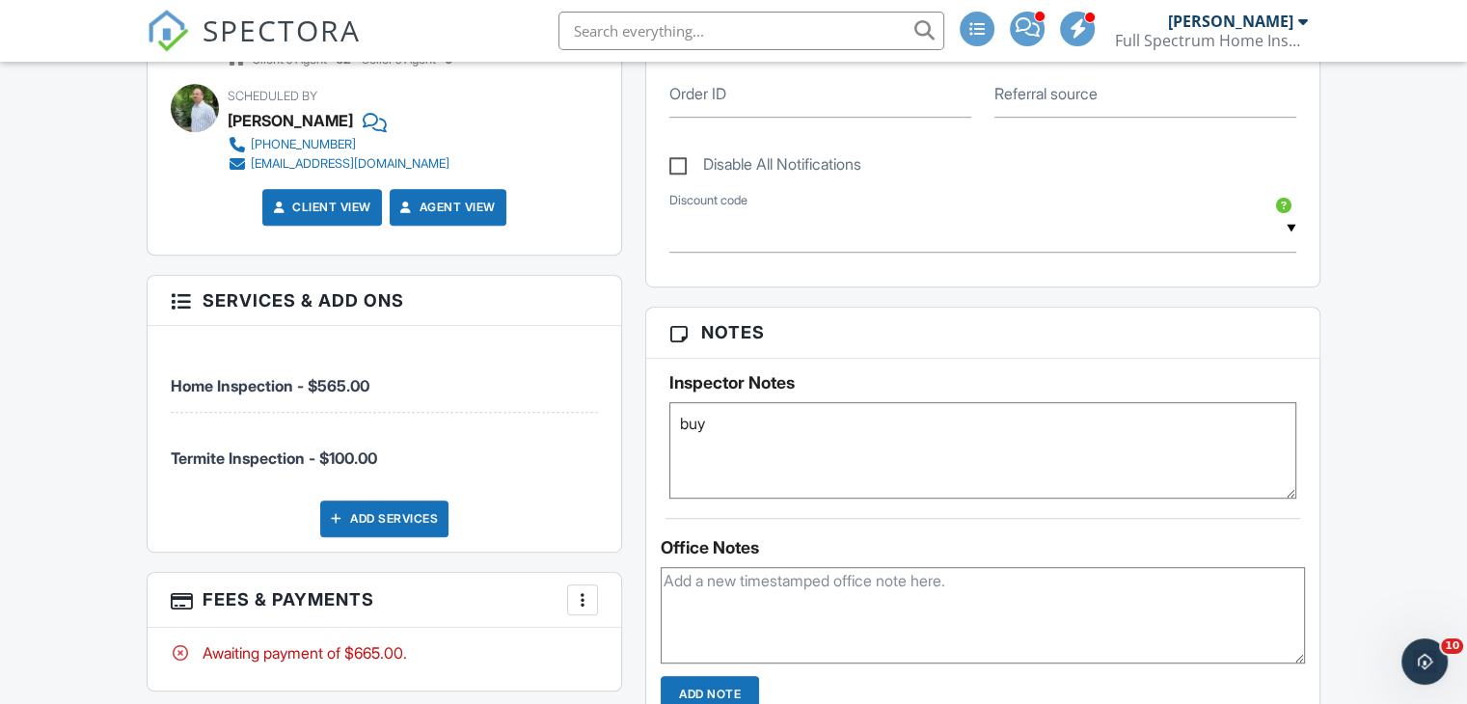
scroll to position [0, 0]
type textarea "buyer attend 10am - sent LA text [DATE]"
click at [709, 688] on input "Add Note" at bounding box center [710, 694] width 98 height 37
click at [728, 693] on input "Add Note" at bounding box center [710, 694] width 98 height 37
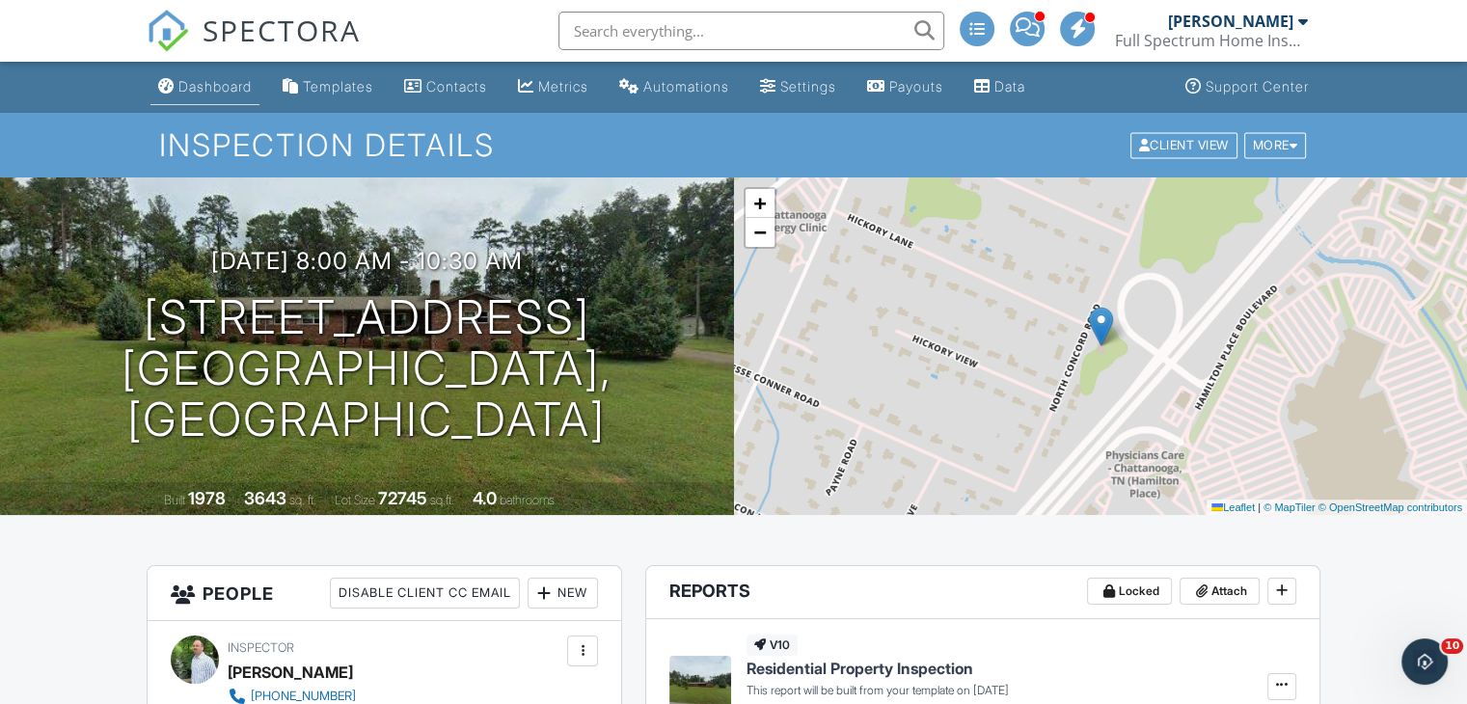
click at [252, 85] on div "Dashboard" at bounding box center [214, 86] width 73 height 16
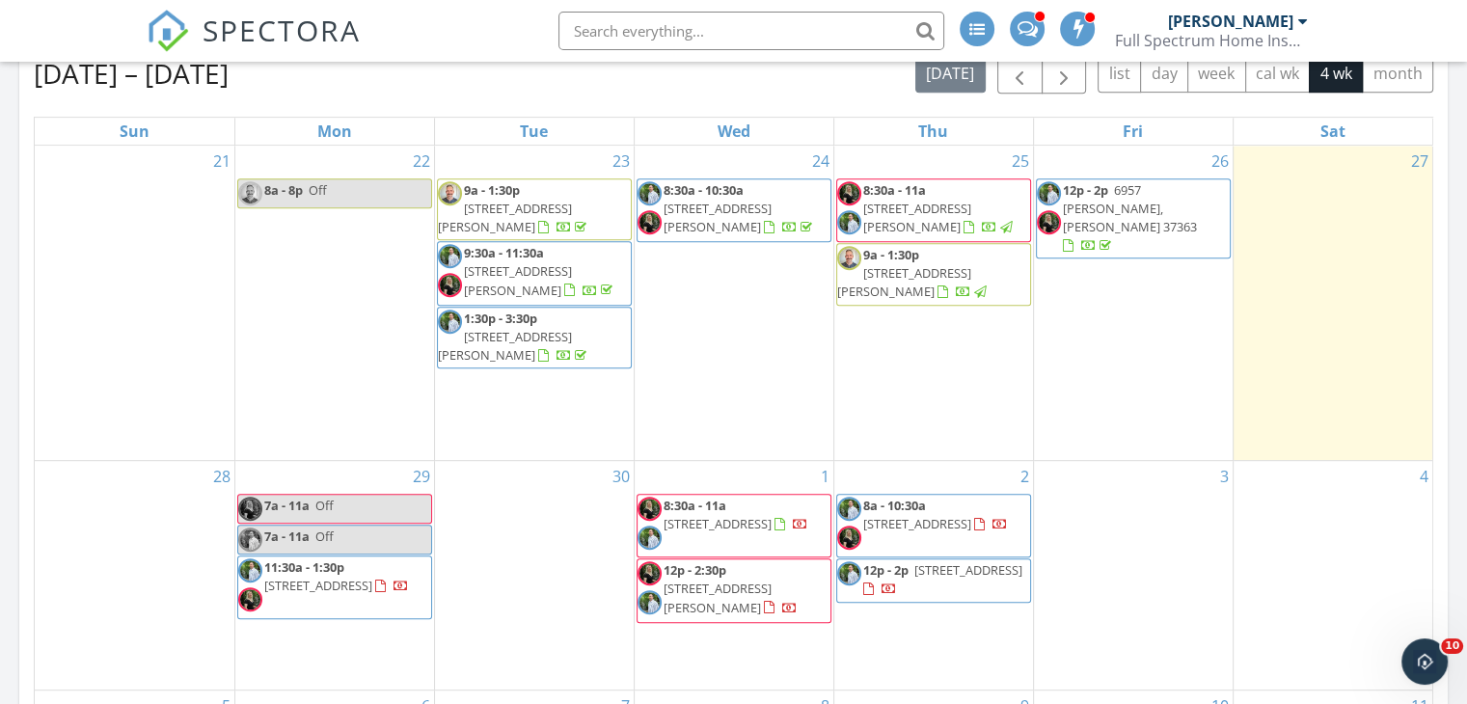
scroll to position [9, 10]
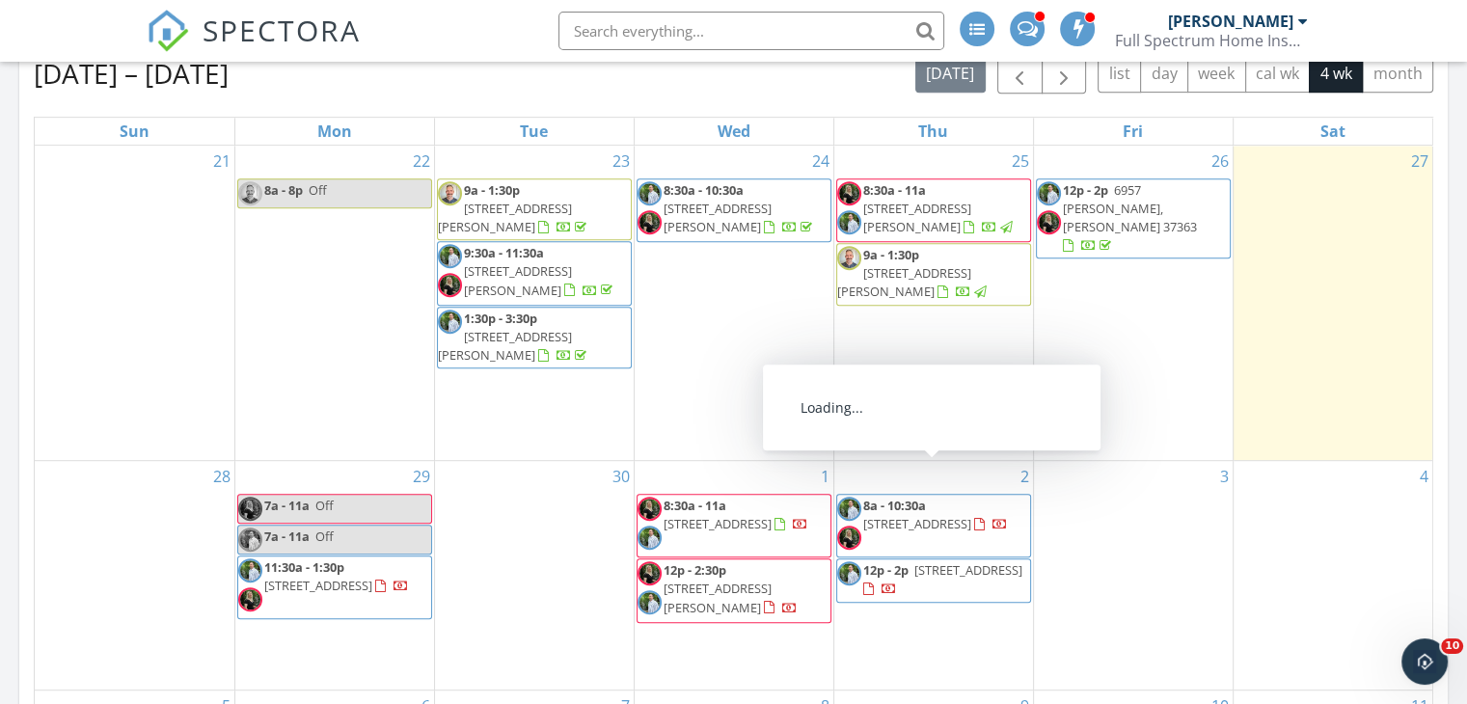
click at [926, 500] on span "8a - 10:30a [STREET_ADDRESS]" at bounding box center [933, 526] width 193 height 58
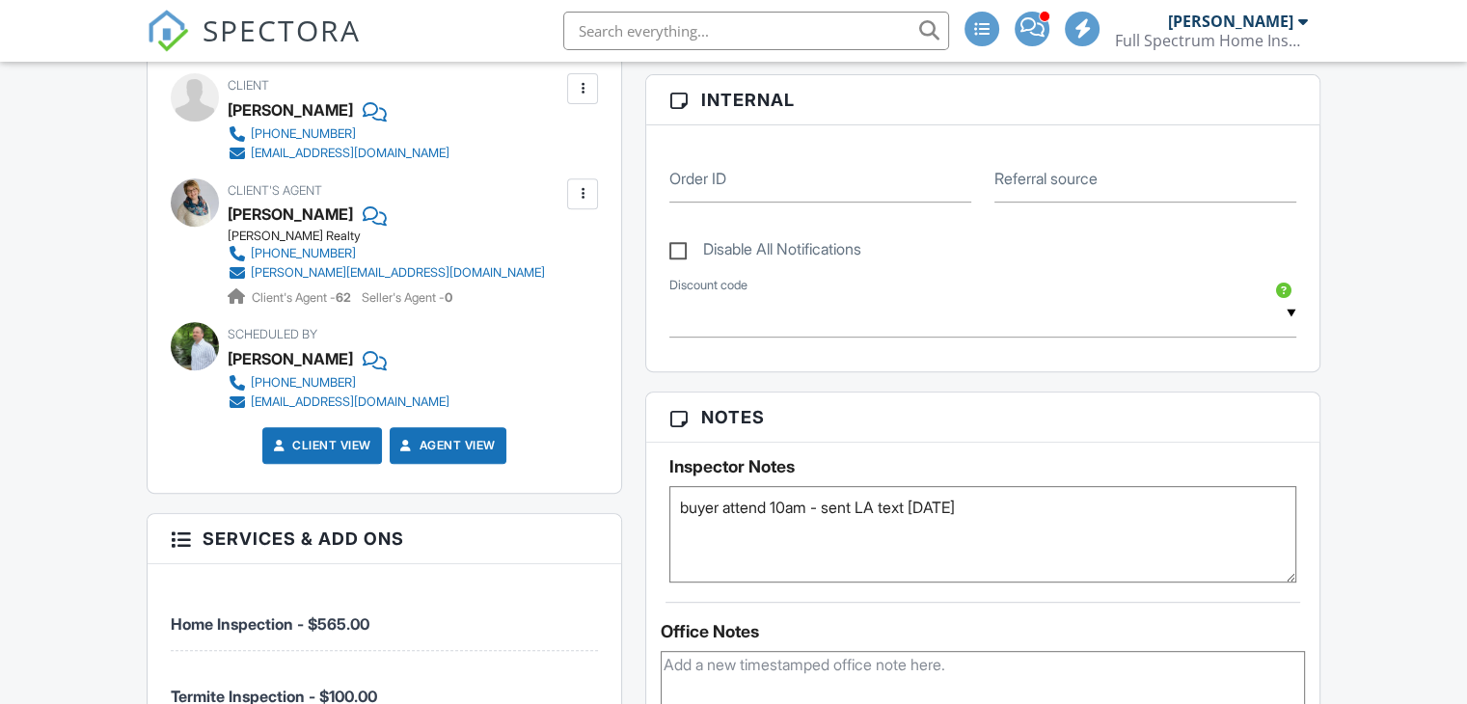
scroll to position [925, 0]
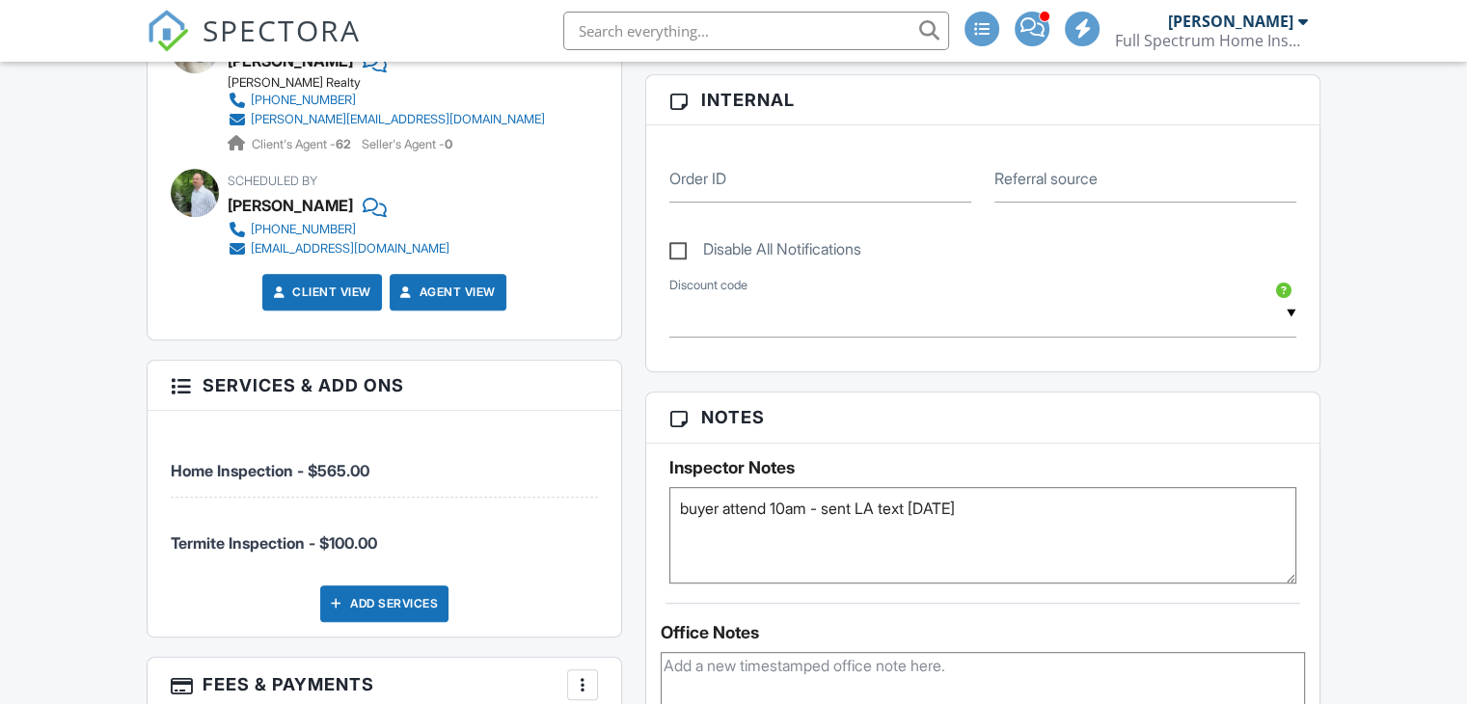
click at [1151, 518] on textarea "buyer attend 10am - sent LA text [DATE]" at bounding box center [982, 535] width 627 height 96
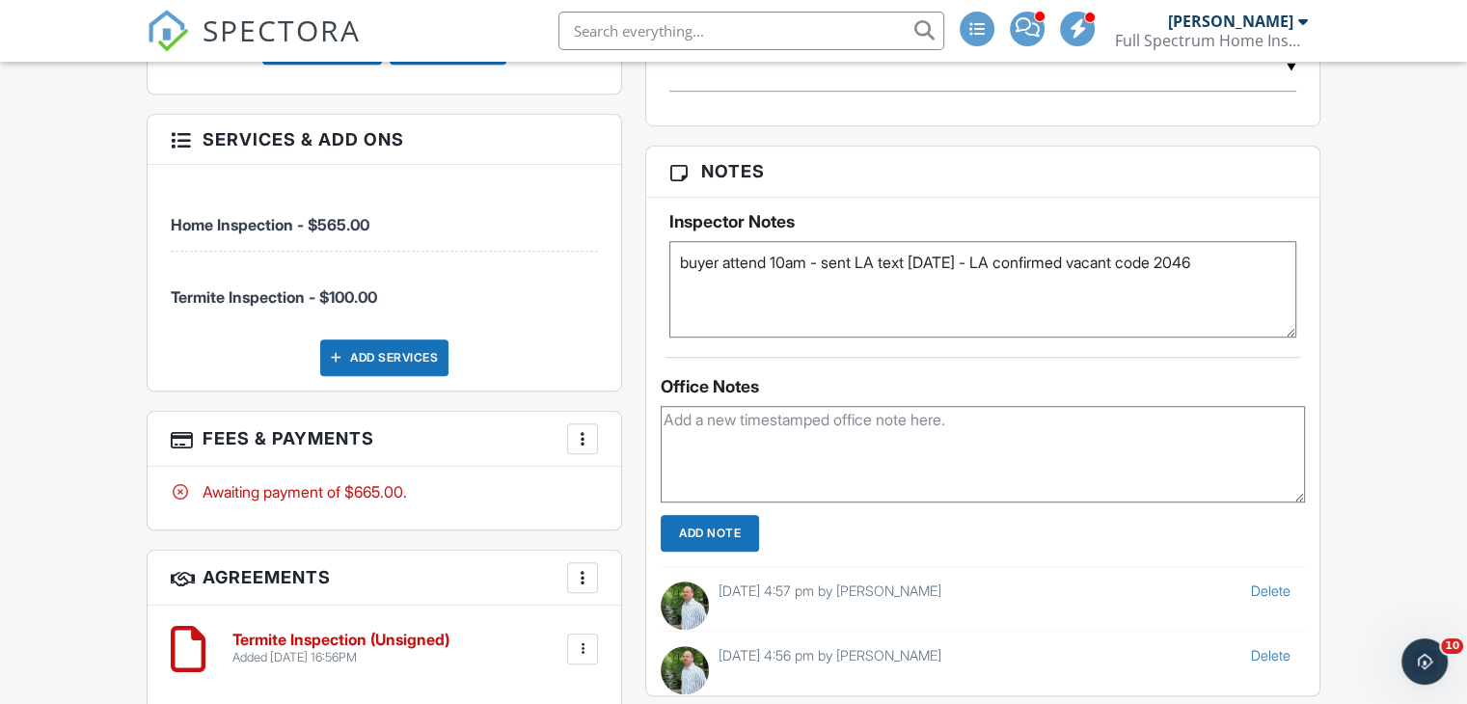
scroll to position [1214, 0]
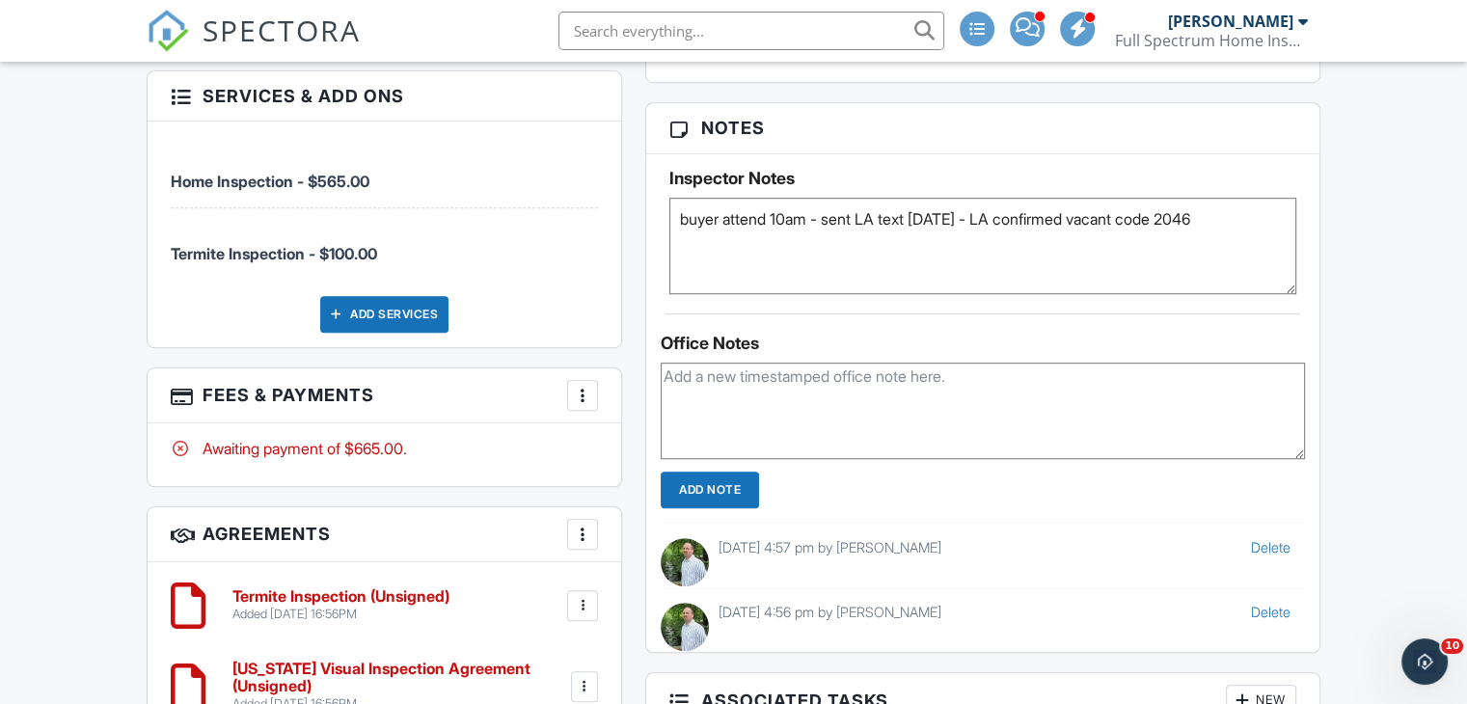
type textarea "buyer attend 10am - sent LA text [DATE] - LA confirmed vacant code 2046"
click at [729, 481] on input "Add Note" at bounding box center [710, 490] width 98 height 37
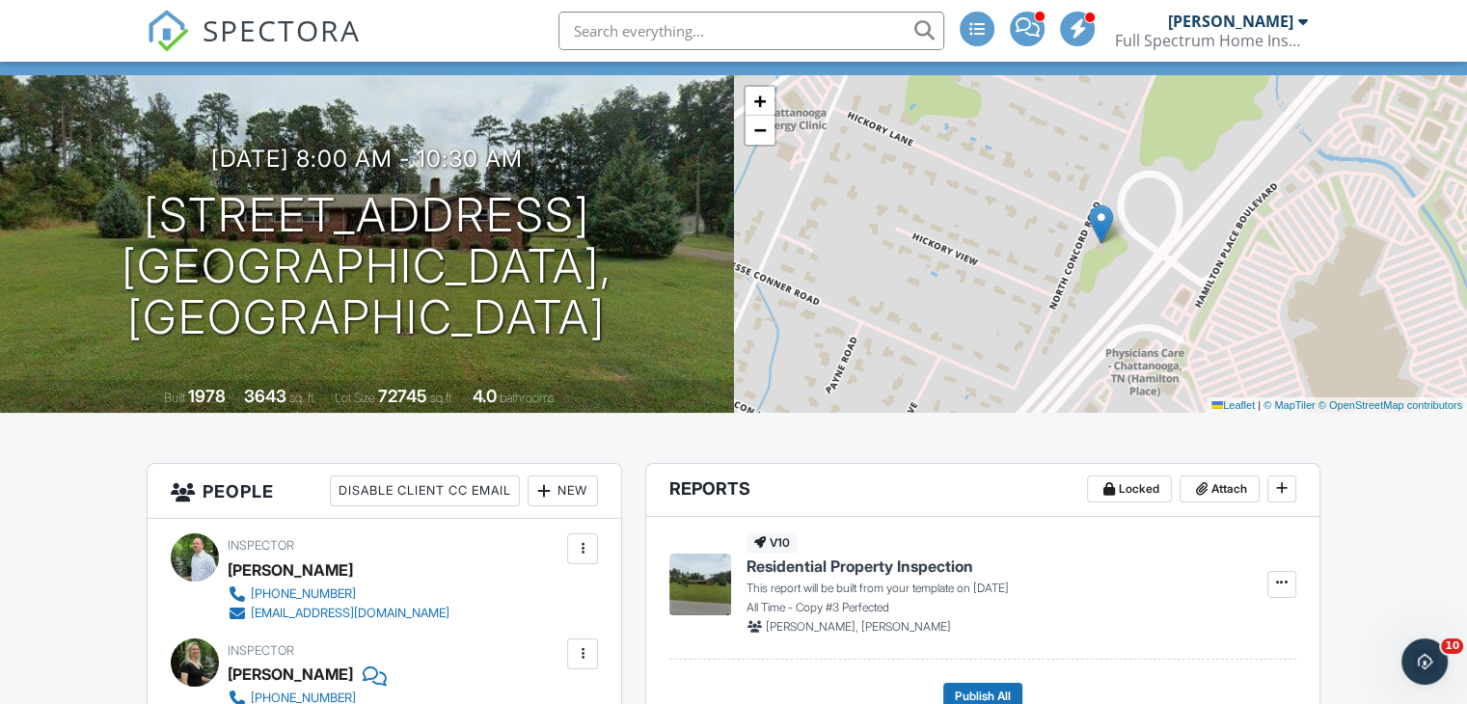
scroll to position [0, 0]
